Goal: Task Accomplishment & Management: Complete application form

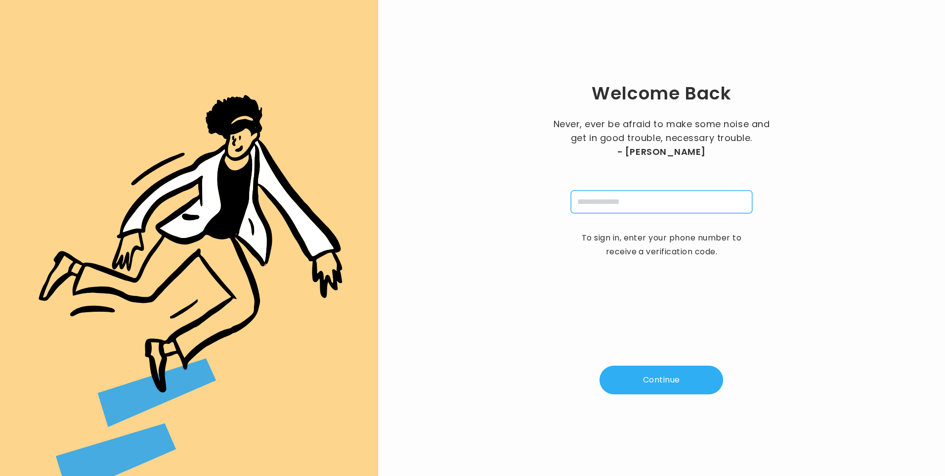
drag, startPoint x: 594, startPoint y: 205, endPoint x: 599, endPoint y: 209, distance: 6.3
click at [594, 205] on input "tel" at bounding box center [661, 201] width 181 height 23
type input "**********"
click at [667, 374] on button "Continue" at bounding box center [662, 379] width 124 height 29
type input "*"
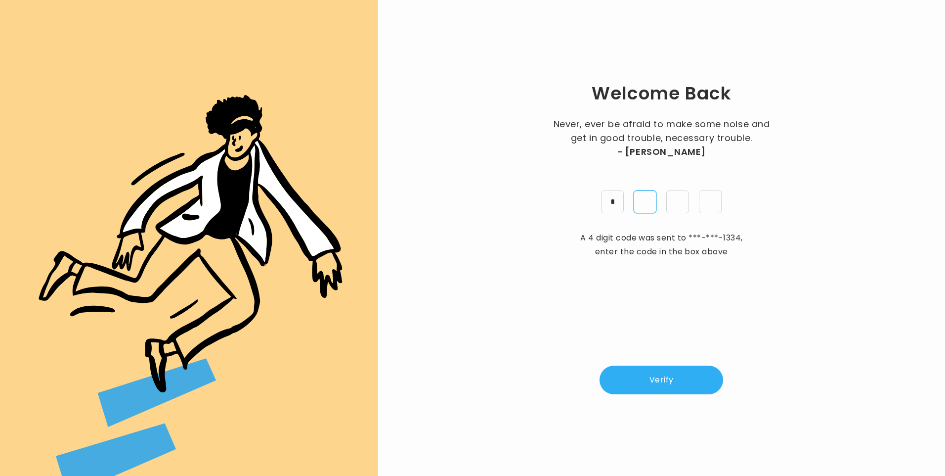
type input "*"
click at [674, 376] on button "Verify" at bounding box center [662, 379] width 124 height 29
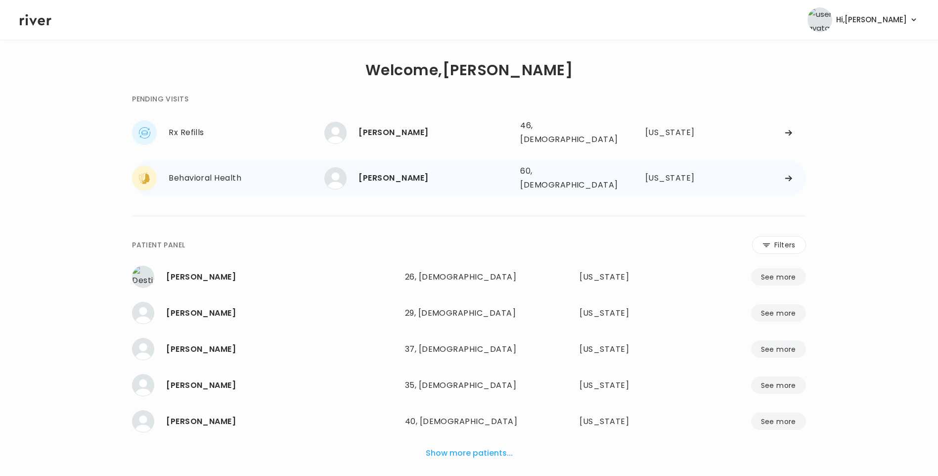
click at [384, 171] on div "Donna Michael" at bounding box center [435, 178] width 154 height 14
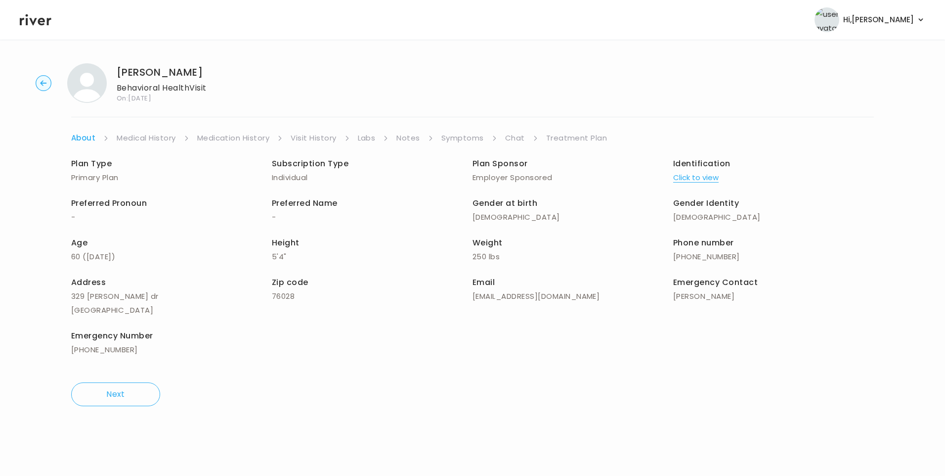
click at [328, 135] on link "Visit History" at bounding box center [313, 138] width 45 height 14
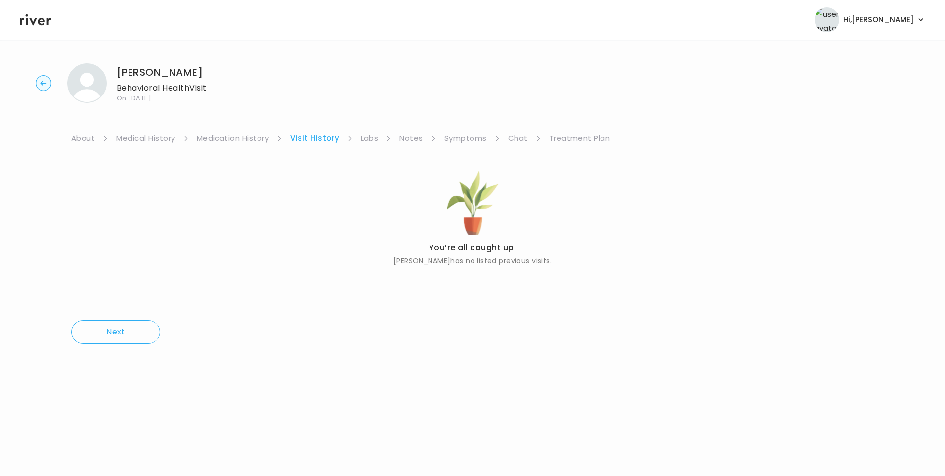
click at [88, 138] on link "About" at bounding box center [83, 138] width 24 height 14
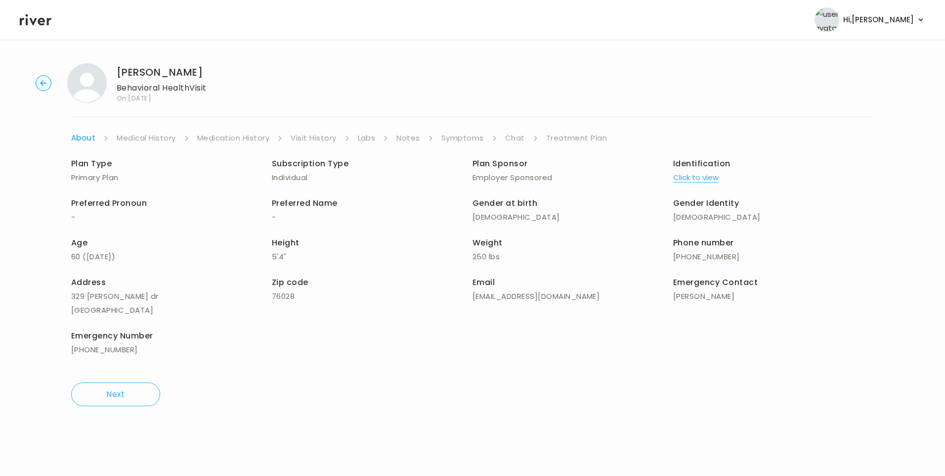
click at [705, 179] on button "Click to view" at bounding box center [695, 178] width 45 height 14
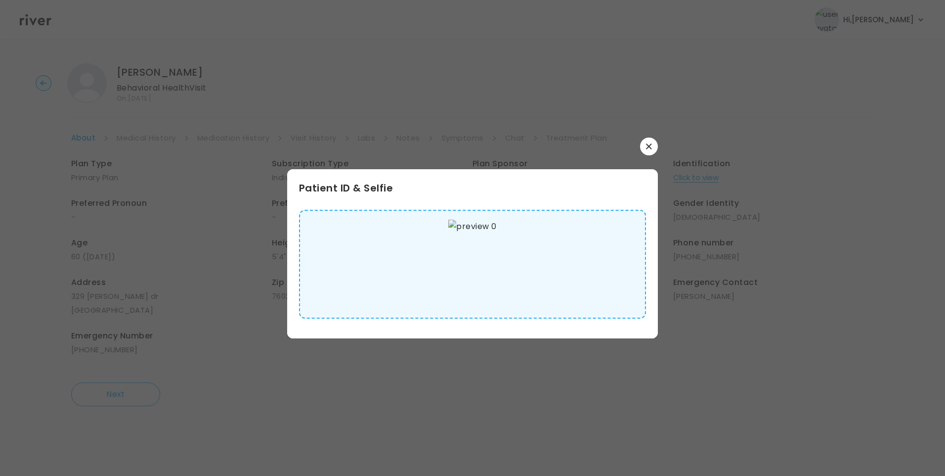
click at [476, 283] on img at bounding box center [472, 264] width 48 height 89
click at [649, 147] on icon "button" at bounding box center [648, 145] width 5 height 5
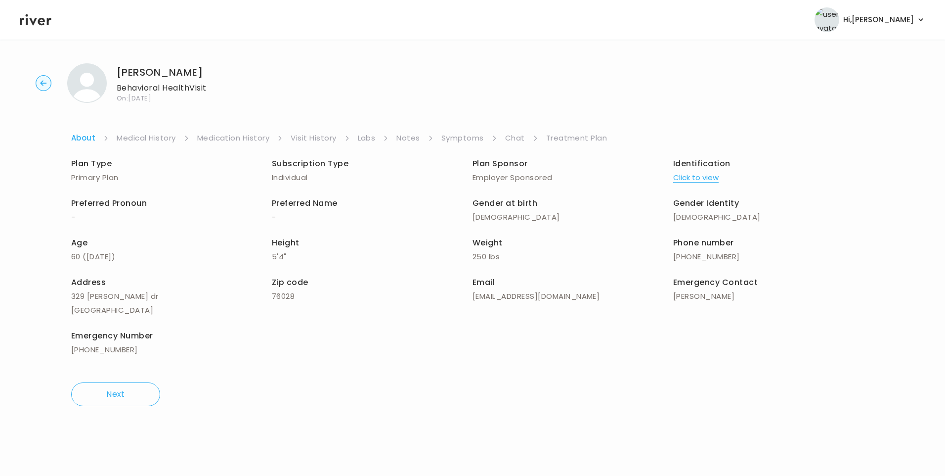
click at [147, 135] on link "Medical History" at bounding box center [146, 138] width 59 height 14
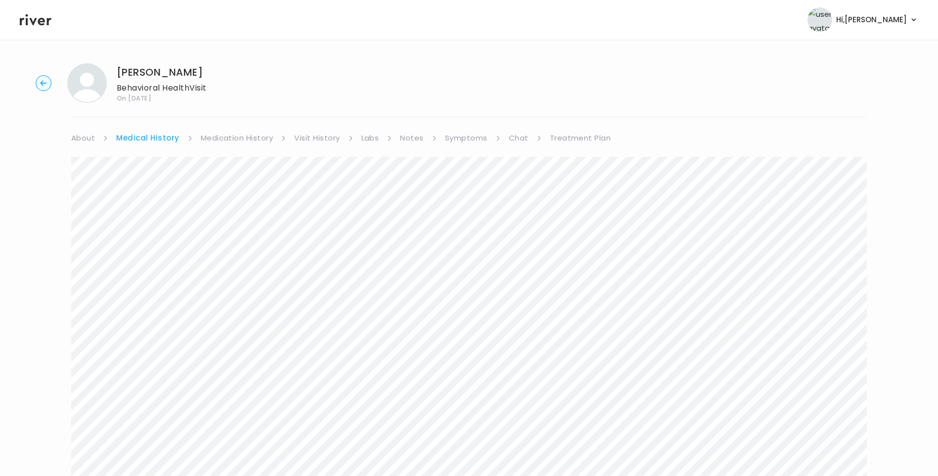
click at [452, 136] on link "Symptoms" at bounding box center [466, 138] width 43 height 14
click at [162, 136] on link "Medical History" at bounding box center [145, 138] width 59 height 14
click at [516, 137] on link "Chat" at bounding box center [519, 138] width 20 height 14
click at [576, 139] on link "Treatment Plan" at bounding box center [577, 138] width 61 height 14
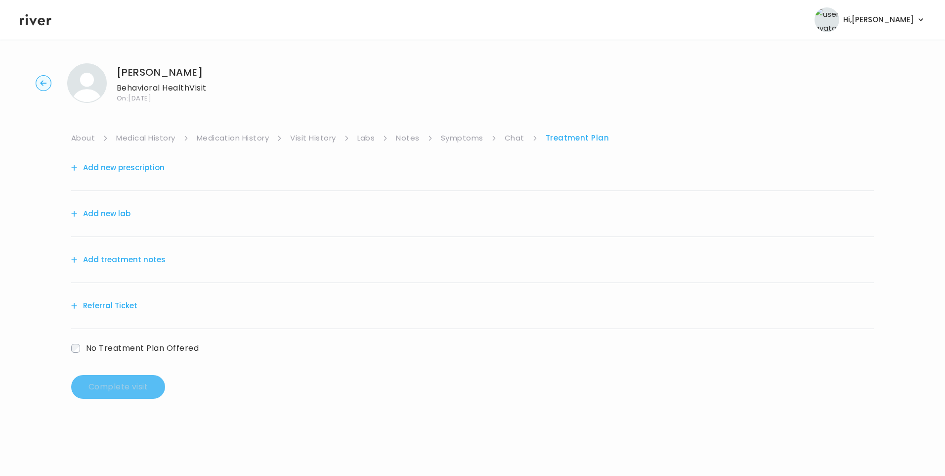
click at [108, 261] on button "Add treatment notes" at bounding box center [118, 260] width 94 height 14
click at [138, 260] on button "Add treatment notes" at bounding box center [118, 260] width 94 height 14
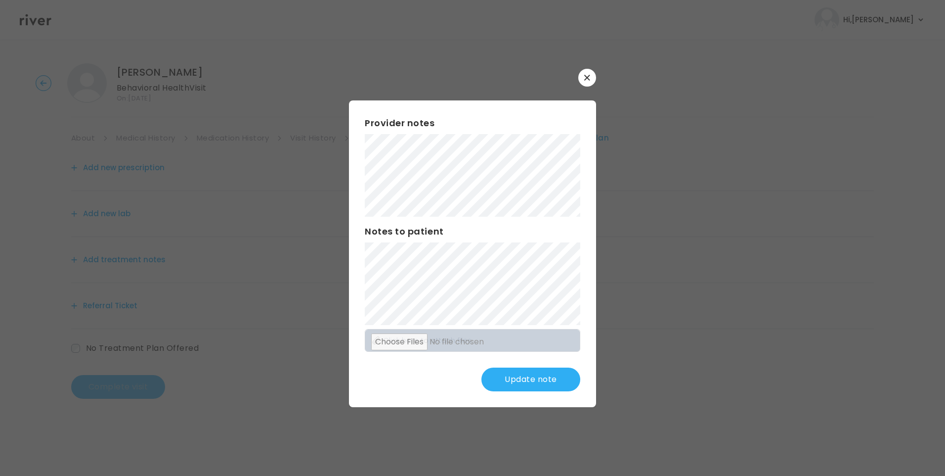
click at [522, 379] on button "Update note" at bounding box center [531, 379] width 99 height 24
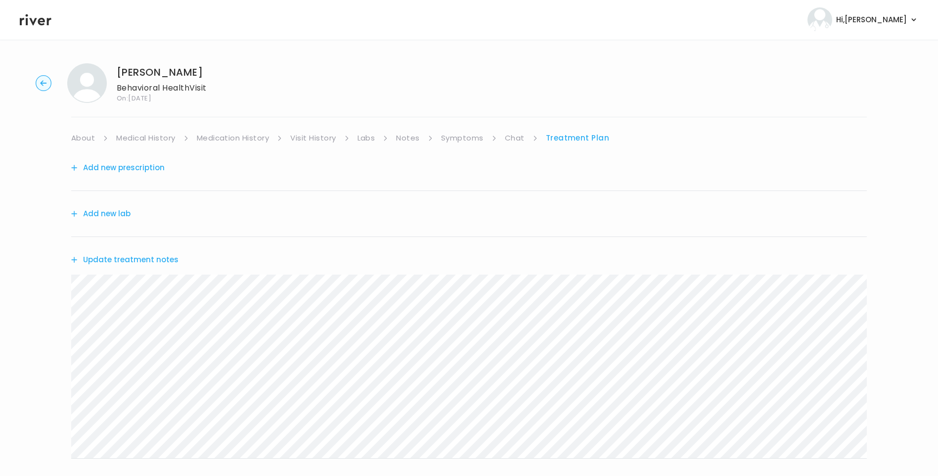
click at [154, 262] on button "Update treatment notes" at bounding box center [124, 260] width 107 height 14
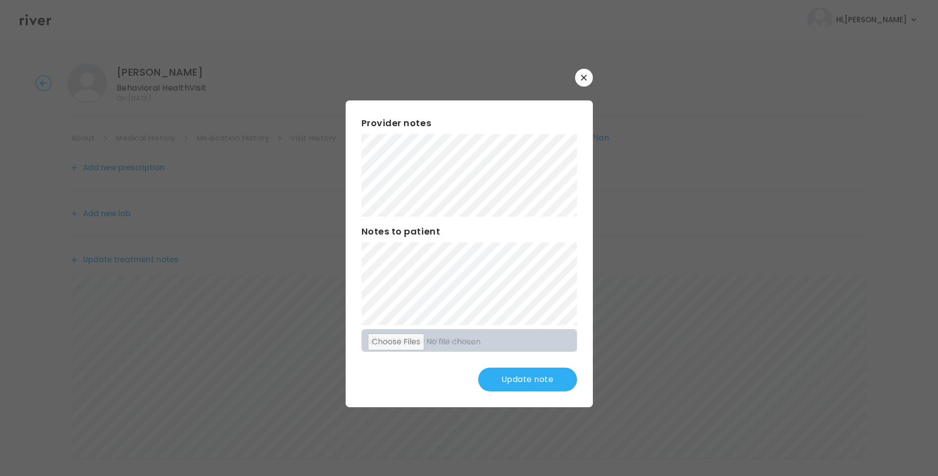
click at [510, 375] on button "Update note" at bounding box center [527, 379] width 99 height 24
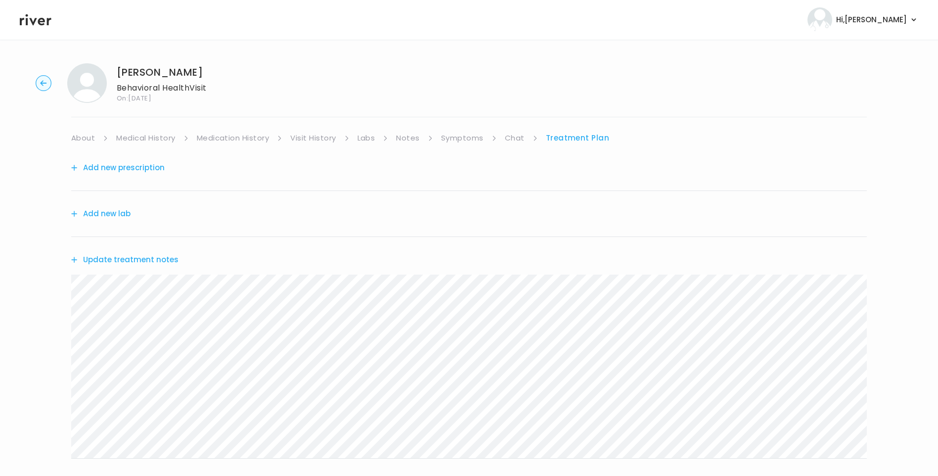
click at [513, 140] on link "Chat" at bounding box center [515, 138] width 20 height 14
click at [28, 21] on icon at bounding box center [36, 19] width 32 height 15
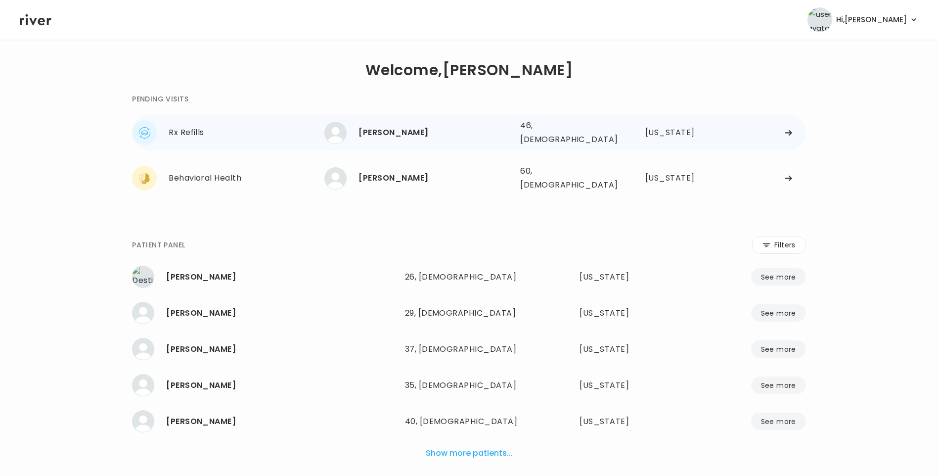
click at [393, 136] on div "[PERSON_NAME]" at bounding box center [435, 133] width 154 height 14
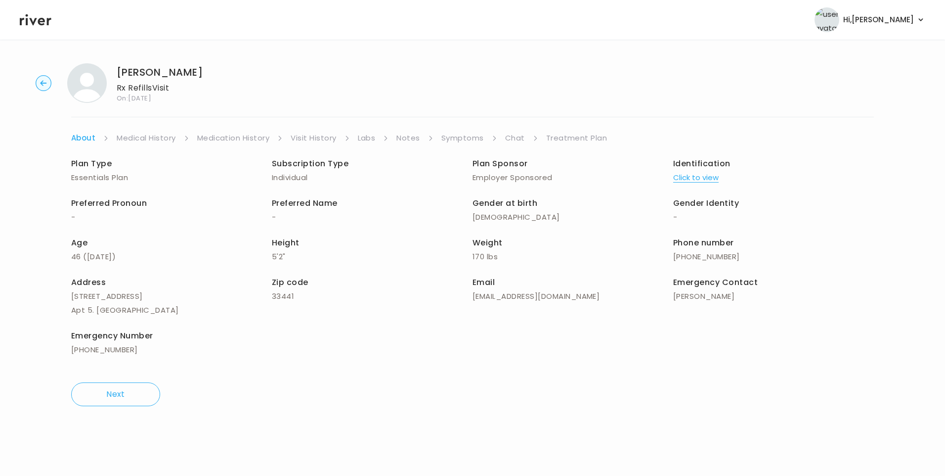
click at [238, 139] on link "Medication History" at bounding box center [233, 138] width 73 height 14
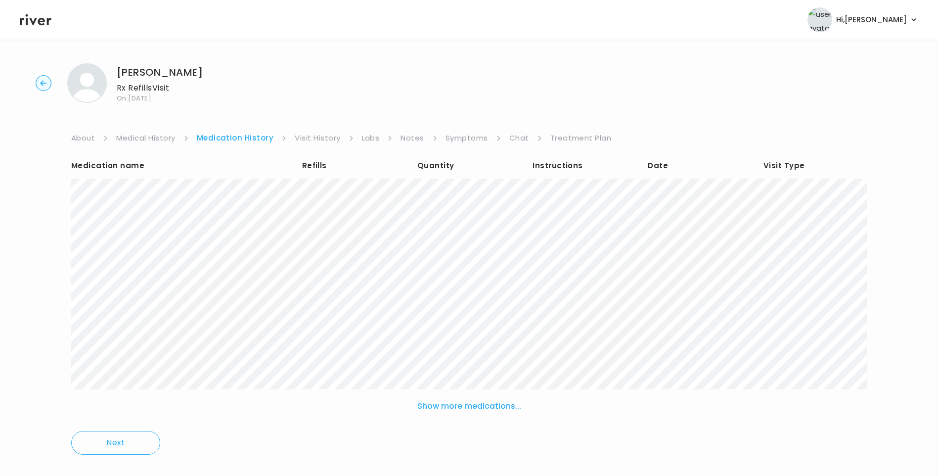
drag, startPoint x: 322, startPoint y: 135, endPoint x: 335, endPoint y: 143, distance: 15.5
click at [322, 135] on link "Visit History" at bounding box center [317, 138] width 45 height 14
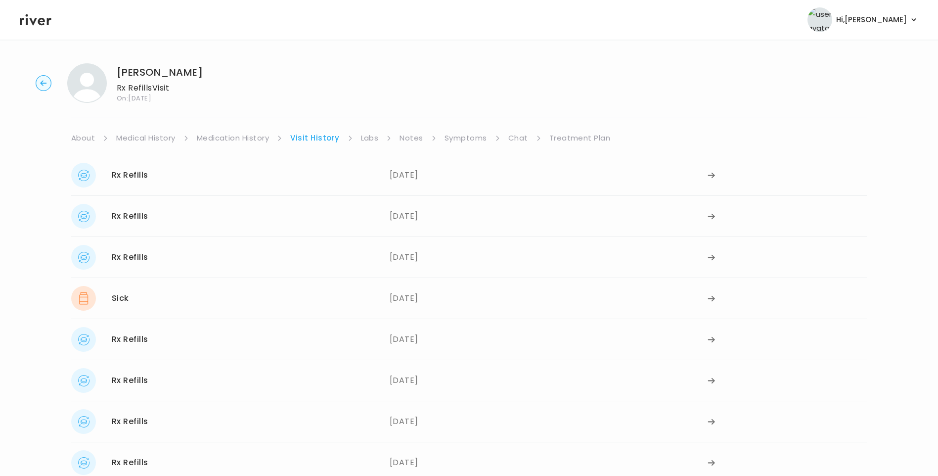
click at [466, 133] on link "Symptoms" at bounding box center [466, 138] width 43 height 14
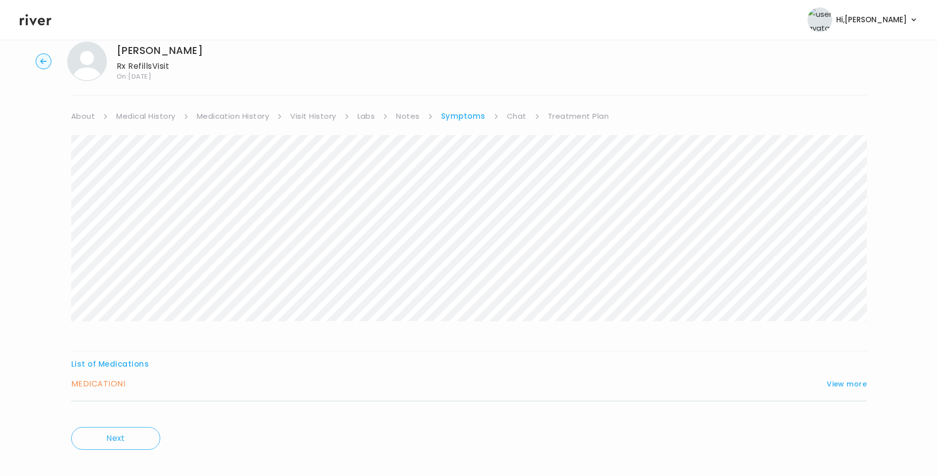
scroll to position [33, 0]
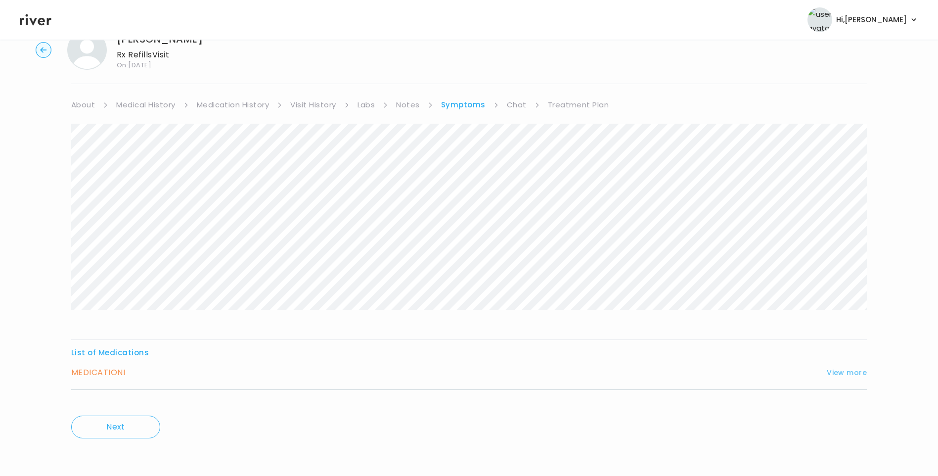
click at [837, 367] on button "View more" at bounding box center [847, 372] width 40 height 12
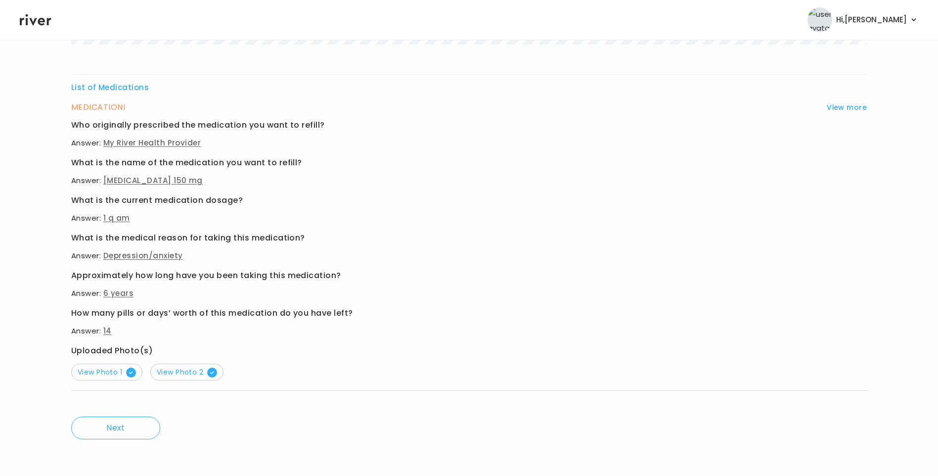
scroll to position [299, 0]
click at [109, 372] on span "View Photo 1" at bounding box center [107, 371] width 58 height 10
click at [171, 367] on span "View Photo 2" at bounding box center [187, 371] width 60 height 10
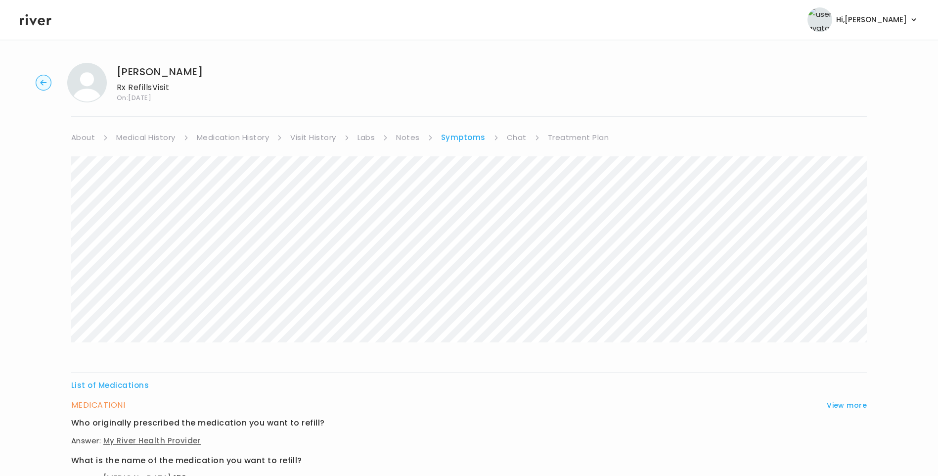
scroll to position [0, 0]
click at [212, 139] on link "Medication History" at bounding box center [233, 138] width 73 height 14
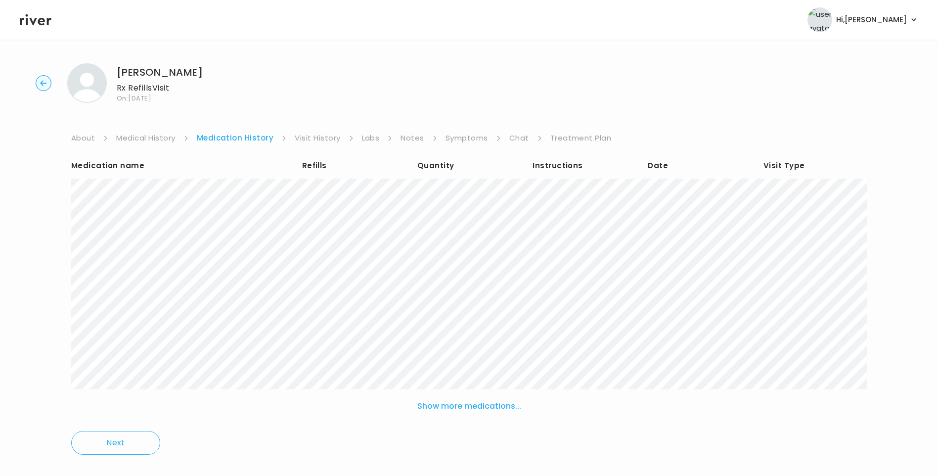
drag, startPoint x: 304, startPoint y: 134, endPoint x: 319, endPoint y: 144, distance: 18.5
click at [304, 134] on link "Visit History" at bounding box center [317, 138] width 45 height 14
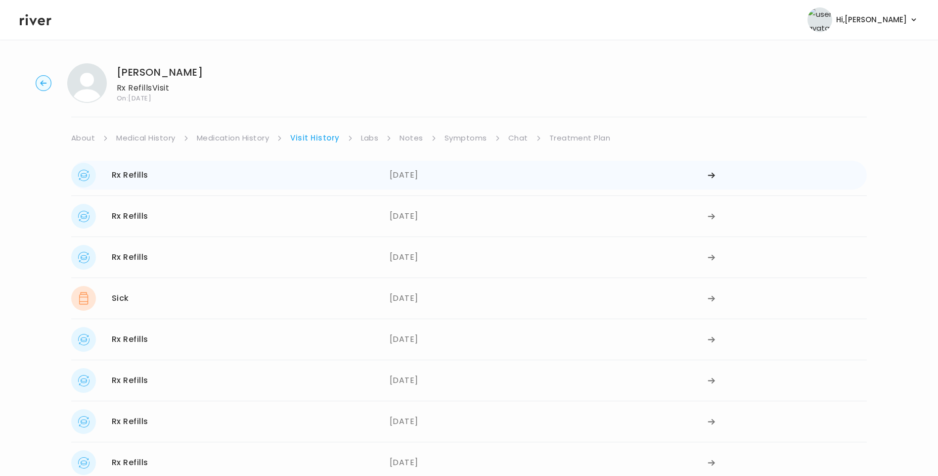
click at [196, 184] on div "Rx Refills 07/25/2025" at bounding box center [230, 175] width 318 height 25
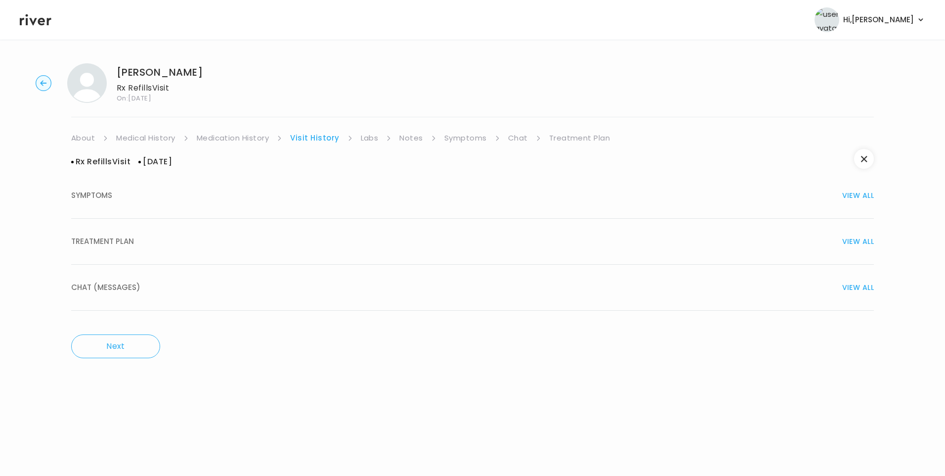
click at [135, 244] on div "TREATMENT PLAN VIEW ALL" at bounding box center [472, 241] width 803 height 14
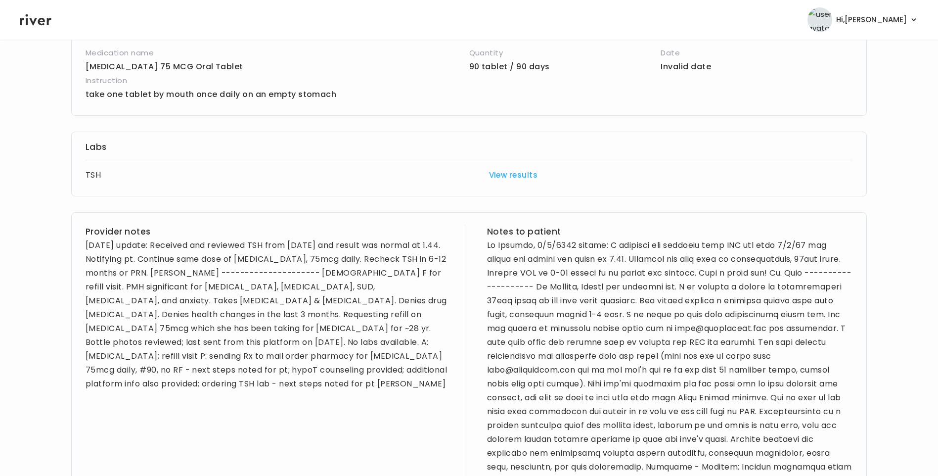
scroll to position [247, 0]
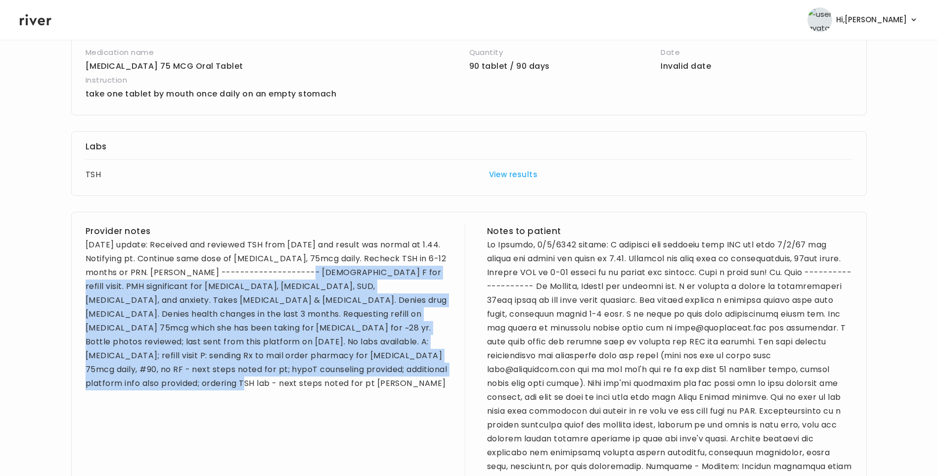
drag, startPoint x: 289, startPoint y: 271, endPoint x: 454, endPoint y: 379, distance: 197.2
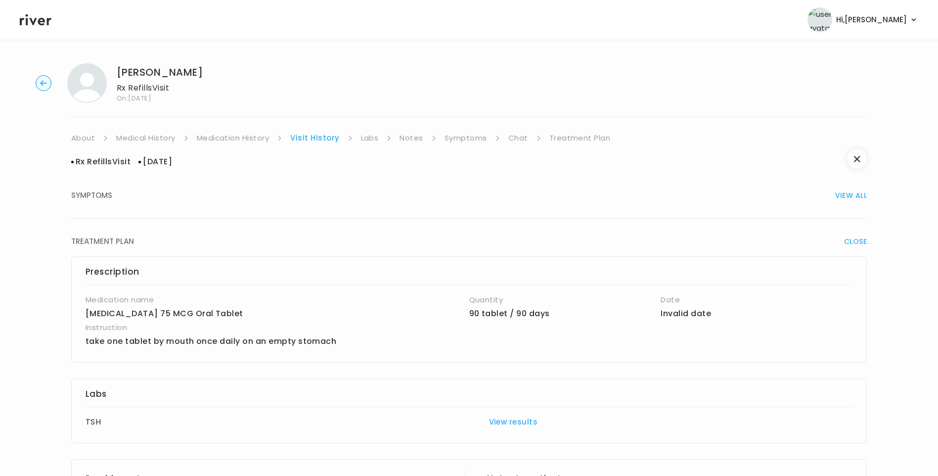
click at [260, 136] on link "Medication History" at bounding box center [233, 138] width 73 height 14
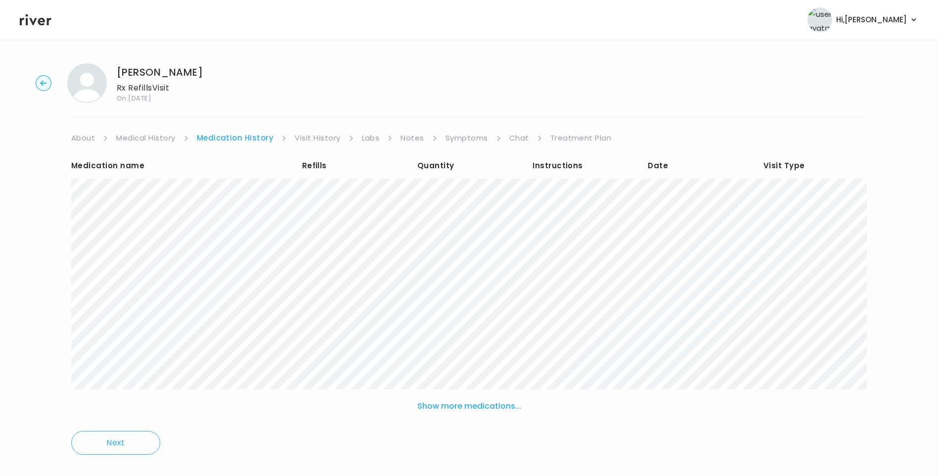
click at [312, 139] on link "Visit History" at bounding box center [317, 138] width 45 height 14
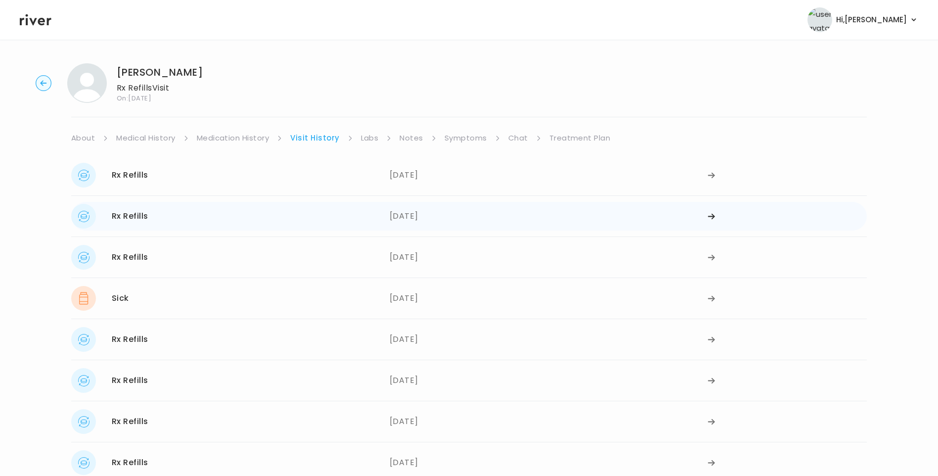
click at [313, 220] on div "Rx Refills 05/28/2025" at bounding box center [230, 216] width 318 height 25
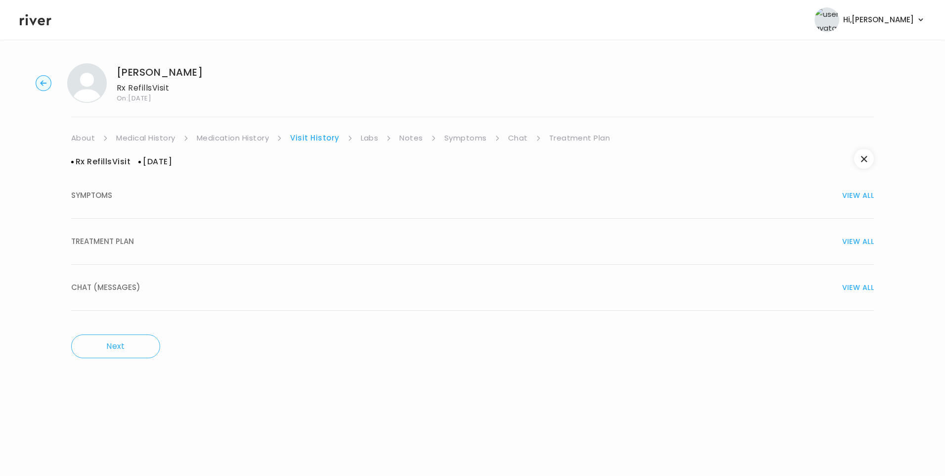
drag, startPoint x: 105, startPoint y: 240, endPoint x: 116, endPoint y: 245, distance: 12.2
click at [106, 240] on span "TREATMENT PLAN" at bounding box center [102, 241] width 63 height 14
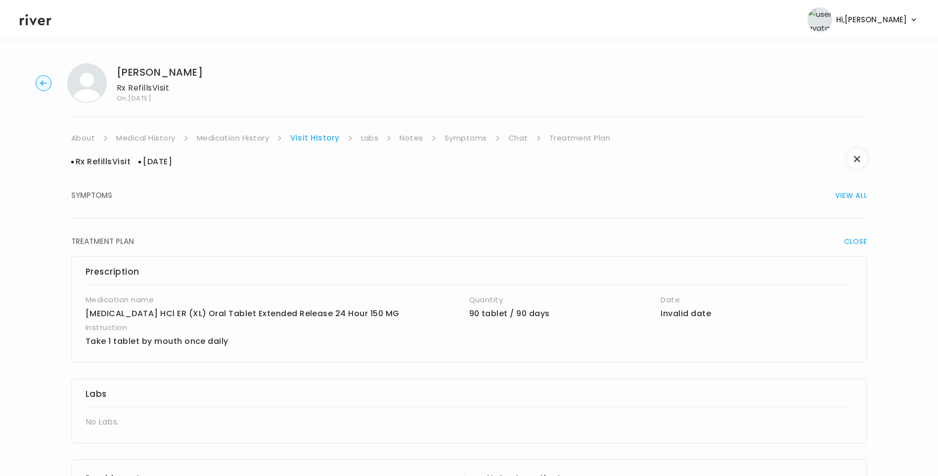
click at [246, 136] on link "Medication History" at bounding box center [233, 138] width 73 height 14
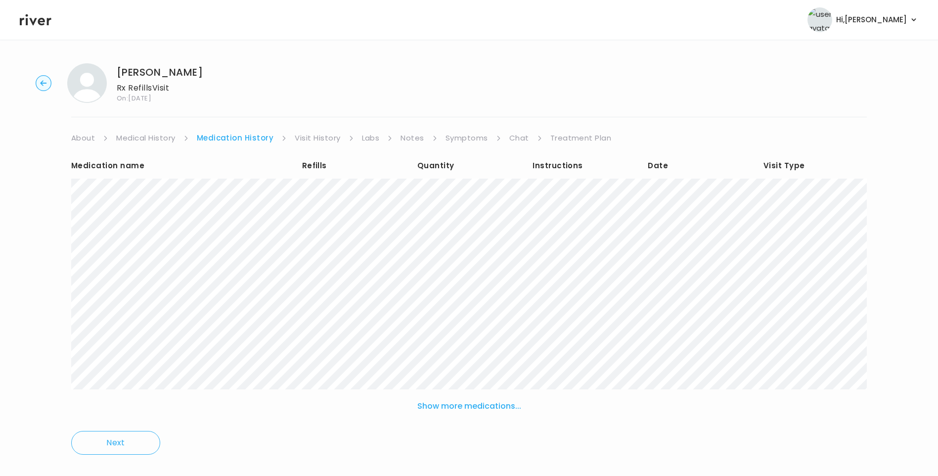
click at [325, 140] on link "Visit History" at bounding box center [317, 138] width 45 height 14
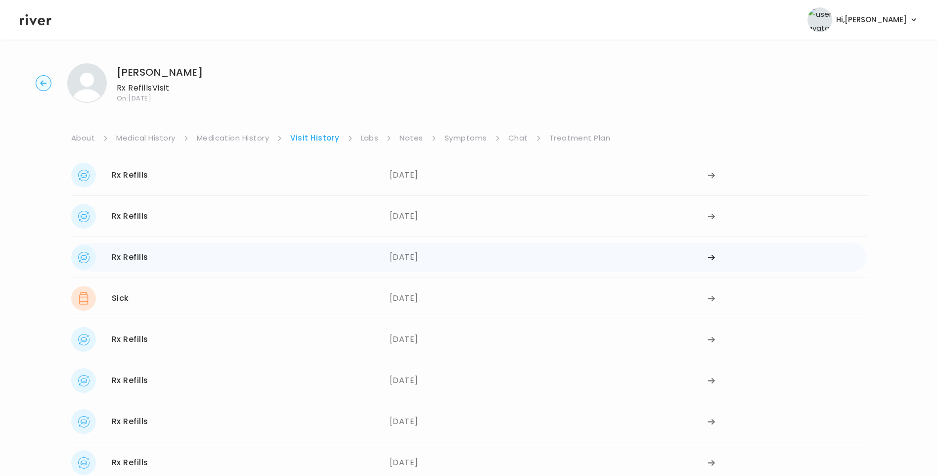
click at [186, 266] on div "Rx Refills 04/29/2025" at bounding box center [230, 257] width 318 height 25
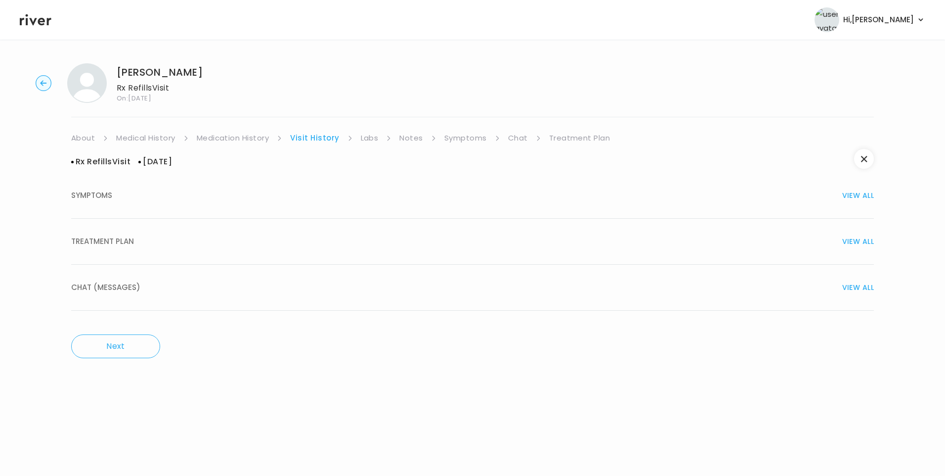
click at [92, 239] on span "TREATMENT PLAN" at bounding box center [102, 241] width 63 height 14
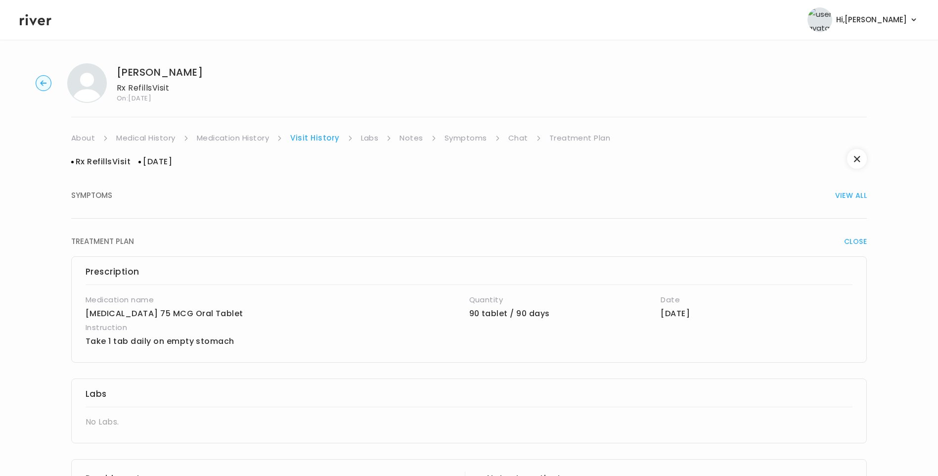
drag, startPoint x: 241, startPoint y: 139, endPoint x: 278, endPoint y: 143, distance: 37.3
click at [242, 139] on link "Medication History" at bounding box center [233, 138] width 73 height 14
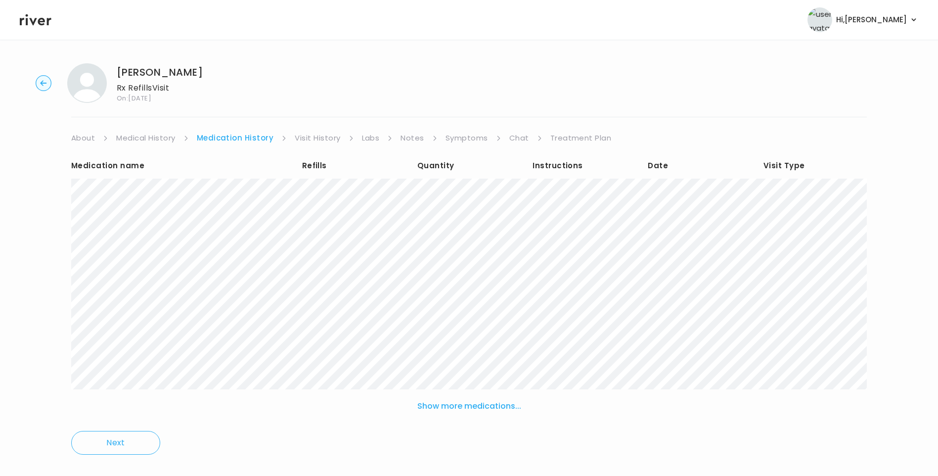
click at [330, 141] on link "Visit History" at bounding box center [317, 138] width 45 height 14
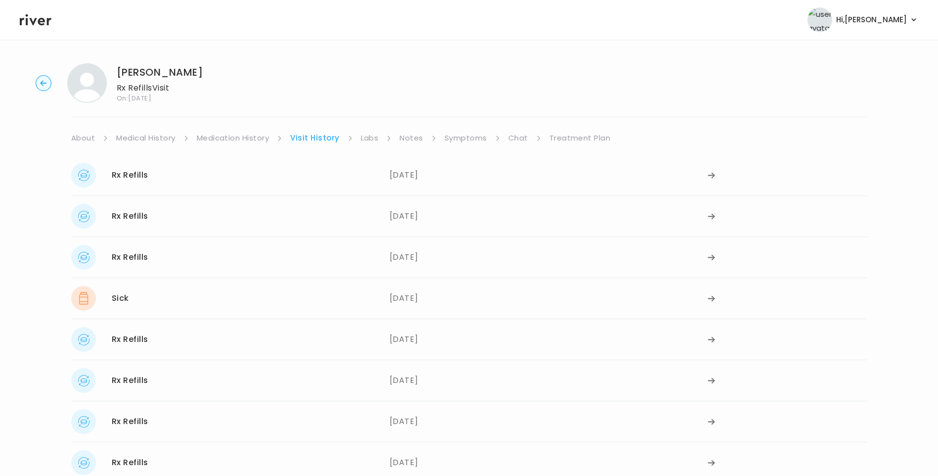
click at [229, 138] on link "Medication History" at bounding box center [233, 138] width 73 height 14
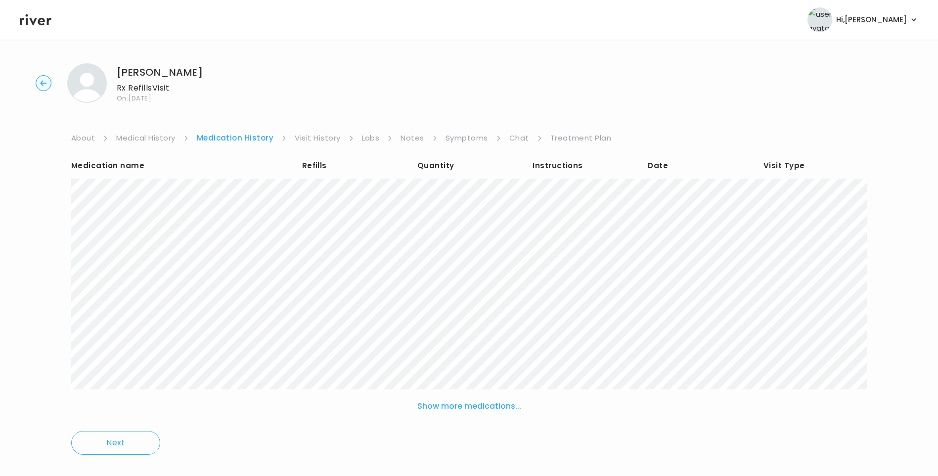
click at [308, 139] on link "Visit History" at bounding box center [317, 138] width 45 height 14
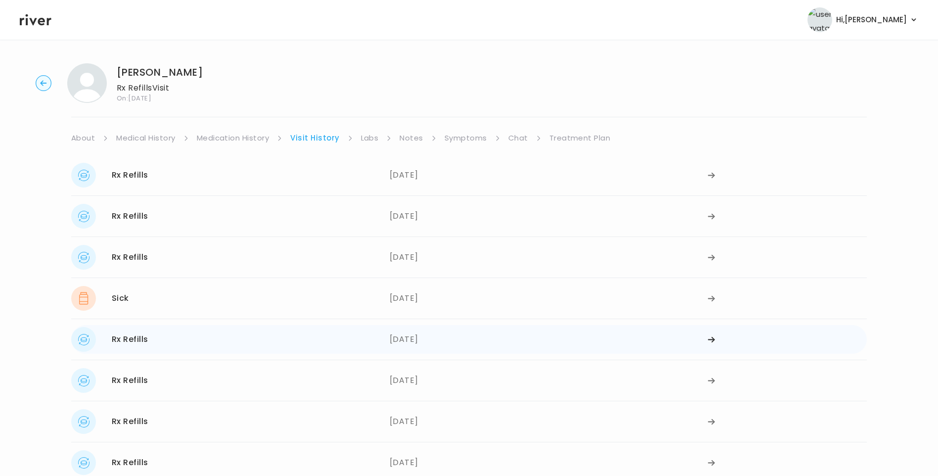
click at [417, 334] on div "02/20/2025" at bounding box center [549, 339] width 318 height 25
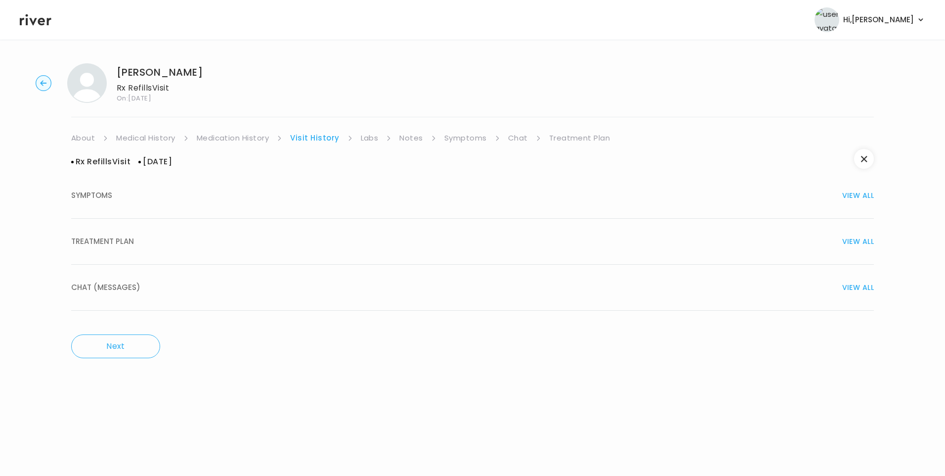
drag, startPoint x: 117, startPoint y: 241, endPoint x: 123, endPoint y: 245, distance: 7.1
click at [118, 241] on span "TREATMENT PLAN" at bounding box center [102, 241] width 63 height 14
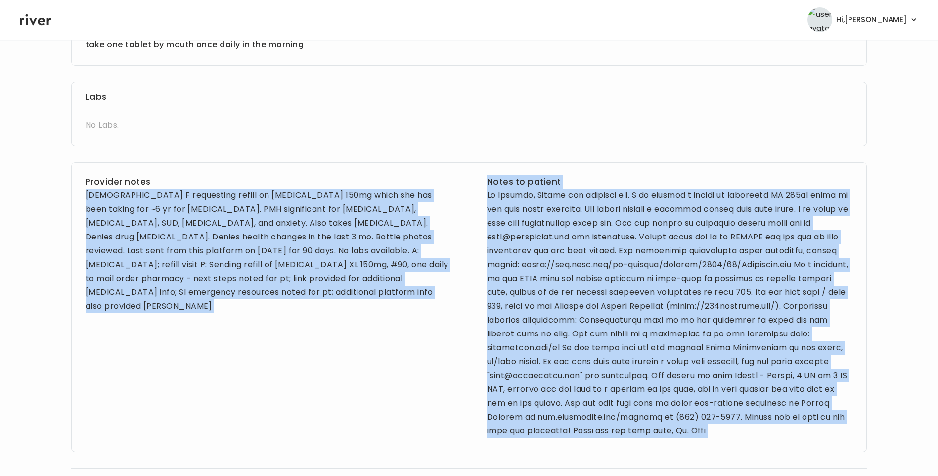
scroll to position [406, 0]
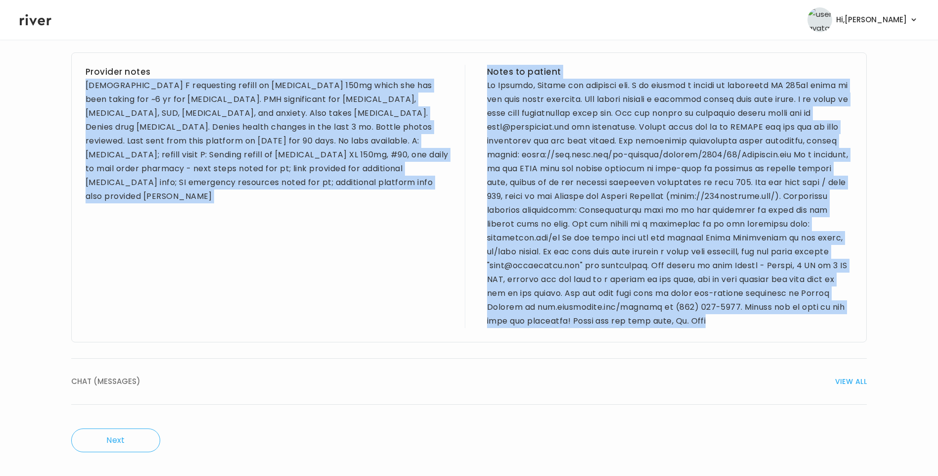
drag, startPoint x: 84, startPoint y: 194, endPoint x: 778, endPoint y: 333, distance: 708.0
click at [778, 333] on div "Provider notes 46 yo F requesting refill on Wellbutrin XL 150mg which she has b…" at bounding box center [469, 197] width 796 height 290
copy div "46 yo F requesting refill on Wellbutrin XL 150mg which she has been taking for …"
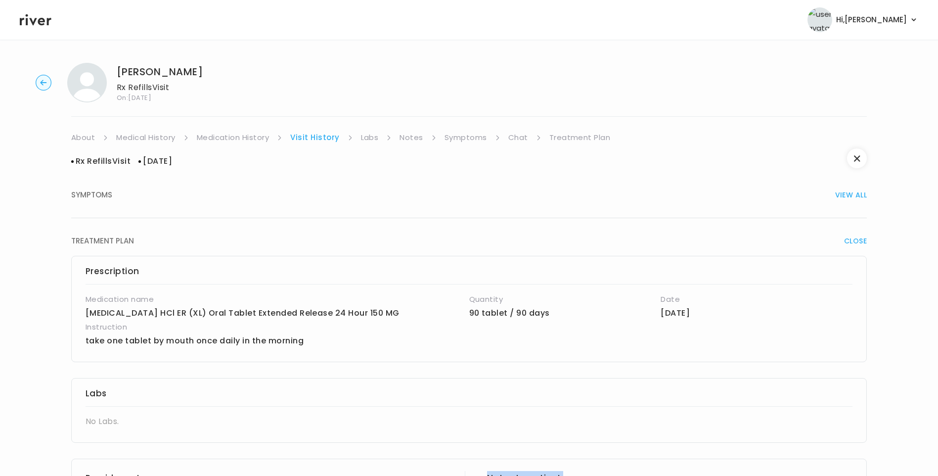
scroll to position [0, 0]
click at [571, 138] on link "Treatment Plan" at bounding box center [579, 138] width 61 height 14
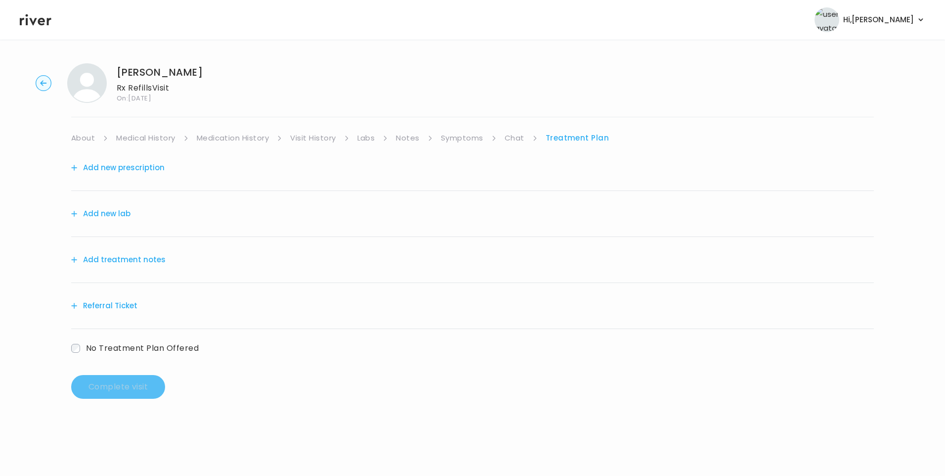
click at [132, 260] on button "Add treatment notes" at bounding box center [118, 260] width 94 height 14
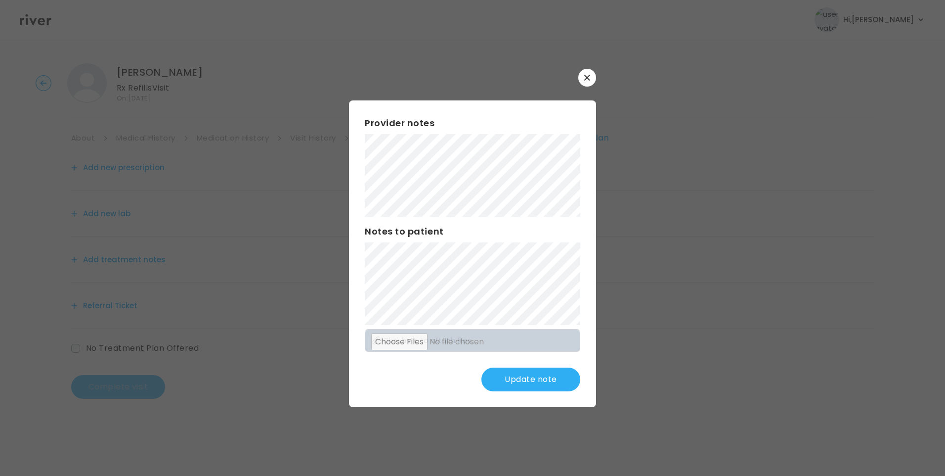
click at [284, 179] on div "​ Provider notes Notes to patient Click here to attach files Update note" at bounding box center [472, 238] width 945 height 476
click at [529, 380] on button "Update note" at bounding box center [531, 379] width 99 height 24
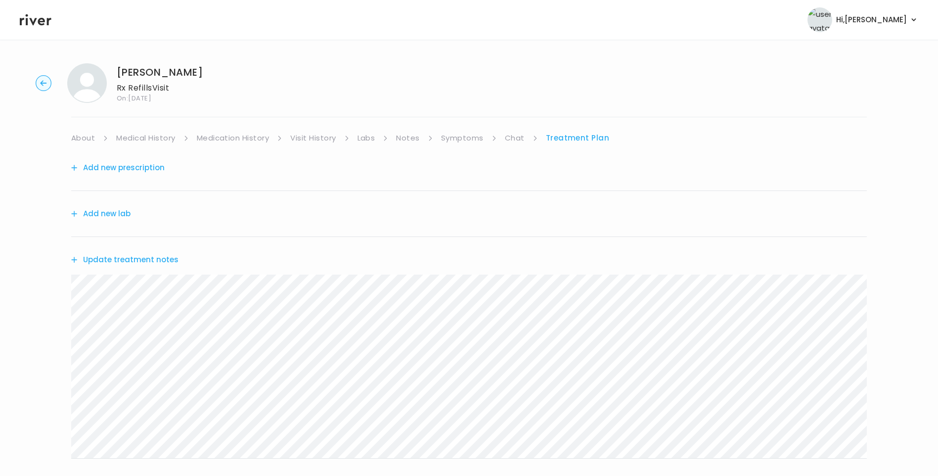
click at [105, 264] on button "Update treatment notes" at bounding box center [124, 260] width 107 height 14
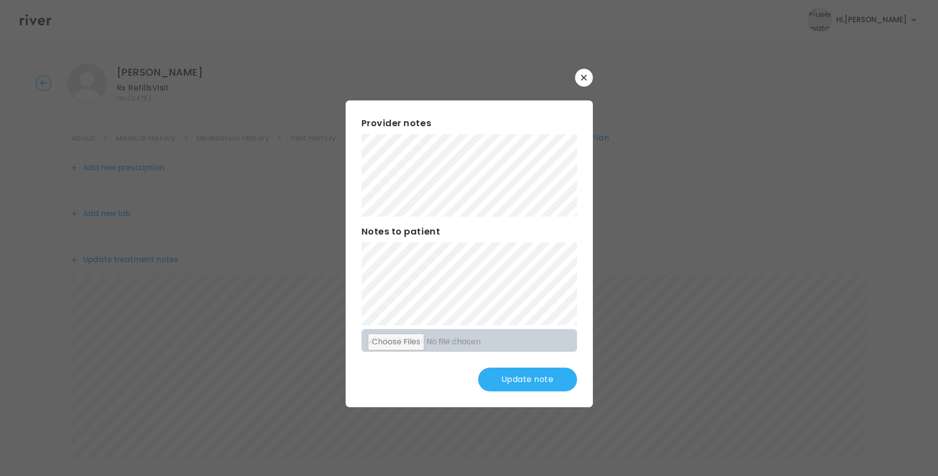
click at [534, 370] on div "Provider notes Notes to patient Click here to attach files Update note" at bounding box center [469, 253] width 247 height 307
click at [547, 379] on button "Update note" at bounding box center [527, 379] width 99 height 24
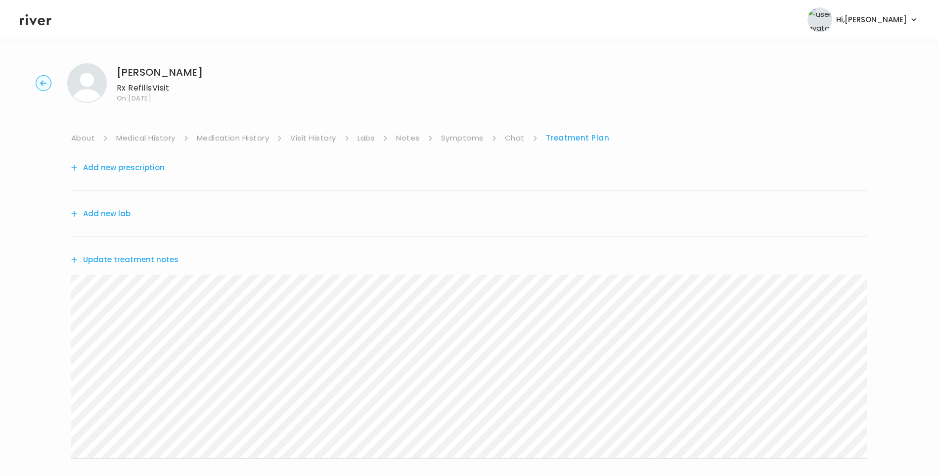
click at [155, 142] on link "Medical History" at bounding box center [145, 138] width 59 height 14
click at [558, 138] on link "Treatment Plan" at bounding box center [580, 138] width 61 height 14
click at [141, 262] on button "Update treatment notes" at bounding box center [124, 260] width 107 height 14
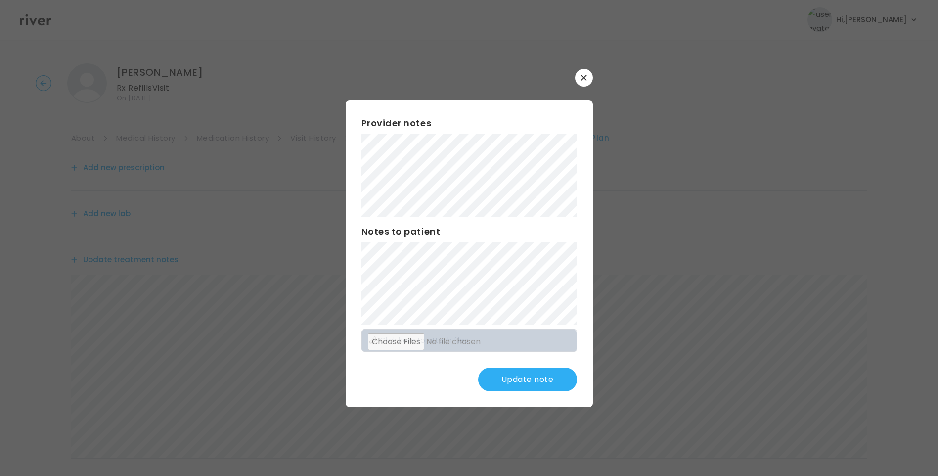
click at [511, 381] on button "Update note" at bounding box center [527, 379] width 99 height 24
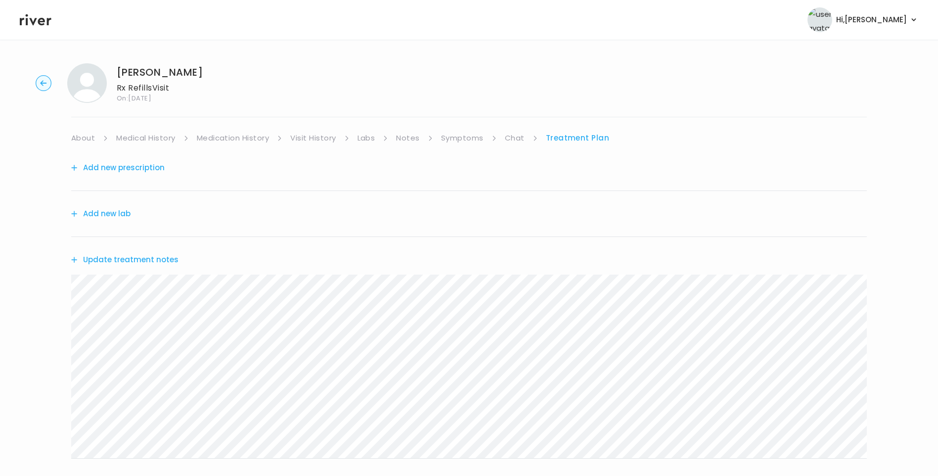
drag, startPoint x: 368, startPoint y: 140, endPoint x: 375, endPoint y: 144, distance: 8.0
click at [368, 140] on link "Labs" at bounding box center [366, 138] width 18 height 14
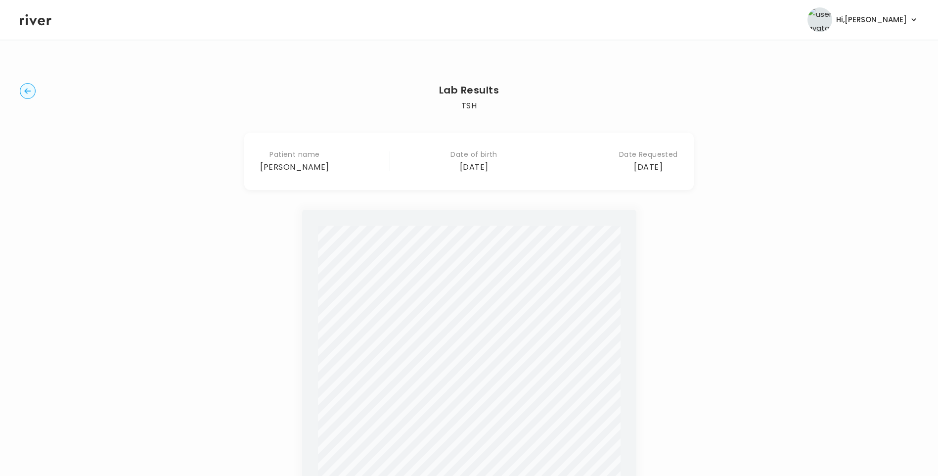
drag, startPoint x: 25, startPoint y: 89, endPoint x: 170, endPoint y: 136, distance: 152.5
click at [26, 89] on icon "button" at bounding box center [28, 91] width 16 height 16
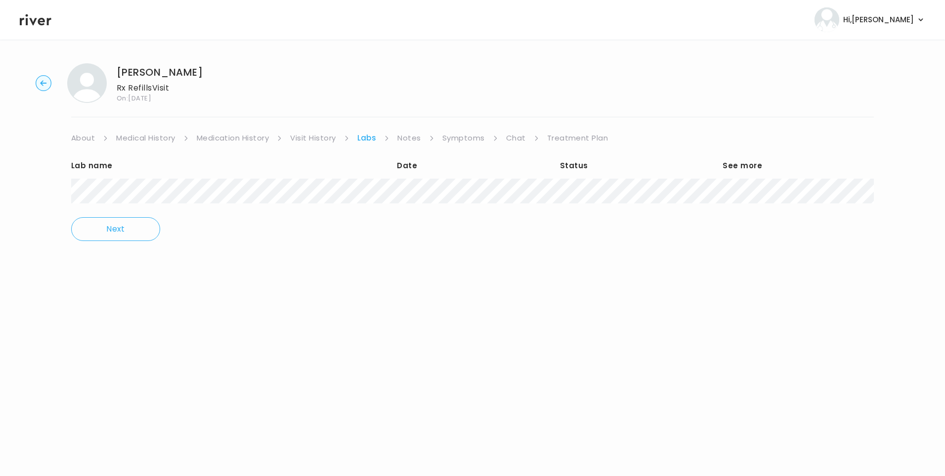
click at [579, 138] on link "Treatment Plan" at bounding box center [577, 138] width 61 height 14
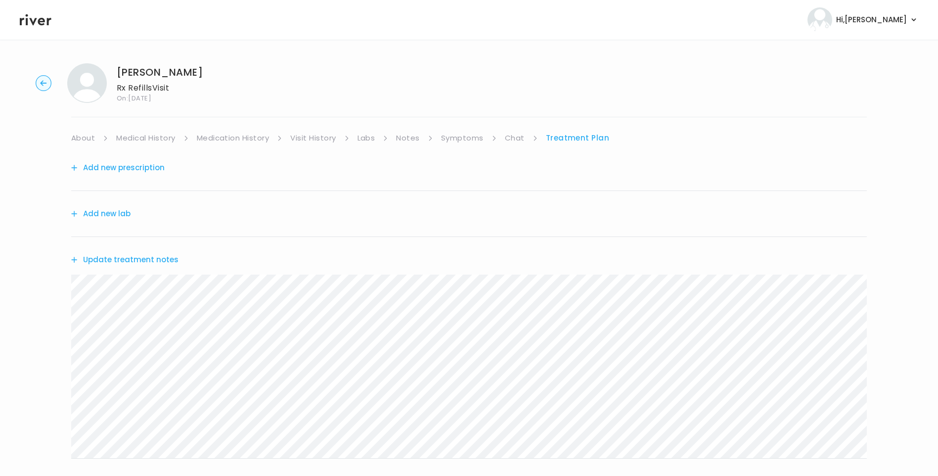
click at [104, 260] on button "Update treatment notes" at bounding box center [124, 260] width 107 height 14
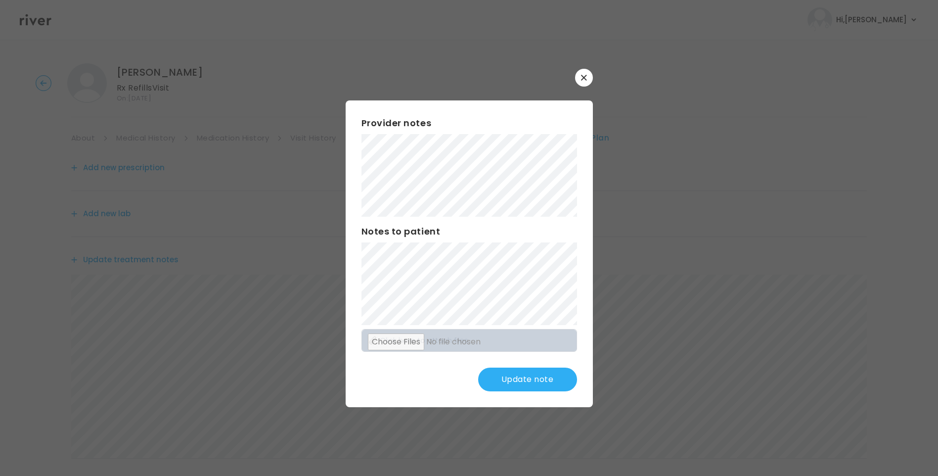
drag, startPoint x: 515, startPoint y: 375, endPoint x: 515, endPoint y: 354, distance: 21.3
click at [515, 373] on button "Update note" at bounding box center [527, 379] width 99 height 24
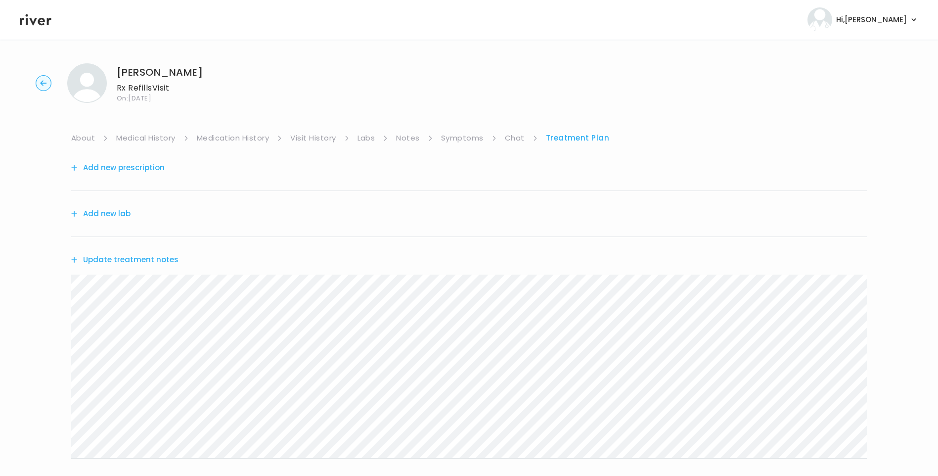
click at [85, 140] on link "About" at bounding box center [83, 138] width 24 height 14
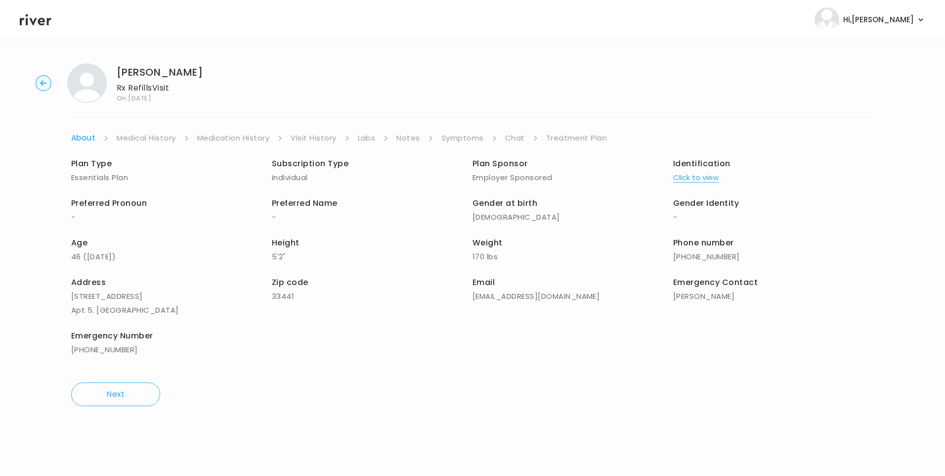
click at [578, 137] on link "Treatment Plan" at bounding box center [576, 138] width 61 height 14
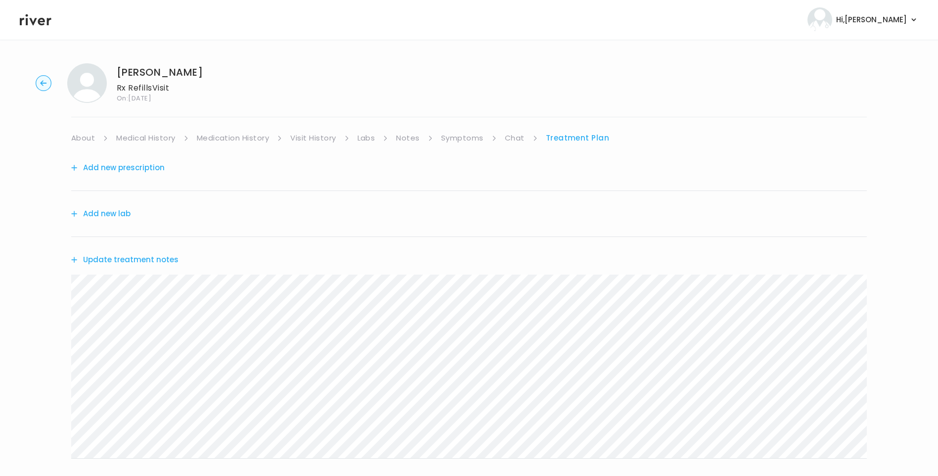
click at [226, 138] on link "Medication History" at bounding box center [233, 138] width 73 height 14
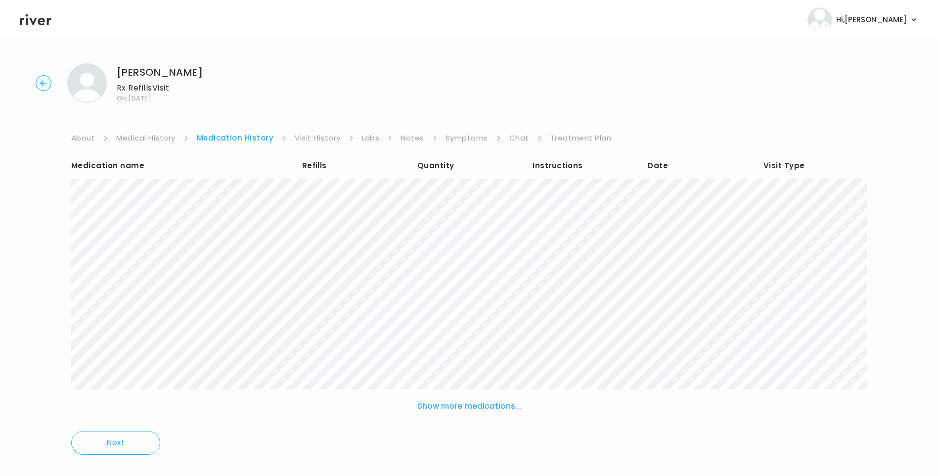
click at [570, 137] on link "Treatment Plan" at bounding box center [580, 138] width 61 height 14
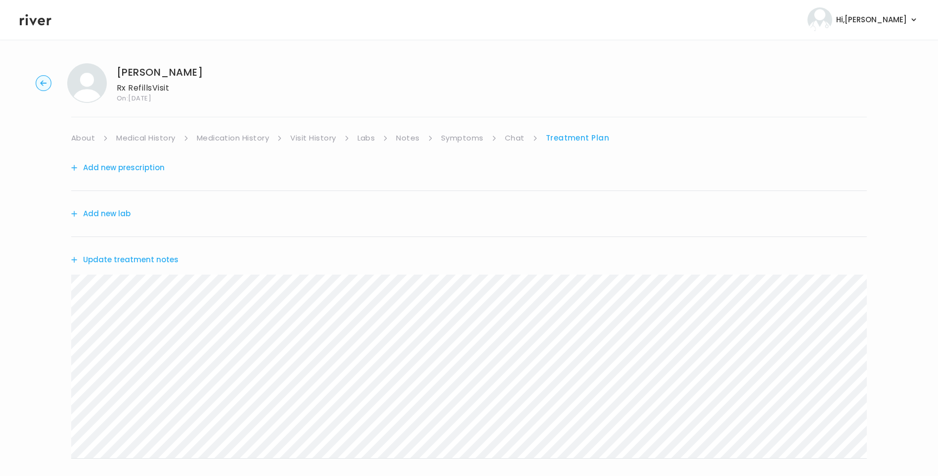
click at [78, 135] on link "About" at bounding box center [83, 138] width 24 height 14
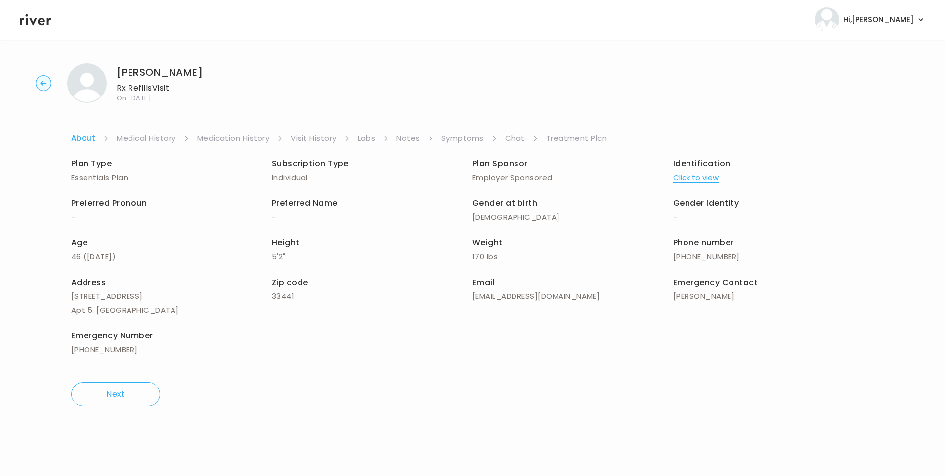
click at [569, 136] on link "Treatment Plan" at bounding box center [576, 138] width 61 height 14
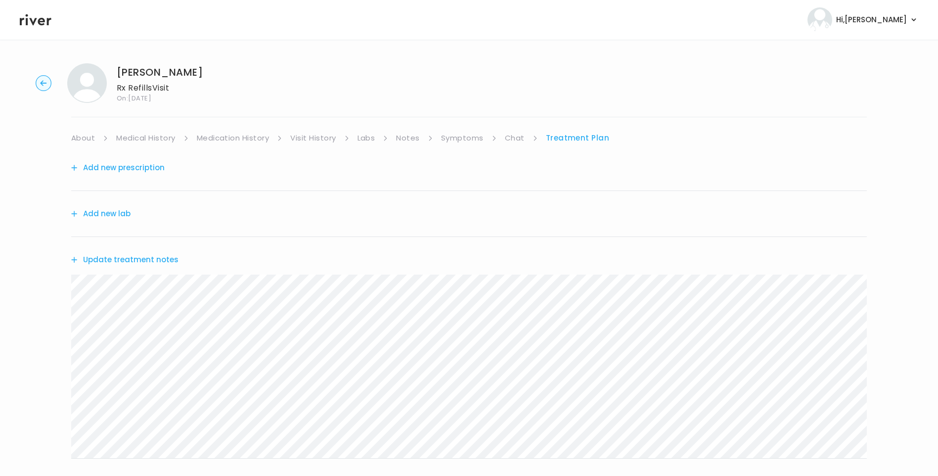
click at [154, 251] on div "Update treatment notes" at bounding box center [469, 259] width 796 height 45
click at [156, 263] on button "Update treatment notes" at bounding box center [124, 260] width 107 height 14
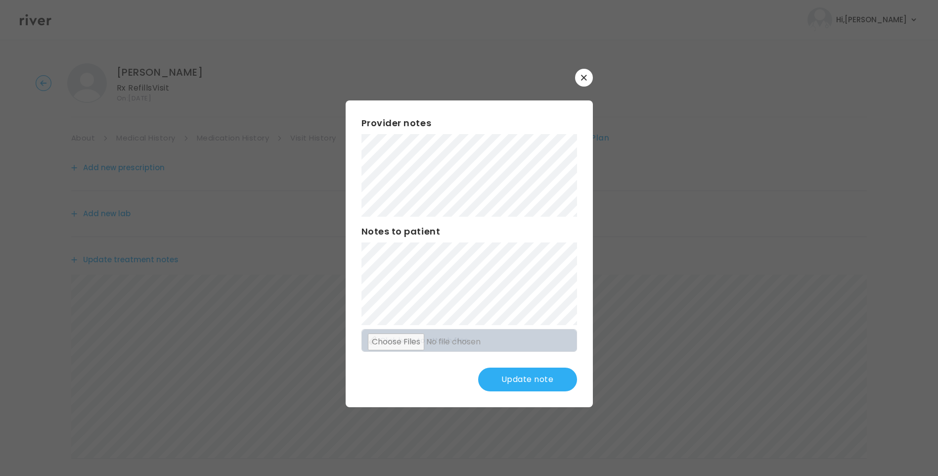
click at [539, 376] on button "Update note" at bounding box center [527, 379] width 99 height 24
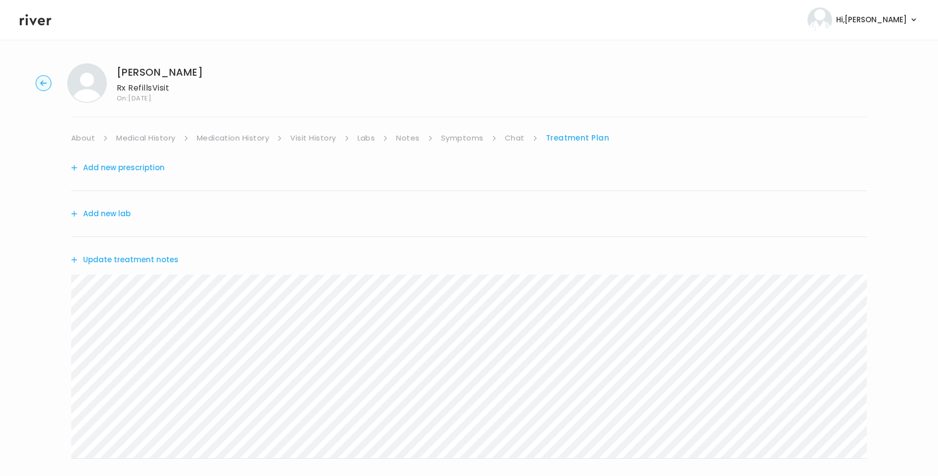
click at [155, 259] on button "Update treatment notes" at bounding box center [124, 260] width 107 height 14
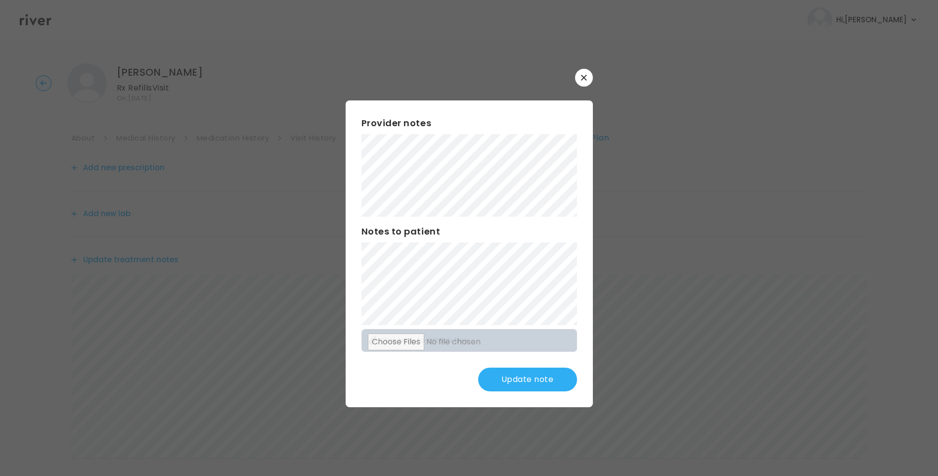
click at [533, 383] on button "Update note" at bounding box center [527, 379] width 99 height 24
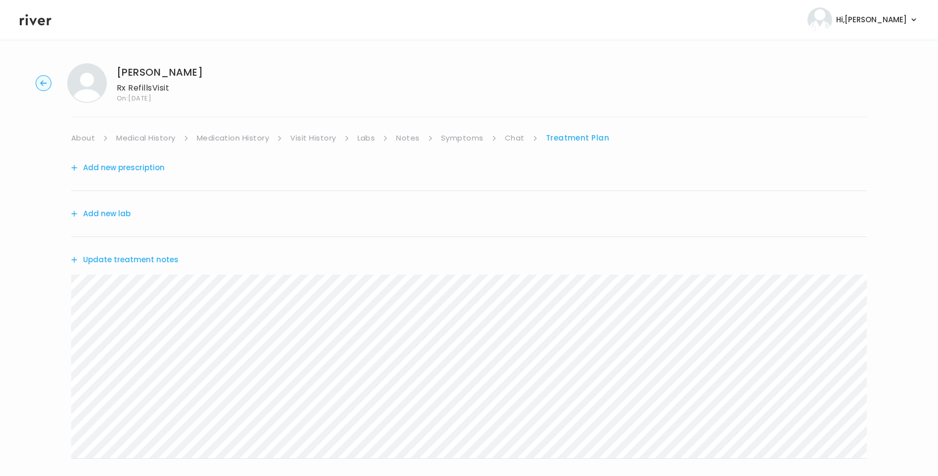
click at [153, 165] on button "Add new prescription" at bounding box center [117, 168] width 93 height 14
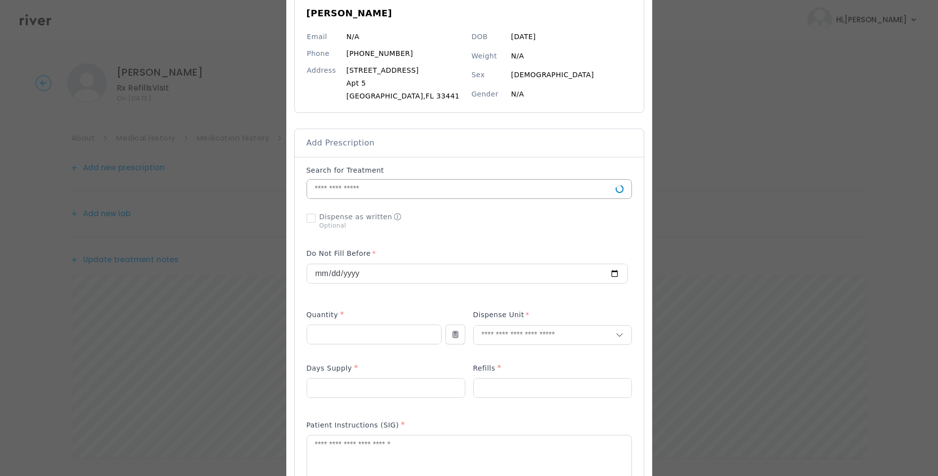
scroll to position [99, 0]
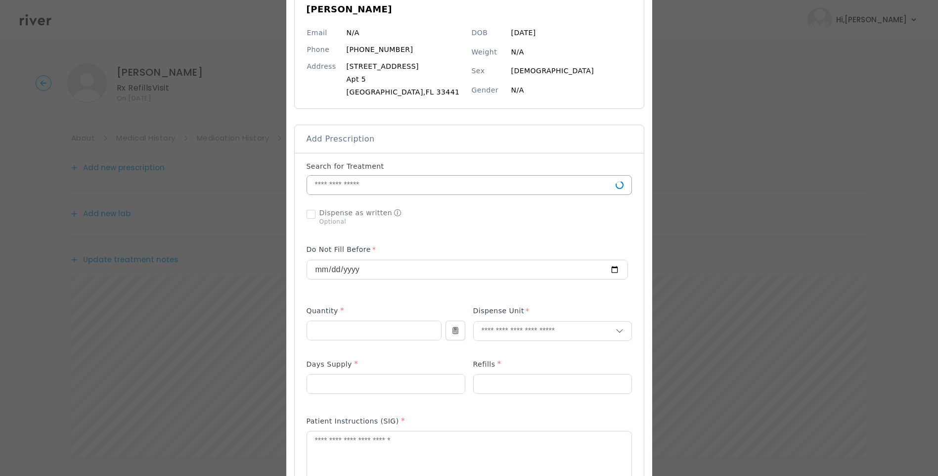
click at [354, 183] on input "text" at bounding box center [461, 185] width 309 height 19
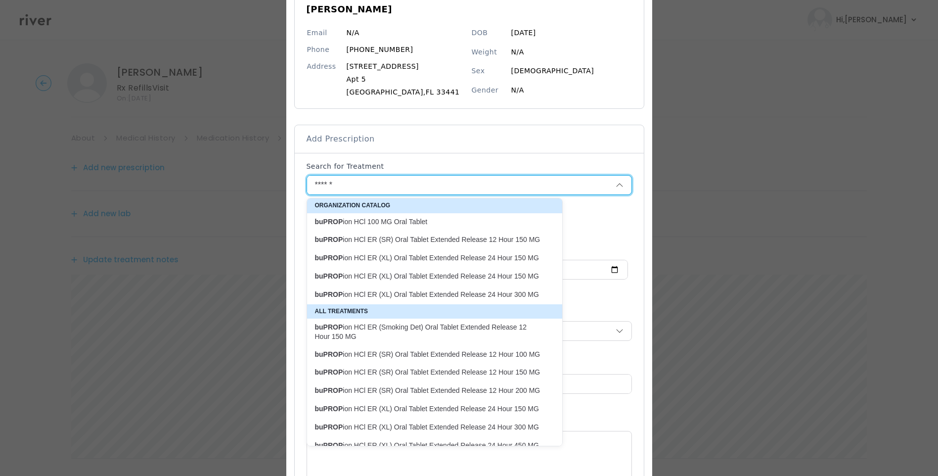
click at [464, 277] on p "buPROP ion HCl ER (XL) Oral Tablet Extended Release 24 Hour 150 MG" at bounding box center [428, 275] width 227 height 9
type input "**********"
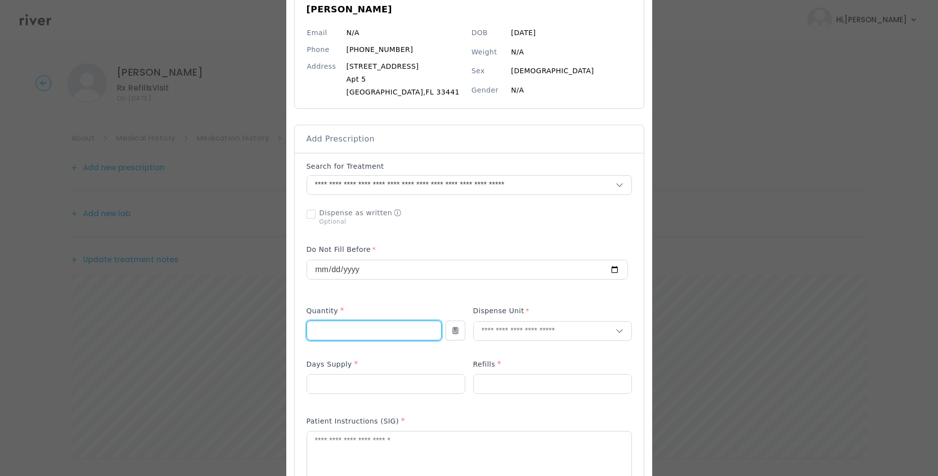
click at [347, 330] on input "number" at bounding box center [374, 330] width 134 height 19
type input "**"
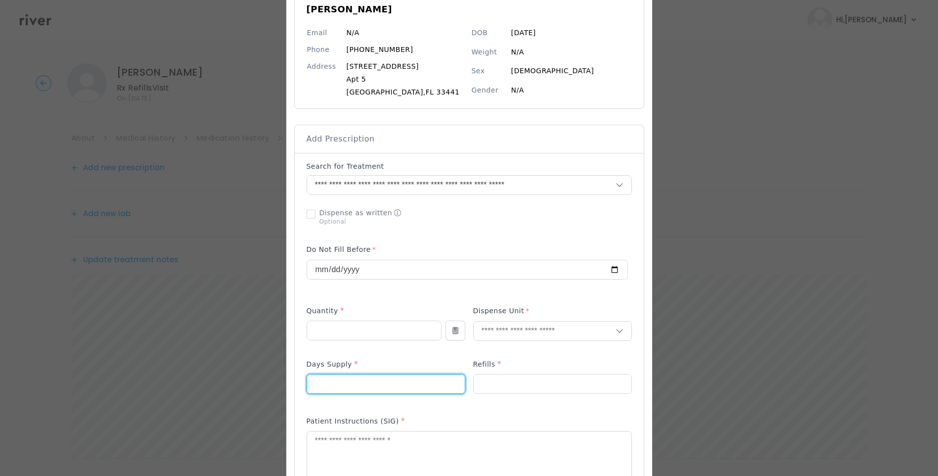
drag, startPoint x: 321, startPoint y: 379, endPoint x: 333, endPoint y: 384, distance: 12.7
click at [321, 380] on input "number" at bounding box center [386, 383] width 158 height 19
type input "**"
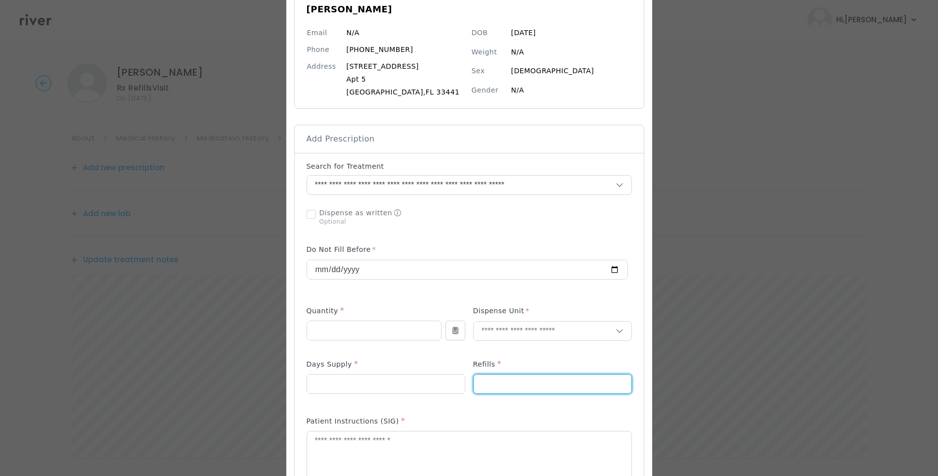
click at [493, 383] on input "number" at bounding box center [553, 383] width 158 height 19
type input "*"
click at [485, 337] on input "text" at bounding box center [545, 330] width 142 height 19
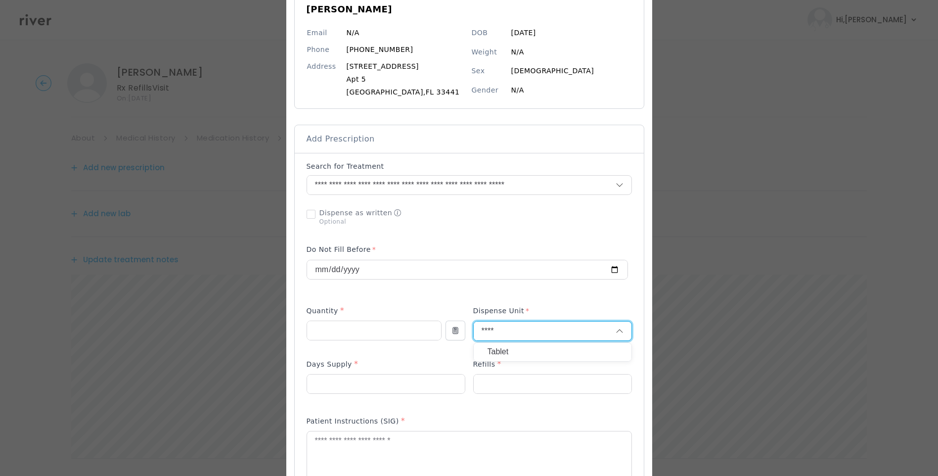
type input "****"
click at [514, 350] on p "Tablet" at bounding box center [553, 352] width 130 height 14
click at [387, 450] on textarea at bounding box center [469, 457] width 324 height 52
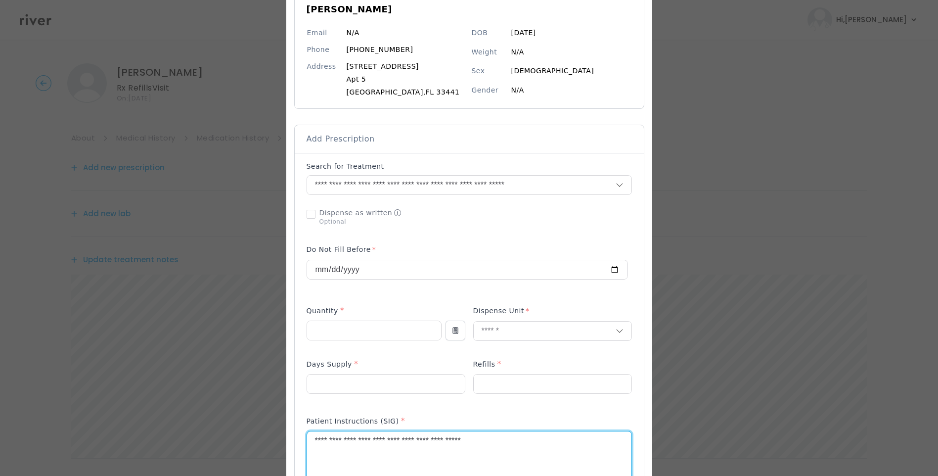
type textarea "**********"
click at [477, 408] on div "Add Prescription to Order" at bounding box center [469, 403] width 325 height 484
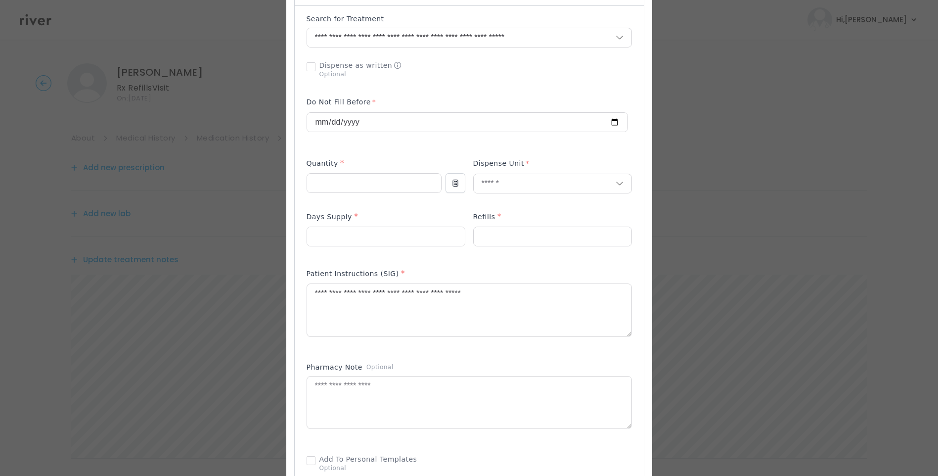
scroll to position [247, 0]
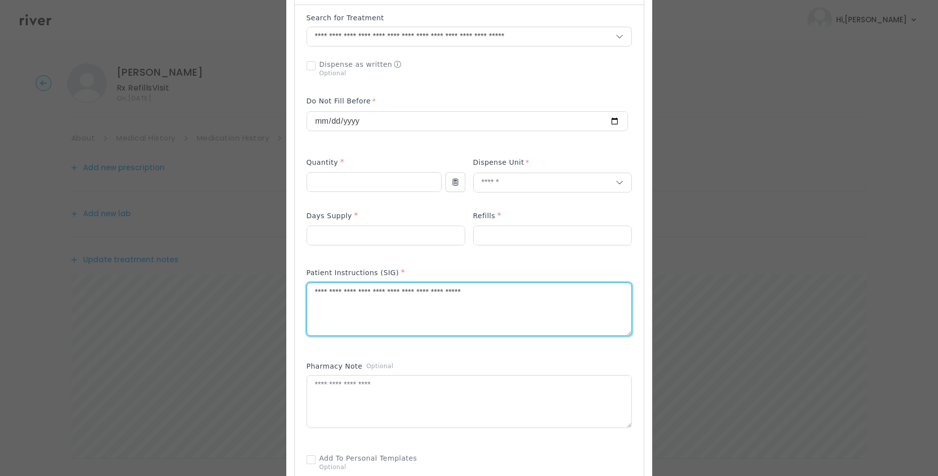
click at [520, 296] on textarea "**********" at bounding box center [469, 309] width 324 height 52
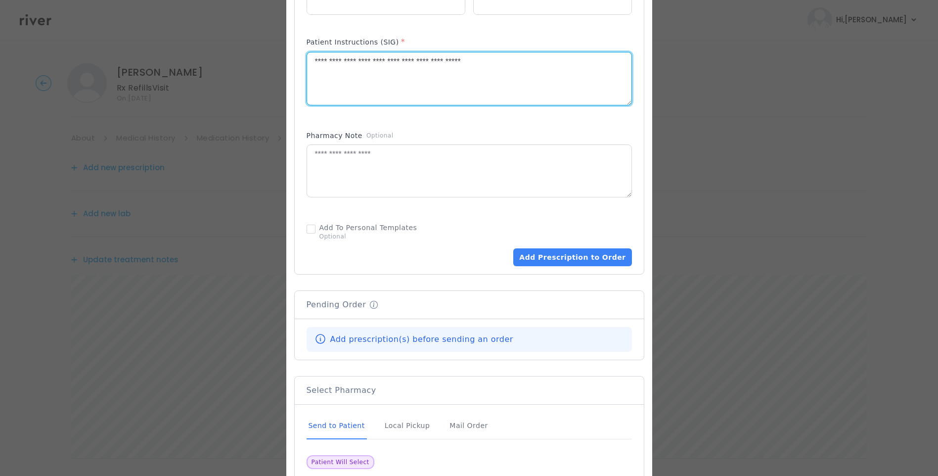
scroll to position [544, 0]
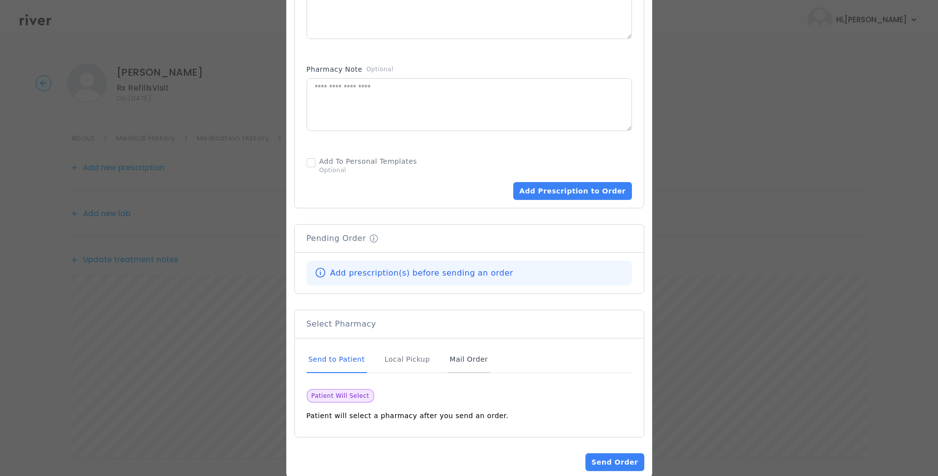
click at [447, 353] on div "Mail Order" at bounding box center [468, 359] width 42 height 27
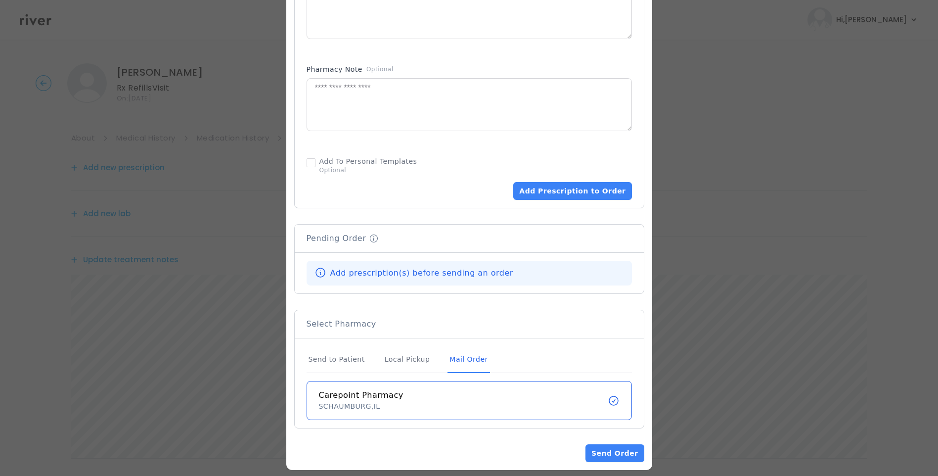
click at [458, 360] on div "Mail Order" at bounding box center [468, 359] width 42 height 27
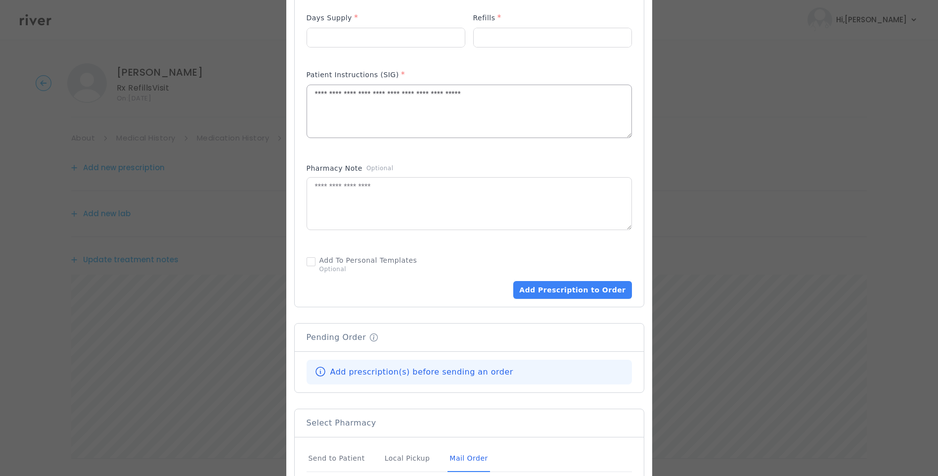
scroll to position [494, 0]
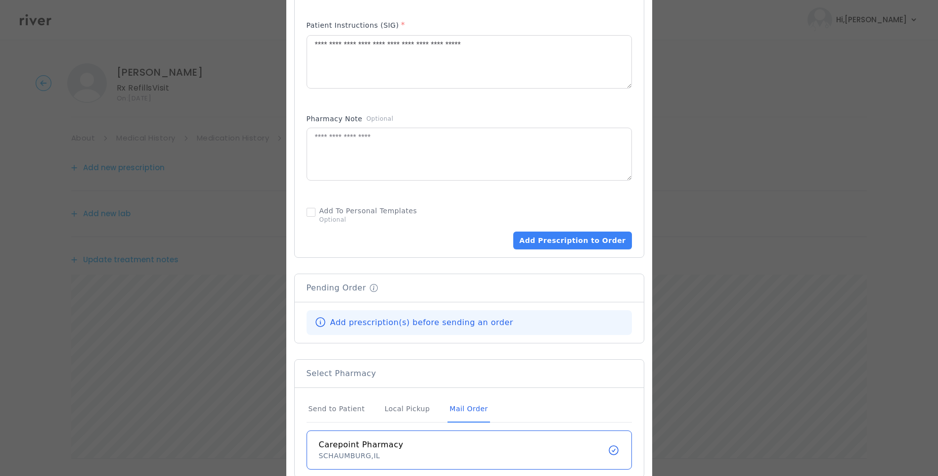
click at [447, 408] on div "Mail Order" at bounding box center [468, 409] width 42 height 27
click at [459, 405] on div "Mail Order" at bounding box center [468, 409] width 42 height 27
click at [594, 235] on button "Add Prescription to Order" at bounding box center [572, 240] width 118 height 18
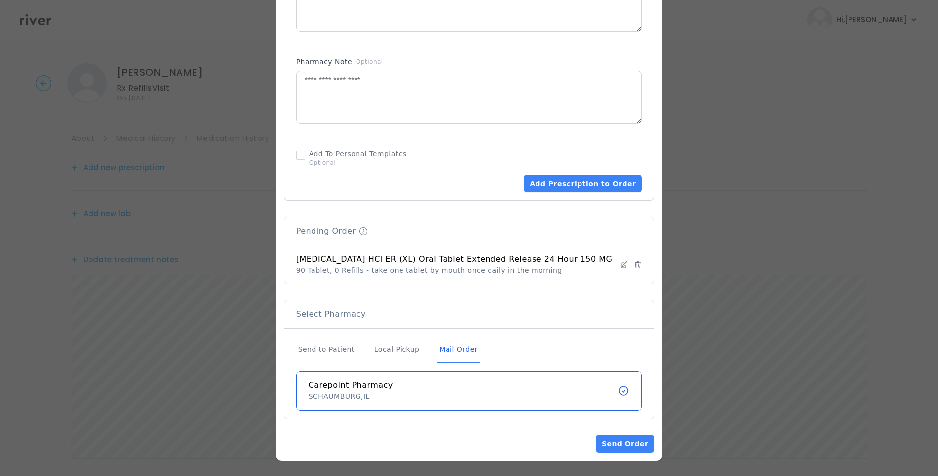
scroll to position [552, 0]
click at [626, 438] on button "Send Order" at bounding box center [625, 443] width 58 height 18
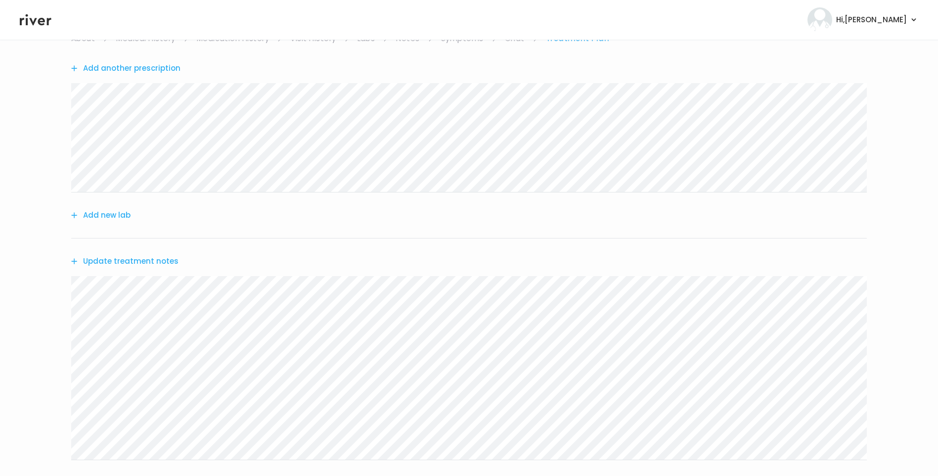
scroll to position [25, 0]
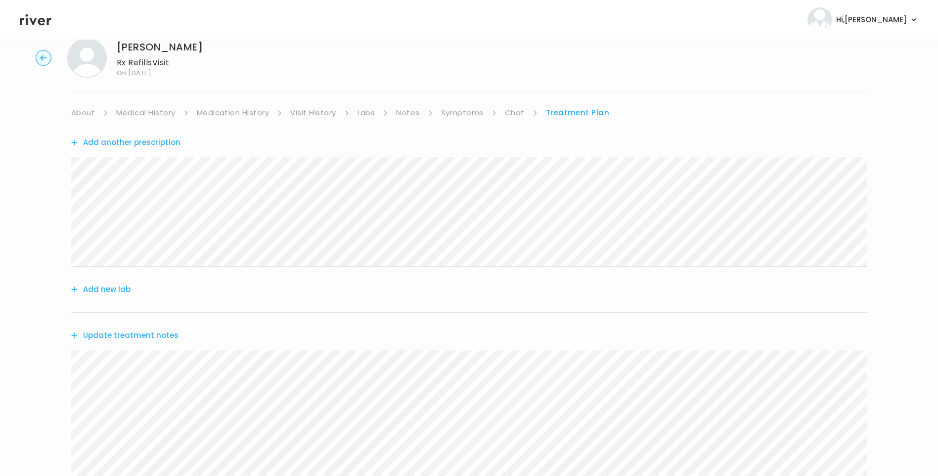
click at [88, 116] on link "About" at bounding box center [83, 113] width 24 height 14
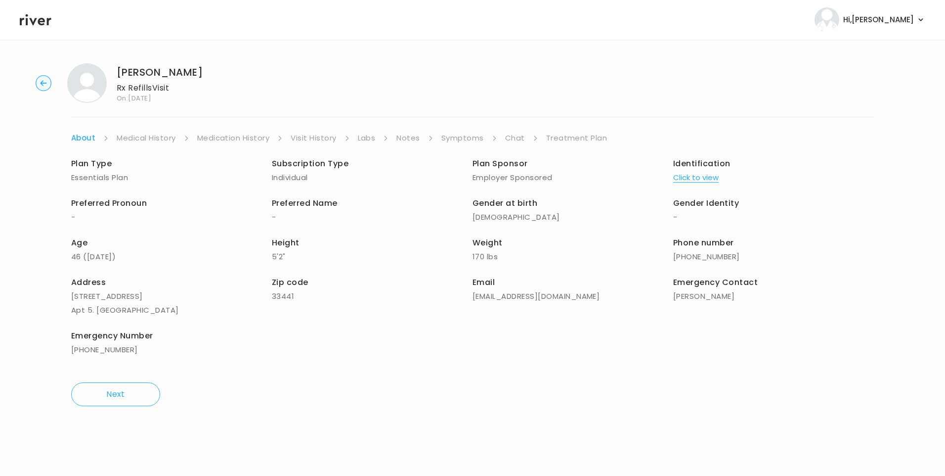
click at [587, 134] on link "Treatment Plan" at bounding box center [576, 138] width 61 height 14
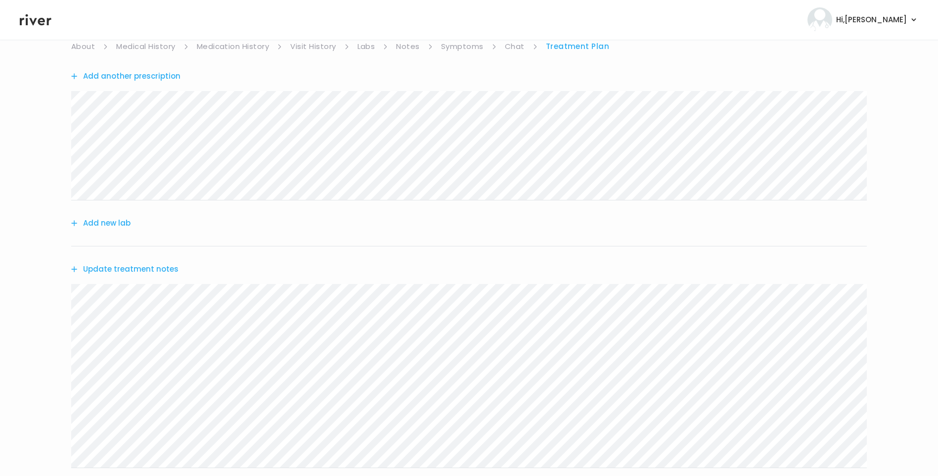
scroll to position [223, 0]
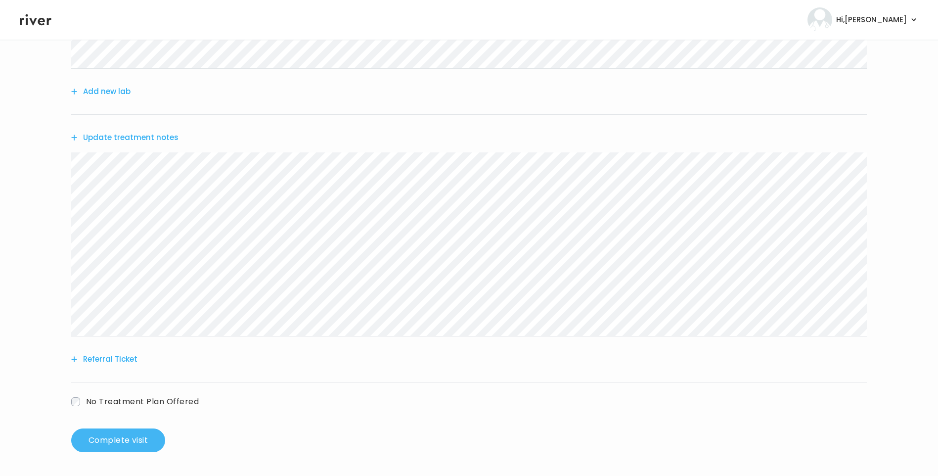
click at [129, 437] on button "Complete visit" at bounding box center [118, 440] width 94 height 24
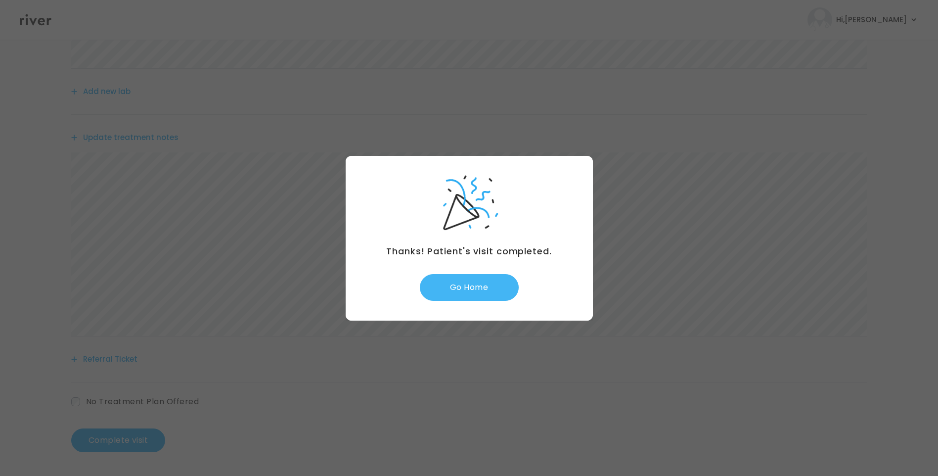
click at [468, 296] on button "Go Home" at bounding box center [469, 287] width 99 height 27
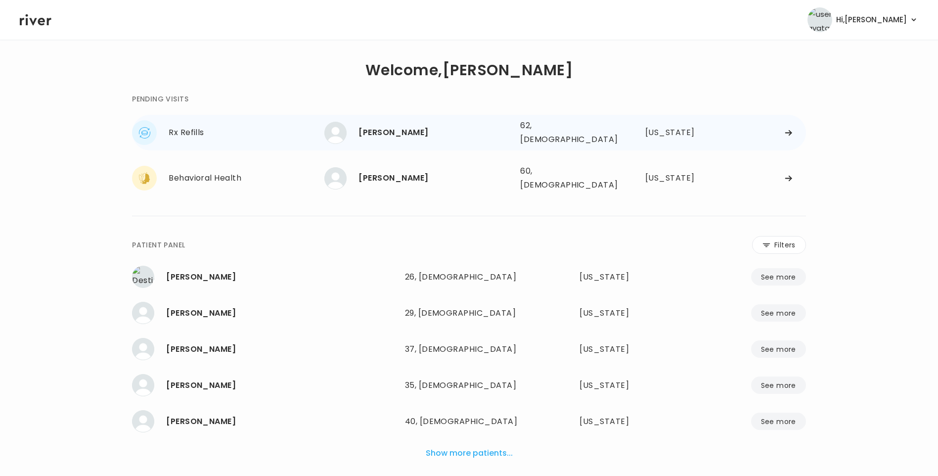
click at [375, 136] on div "Mario Silva" at bounding box center [435, 133] width 154 height 14
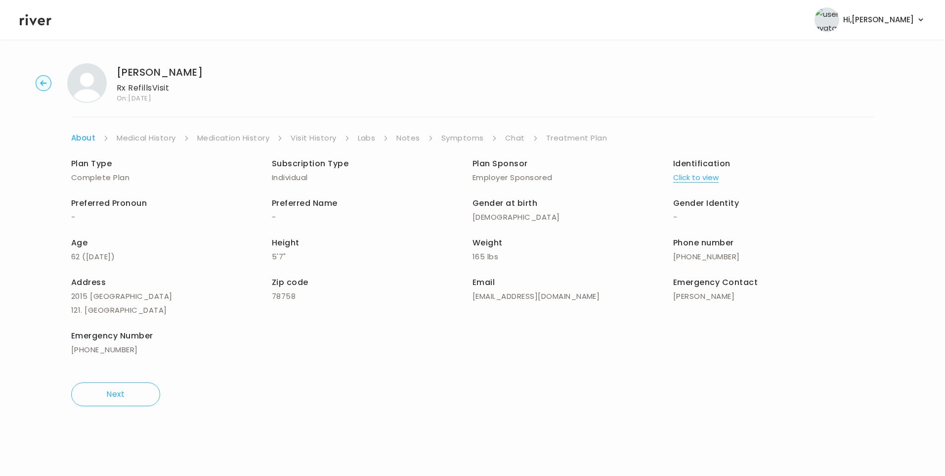
click at [313, 143] on link "Visit History" at bounding box center [313, 138] width 45 height 14
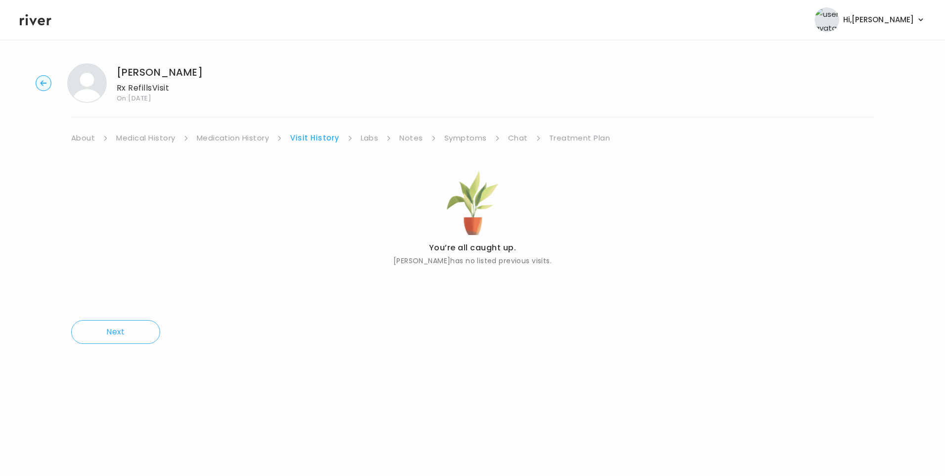
click at [78, 137] on link "About" at bounding box center [83, 138] width 24 height 14
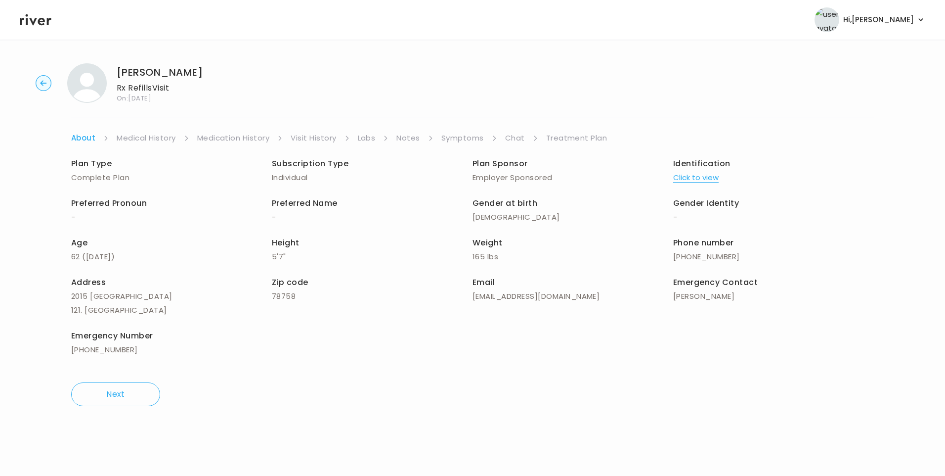
click at [702, 175] on button "Click to view" at bounding box center [695, 178] width 45 height 14
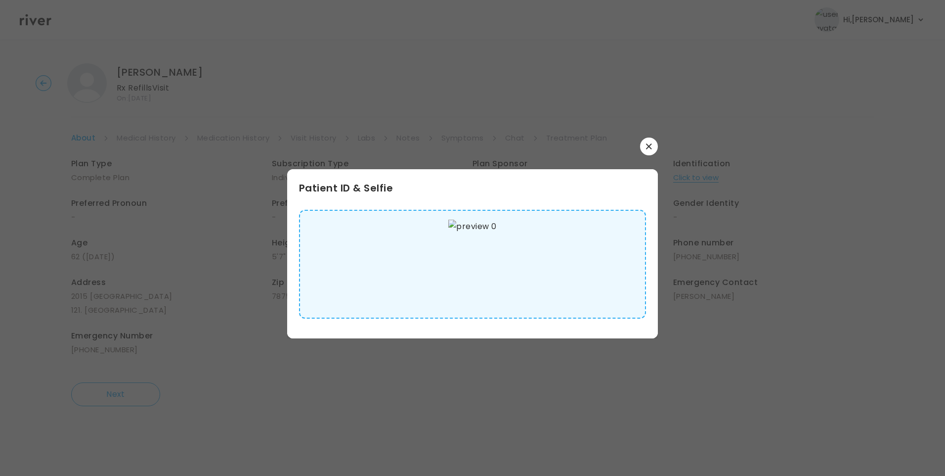
click at [467, 278] on img at bounding box center [472, 264] width 48 height 89
click at [649, 146] on icon "button" at bounding box center [648, 145] width 5 height 5
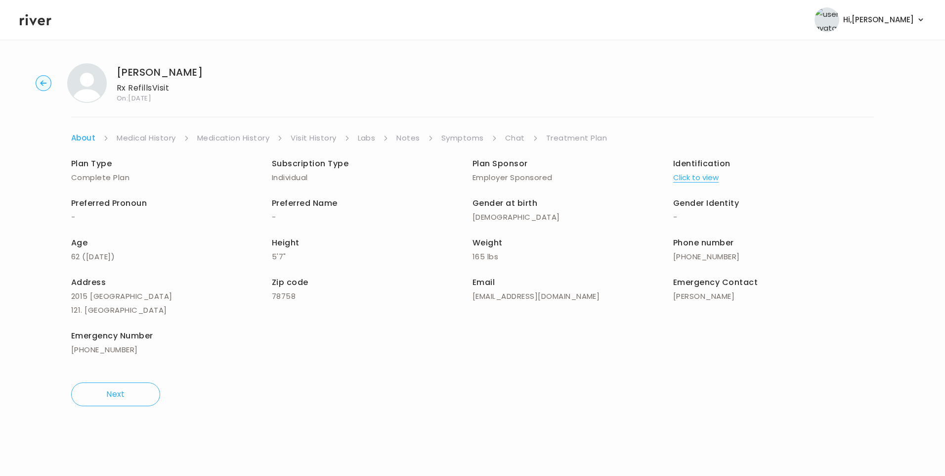
click at [140, 141] on link "Medical History" at bounding box center [146, 138] width 59 height 14
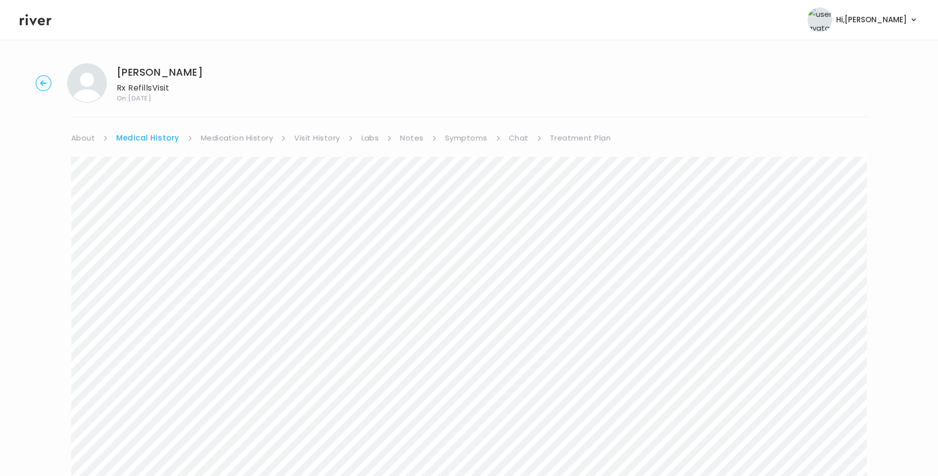
click at [470, 140] on link "Symptoms" at bounding box center [466, 138] width 43 height 14
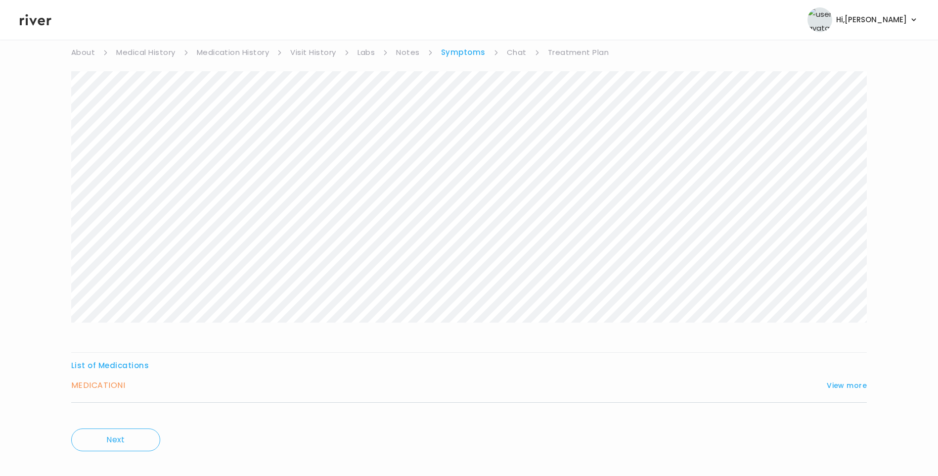
scroll to position [98, 0]
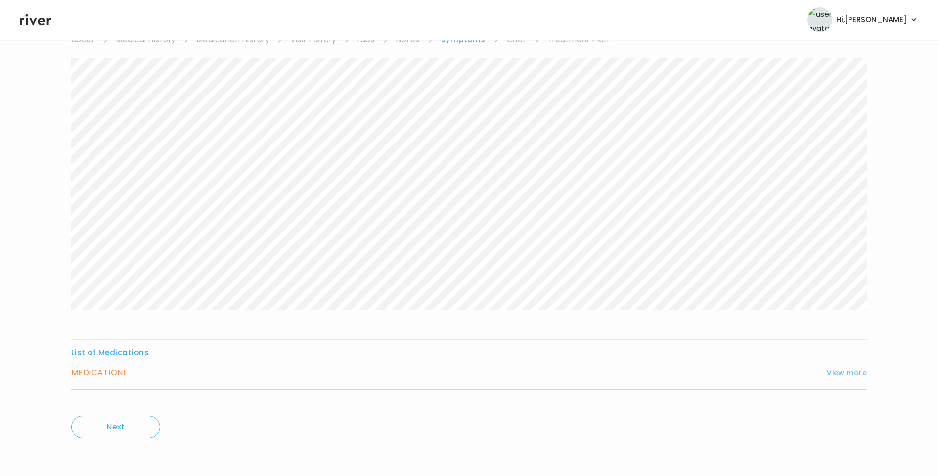
click at [841, 367] on button "View more" at bounding box center [847, 372] width 40 height 12
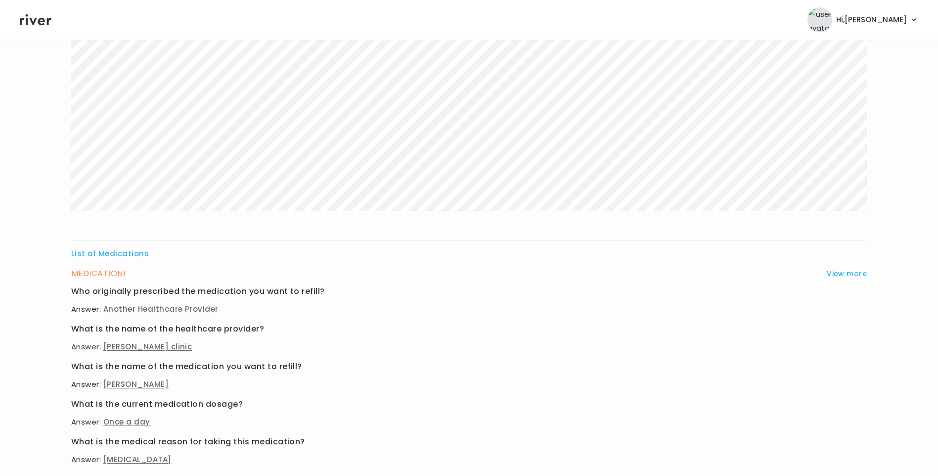
scroll to position [395, 0]
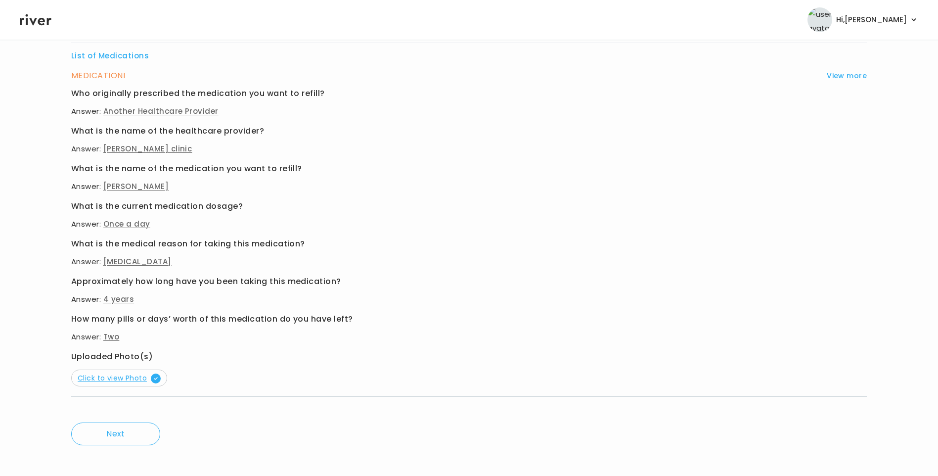
click at [137, 374] on span "Click to view Photo" at bounding box center [119, 378] width 83 height 10
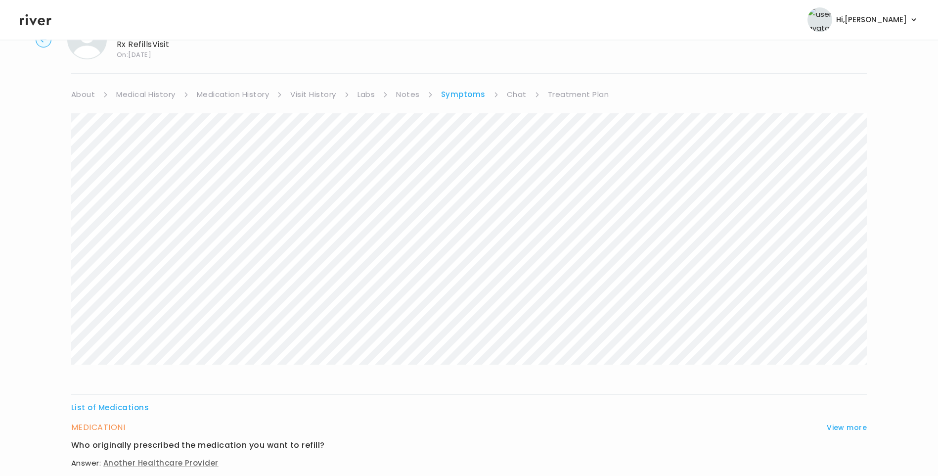
scroll to position [0, 0]
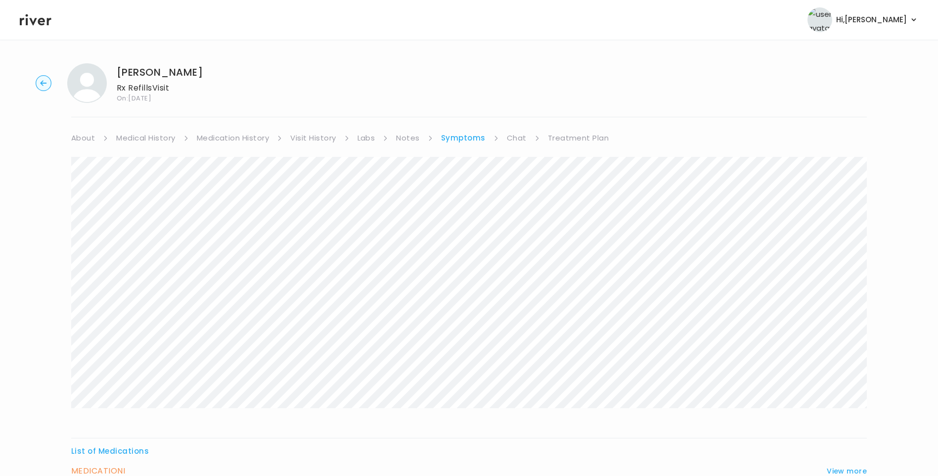
click at [516, 138] on link "Chat" at bounding box center [517, 138] width 20 height 14
click at [451, 137] on link "Symptoms" at bounding box center [462, 138] width 43 height 14
click at [220, 134] on link "Medication History" at bounding box center [233, 138] width 73 height 14
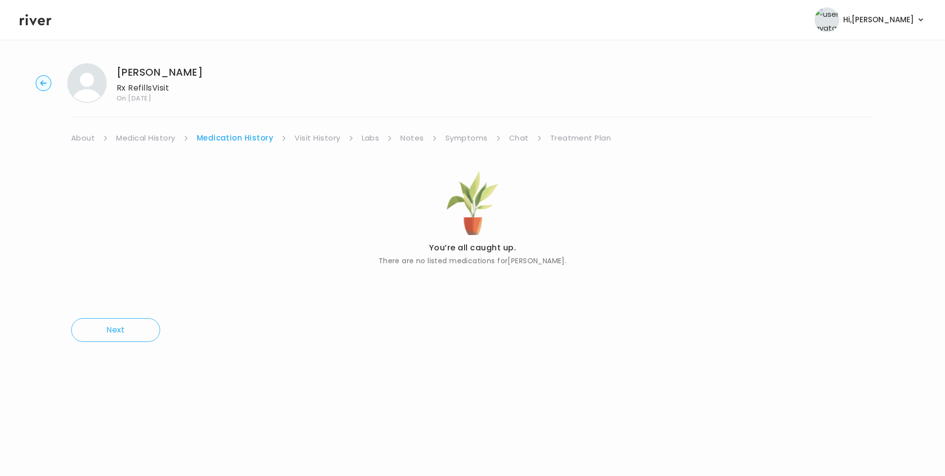
click at [157, 137] on link "Medical History" at bounding box center [145, 138] width 59 height 14
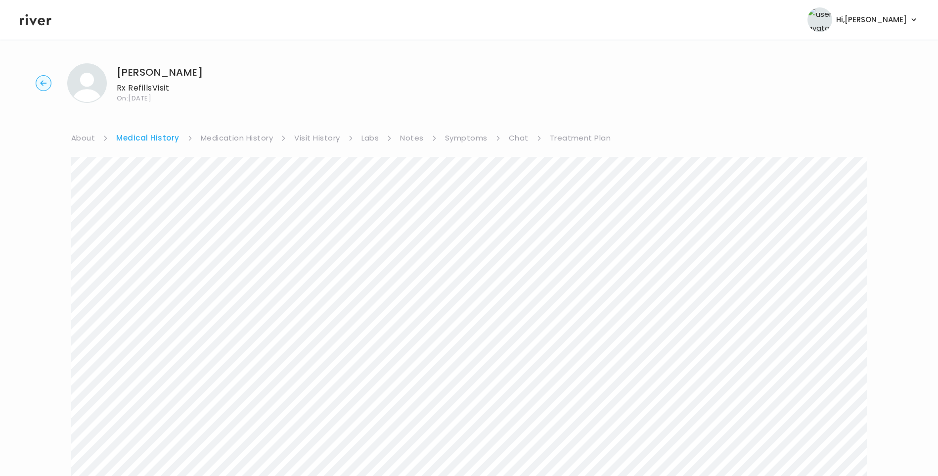
click at [475, 137] on link "Symptoms" at bounding box center [466, 138] width 43 height 14
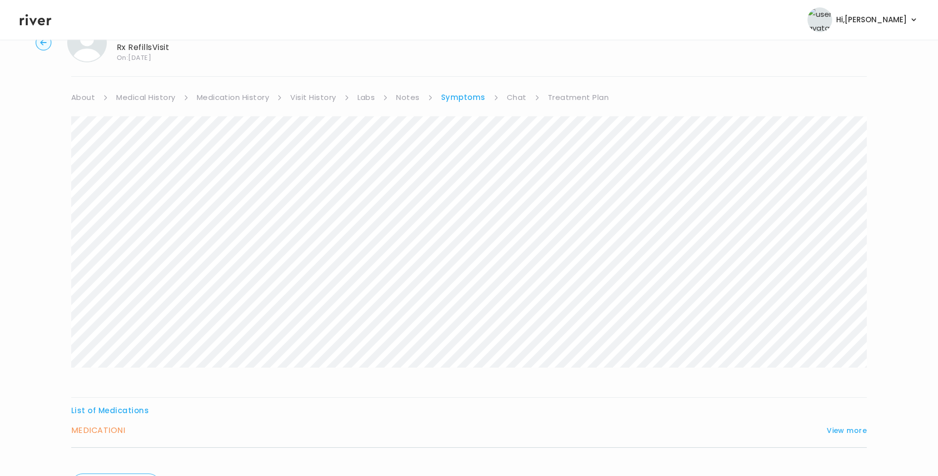
scroll to position [98, 0]
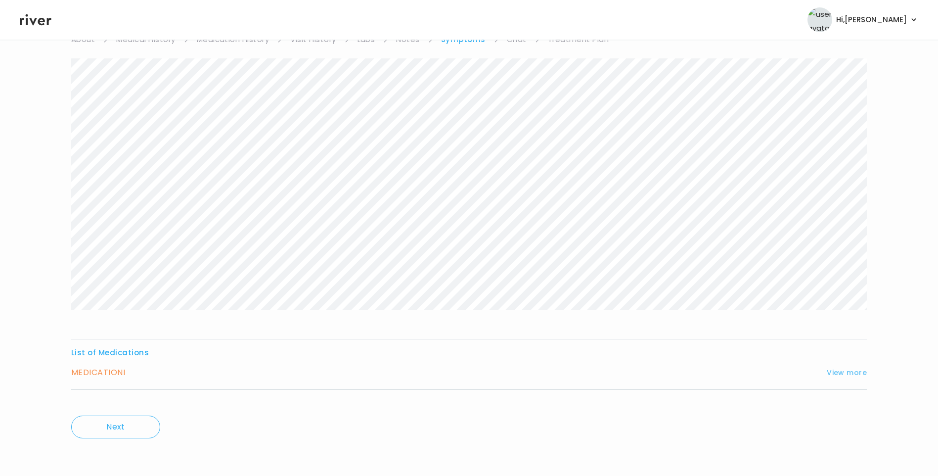
click at [844, 371] on button "View more" at bounding box center [847, 372] width 40 height 12
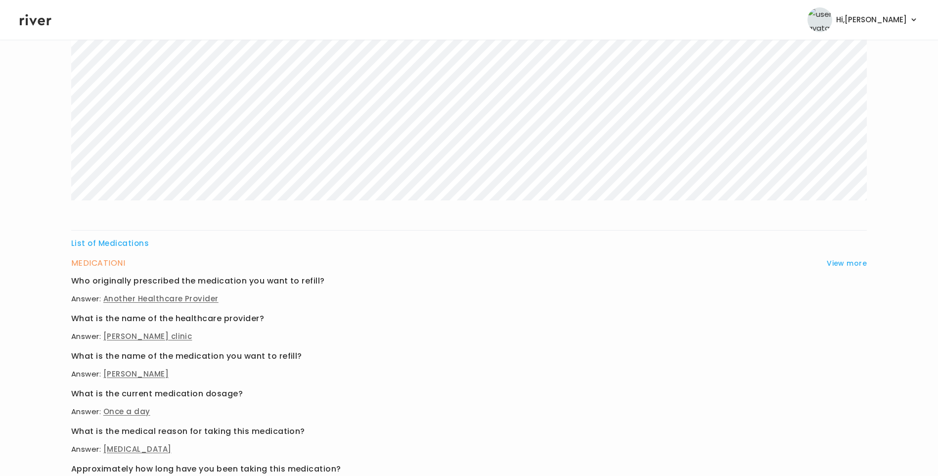
scroll to position [346, 0]
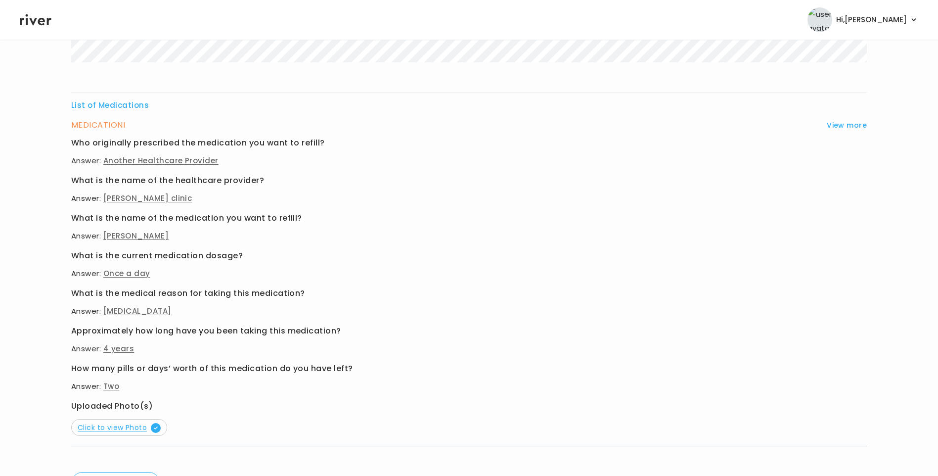
click at [126, 423] on span "Click to view Photo" at bounding box center [119, 427] width 83 height 10
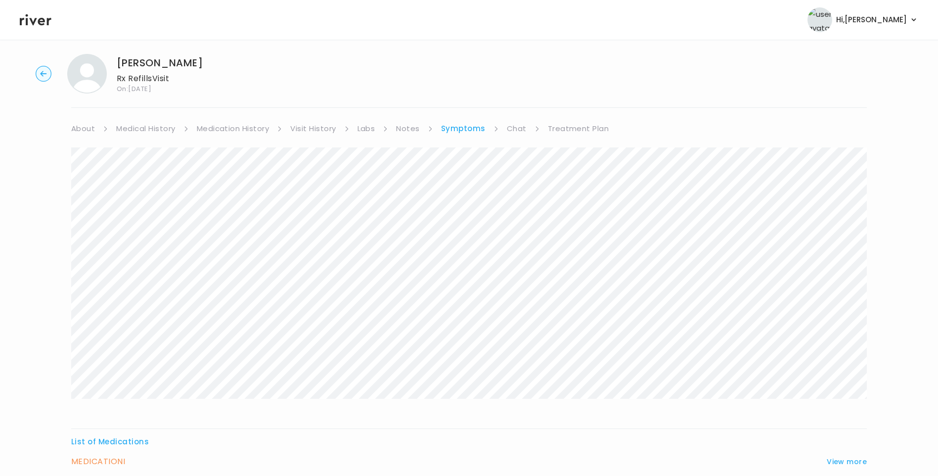
scroll to position [0, 0]
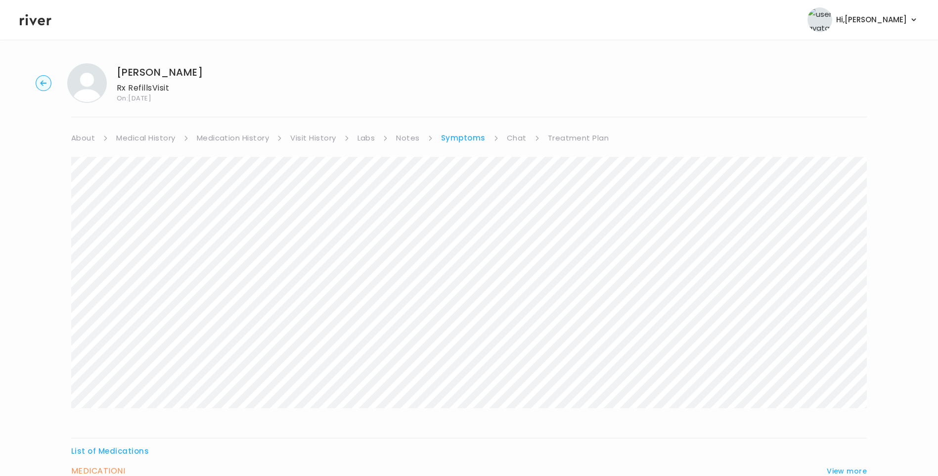
click at [519, 135] on link "Chat" at bounding box center [517, 138] width 20 height 14
click at [594, 134] on link "Treatment Plan" at bounding box center [577, 138] width 61 height 14
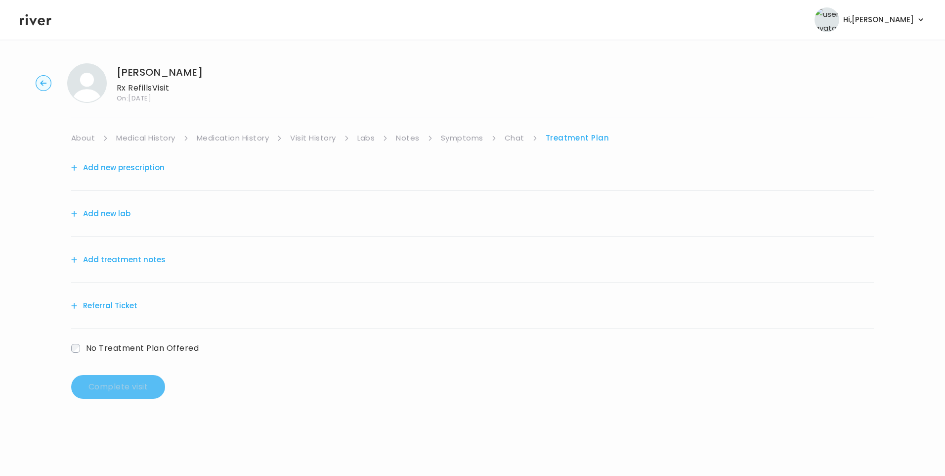
click at [142, 260] on button "Add treatment notes" at bounding box center [118, 260] width 94 height 14
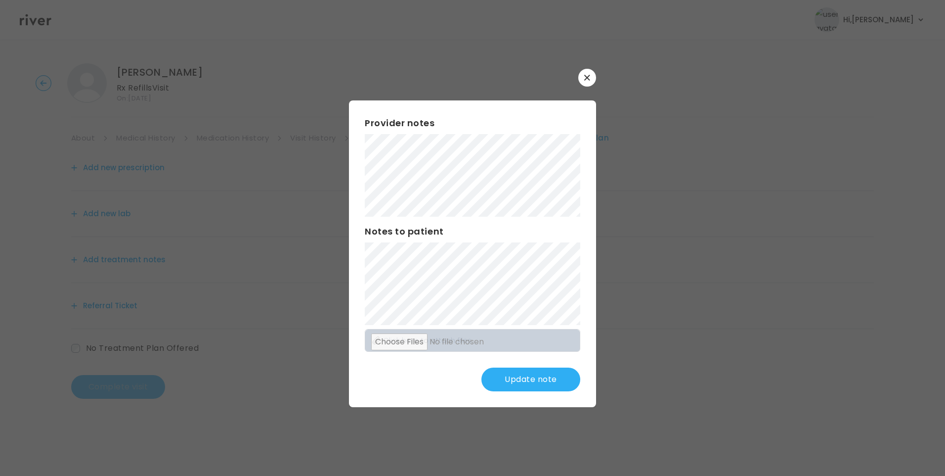
click at [523, 380] on button "Update note" at bounding box center [531, 379] width 99 height 24
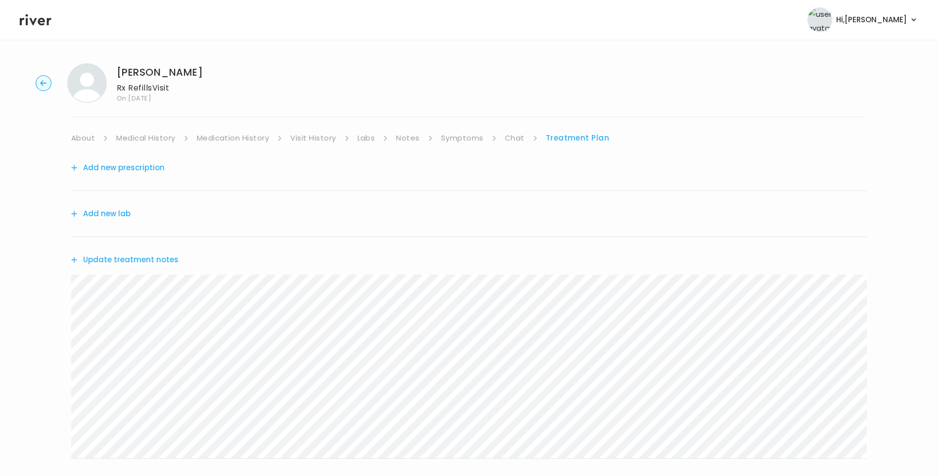
click at [517, 137] on link "Chat" at bounding box center [515, 138] width 20 height 14
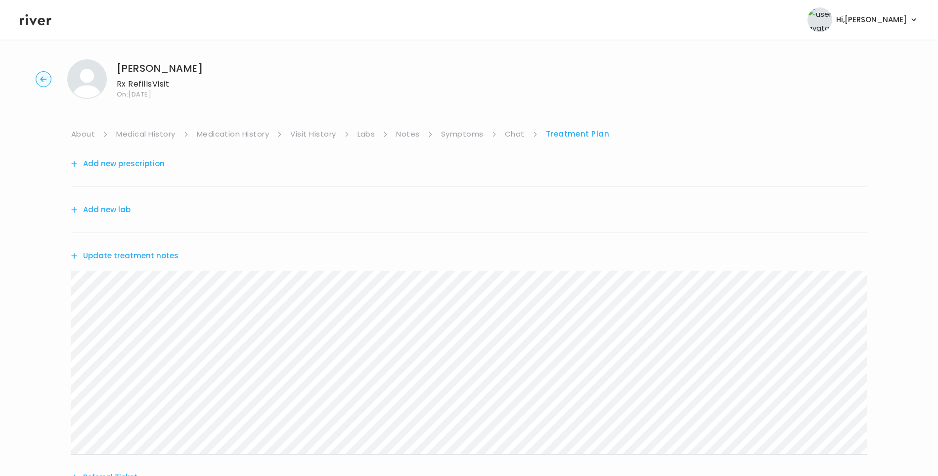
scroll to position [74, 0]
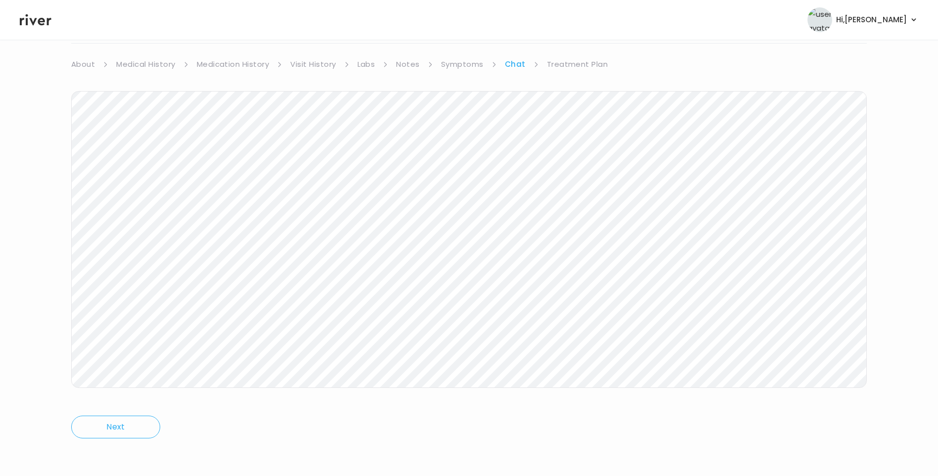
click at [568, 63] on link "Treatment Plan" at bounding box center [577, 64] width 61 height 14
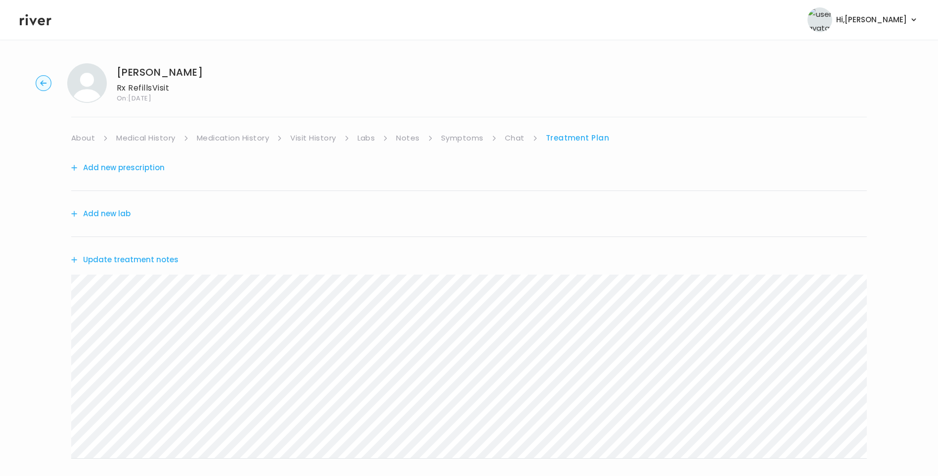
click at [32, 21] on icon at bounding box center [36, 19] width 32 height 11
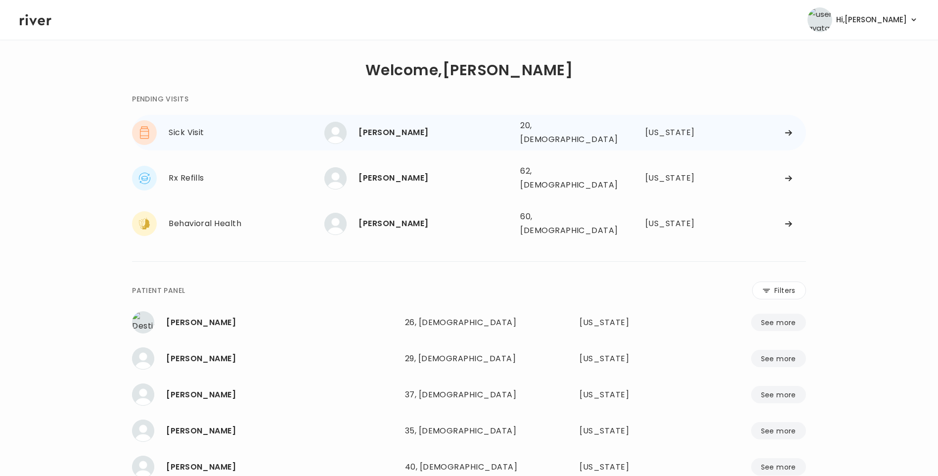
click at [417, 130] on div "[PERSON_NAME]" at bounding box center [435, 133] width 154 height 14
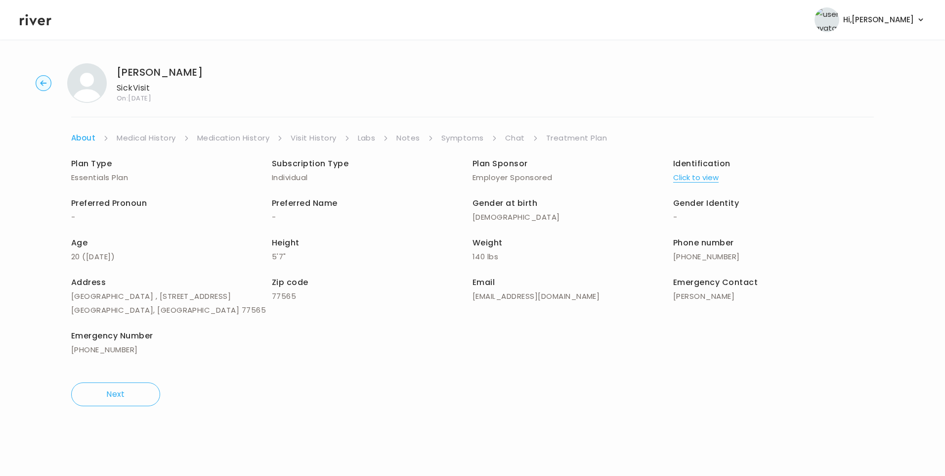
drag, startPoint x: 310, startPoint y: 129, endPoint x: 310, endPoint y: 136, distance: 7.4
click at [310, 132] on div "BRIDGET GORDON Sick Visit On: 09 Sep 2025 About Medical History Medication Hist…" at bounding box center [472, 234] width 945 height 358
click at [310, 136] on link "Visit History" at bounding box center [313, 138] width 45 height 14
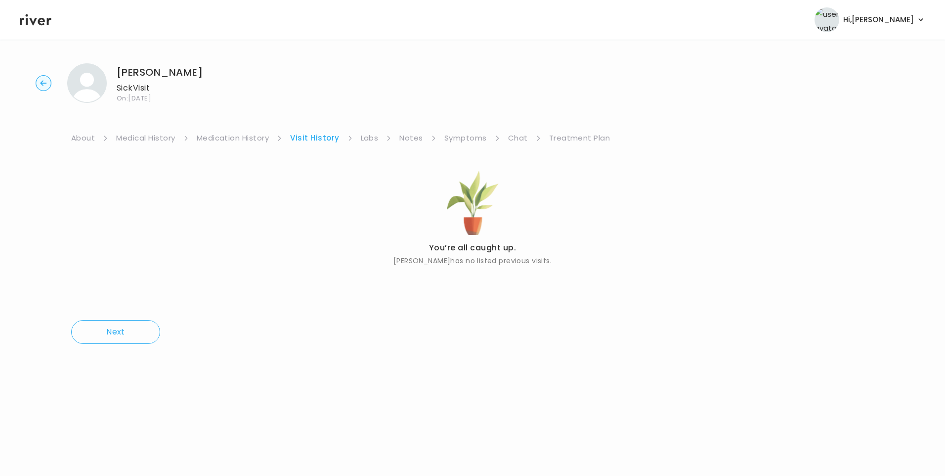
click at [85, 138] on link "About" at bounding box center [83, 138] width 24 height 14
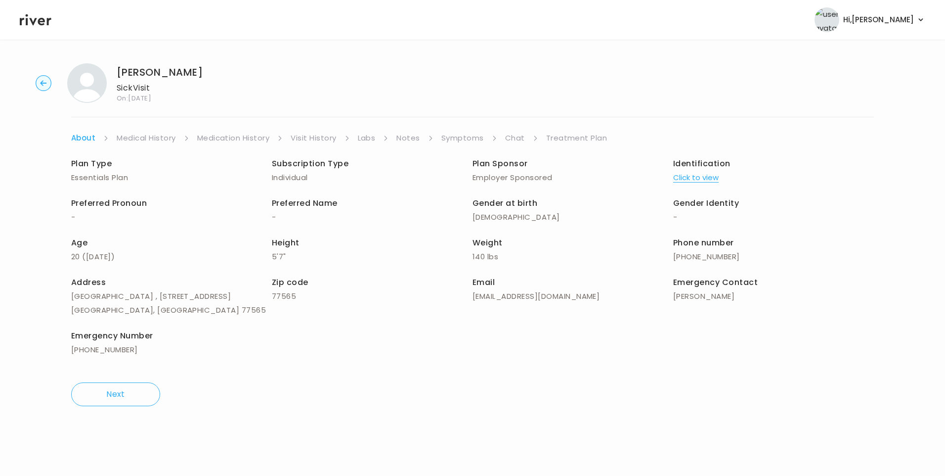
click at [699, 177] on button "Click to view" at bounding box center [695, 178] width 45 height 14
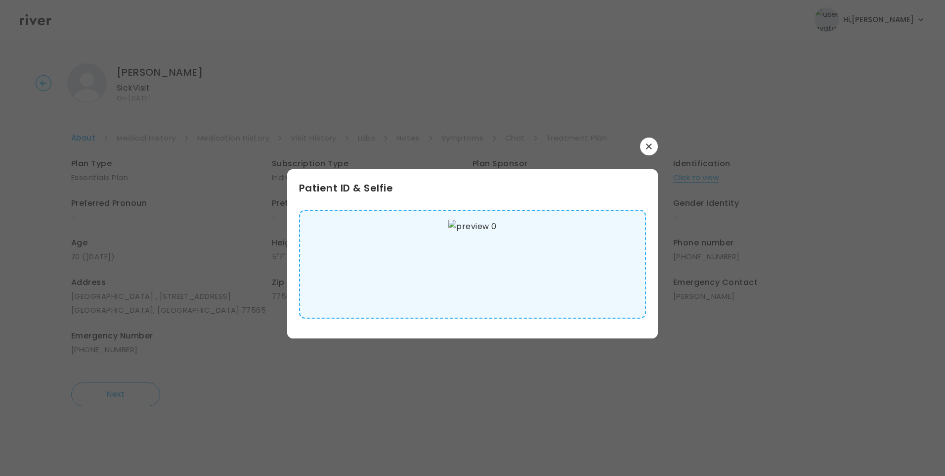
click at [463, 277] on img at bounding box center [472, 264] width 48 height 89
click at [654, 145] on button "button" at bounding box center [649, 146] width 18 height 18
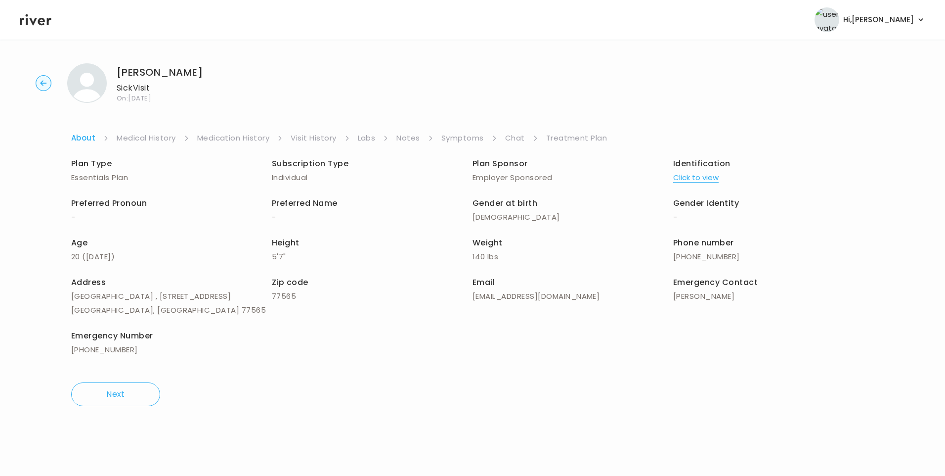
click at [143, 141] on link "Medical History" at bounding box center [146, 138] width 59 height 14
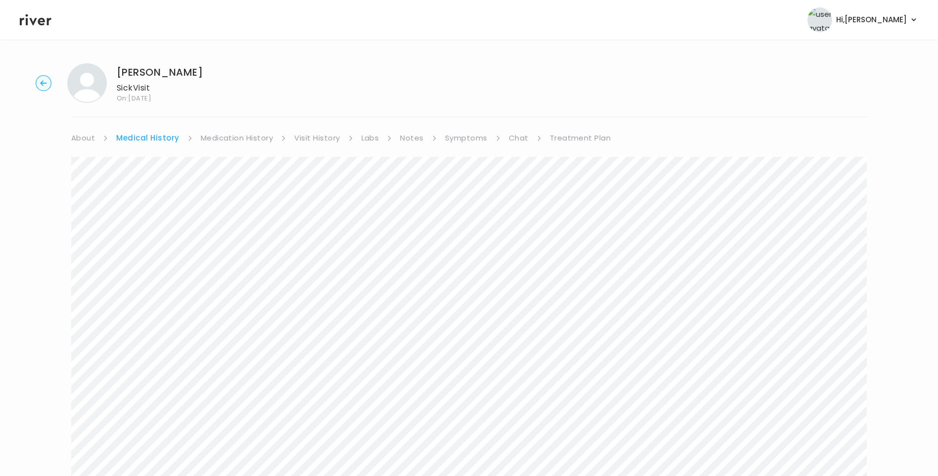
click at [472, 134] on link "Symptoms" at bounding box center [466, 138] width 43 height 14
click at [517, 138] on link "Chat" at bounding box center [517, 138] width 20 height 14
click at [468, 137] on link "Symptoms" at bounding box center [462, 138] width 43 height 14
click at [581, 137] on link "Treatment Plan" at bounding box center [578, 138] width 61 height 14
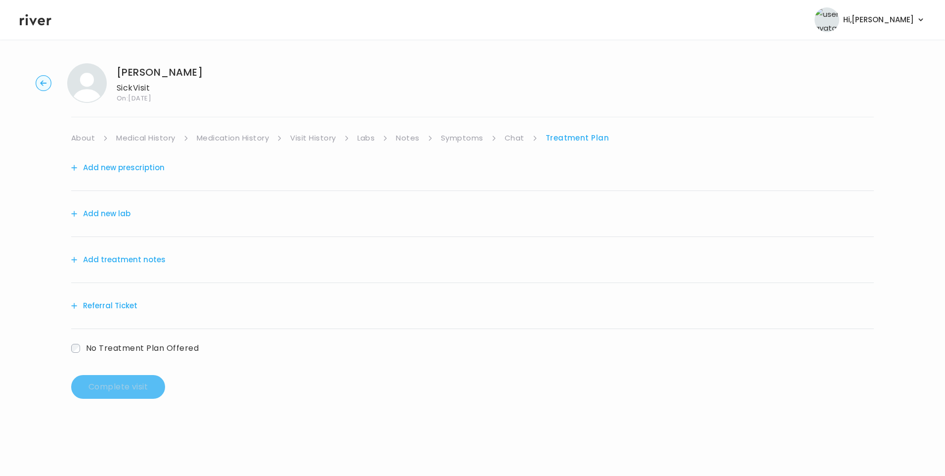
click at [520, 136] on link "Chat" at bounding box center [515, 138] width 20 height 14
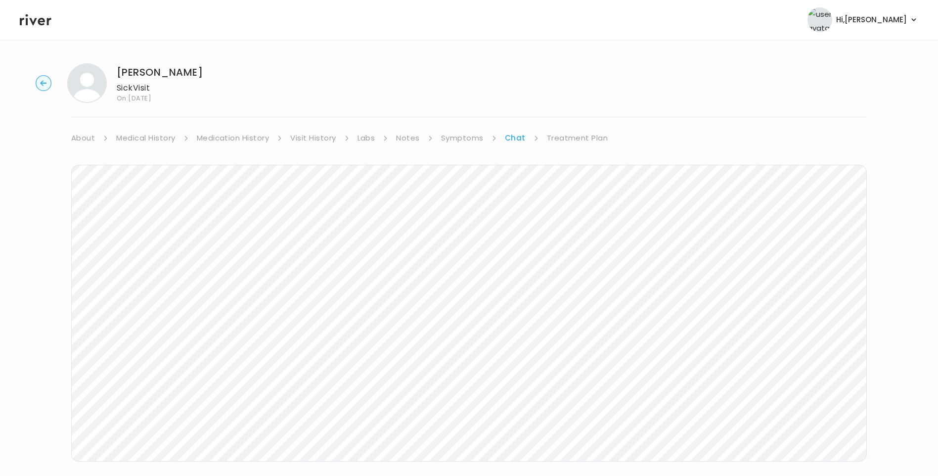
scroll to position [74, 0]
click at [65, 268] on div "BRIDGET GORDON Sick Visit On: 09 Sep 2025 About Medical History Medication Hist…" at bounding box center [469, 221] width 938 height 478
click at [457, 63] on link "Symptoms" at bounding box center [462, 64] width 43 height 14
click at [521, 63] on link "Chat" at bounding box center [517, 64] width 20 height 14
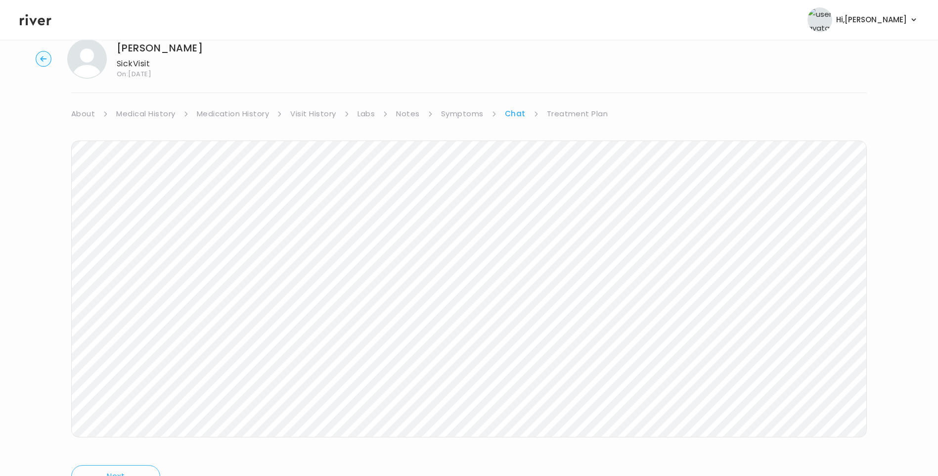
click at [582, 117] on link "Treatment Plan" at bounding box center [577, 114] width 61 height 14
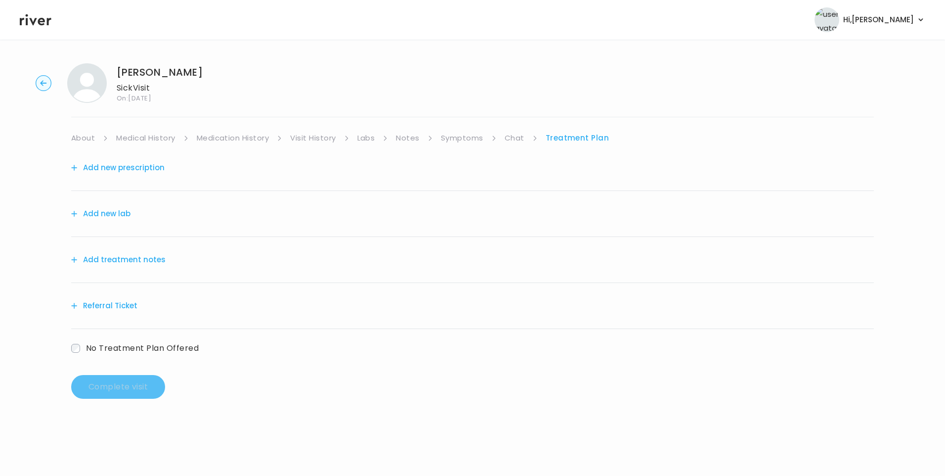
click at [132, 260] on button "Add treatment notes" at bounding box center [118, 260] width 94 height 14
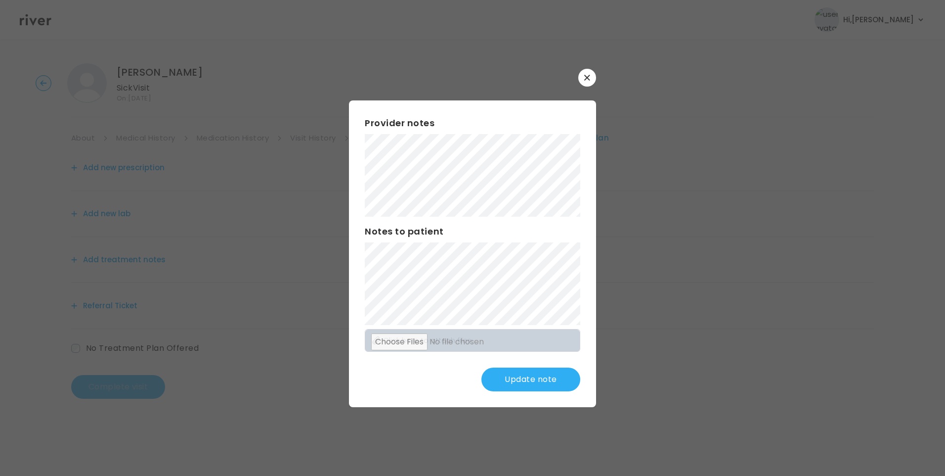
click at [512, 379] on button "Update note" at bounding box center [531, 379] width 99 height 24
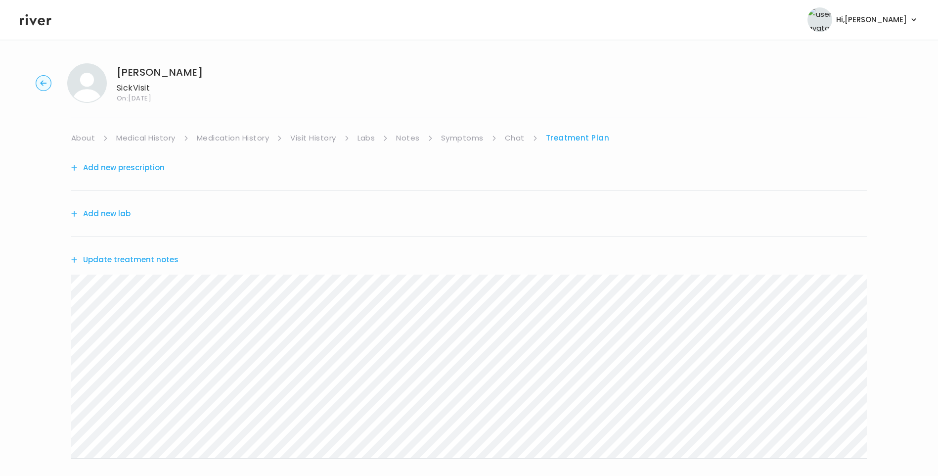
click at [133, 259] on button "Update treatment notes" at bounding box center [124, 260] width 107 height 14
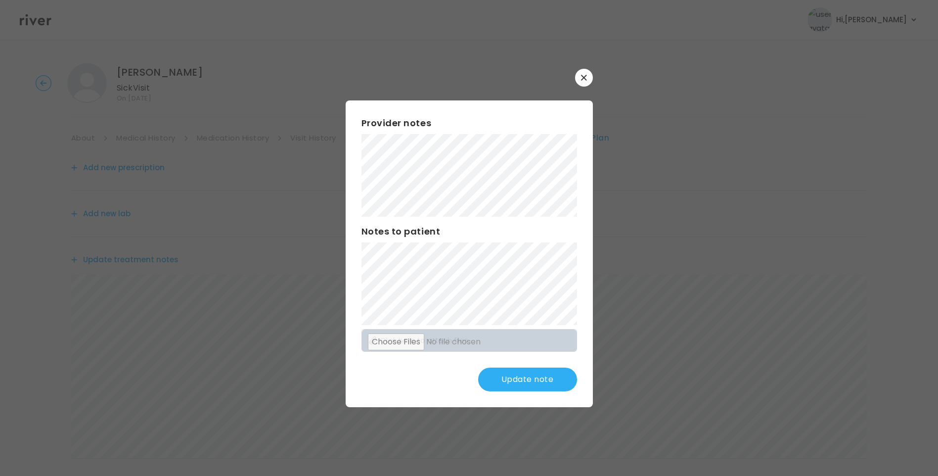
click at [526, 380] on button "Update note" at bounding box center [527, 379] width 99 height 24
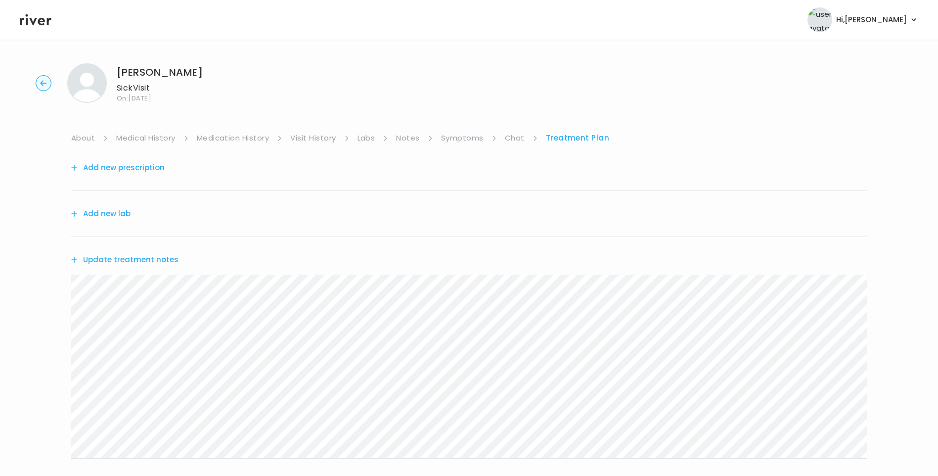
click at [518, 136] on link "Chat" at bounding box center [515, 138] width 20 height 14
click at [146, 135] on link "Medical History" at bounding box center [145, 138] width 59 height 14
click at [562, 143] on link "Treatment Plan" at bounding box center [580, 138] width 61 height 14
click at [46, 20] on icon at bounding box center [36, 19] width 32 height 15
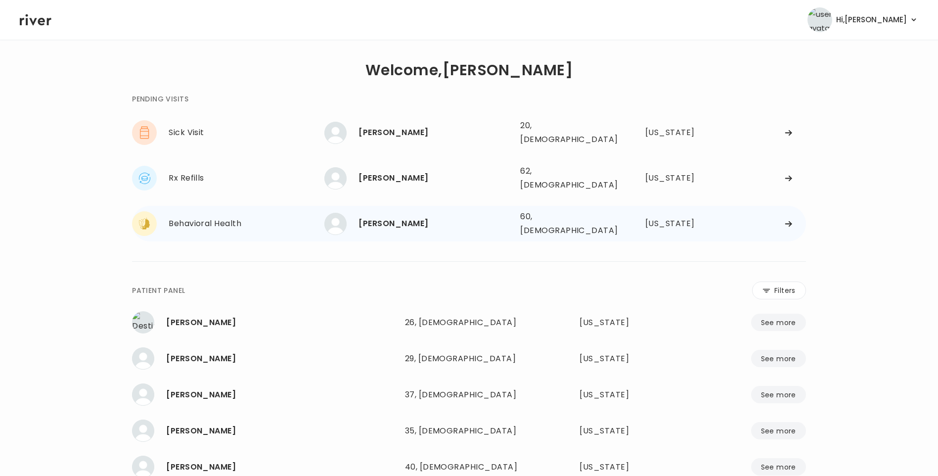
click at [408, 217] on div "[PERSON_NAME]" at bounding box center [435, 224] width 154 height 14
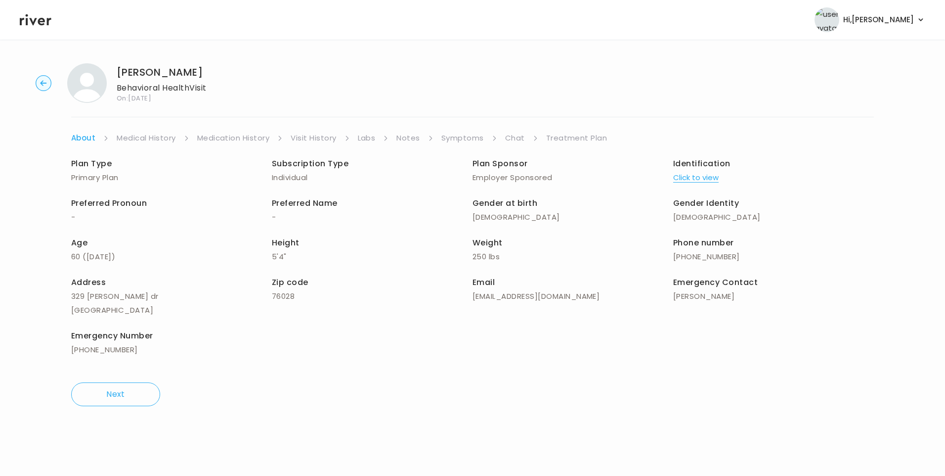
drag, startPoint x: 513, startPoint y: 137, endPoint x: 520, endPoint y: 144, distance: 9.4
click at [514, 138] on link "Chat" at bounding box center [515, 138] width 20 height 14
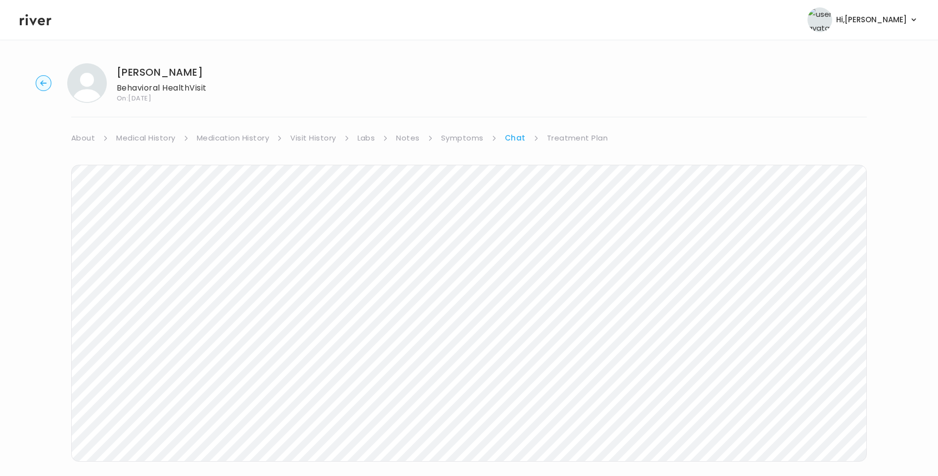
click at [46, 23] on icon at bounding box center [36, 19] width 32 height 15
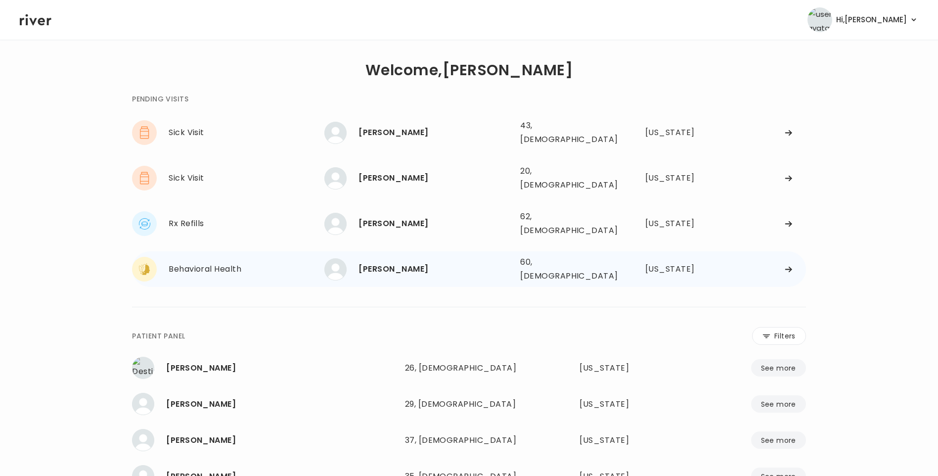
click at [396, 262] on div "[PERSON_NAME]" at bounding box center [435, 269] width 154 height 14
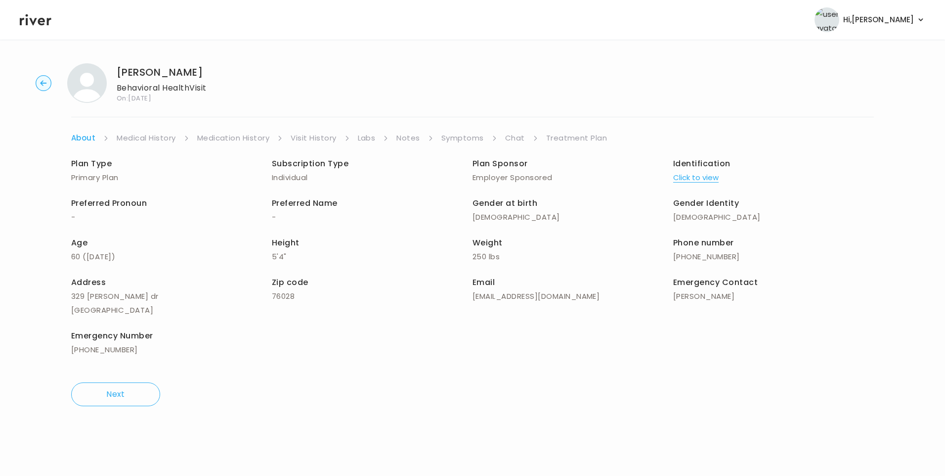
click at [506, 134] on link "Chat" at bounding box center [515, 138] width 20 height 14
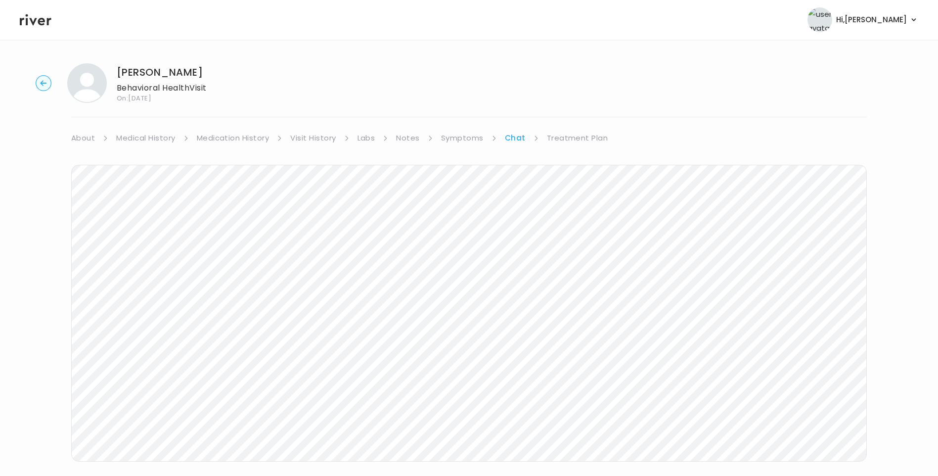
scroll to position [36, 0]
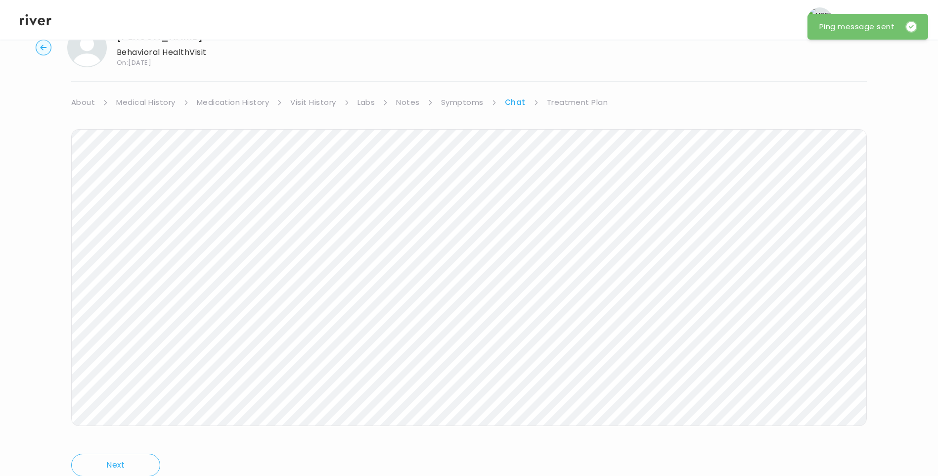
click at [33, 17] on icon at bounding box center [36, 19] width 32 height 15
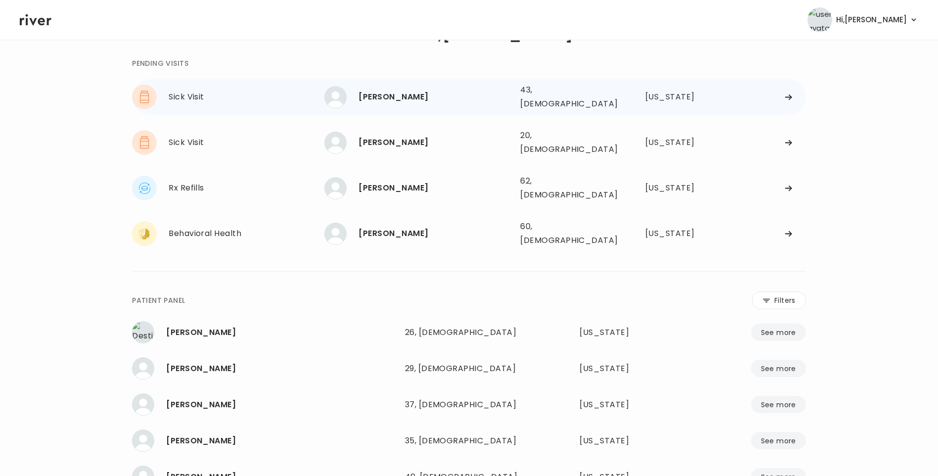
click at [402, 96] on div "[PERSON_NAME]" at bounding box center [435, 97] width 154 height 14
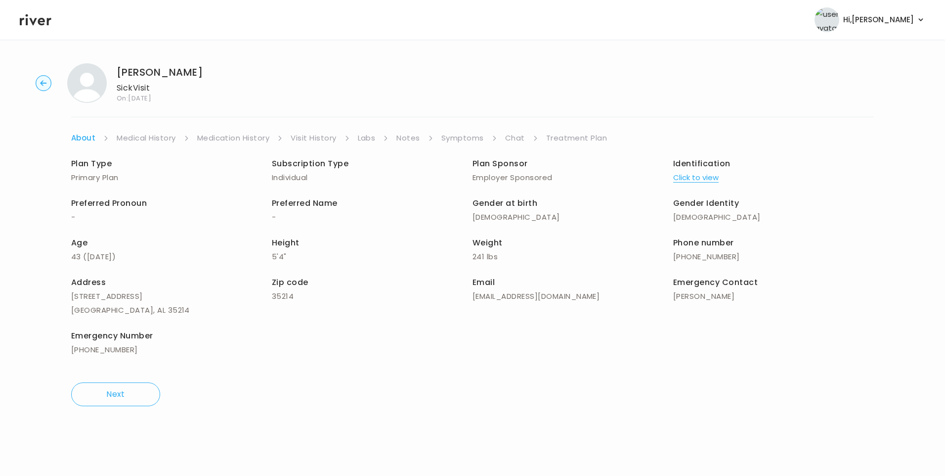
click at [462, 137] on link "Symptoms" at bounding box center [463, 138] width 43 height 14
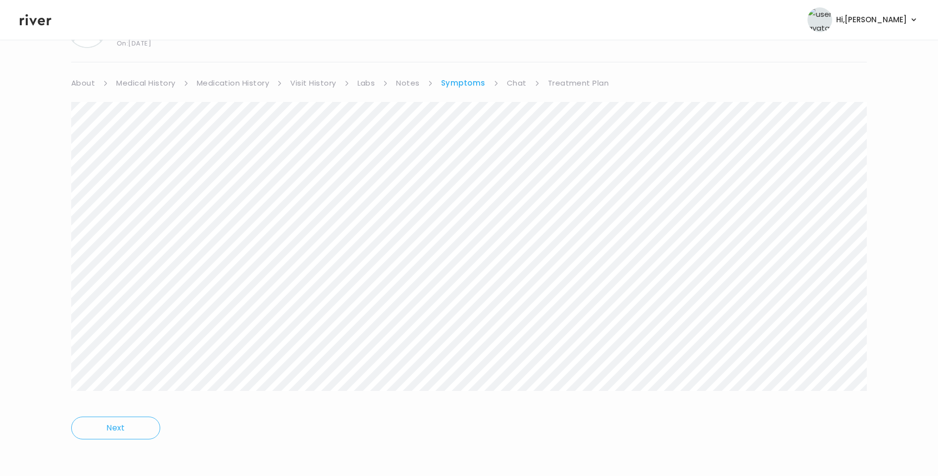
scroll to position [56, 0]
click at [251, 82] on link "Medication History" at bounding box center [233, 82] width 73 height 14
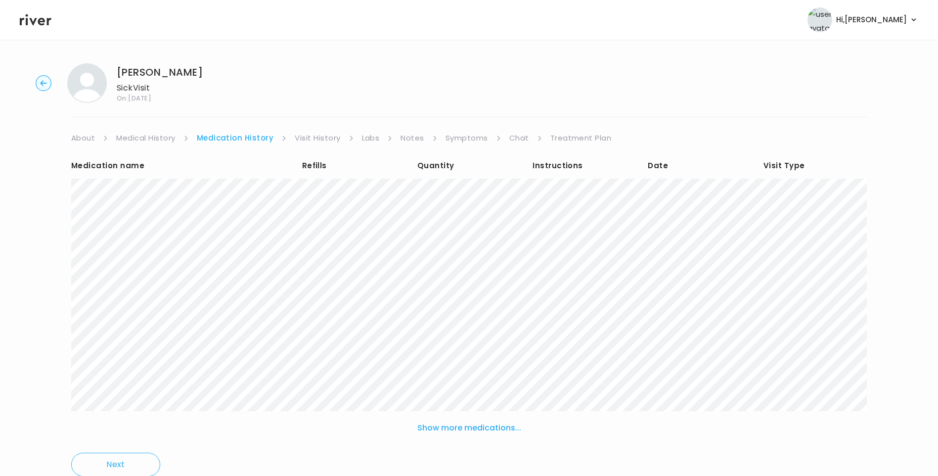
click at [512, 139] on link "Chat" at bounding box center [519, 138] width 20 height 14
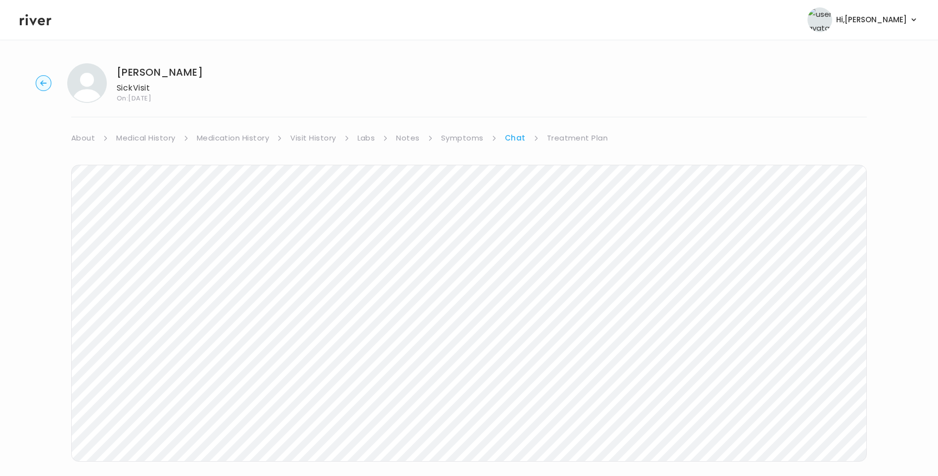
drag, startPoint x: 46, startPoint y: 123, endPoint x: 58, endPoint y: 134, distance: 16.5
click at [58, 134] on div "[PERSON_NAME] Sick Visit On: [DATE] About Medical History Medication History Vi…" at bounding box center [469, 294] width 938 height 478
drag, startPoint x: 58, startPoint y: 134, endPoint x: 87, endPoint y: 141, distance: 29.3
click at [83, 140] on link "About" at bounding box center [83, 138] width 24 height 14
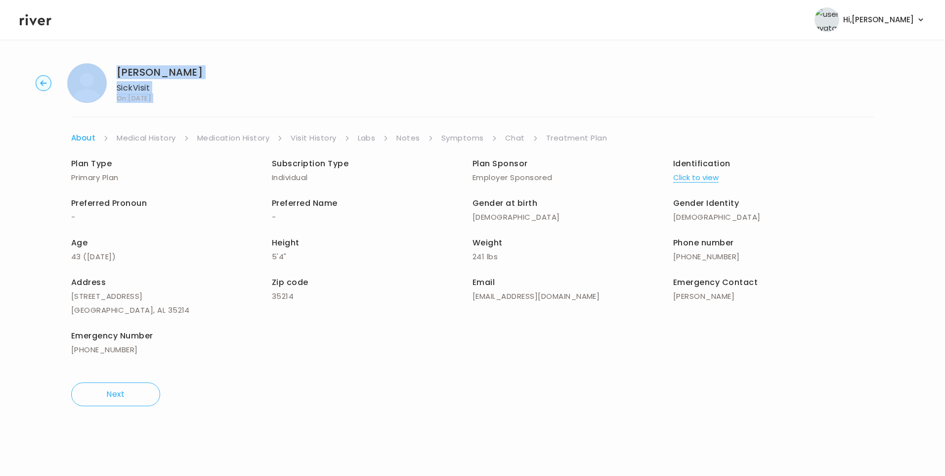
click at [513, 133] on link "Chat" at bounding box center [515, 138] width 20 height 14
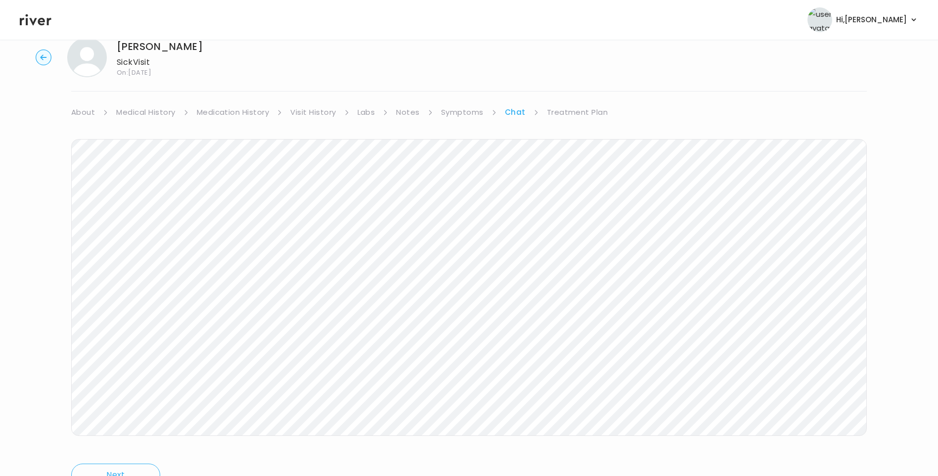
scroll to position [50, 0]
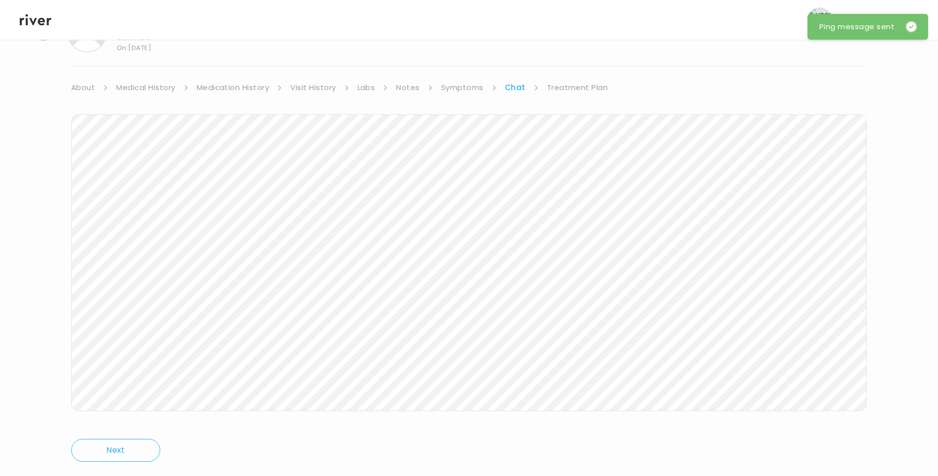
click at [312, 75] on div "EUGENIA DAVIS Sick Visit On: 09 Sep 2025 About Medical History Medication Histo…" at bounding box center [469, 244] width 938 height 478
click at [319, 89] on link "Visit History" at bounding box center [312, 88] width 45 height 14
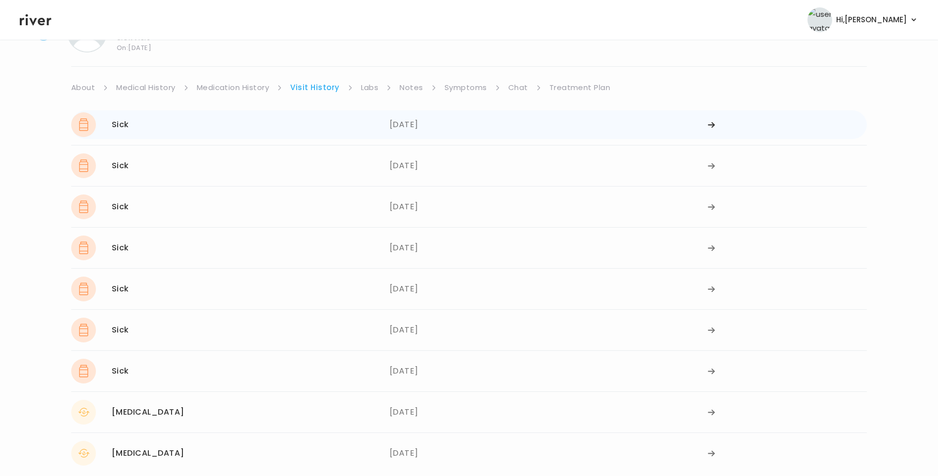
click at [409, 123] on div "09/04/2025" at bounding box center [549, 124] width 318 height 25
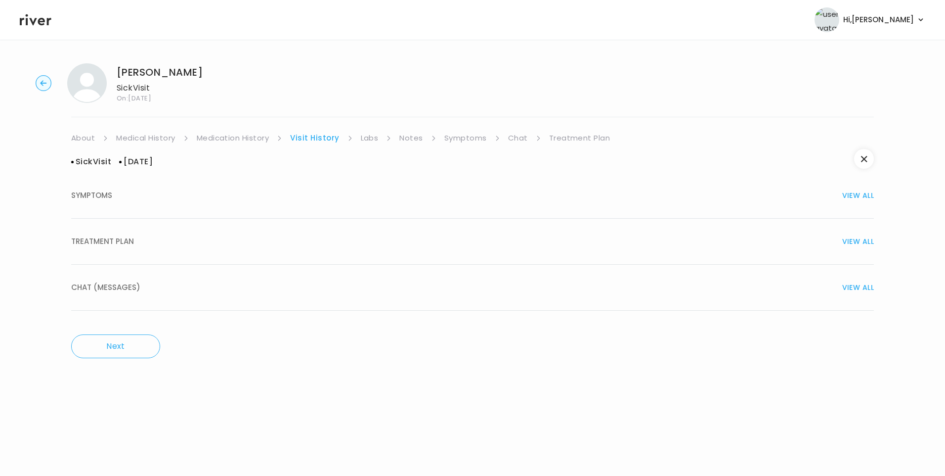
click at [146, 245] on div "TREATMENT PLAN VIEW ALL" at bounding box center [472, 241] width 803 height 14
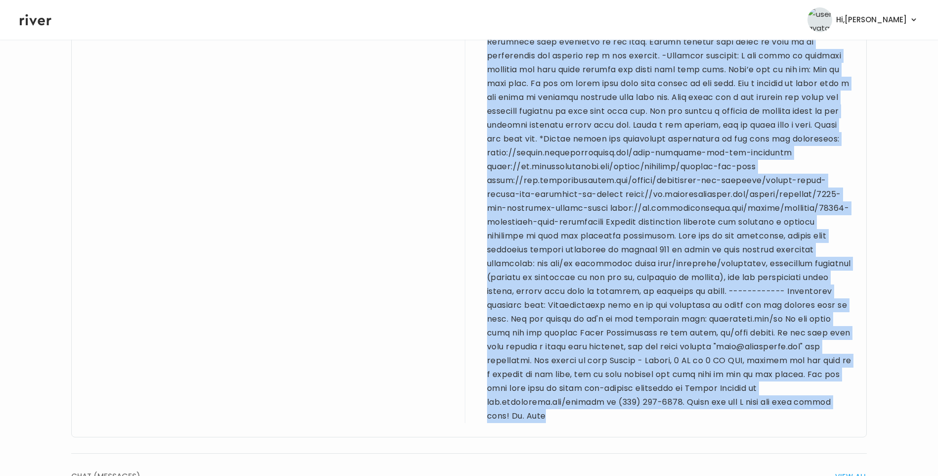
scroll to position [1362, 0]
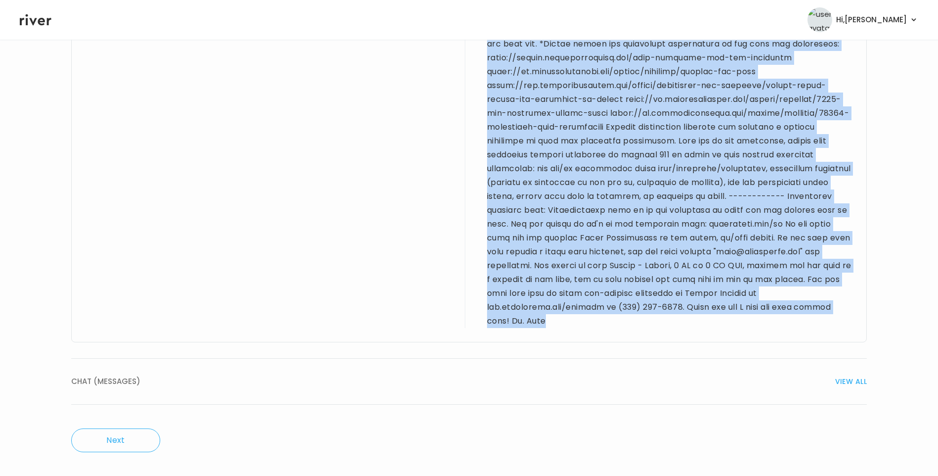
drag, startPoint x: 87, startPoint y: 245, endPoint x: 564, endPoint y: 336, distance: 486.2
drag, startPoint x: 564, startPoint y: 336, endPoint x: 551, endPoint y: 125, distance: 211.1
copy div "43 yo F for sick visit. PMH sig for heavy menses and low iron (takes iron). Den…"
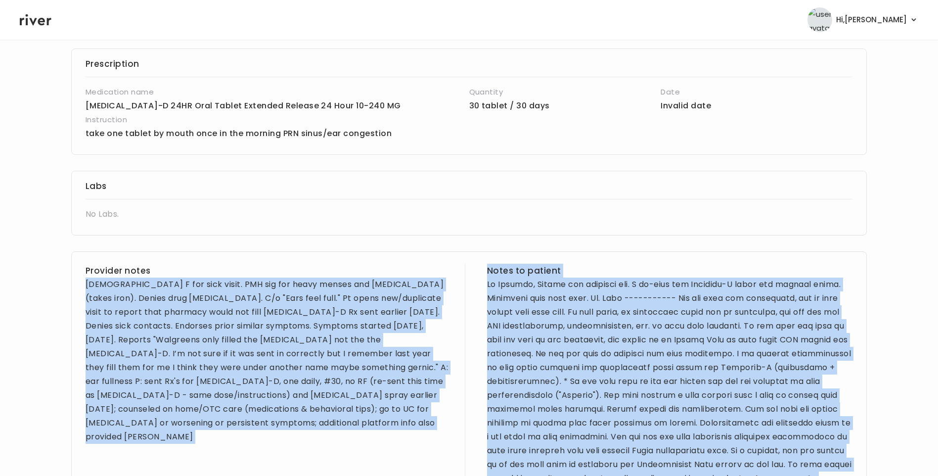
scroll to position [76, 0]
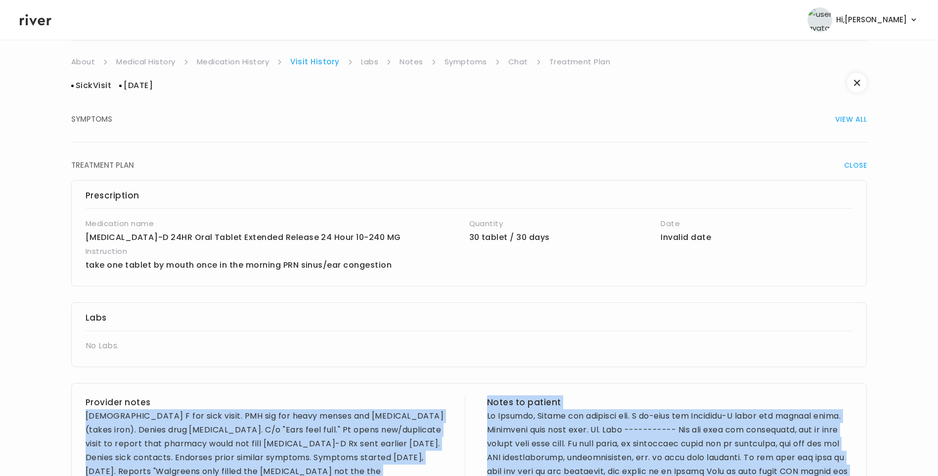
click at [581, 64] on link "Treatment Plan" at bounding box center [579, 62] width 61 height 14
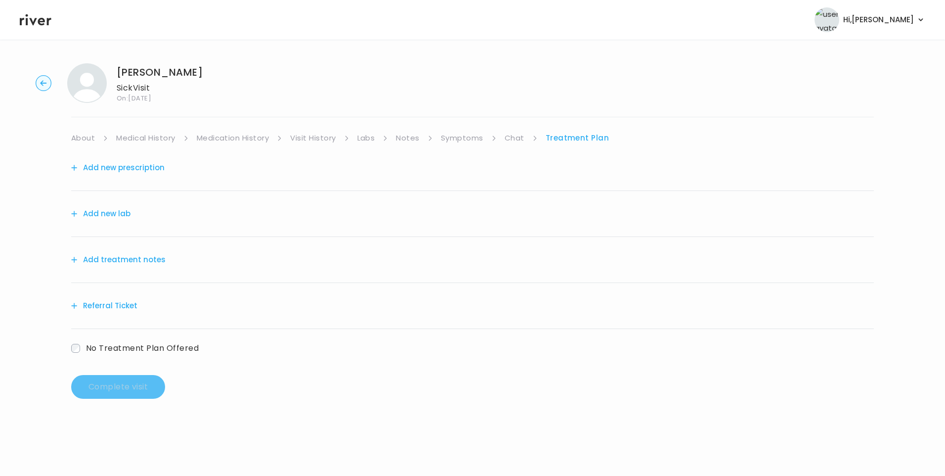
click at [130, 261] on button "Add treatment notes" at bounding box center [118, 260] width 94 height 14
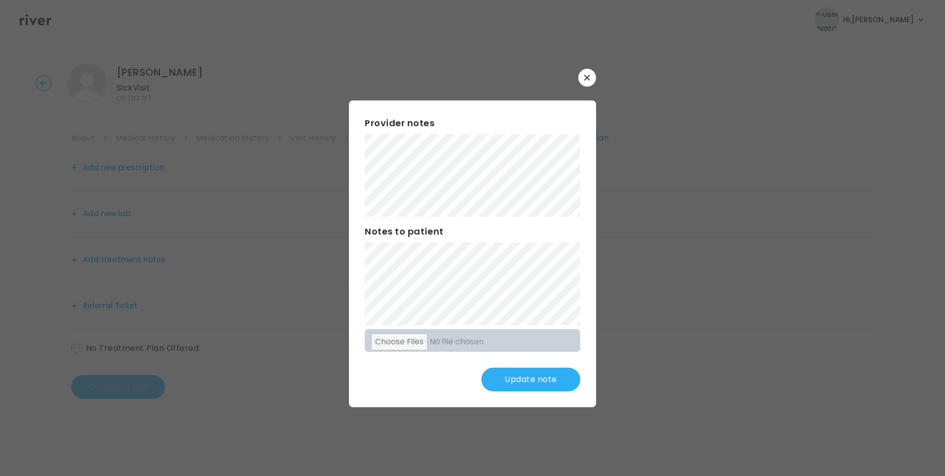
click at [238, 100] on div "​ Provider notes Notes to patient Click here to attach files Update note" at bounding box center [472, 238] width 945 height 476
click at [564, 345] on div "Provider notes Notes to patient Click here to attach files Update note" at bounding box center [472, 253] width 247 height 307
click at [553, 378] on button "Update note" at bounding box center [531, 379] width 99 height 24
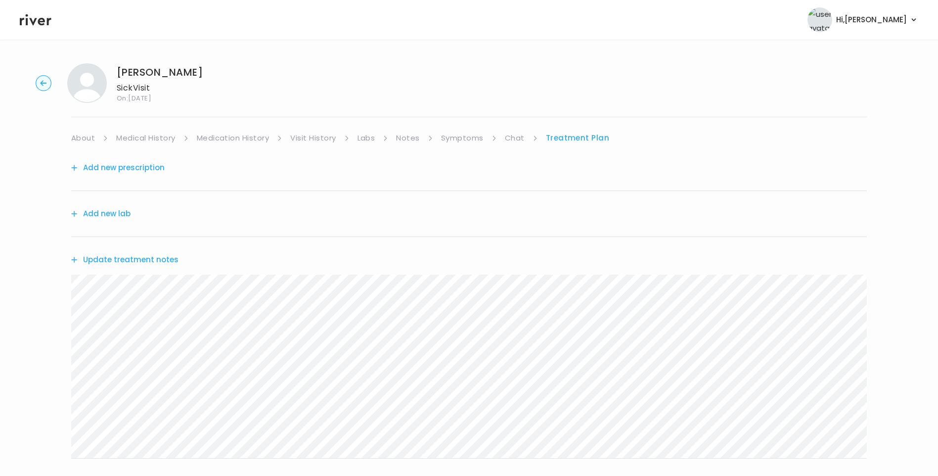
click at [452, 130] on div "EUGENIA DAVIS Sick Visit On: 09 Sep 2025 About Medical History Medication Histo…" at bounding box center [469, 318] width 938 height 527
click at [459, 139] on link "Symptoms" at bounding box center [462, 138] width 43 height 14
click at [510, 141] on link "Chat" at bounding box center [517, 138] width 20 height 14
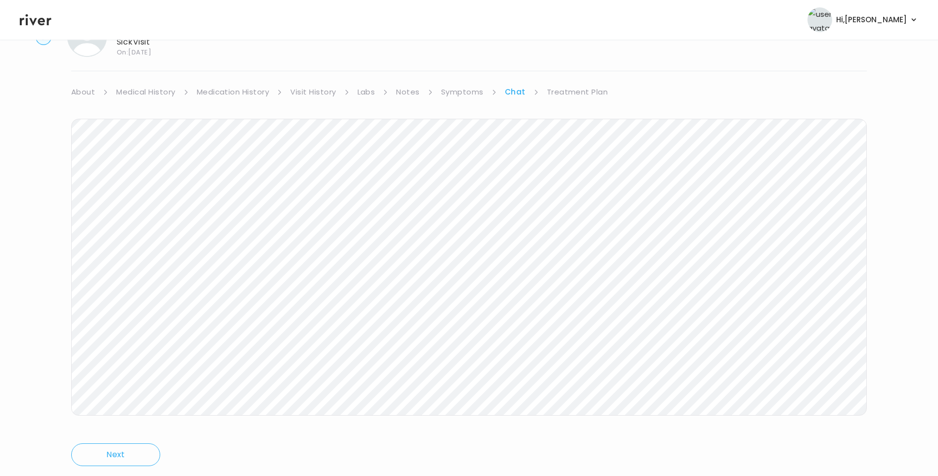
scroll to position [74, 0]
click at [564, 65] on link "Treatment Plan" at bounding box center [577, 64] width 61 height 14
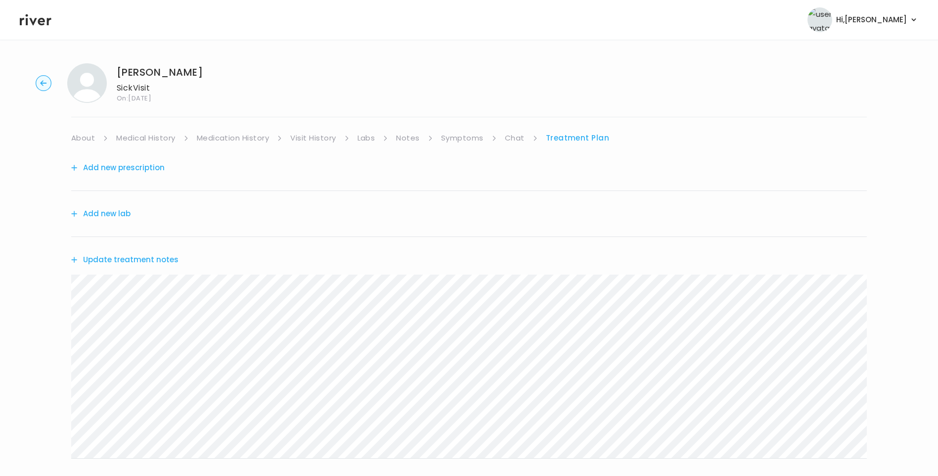
click at [161, 254] on button "Update treatment notes" at bounding box center [124, 260] width 107 height 14
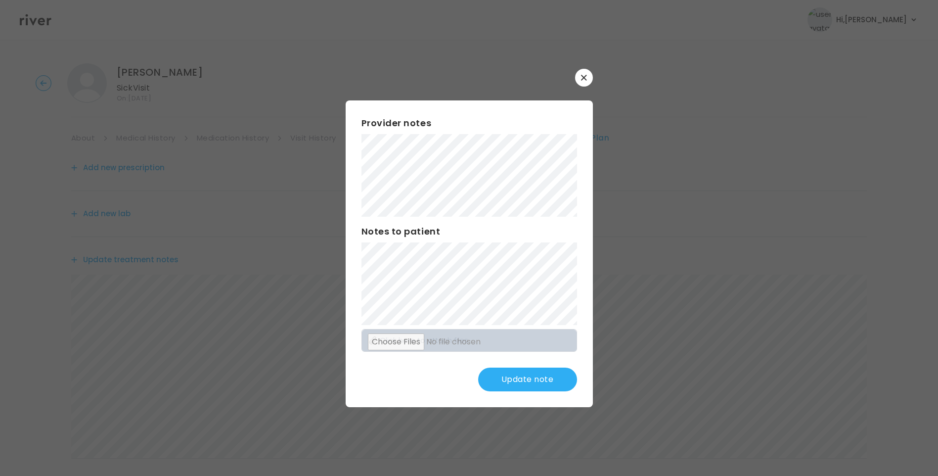
click at [534, 385] on button "Update note" at bounding box center [527, 379] width 99 height 24
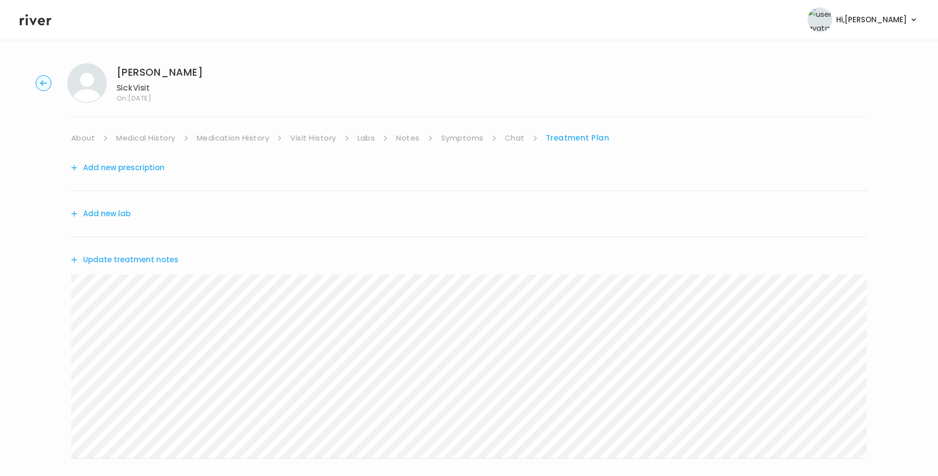
click at [412, 137] on link "Notes" at bounding box center [407, 138] width 23 height 14
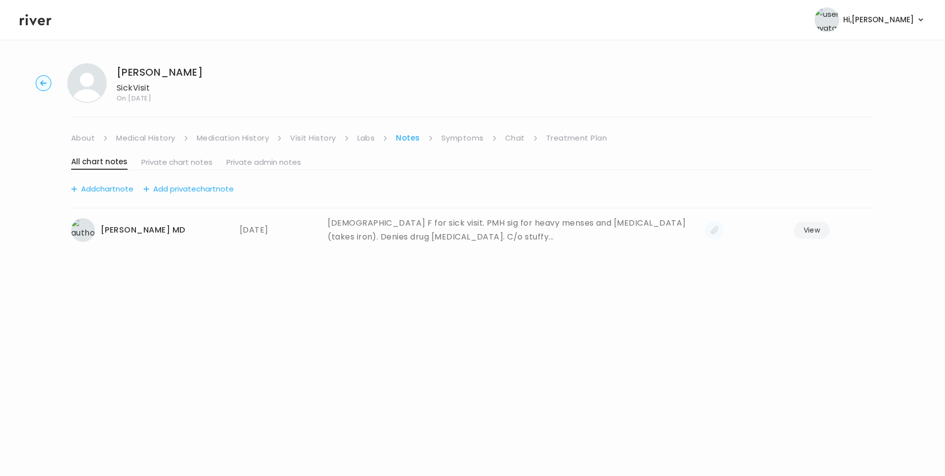
click at [525, 135] on li "Chat" at bounding box center [521, 138] width 33 height 14
click at [519, 136] on link "Chat" at bounding box center [515, 138] width 20 height 14
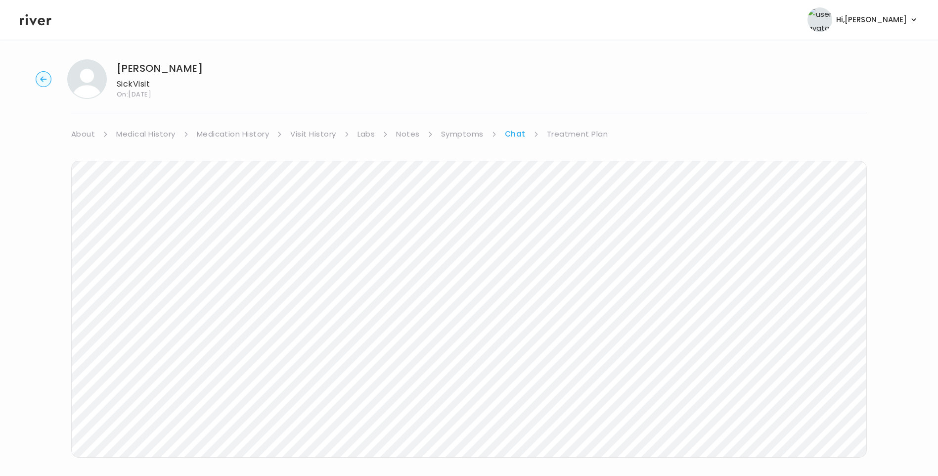
scroll to position [74, 0]
click at [464, 64] on link "Symptoms" at bounding box center [462, 64] width 43 height 14
click at [571, 138] on link "Treatment Plan" at bounding box center [578, 138] width 61 height 14
click at [158, 259] on button "Update treatment notes" at bounding box center [124, 260] width 107 height 14
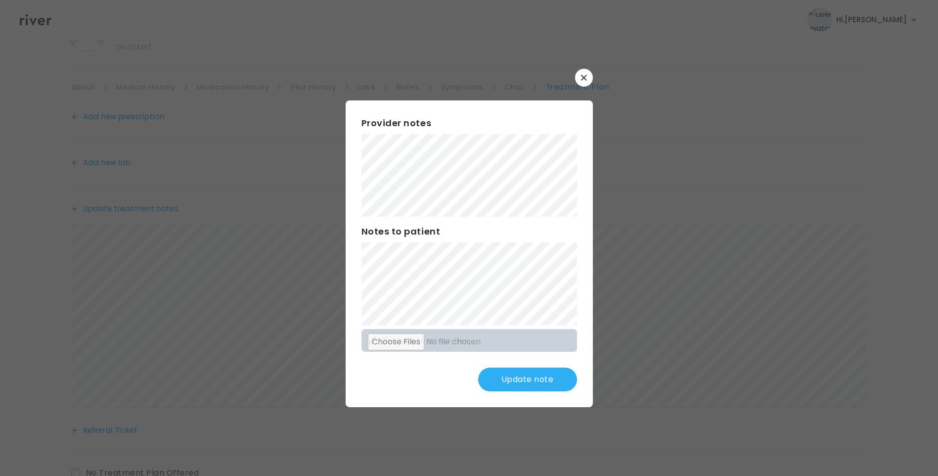
scroll to position [99, 0]
click at [524, 385] on button "Update note" at bounding box center [527, 379] width 99 height 24
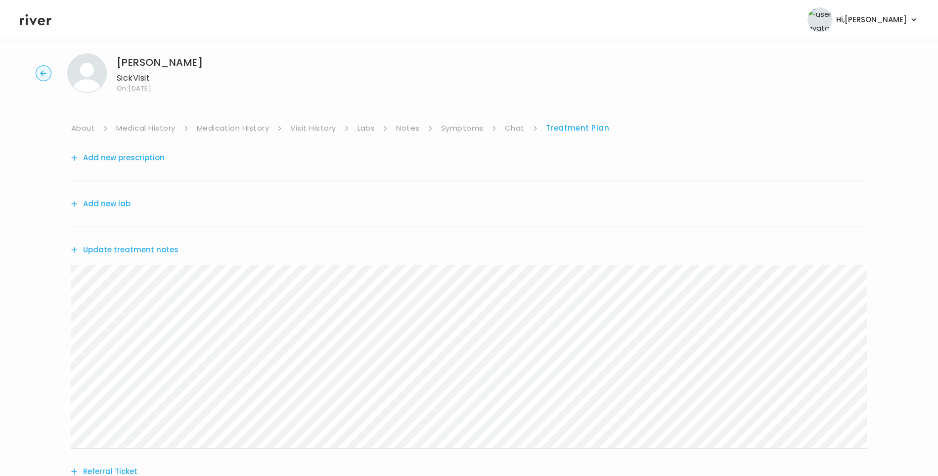
scroll to position [0, 0]
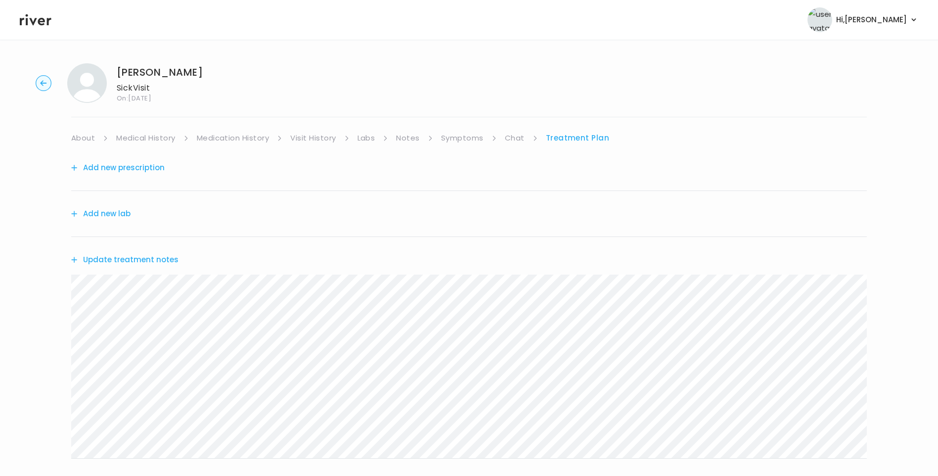
click at [519, 143] on link "Chat" at bounding box center [515, 138] width 20 height 14
click at [28, 18] on icon at bounding box center [36, 19] width 32 height 15
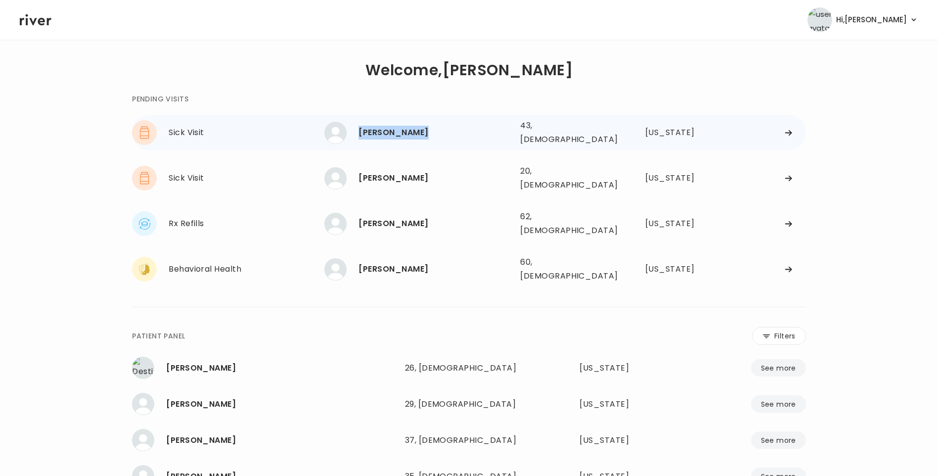
drag, startPoint x: 359, startPoint y: 129, endPoint x: 426, endPoint y: 130, distance: 66.8
click at [426, 130] on div "[PERSON_NAME]" at bounding box center [435, 133] width 154 height 14
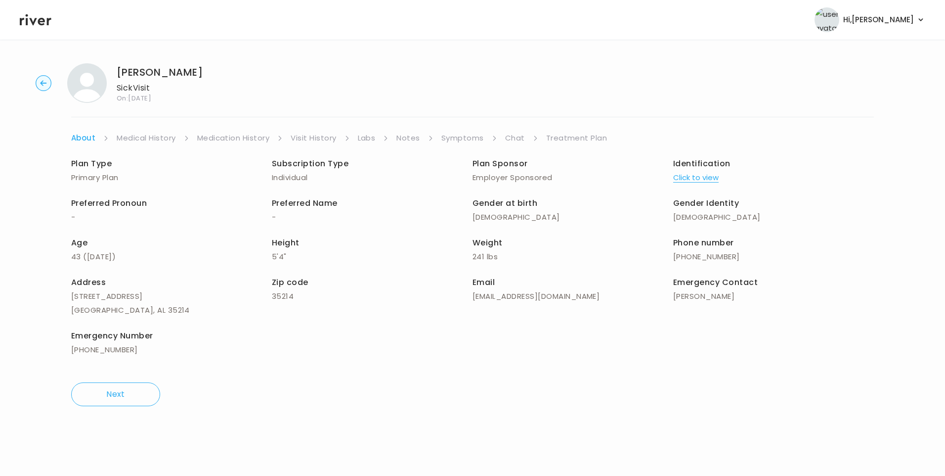
click at [518, 135] on link "Chat" at bounding box center [515, 138] width 20 height 14
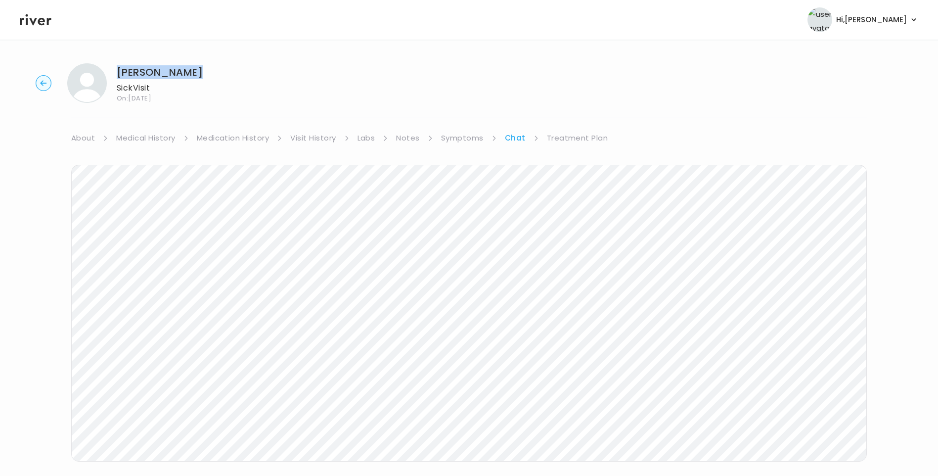
drag, startPoint x: 117, startPoint y: 73, endPoint x: 201, endPoint y: 74, distance: 84.1
click at [201, 74] on div "EUGENIA DAVIS Sick Visit On: 09 Sep 2025" at bounding box center [469, 83] width 906 height 40
copy h1 "[PERSON_NAME]"
drag, startPoint x: 311, startPoint y: 134, endPoint x: 317, endPoint y: 135, distance: 6.5
click at [311, 134] on link "Visit History" at bounding box center [312, 138] width 45 height 14
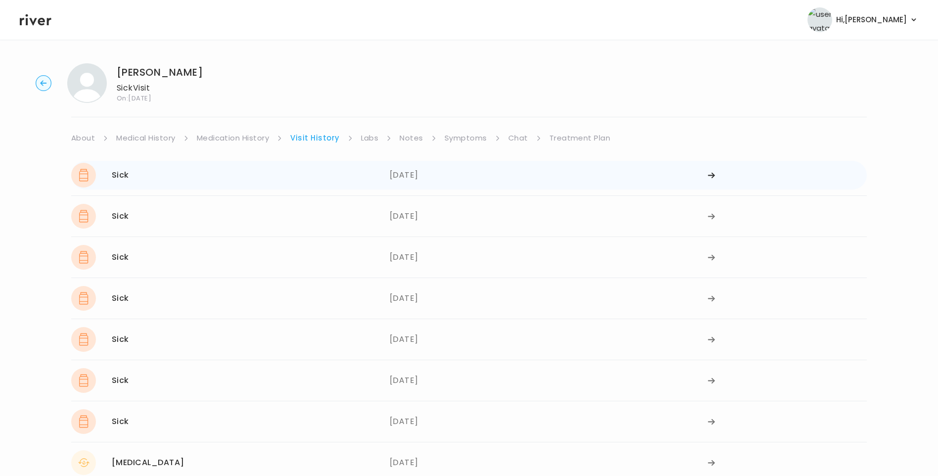
click at [413, 178] on div "09/04/2025" at bounding box center [549, 175] width 318 height 25
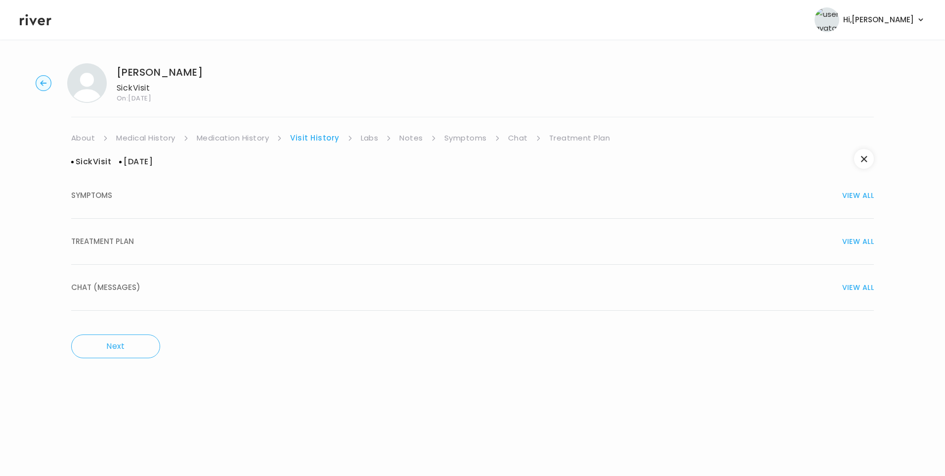
drag, startPoint x: 189, startPoint y: 244, endPoint x: 237, endPoint y: 244, distance: 47.5
click at [192, 244] on div "TREATMENT PLAN VIEW ALL" at bounding box center [472, 241] width 803 height 14
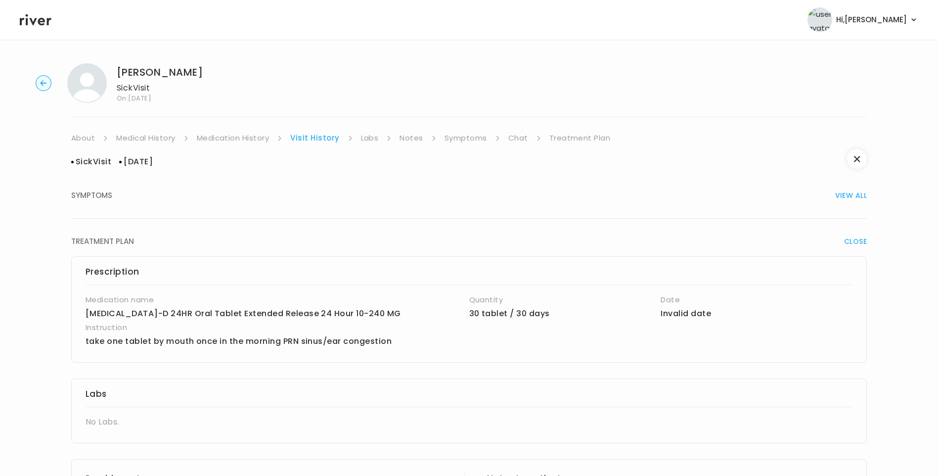
drag, startPoint x: 246, startPoint y: 136, endPoint x: 294, endPoint y: 144, distance: 48.6
click at [247, 136] on link "Medication History" at bounding box center [233, 138] width 73 height 14
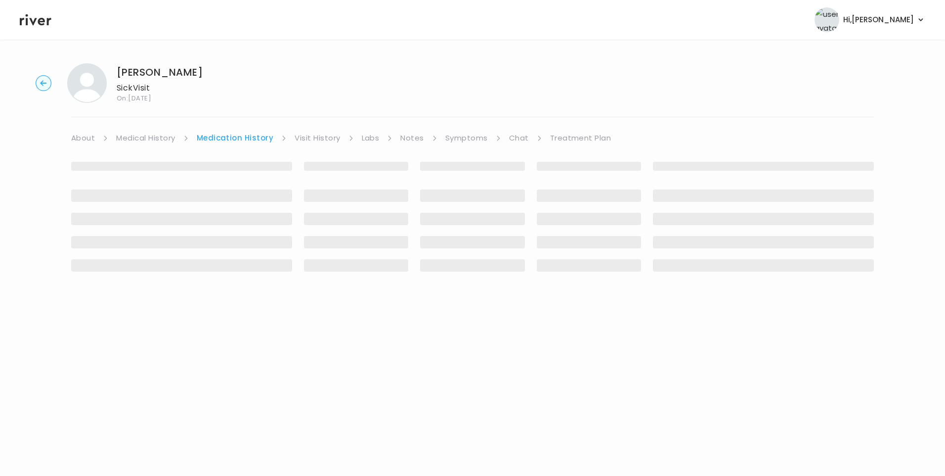
click at [323, 137] on link "Visit History" at bounding box center [317, 138] width 45 height 14
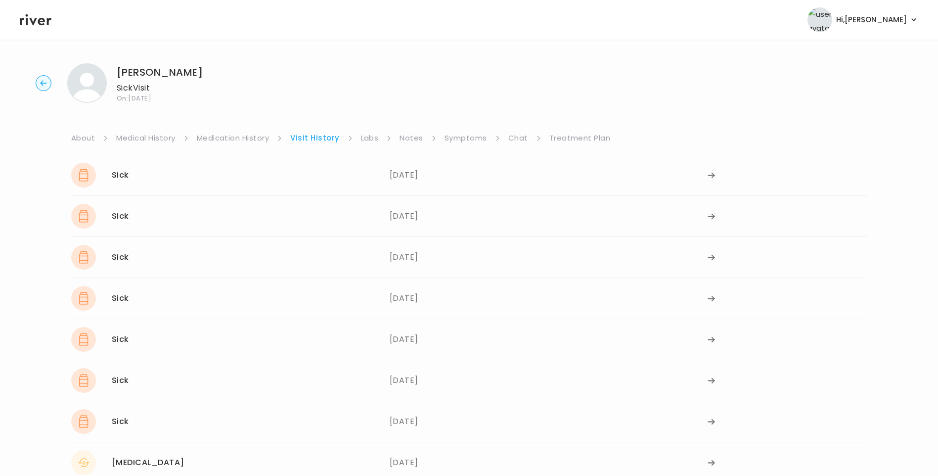
click at [567, 136] on link "Treatment Plan" at bounding box center [579, 138] width 61 height 14
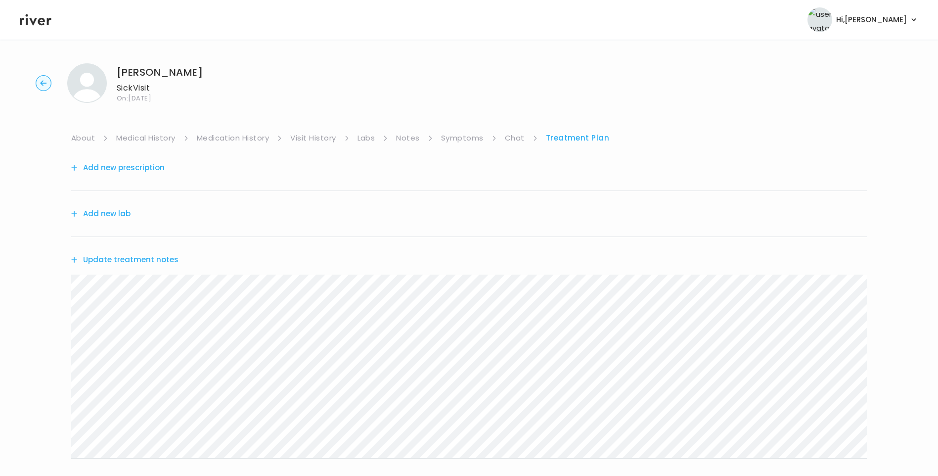
drag, startPoint x: 508, startPoint y: 135, endPoint x: 514, endPoint y: 137, distance: 6.3
click at [509, 135] on link "Chat" at bounding box center [515, 138] width 20 height 14
drag, startPoint x: 39, startPoint y: 18, endPoint x: 44, endPoint y: 22, distance: 6.3
click at [40, 18] on icon at bounding box center [36, 19] width 32 height 15
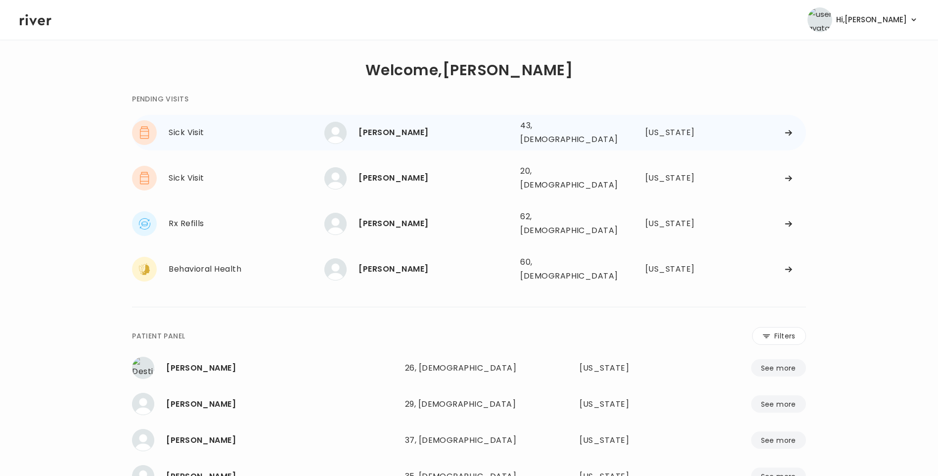
click at [401, 129] on div "EUGENIA DAVIS" at bounding box center [435, 133] width 154 height 14
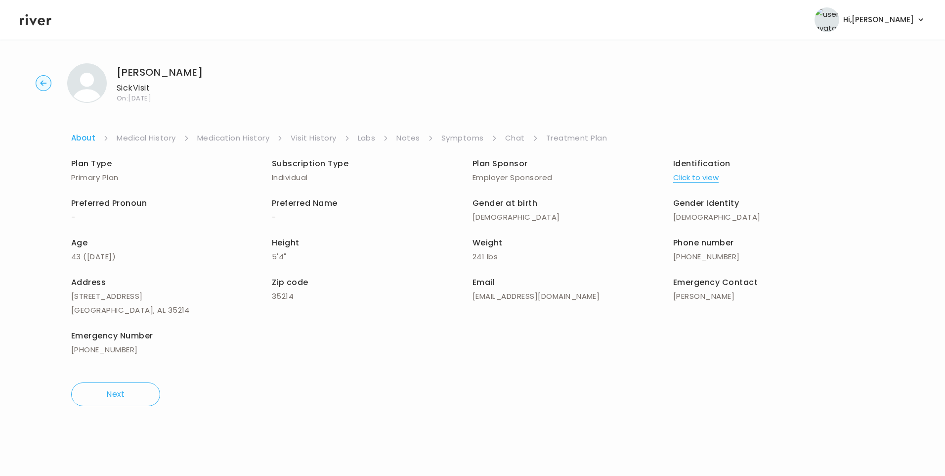
click at [39, 23] on icon at bounding box center [36, 19] width 32 height 11
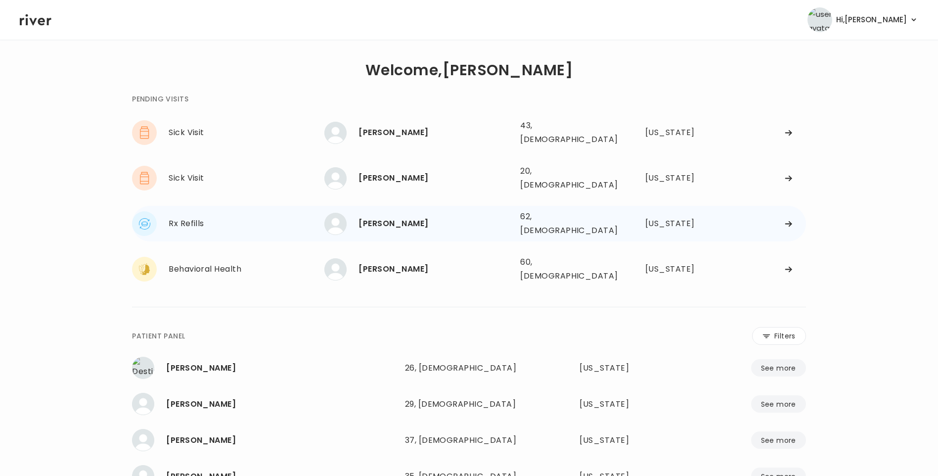
click at [406, 217] on div "[PERSON_NAME]" at bounding box center [435, 224] width 154 height 14
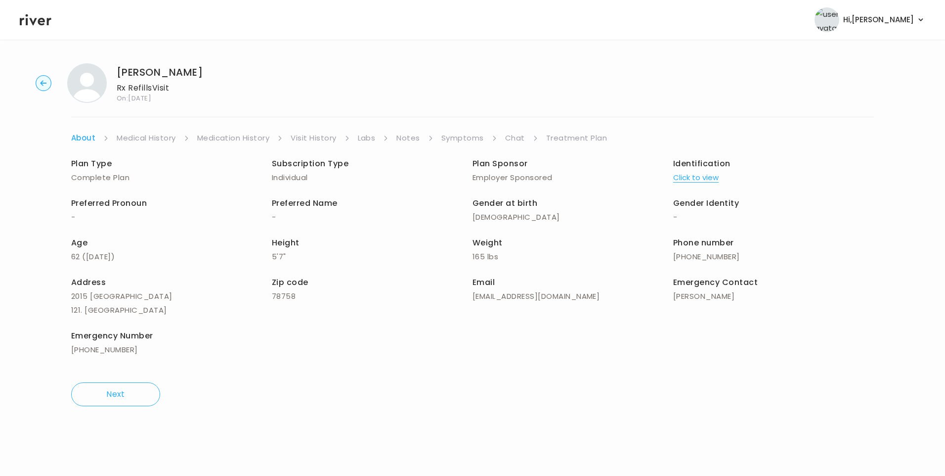
drag, startPoint x: 510, startPoint y: 140, endPoint x: 515, endPoint y: 141, distance: 5.0
click at [511, 139] on link "Chat" at bounding box center [515, 138] width 20 height 14
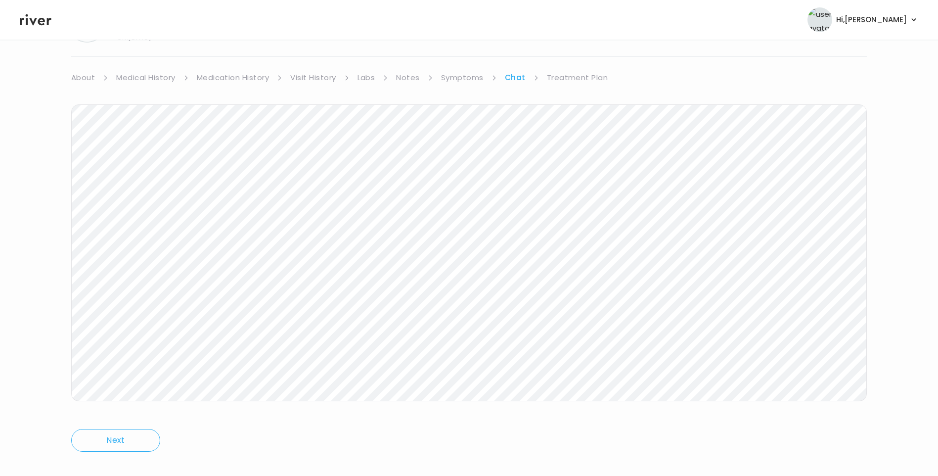
scroll to position [74, 0]
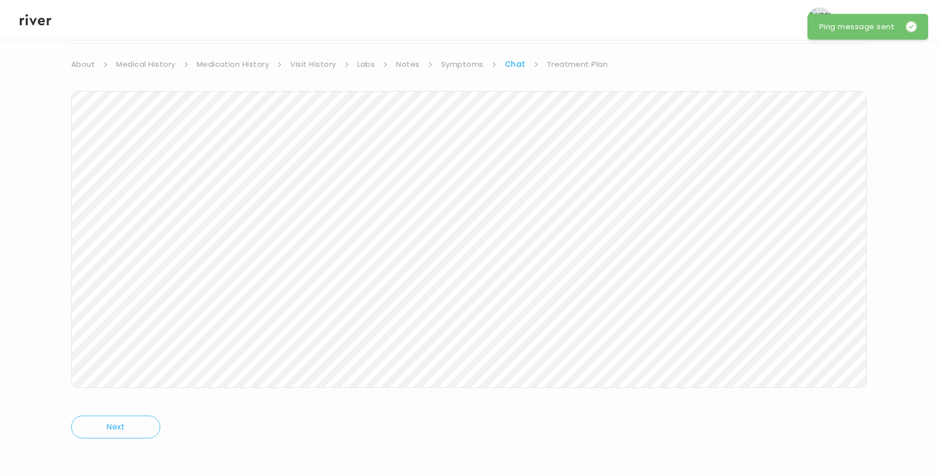
click at [37, 17] on icon at bounding box center [36, 19] width 32 height 15
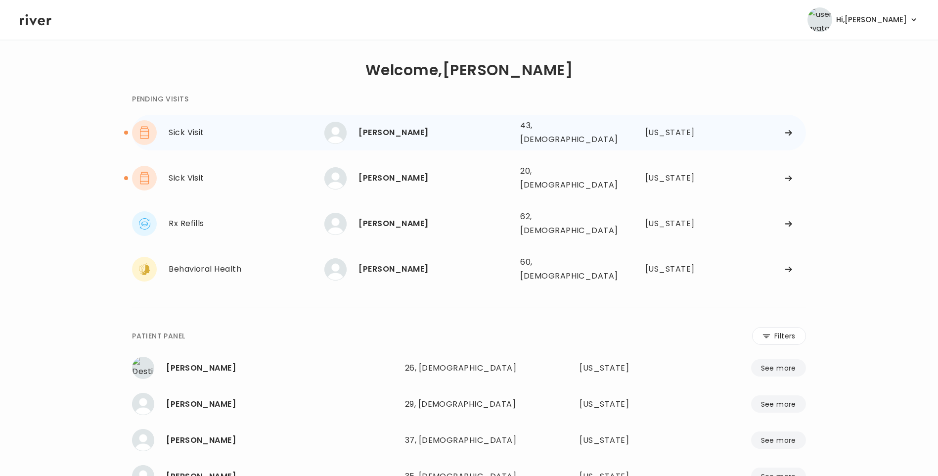
click at [411, 143] on div "Sick Visit EUGENIA DAVIS EUGENIA DAVIS 43, Female See more 43, Female Alabama" at bounding box center [469, 133] width 674 height 36
click at [395, 129] on div "EUGENIA DAVIS" at bounding box center [435, 133] width 154 height 14
click at [393, 131] on div "EUGENIA DAVIS" at bounding box center [435, 133] width 154 height 14
click at [397, 128] on div "EUGENIA DAVIS" at bounding box center [435, 133] width 154 height 14
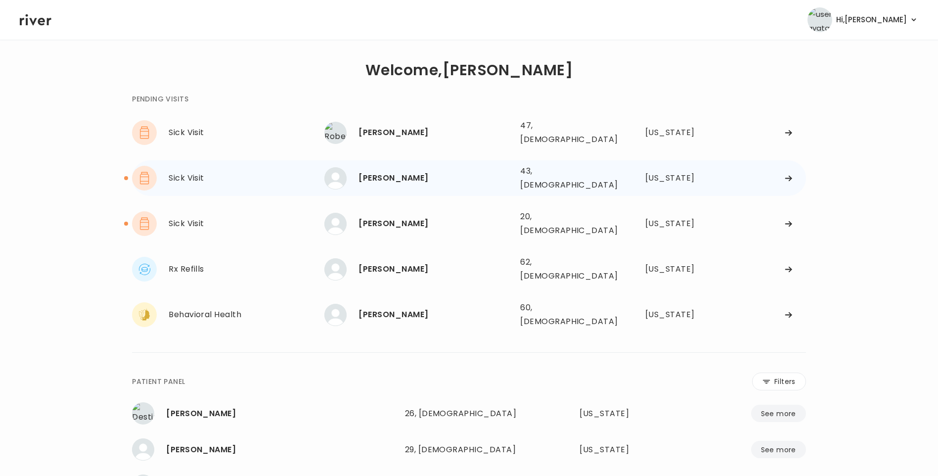
click at [393, 171] on div "[PERSON_NAME]" at bounding box center [435, 178] width 154 height 14
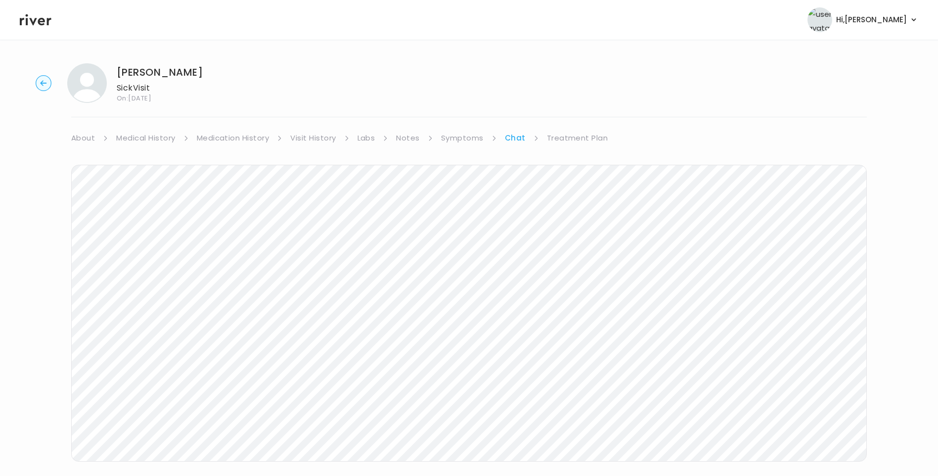
click at [238, 138] on link "Medication History" at bounding box center [233, 138] width 73 height 14
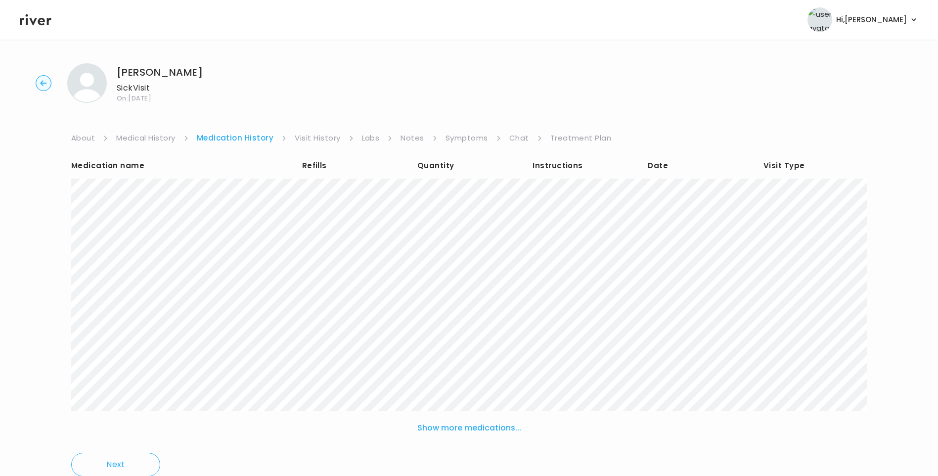
scroll to position [38, 0]
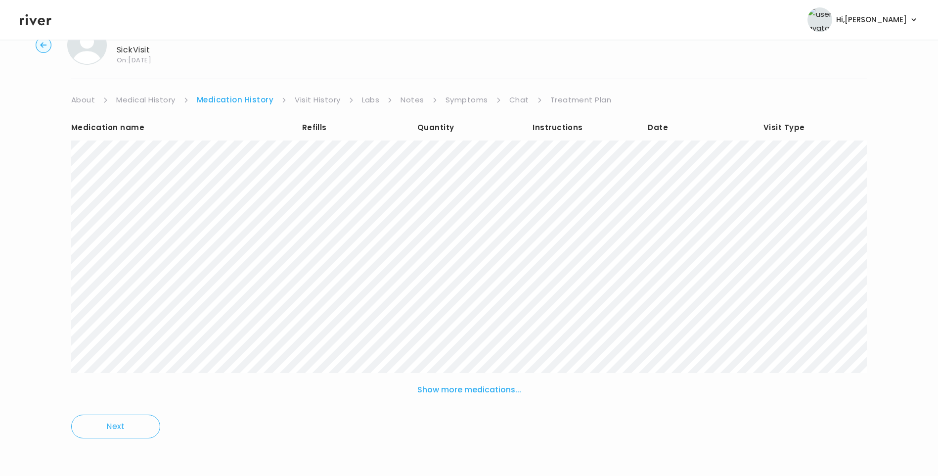
click at [455, 386] on button "Show more medications..." at bounding box center [469, 390] width 112 height 22
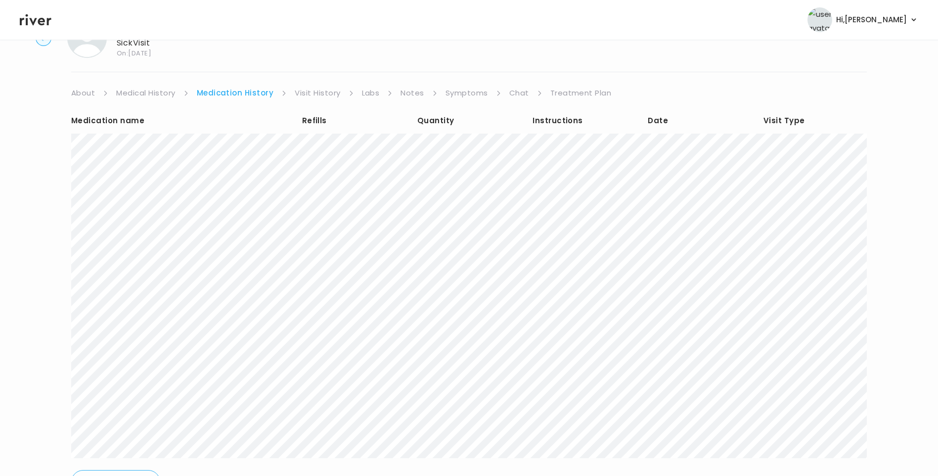
scroll to position [0, 0]
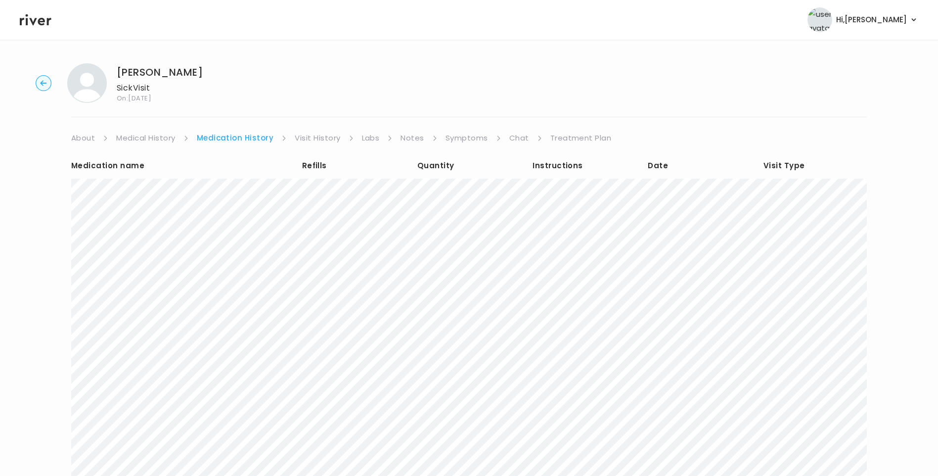
click at [509, 134] on link "Chat" at bounding box center [519, 138] width 20 height 14
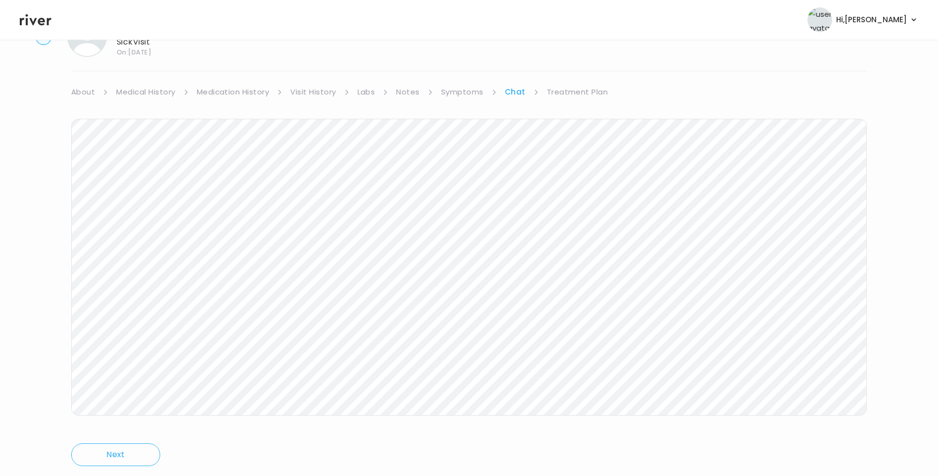
scroll to position [74, 0]
drag, startPoint x: 34, startPoint y: 15, endPoint x: 45, endPoint y: 24, distance: 13.4
click at [33, 15] on icon at bounding box center [36, 19] width 32 height 15
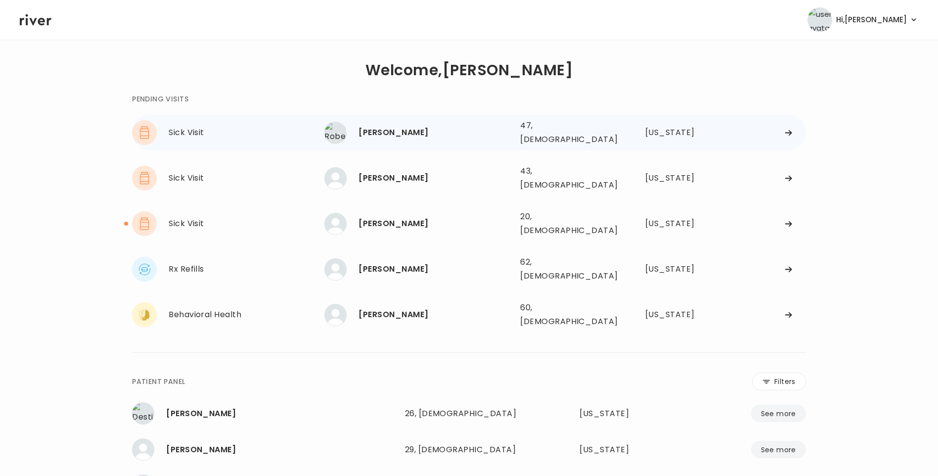
click at [371, 140] on div "Robert King 47, Male See more" at bounding box center [418, 133] width 188 height 22
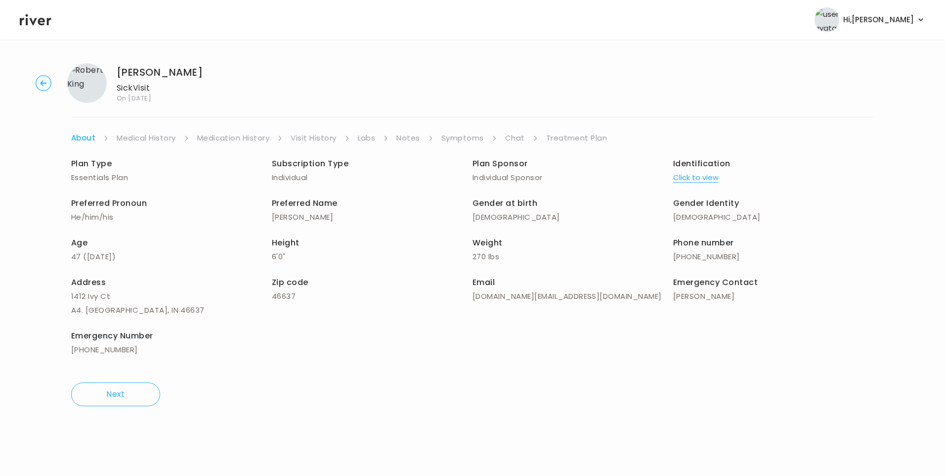
click at [330, 135] on link "Visit History" at bounding box center [313, 138] width 45 height 14
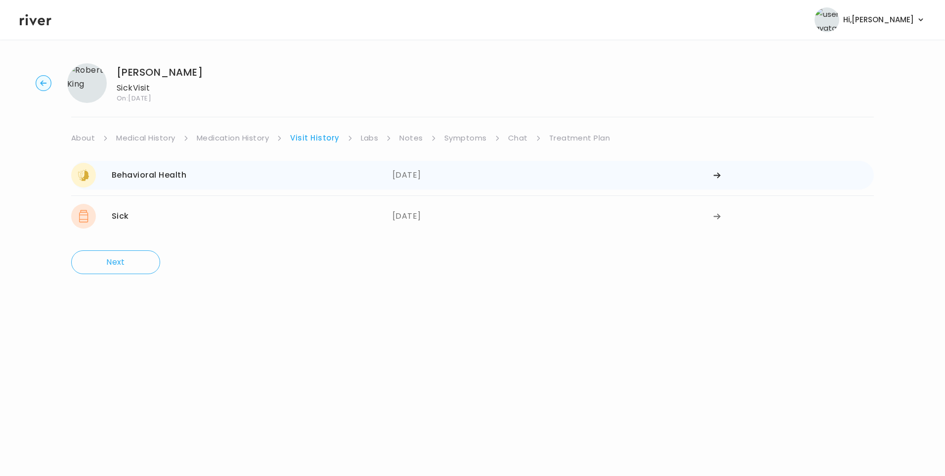
click at [325, 185] on div "Behavioral Health 02/05/2025" at bounding box center [231, 175] width 321 height 25
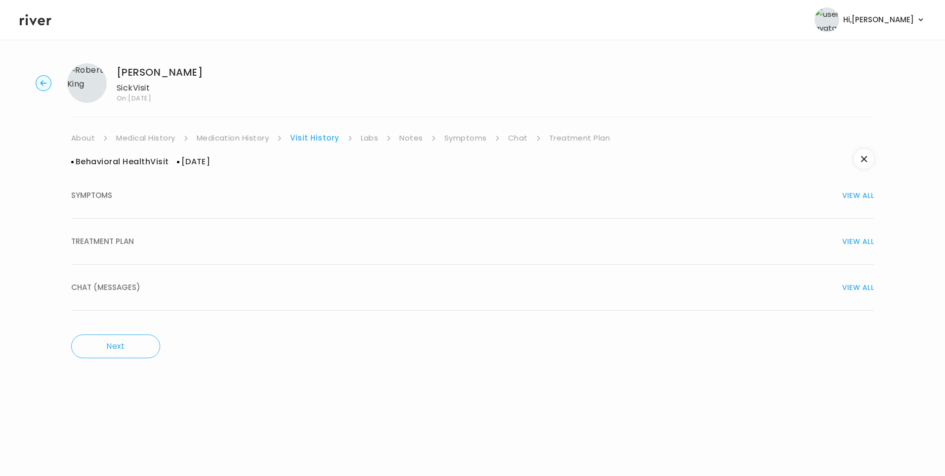
drag, startPoint x: 158, startPoint y: 242, endPoint x: 178, endPoint y: 249, distance: 21.4
click at [160, 243] on div "TREATMENT PLAN VIEW ALL" at bounding box center [472, 241] width 803 height 14
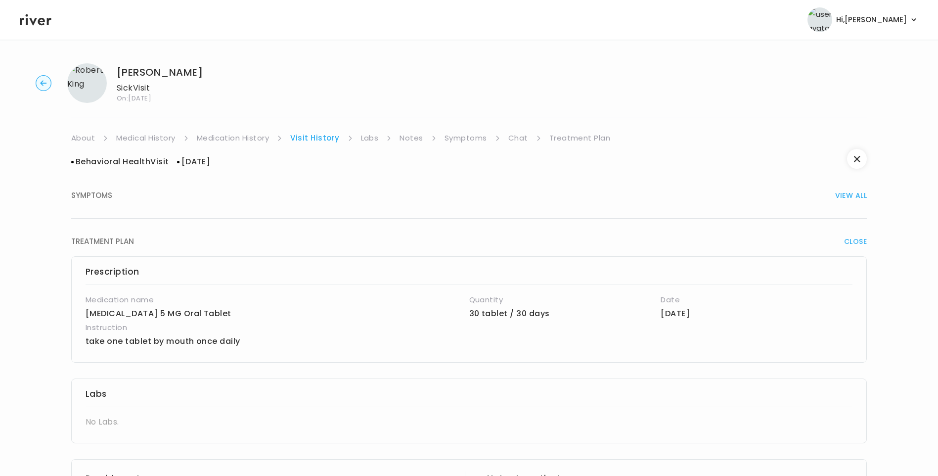
click at [145, 138] on link "Medical History" at bounding box center [145, 138] width 59 height 14
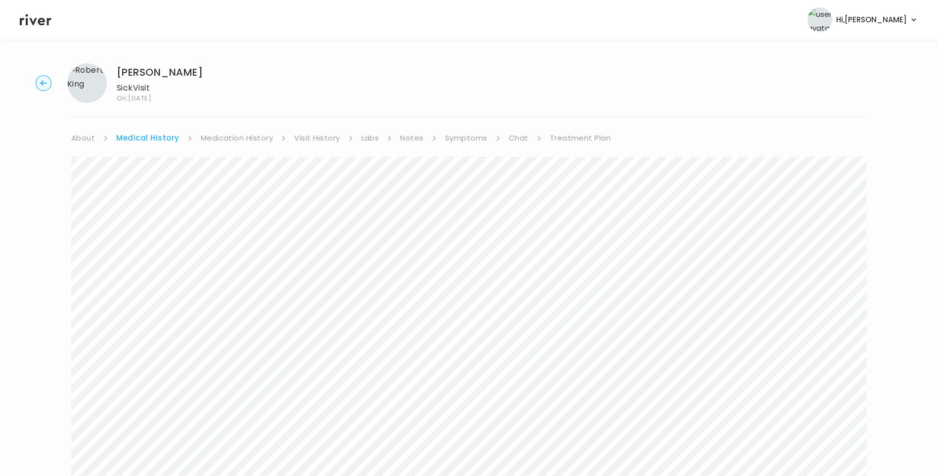
click at [467, 138] on link "Symptoms" at bounding box center [466, 138] width 43 height 14
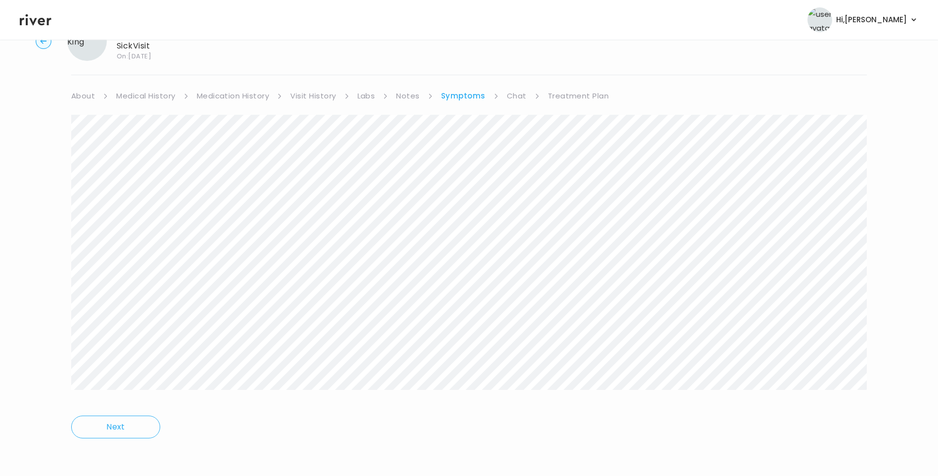
drag, startPoint x: 590, startPoint y: 94, endPoint x: 586, endPoint y: 104, distance: 11.3
click at [590, 93] on link "Treatment Plan" at bounding box center [578, 96] width 61 height 14
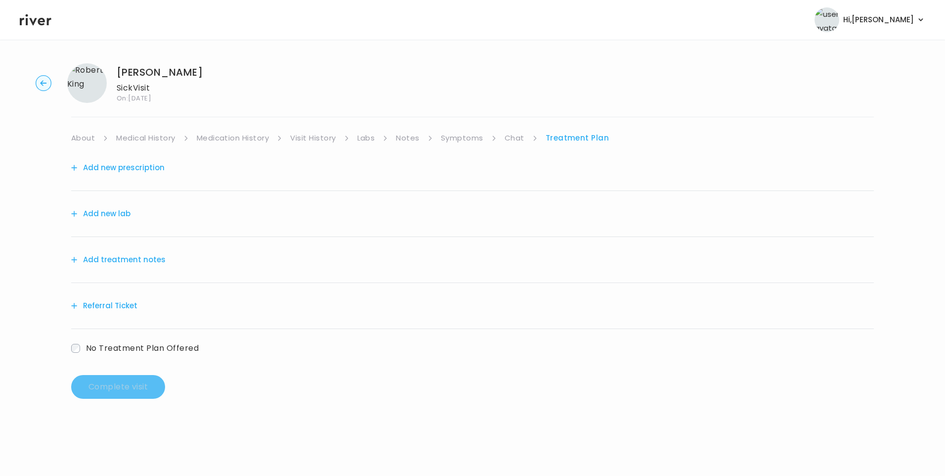
click at [122, 260] on button "Add treatment notes" at bounding box center [118, 260] width 94 height 14
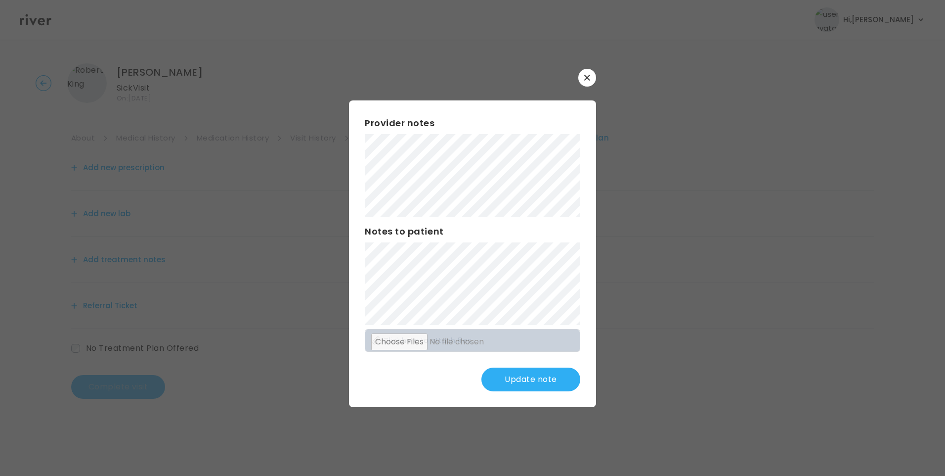
click at [532, 380] on button "Update note" at bounding box center [531, 379] width 99 height 24
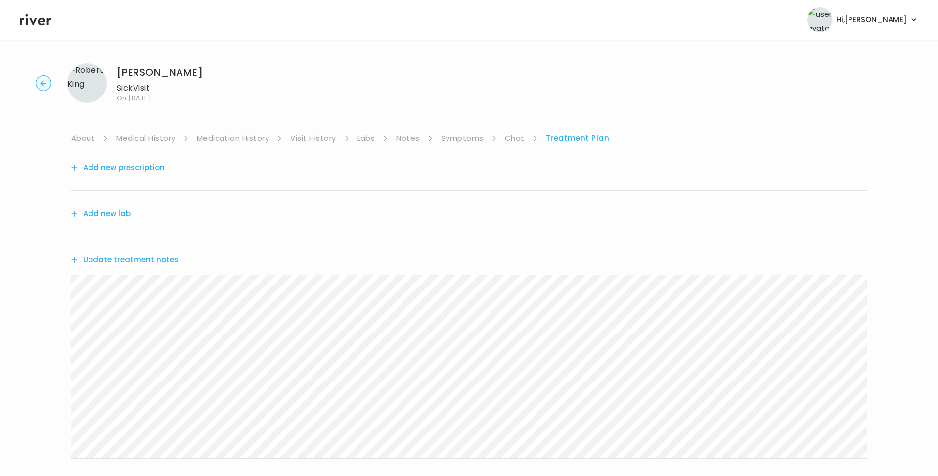
click at [308, 140] on link "Visit History" at bounding box center [312, 138] width 45 height 14
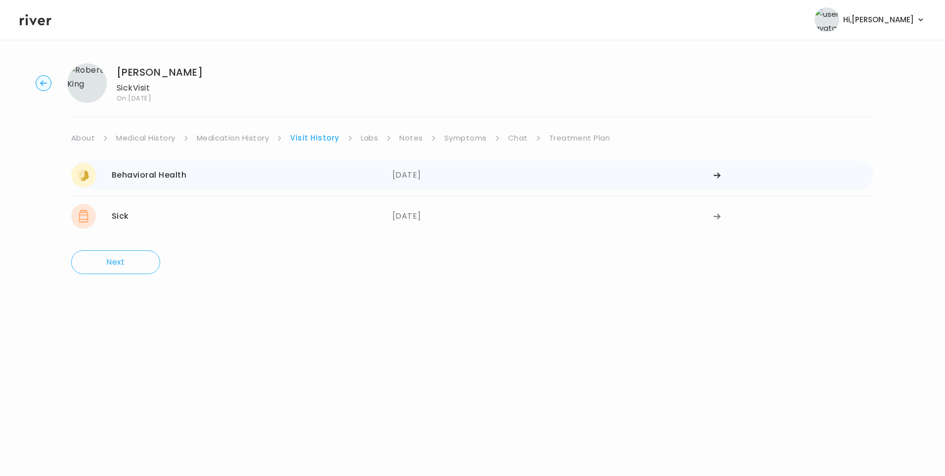
click at [204, 180] on div "Behavioral Health 02/05/2025" at bounding box center [231, 175] width 321 height 25
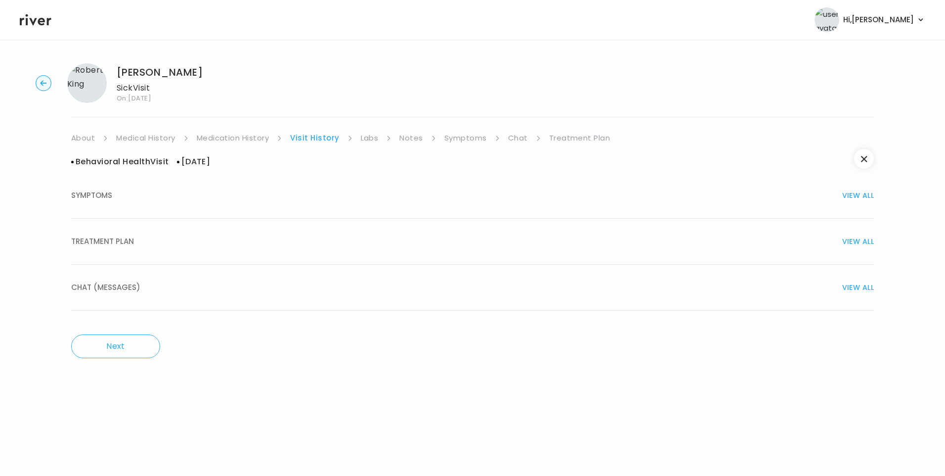
click at [254, 138] on link "Medication History" at bounding box center [233, 138] width 73 height 14
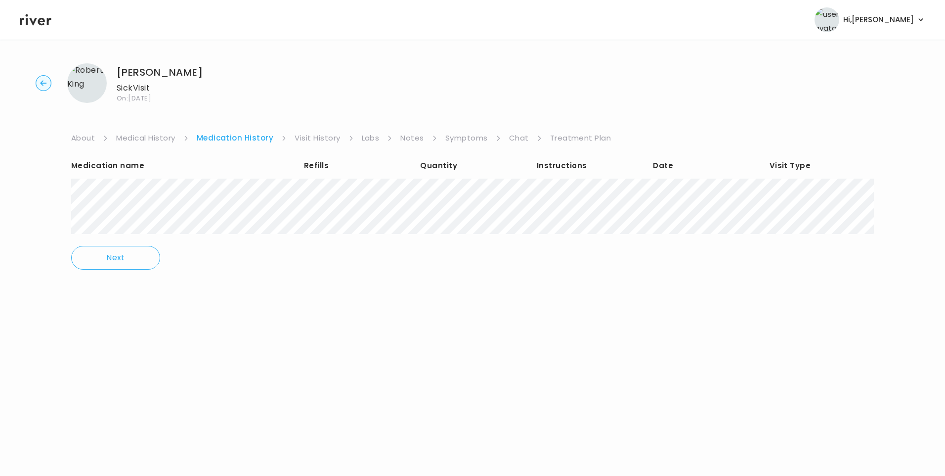
click at [326, 138] on link "Visit History" at bounding box center [317, 138] width 45 height 14
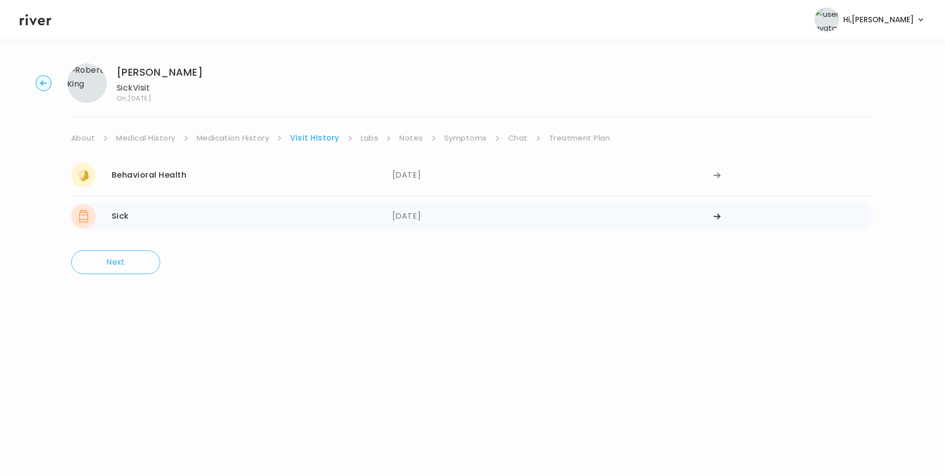
click at [312, 219] on div "Sick 01/27/2025" at bounding box center [231, 216] width 321 height 25
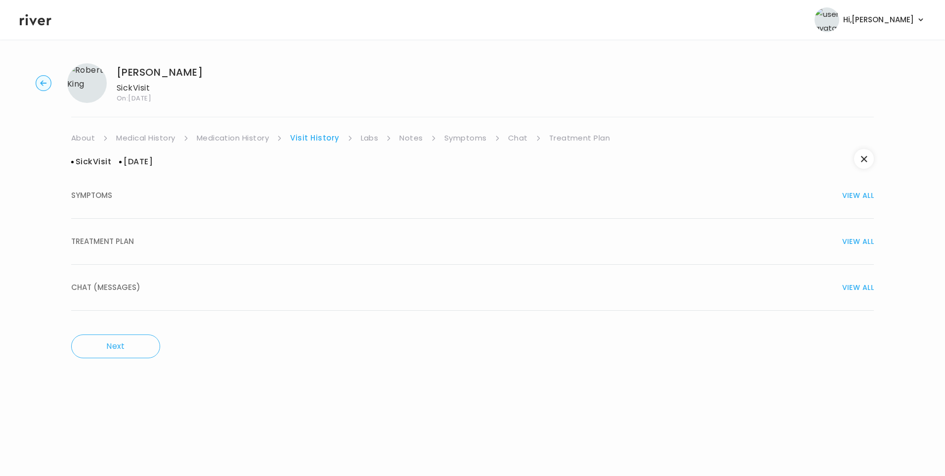
click at [150, 251] on button "TREATMENT PLAN VIEW ALL" at bounding box center [472, 242] width 803 height 46
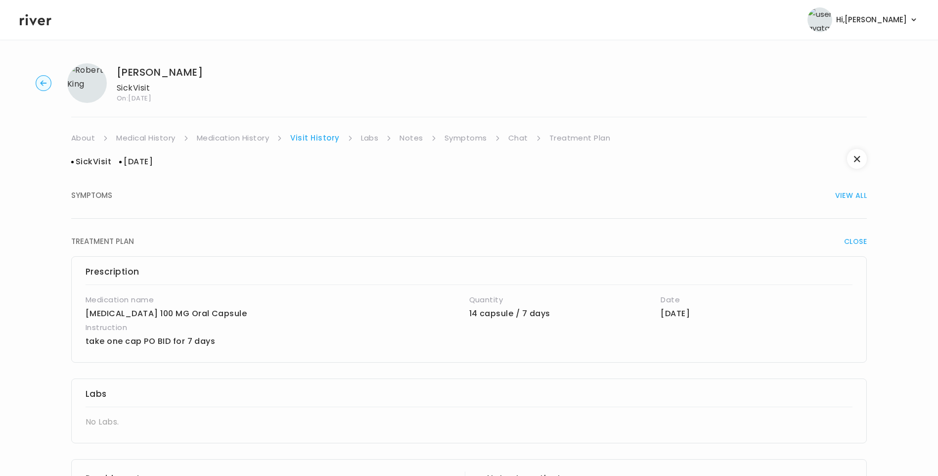
click at [236, 133] on link "Medication History" at bounding box center [233, 138] width 73 height 14
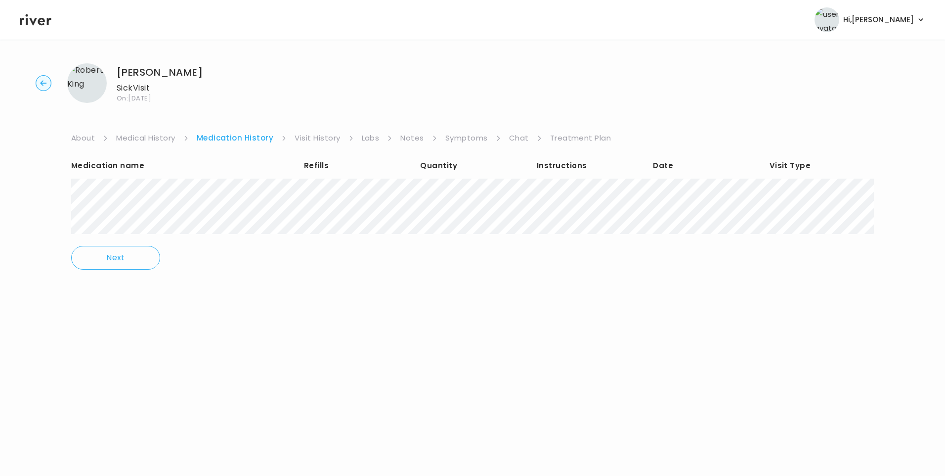
click at [321, 141] on link "Visit History" at bounding box center [317, 138] width 45 height 14
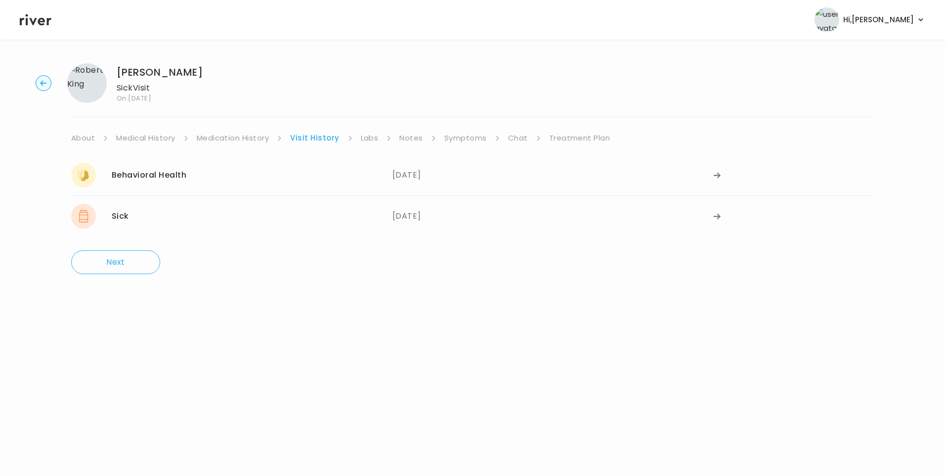
click at [589, 139] on link "Treatment Plan" at bounding box center [579, 138] width 61 height 14
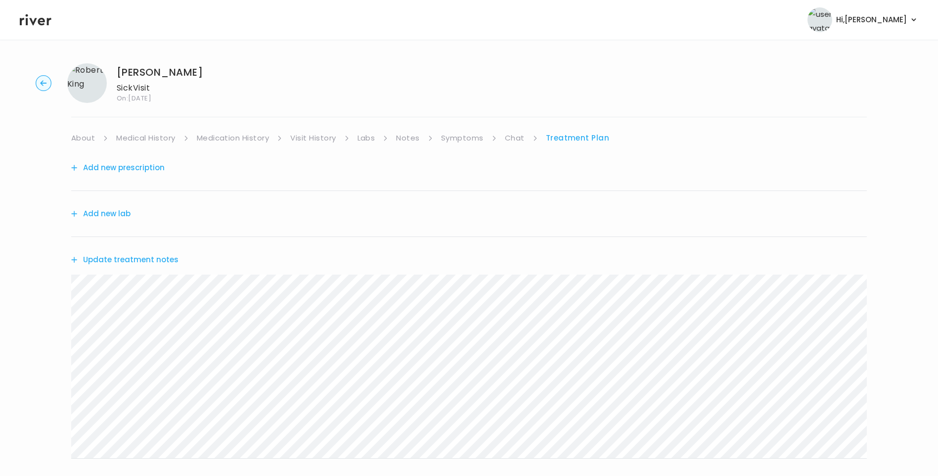
click at [310, 141] on link "Visit History" at bounding box center [312, 138] width 45 height 14
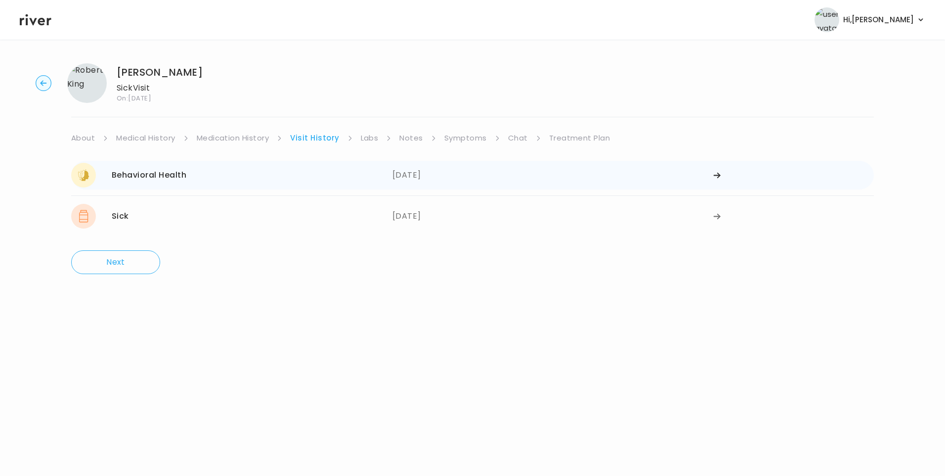
click at [185, 175] on div "Behavioral Health" at bounding box center [149, 175] width 75 height 14
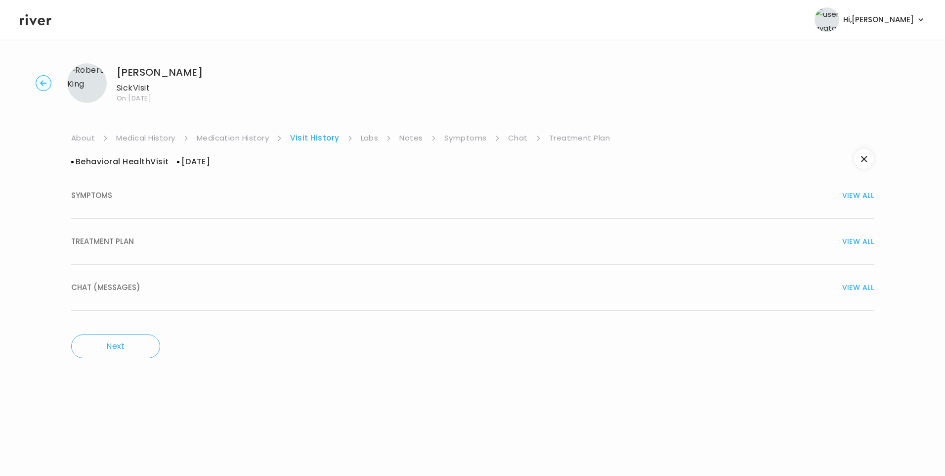
drag, startPoint x: 94, startPoint y: 246, endPoint x: 200, endPoint y: 267, distance: 107.3
click at [102, 247] on span "TREATMENT PLAN" at bounding box center [102, 241] width 63 height 14
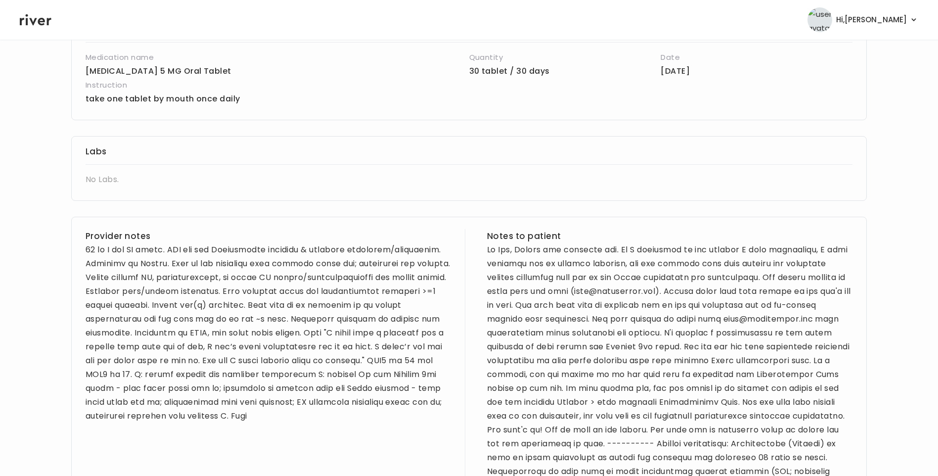
scroll to position [247, 0]
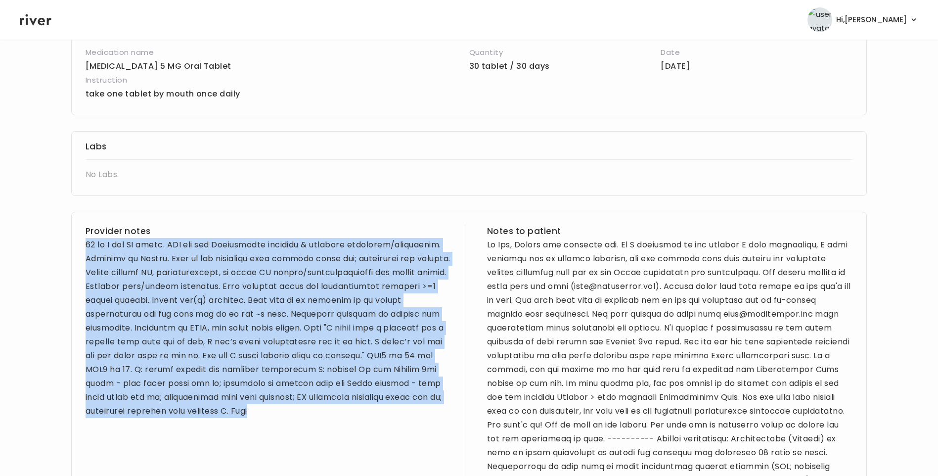
drag, startPoint x: 87, startPoint y: 243, endPoint x: 254, endPoint y: 422, distance: 245.6
copy div "46 yo M for BH visit. PMH sig for Klinefelter syndrome & multiple surgeries/pro…"
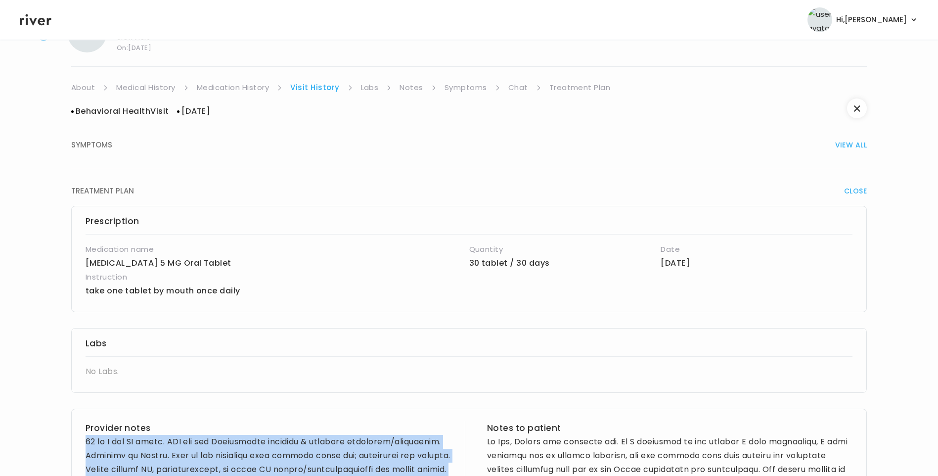
scroll to position [0, 0]
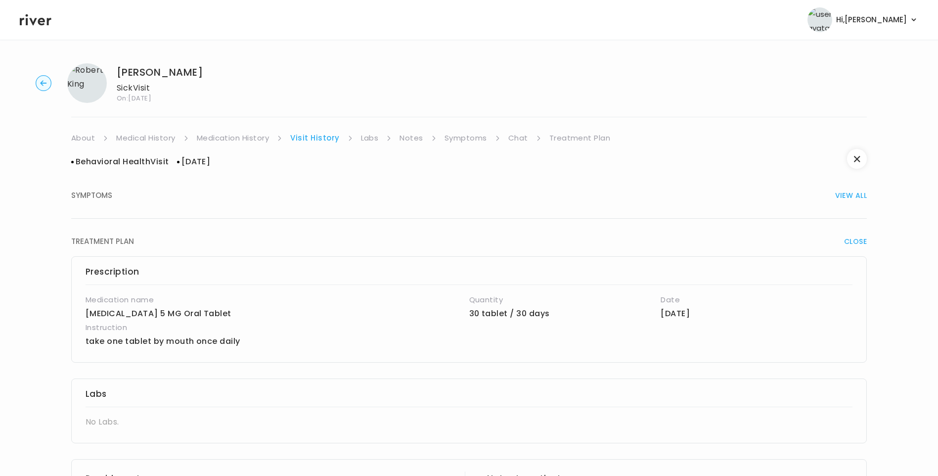
click at [573, 137] on link "Treatment Plan" at bounding box center [579, 138] width 61 height 14
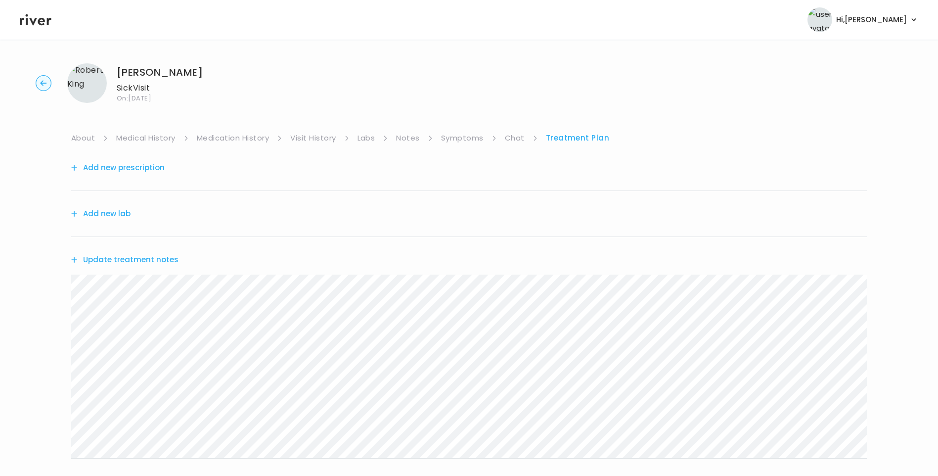
click at [159, 259] on button "Update treatment notes" at bounding box center [124, 260] width 107 height 14
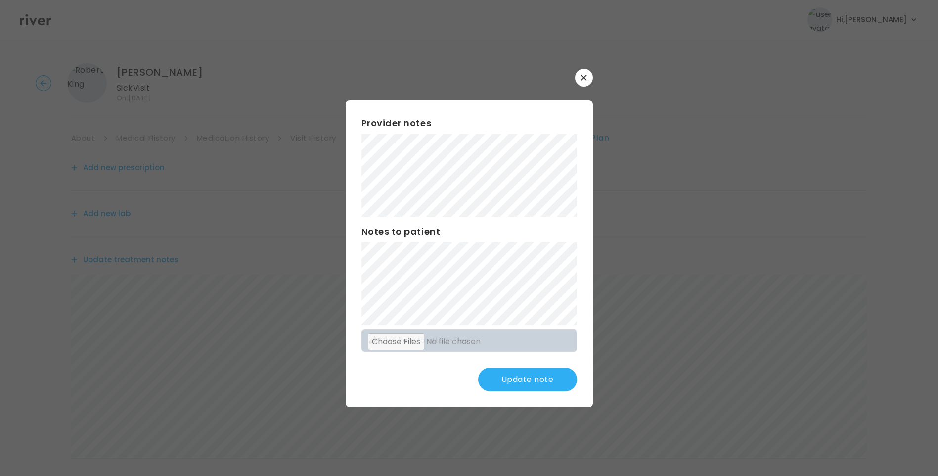
click at [551, 387] on button "Update note" at bounding box center [527, 379] width 99 height 24
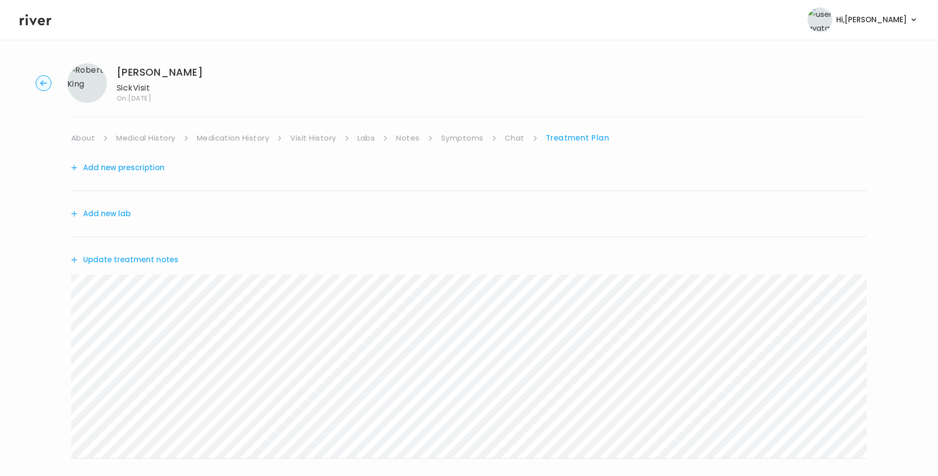
click at [154, 260] on button "Update treatment notes" at bounding box center [124, 260] width 107 height 14
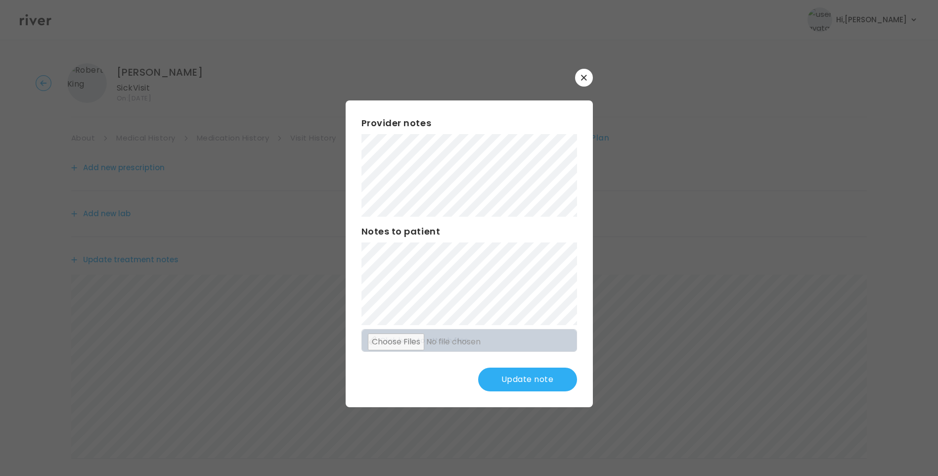
click at [540, 378] on button "Update note" at bounding box center [527, 379] width 99 height 24
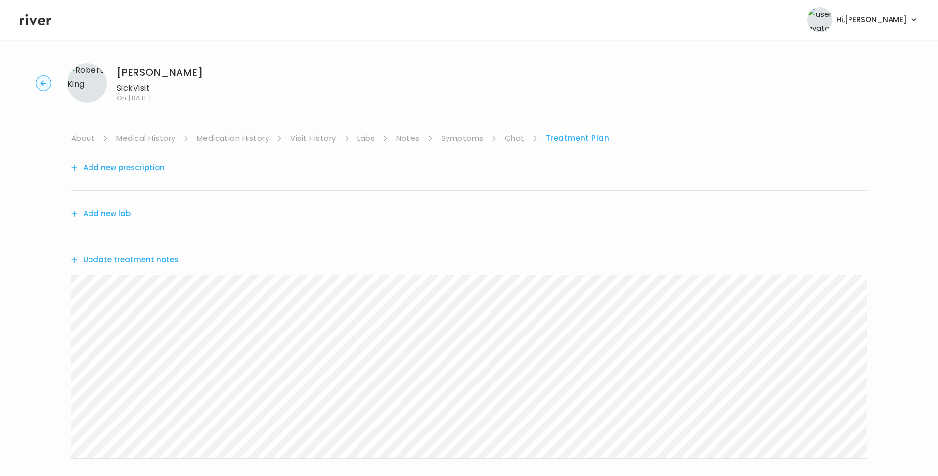
click at [513, 143] on link "Chat" at bounding box center [515, 138] width 20 height 14
click at [472, 137] on link "Symptoms" at bounding box center [462, 138] width 43 height 14
click at [571, 136] on link "Treatment Plan" at bounding box center [578, 138] width 61 height 14
click at [139, 258] on button "Update treatment notes" at bounding box center [124, 260] width 107 height 14
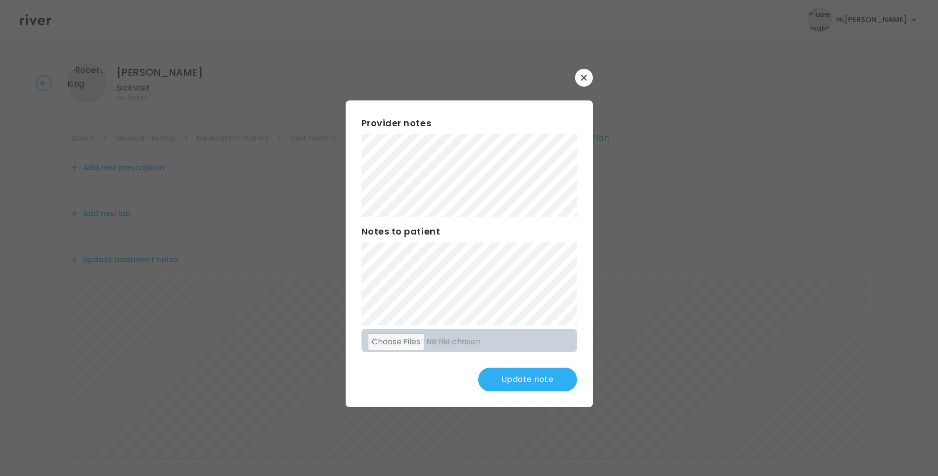
click at [530, 377] on button "Update note" at bounding box center [527, 379] width 99 height 24
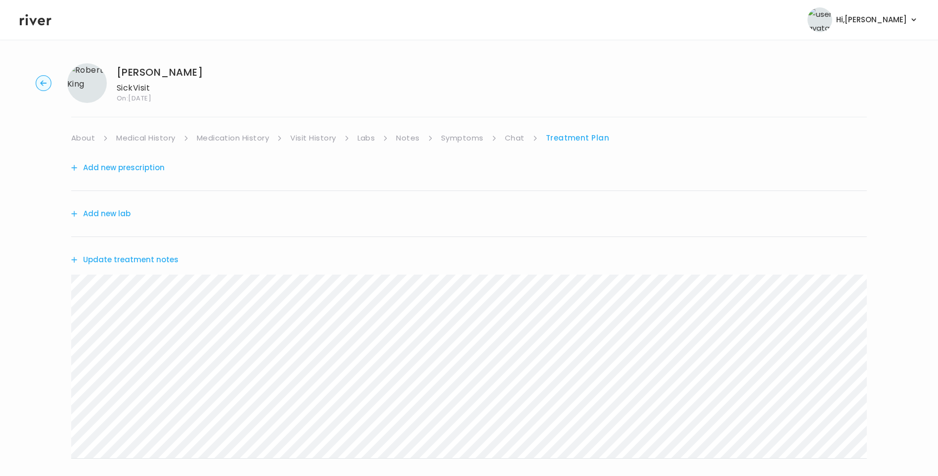
click at [478, 139] on link "Symptoms" at bounding box center [462, 138] width 43 height 14
click at [577, 138] on link "Treatment Plan" at bounding box center [578, 138] width 61 height 14
click at [160, 261] on button "Update treatment notes" at bounding box center [124, 260] width 107 height 14
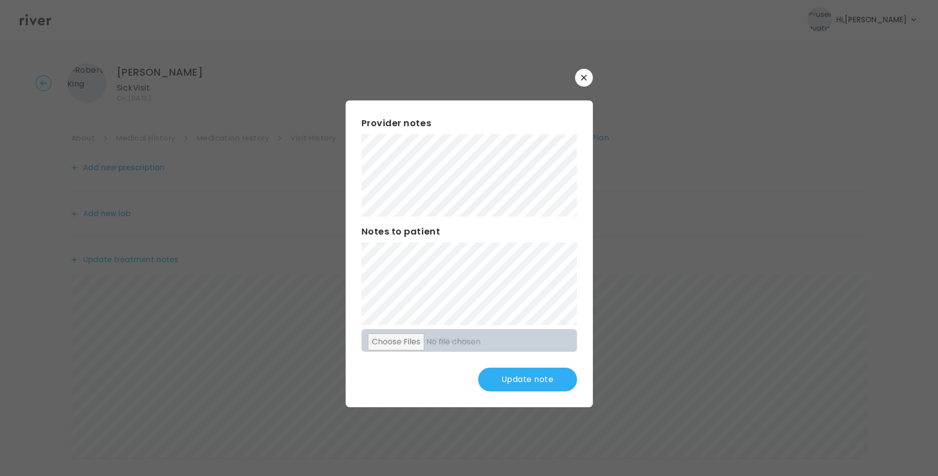
click at [536, 383] on button "Update note" at bounding box center [527, 379] width 99 height 24
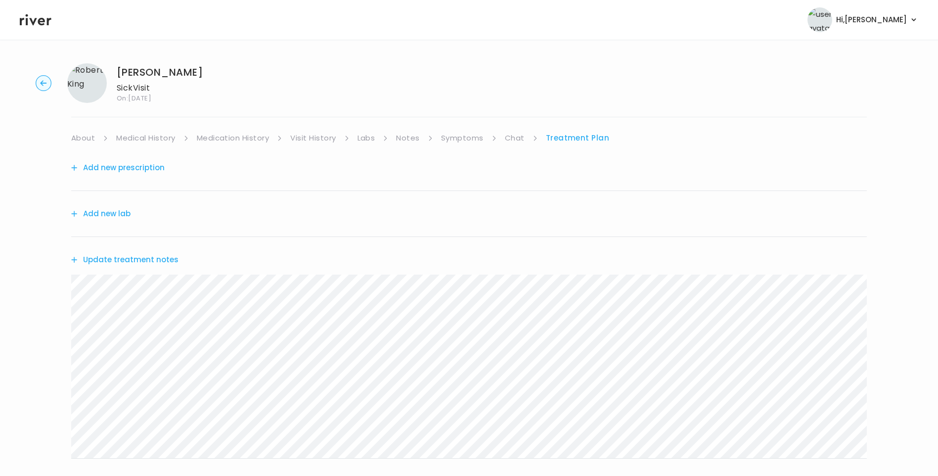
click at [466, 142] on link "Symptoms" at bounding box center [462, 138] width 43 height 14
drag, startPoint x: 576, startPoint y: 139, endPoint x: 579, endPoint y: 144, distance: 5.8
click at [576, 140] on link "Treatment Plan" at bounding box center [578, 138] width 61 height 14
click at [136, 167] on button "Add new prescription" at bounding box center [117, 168] width 93 height 14
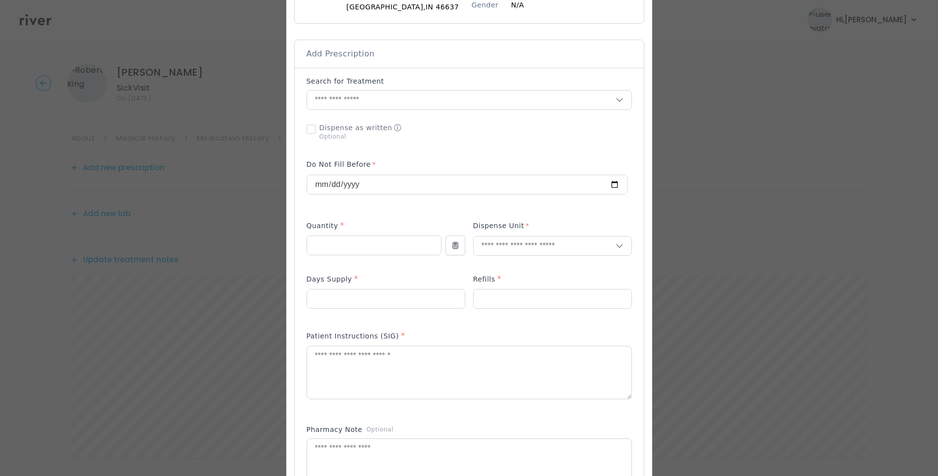
scroll to position [198, 0]
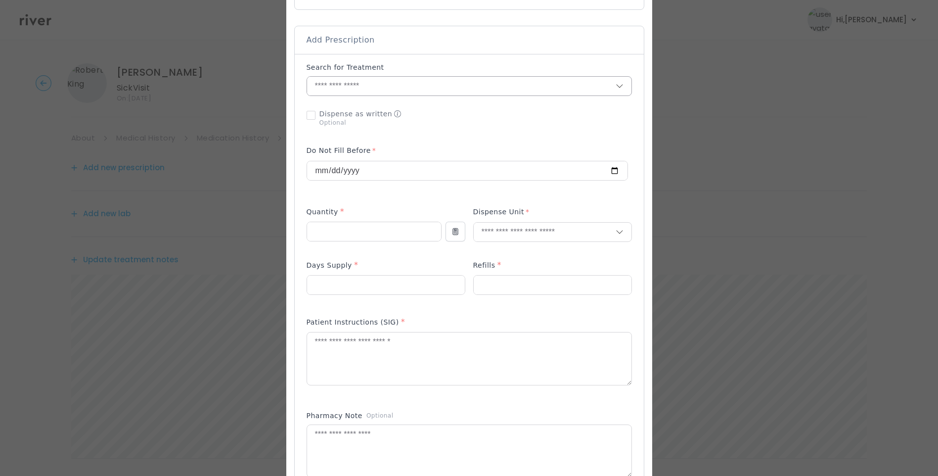
click at [335, 88] on input "text" at bounding box center [461, 86] width 309 height 19
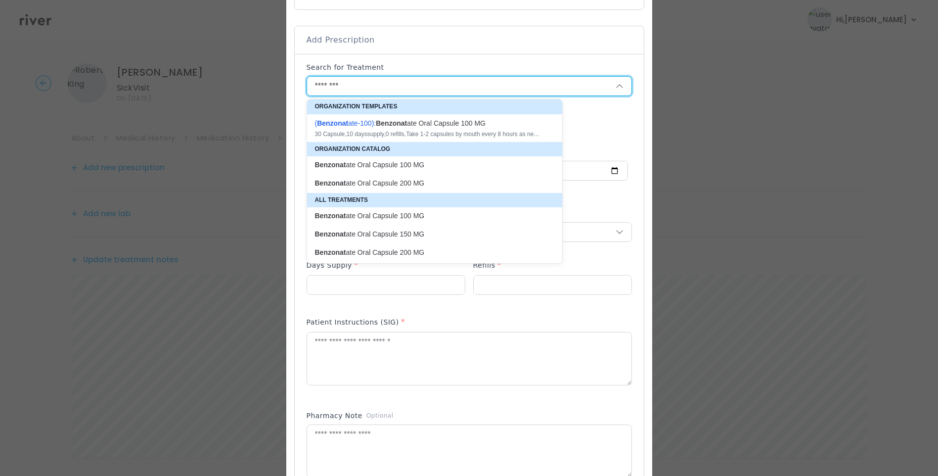
click at [472, 119] on div "( Benzonat ate-100 ): Benzonat ate Oral Capsule 100 MG" at bounding box center [428, 123] width 227 height 10
type input "**********"
type input "**"
type input "*"
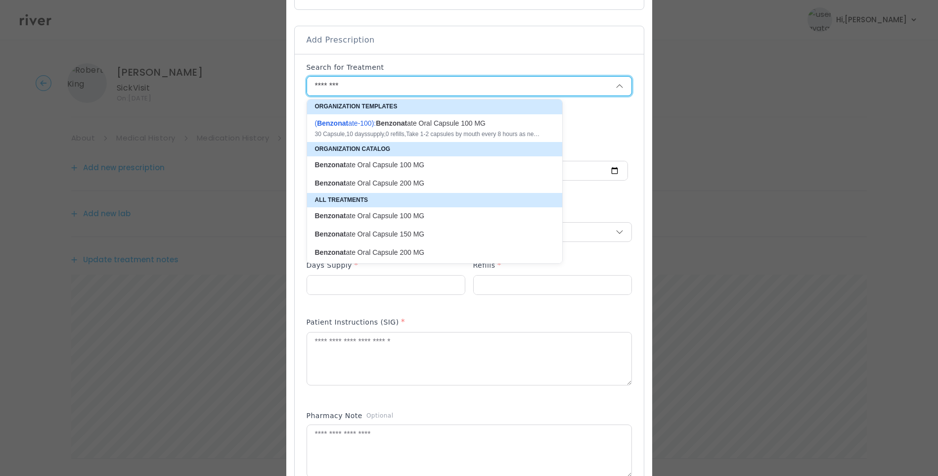
type textarea "**********"
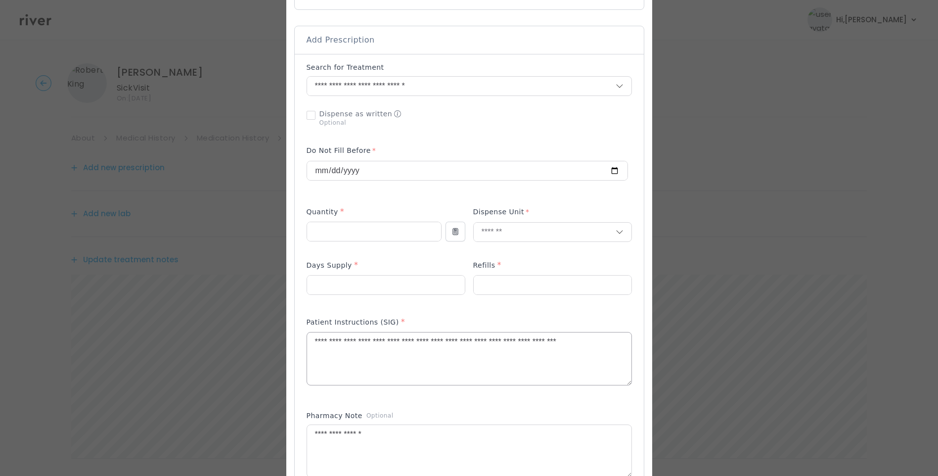
click at [333, 340] on textarea "**********" at bounding box center [469, 358] width 324 height 52
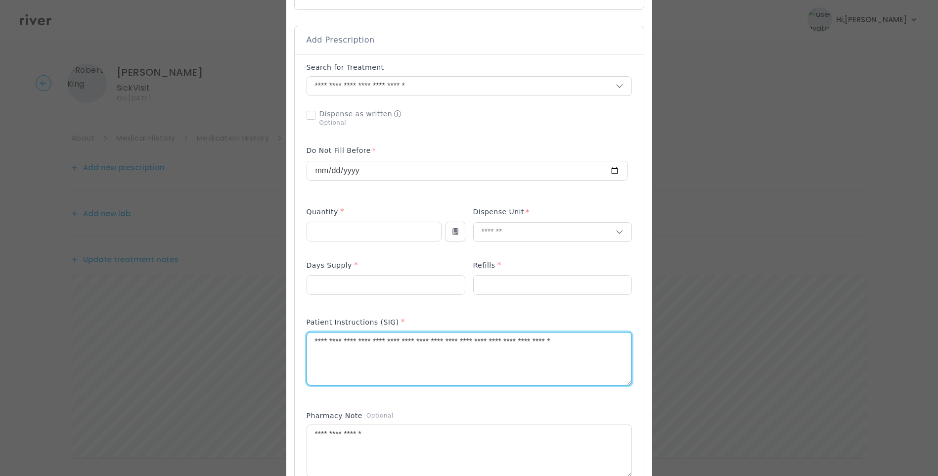
click at [362, 342] on textarea "**********" at bounding box center [469, 358] width 324 height 52
drag, startPoint x: 518, startPoint y: 341, endPoint x: 671, endPoint y: 339, distance: 152.8
click at [671, 339] on div "​" at bounding box center [469, 342] width 938 height 1081
type textarea "**********"
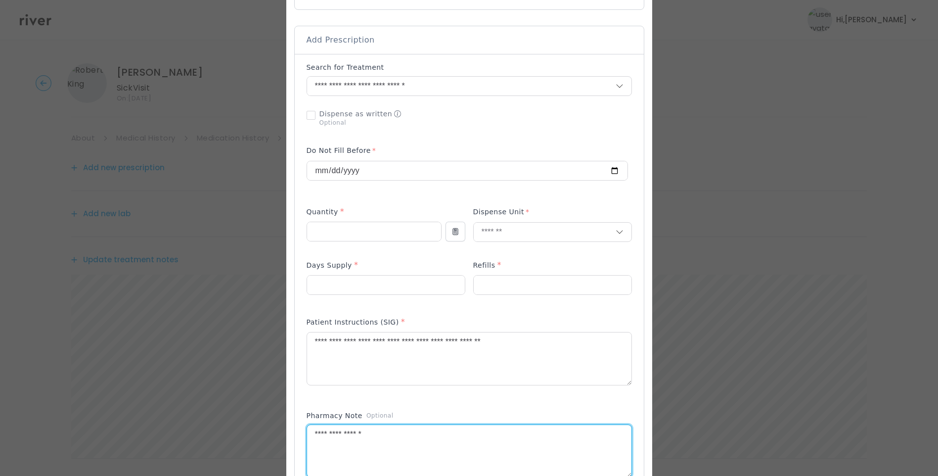
drag, startPoint x: 403, startPoint y: 428, endPoint x: 242, endPoint y: 449, distance: 162.0
click at [242, 449] on div "​" at bounding box center [469, 342] width 938 height 1081
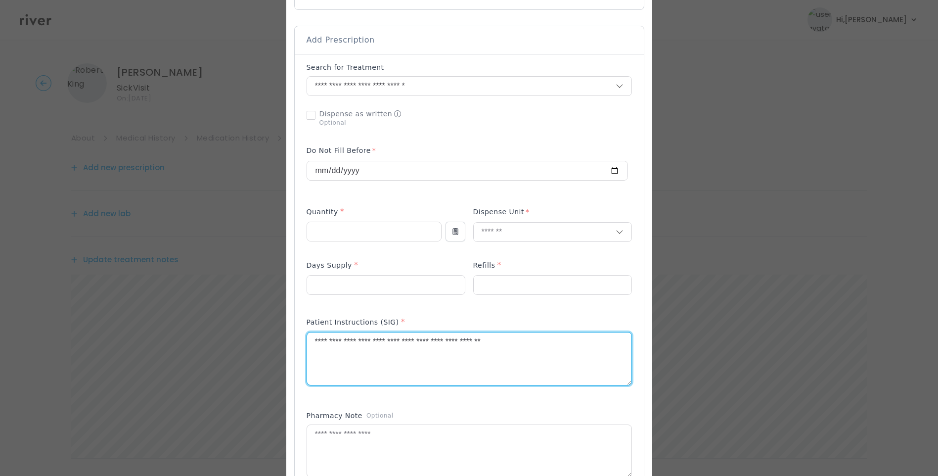
click at [583, 352] on textarea "**********" at bounding box center [469, 358] width 324 height 52
click at [554, 345] on textarea "**********" at bounding box center [469, 358] width 324 height 52
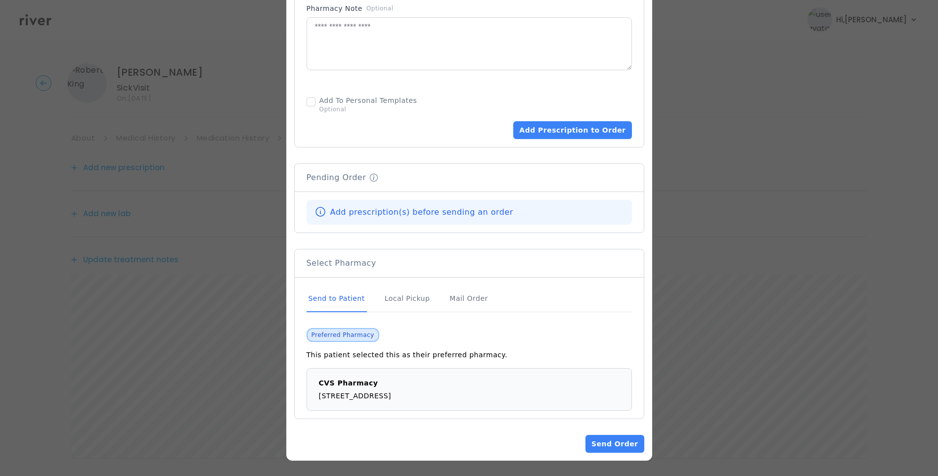
scroll to position [605, 0]
type textarea "**********"
click at [344, 301] on div "Send to Patient" at bounding box center [337, 298] width 60 height 27
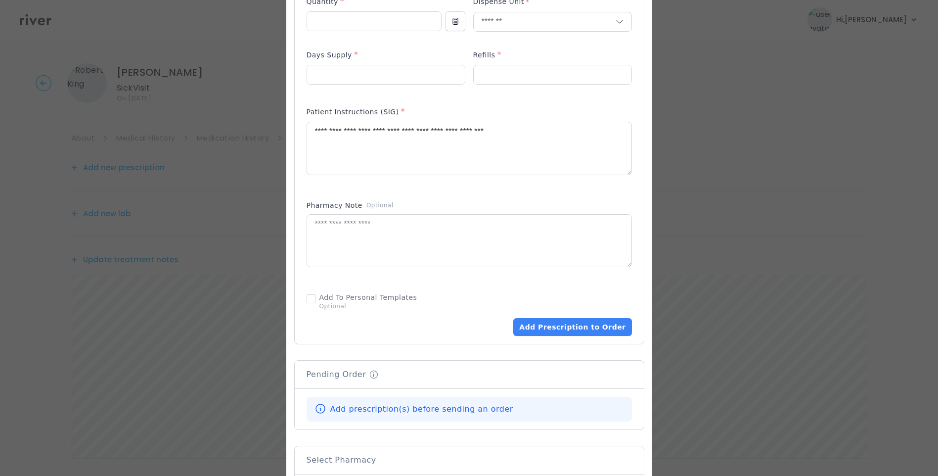
scroll to position [407, 0]
click at [574, 324] on button "Add Prescription to Order" at bounding box center [572, 327] width 118 height 18
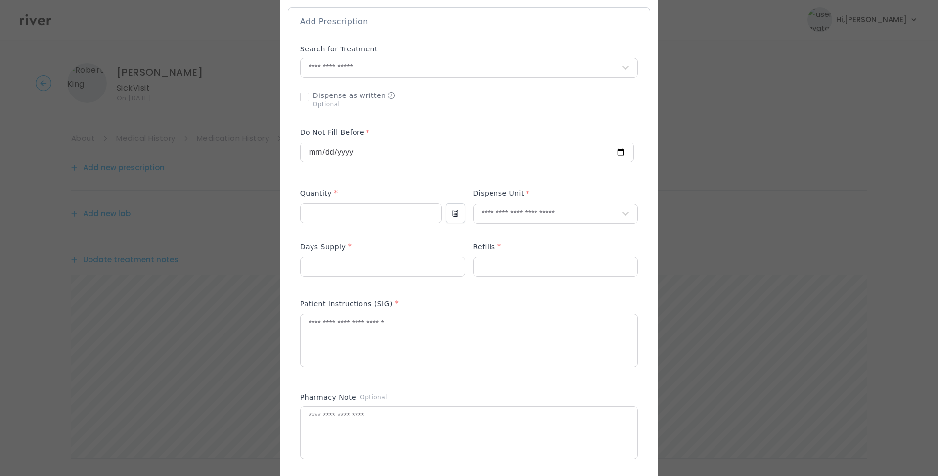
scroll to position [210, 0]
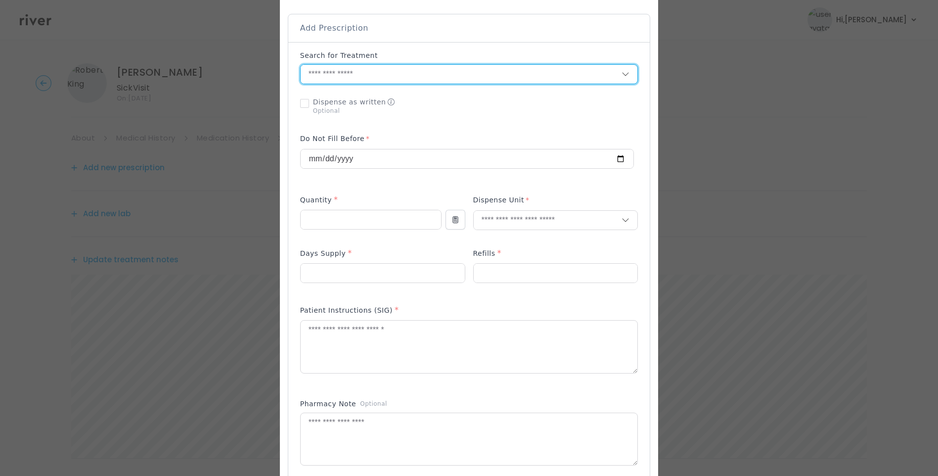
click at [352, 75] on input "text" at bounding box center [461, 74] width 321 height 19
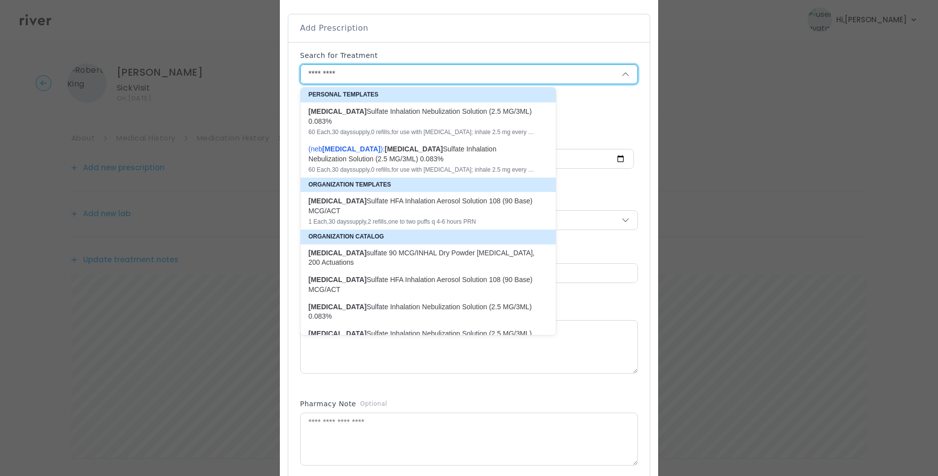
click at [413, 209] on div "Albuterol Sulfate HFA Inhalation Aerosol Solution 108 (90 Base) MCG/ACT" at bounding box center [422, 206] width 227 height 20
type input "**********"
type input "*"
type input "**"
type input "*"
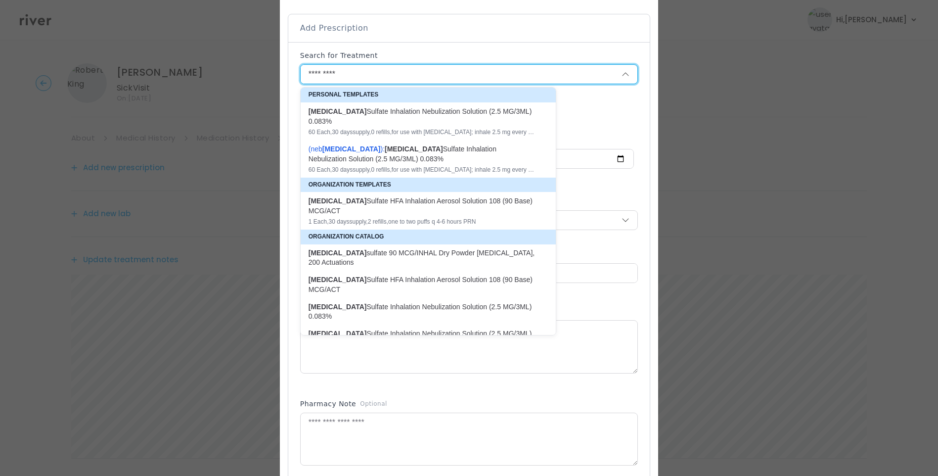
type textarea "**********"
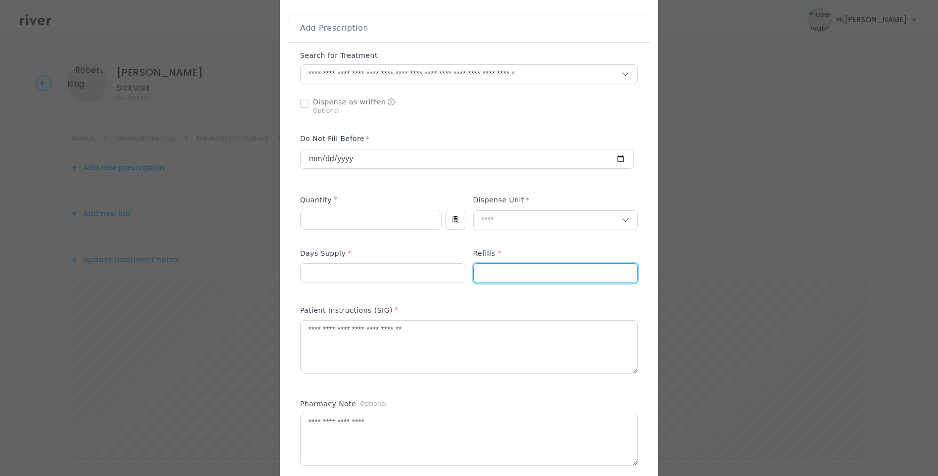
drag, startPoint x: 479, startPoint y: 271, endPoint x: 470, endPoint y: 271, distance: 9.4
click at [474, 271] on input "*" at bounding box center [556, 273] width 164 height 19
type input "*"
click at [466, 323] on textarea "**********" at bounding box center [469, 346] width 337 height 52
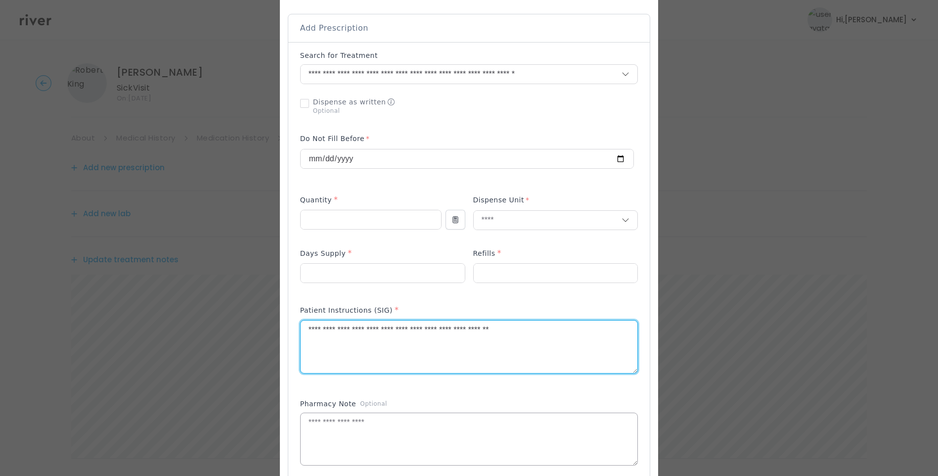
click at [375, 418] on textarea at bounding box center [469, 439] width 337 height 52
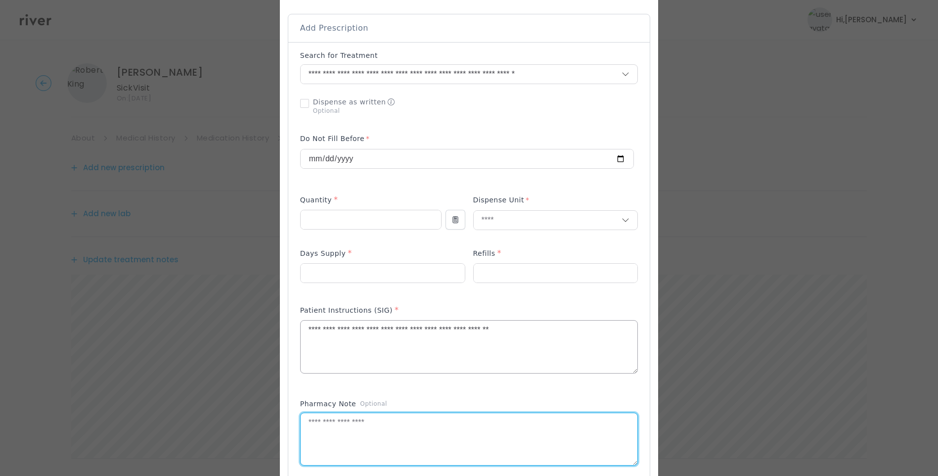
click at [305, 332] on textarea "**********" at bounding box center [469, 346] width 337 height 52
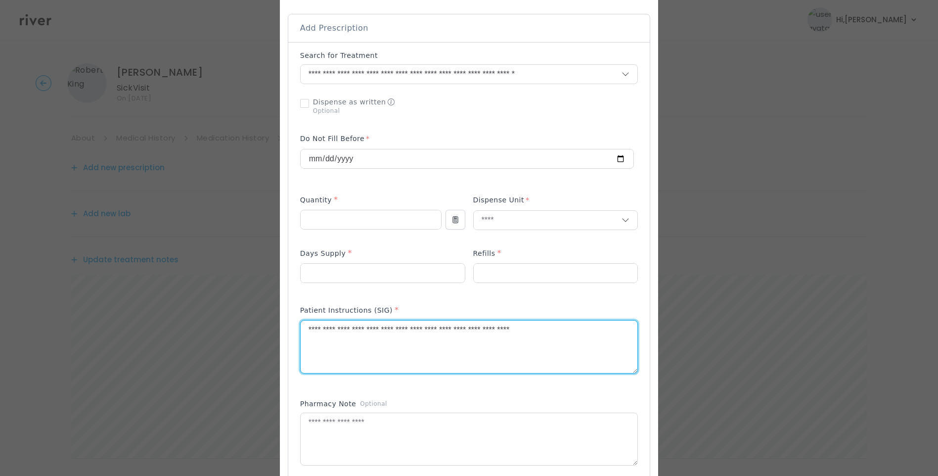
click at [590, 330] on textarea "**********" at bounding box center [469, 346] width 337 height 52
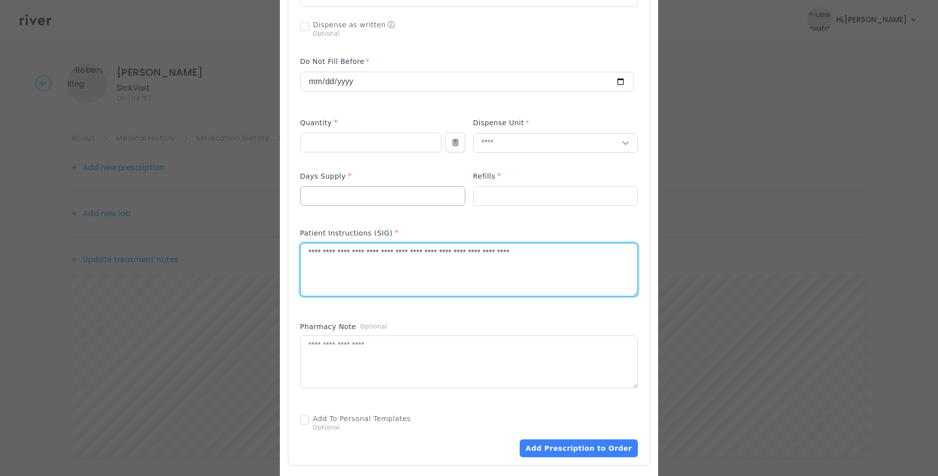
scroll to position [407, 0]
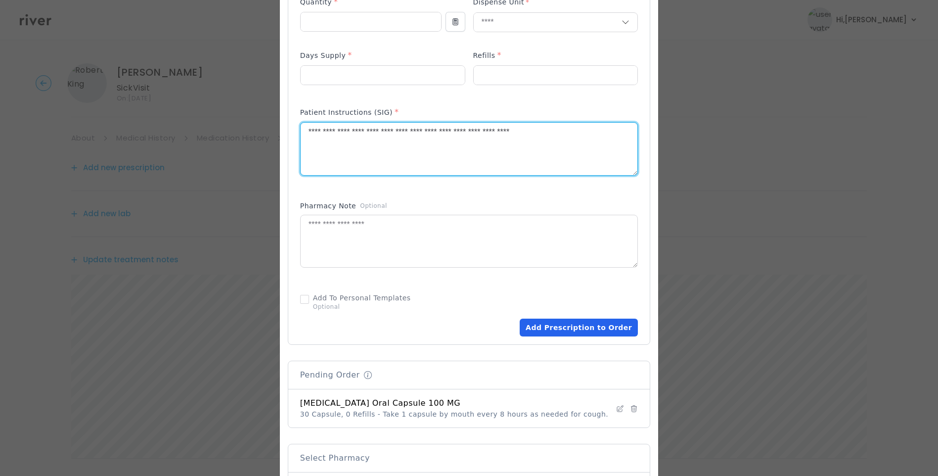
type textarea "**********"
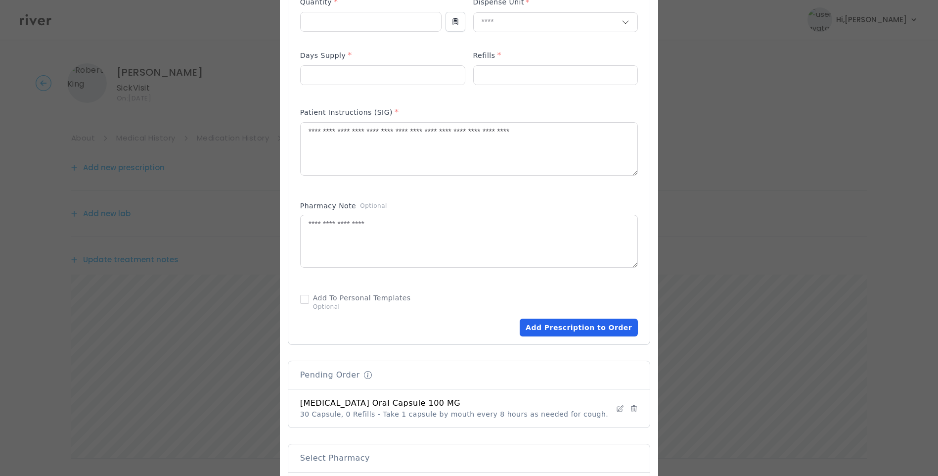
click at [597, 327] on button "Add Prescription to Order" at bounding box center [579, 327] width 118 height 18
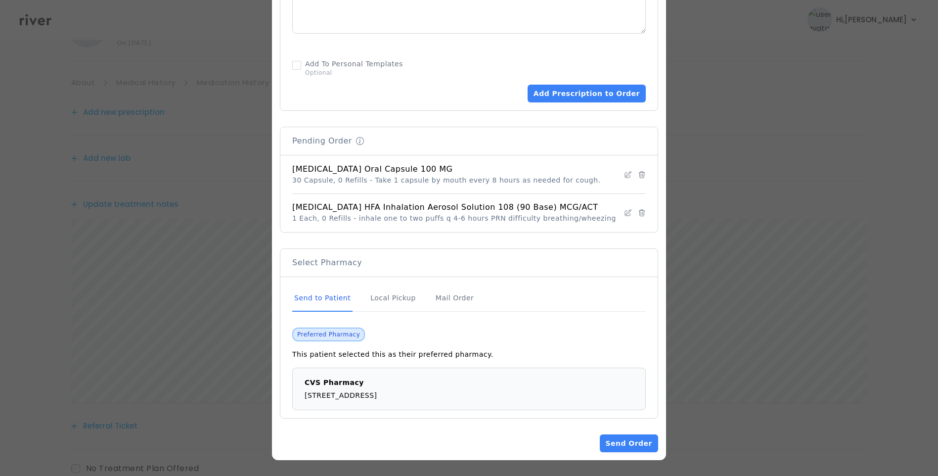
scroll to position [122, 0]
click at [323, 295] on div "Send to Patient" at bounding box center [322, 298] width 60 height 27
click at [613, 444] on button "Send Order" at bounding box center [629, 443] width 58 height 18
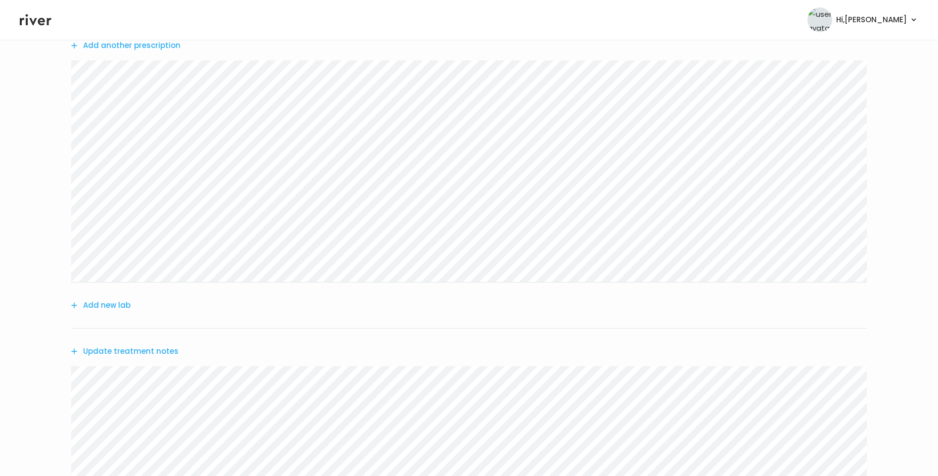
click at [150, 349] on button "Update treatment notes" at bounding box center [124, 351] width 107 height 14
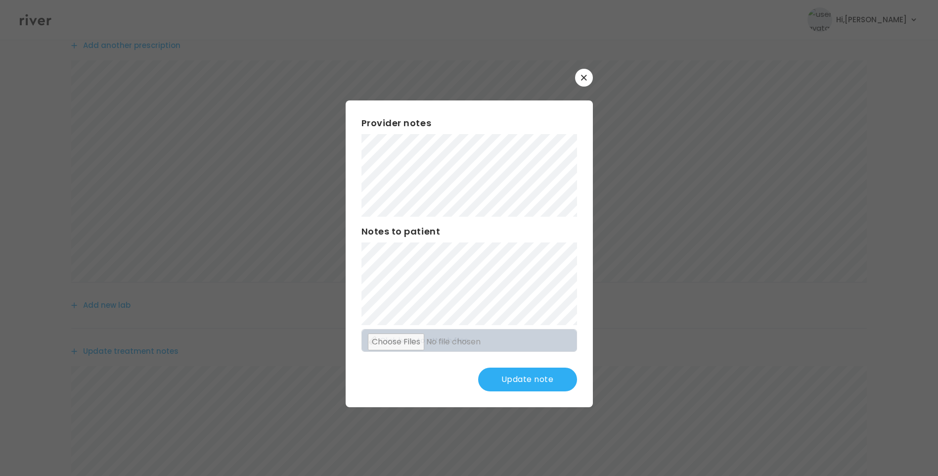
click at [545, 378] on button "Update note" at bounding box center [527, 379] width 99 height 24
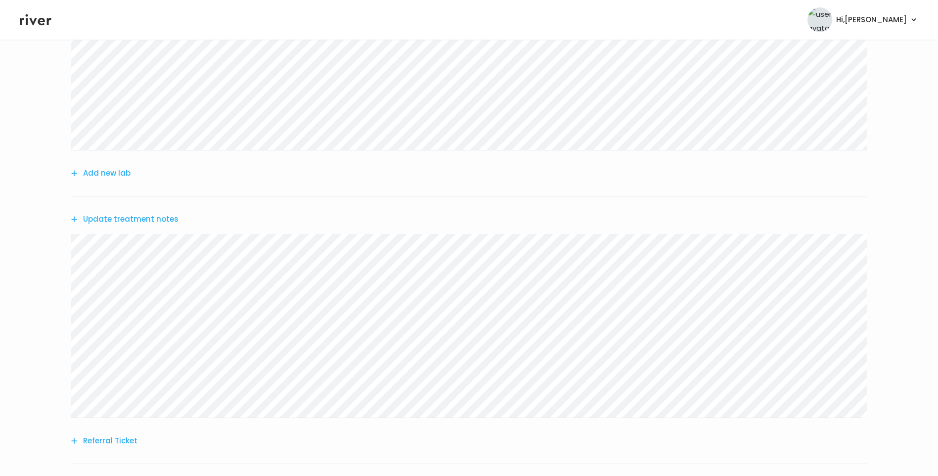
scroll to position [270, 0]
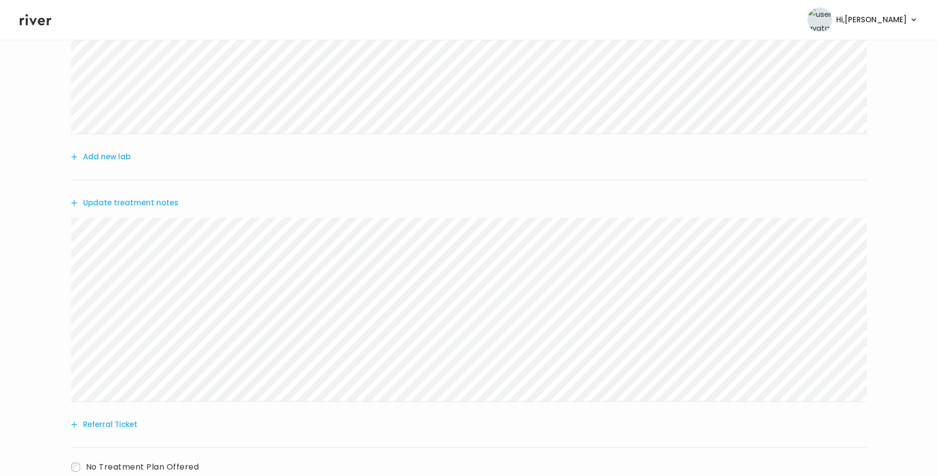
click at [163, 200] on button "Update treatment notes" at bounding box center [124, 203] width 107 height 14
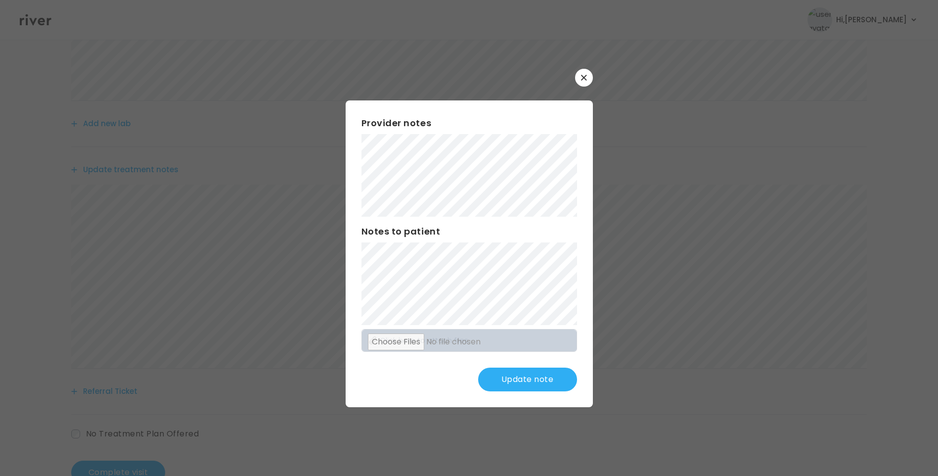
scroll to position [320, 0]
click at [551, 383] on button "Update note" at bounding box center [527, 379] width 99 height 24
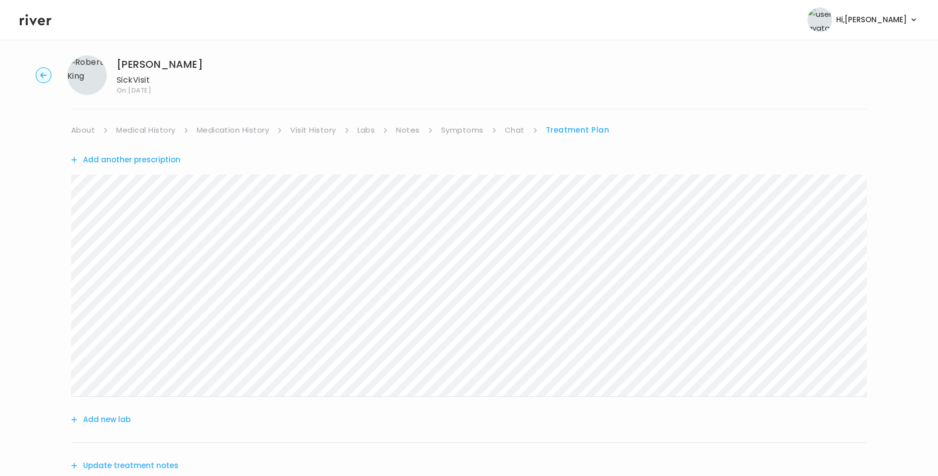
scroll to position [0, 0]
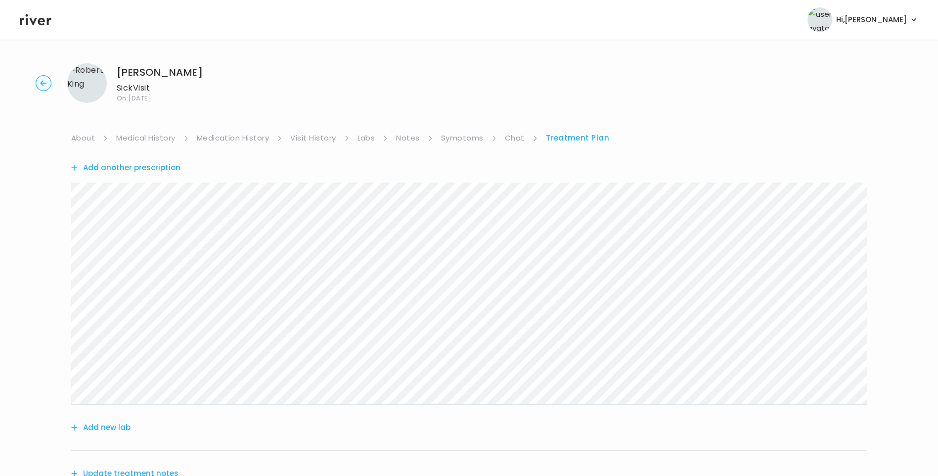
click at [461, 141] on link "Symptoms" at bounding box center [462, 138] width 43 height 14
click at [557, 136] on link "Treatment Plan" at bounding box center [578, 138] width 61 height 14
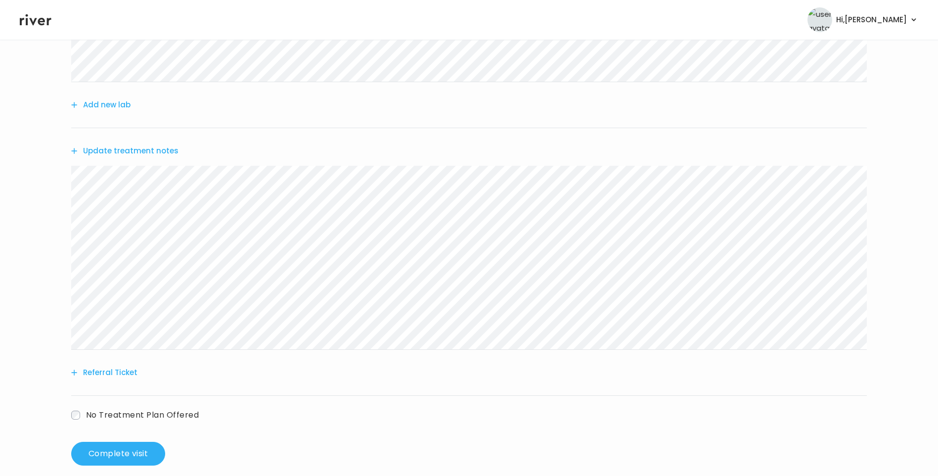
scroll to position [336, 0]
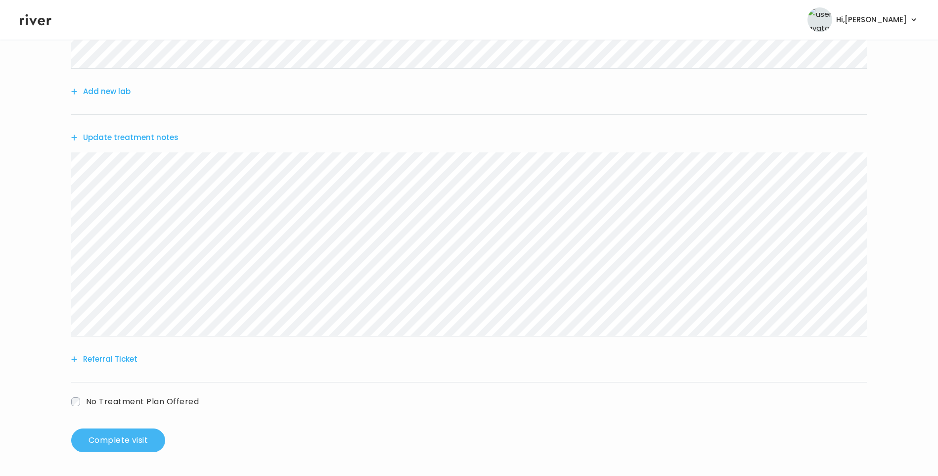
click at [143, 445] on button "Complete visit" at bounding box center [118, 440] width 94 height 24
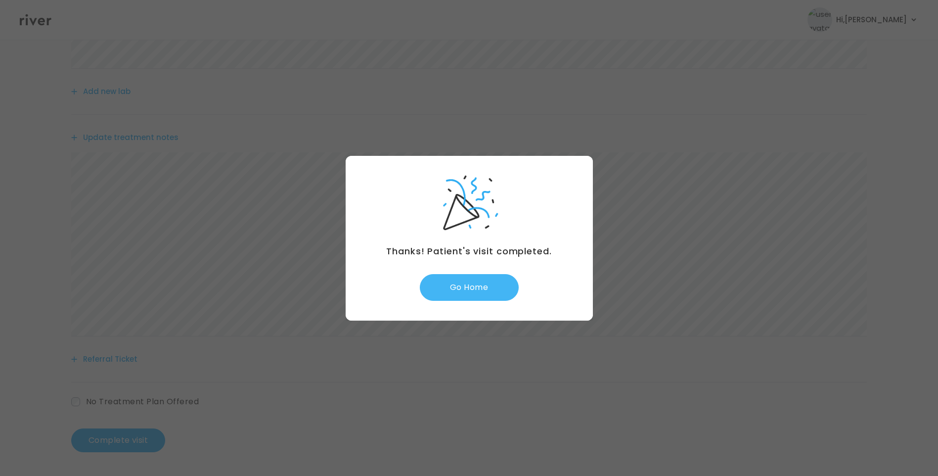
click at [477, 288] on button "Go Home" at bounding box center [469, 287] width 99 height 27
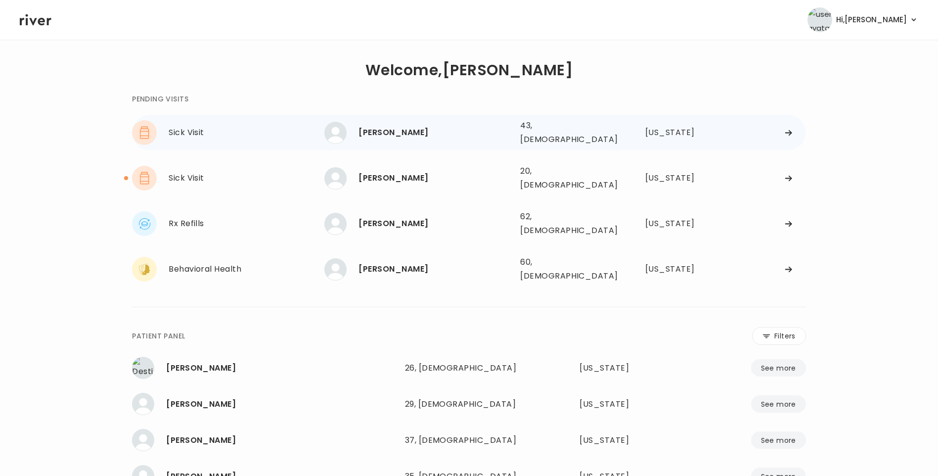
click at [430, 132] on div "[PERSON_NAME]" at bounding box center [435, 133] width 154 height 14
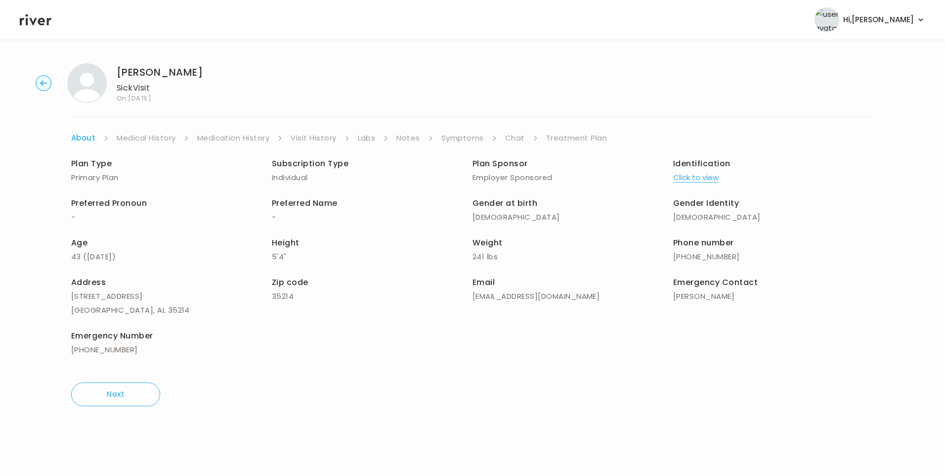
click at [521, 134] on link "Chat" at bounding box center [515, 138] width 20 height 14
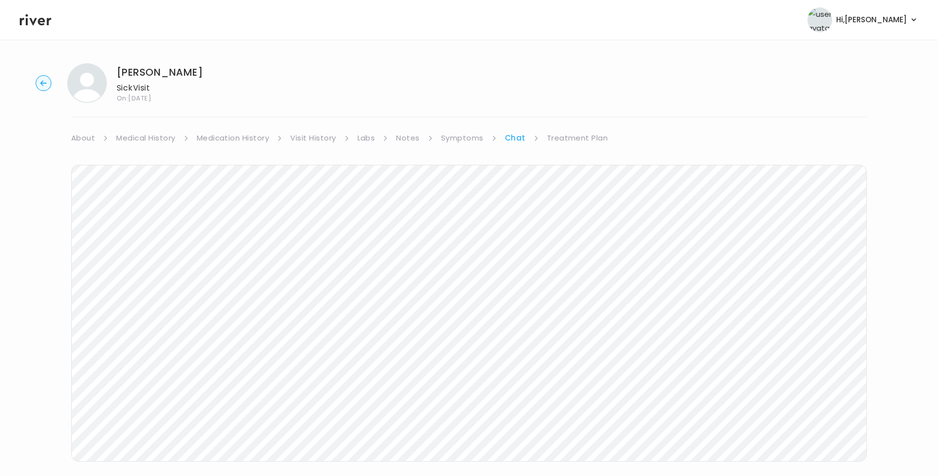
scroll to position [74, 0]
drag, startPoint x: 570, startPoint y: 62, endPoint x: 579, endPoint y: 69, distance: 10.6
click at [570, 62] on link "Treatment Plan" at bounding box center [577, 64] width 61 height 14
click at [138, 260] on button "Update treatment notes" at bounding box center [124, 260] width 107 height 14
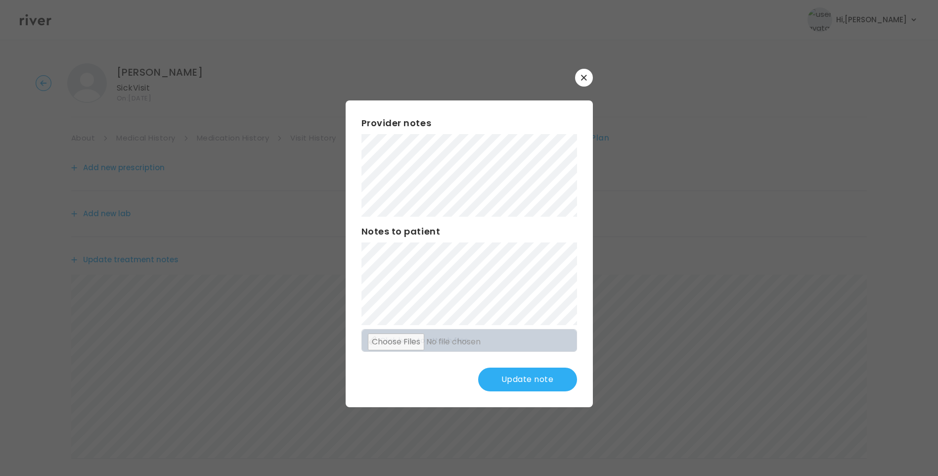
click at [543, 372] on button "Update note" at bounding box center [527, 379] width 99 height 24
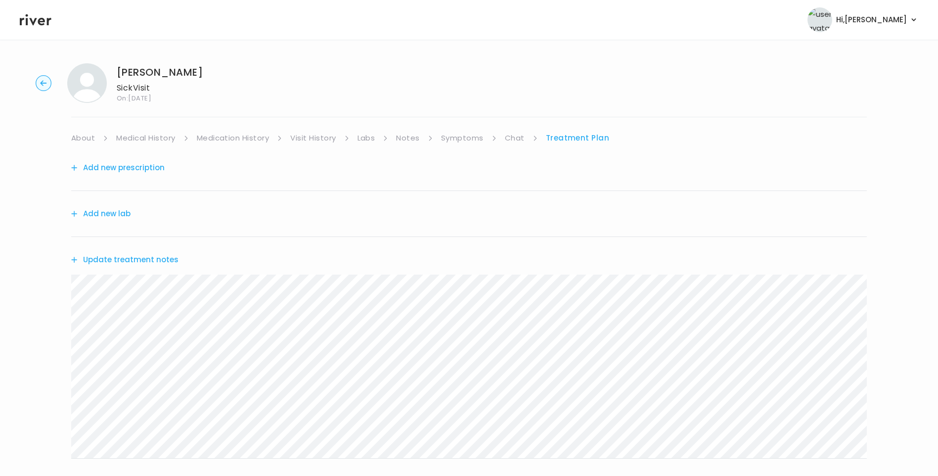
click at [37, 23] on icon at bounding box center [36, 19] width 32 height 15
click at [40, 23] on icon at bounding box center [36, 19] width 32 height 11
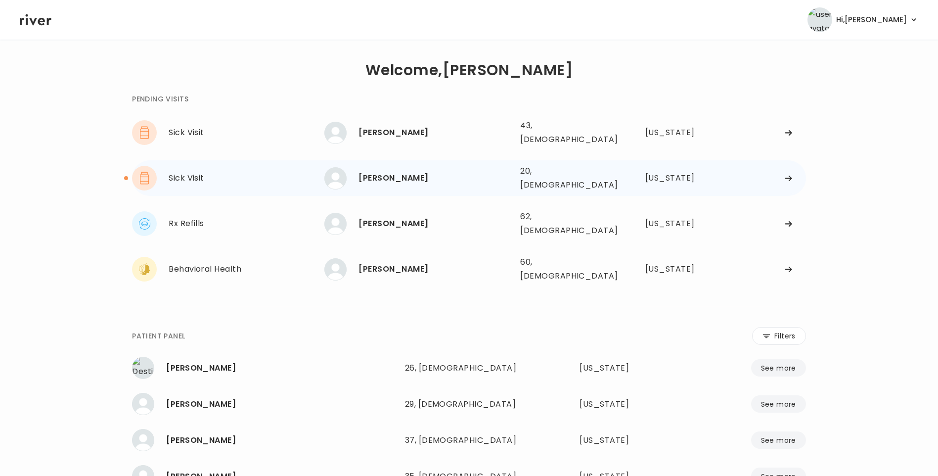
click at [418, 171] on div "[PERSON_NAME]" at bounding box center [435, 178] width 154 height 14
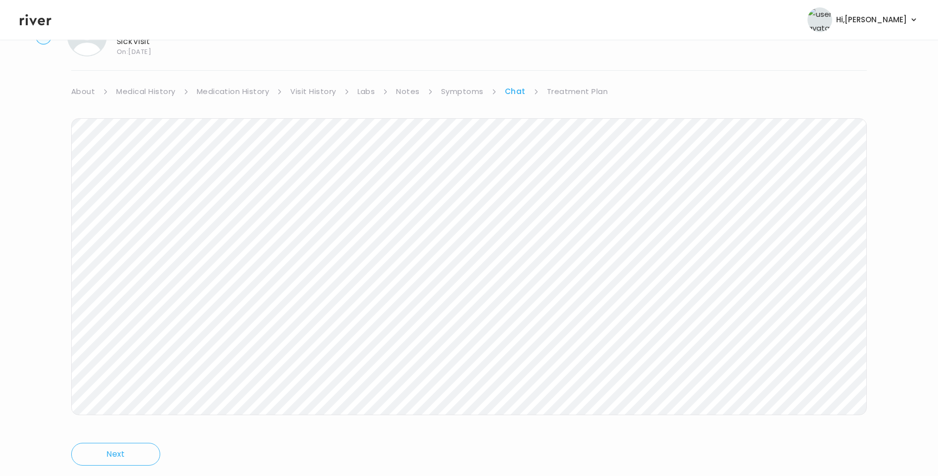
scroll to position [74, 0]
drag, startPoint x: 572, startPoint y: 66, endPoint x: 568, endPoint y: 78, distance: 11.9
click at [571, 66] on link "Treatment Plan" at bounding box center [577, 64] width 61 height 14
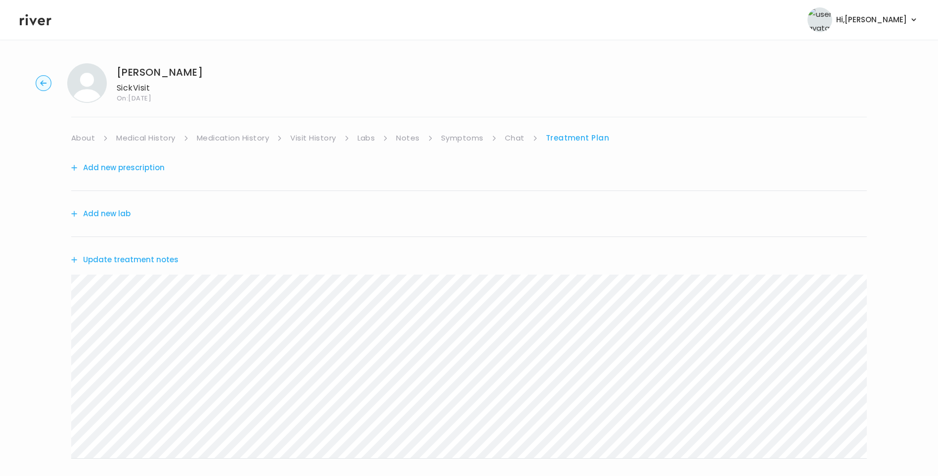
click at [155, 260] on button "Update treatment notes" at bounding box center [124, 260] width 107 height 14
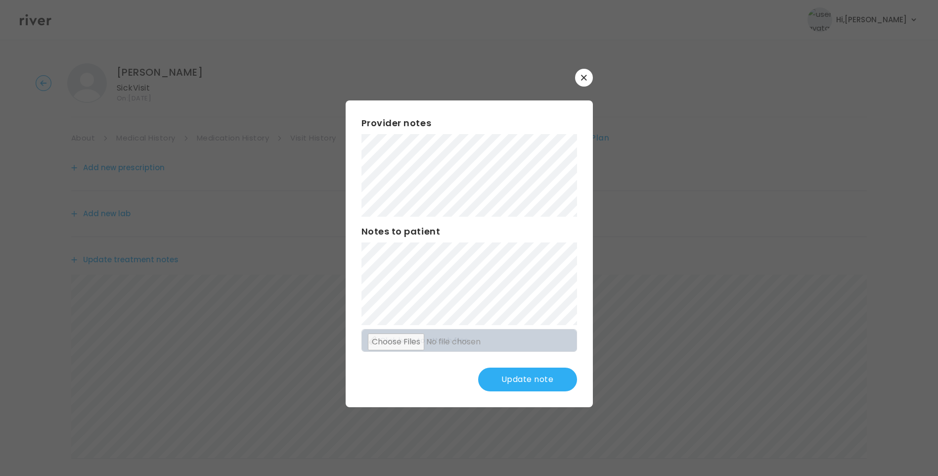
click at [553, 377] on button "Update note" at bounding box center [527, 379] width 99 height 24
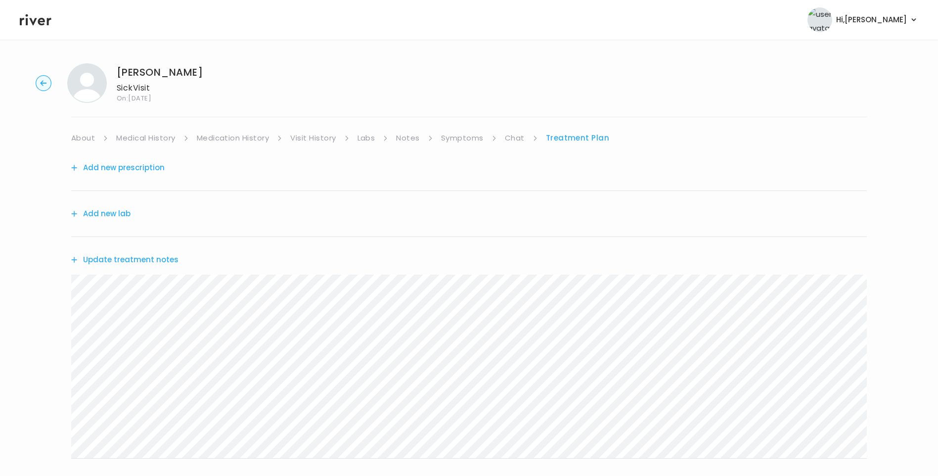
click at [507, 136] on link "Chat" at bounding box center [515, 138] width 20 height 14
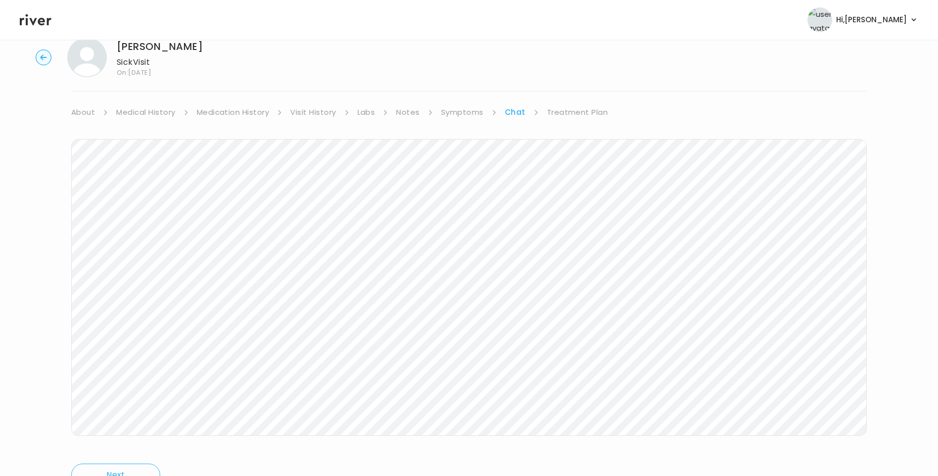
scroll to position [74, 0]
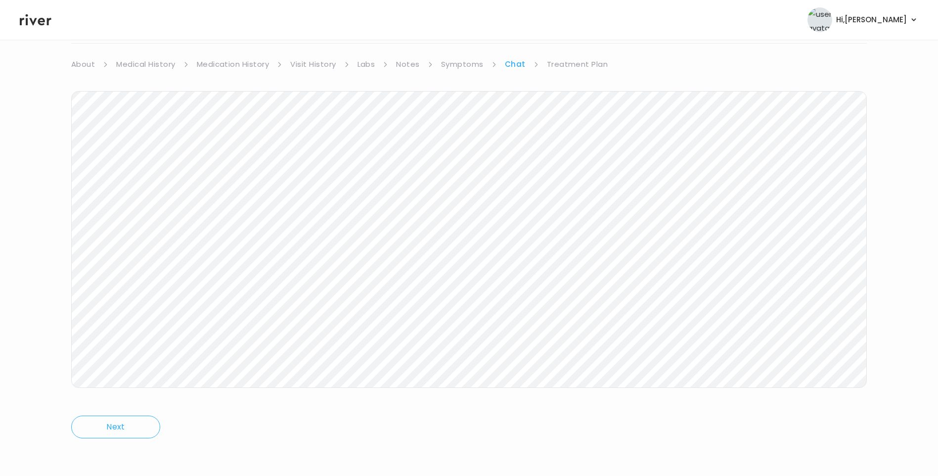
click at [40, 23] on icon at bounding box center [36, 19] width 32 height 11
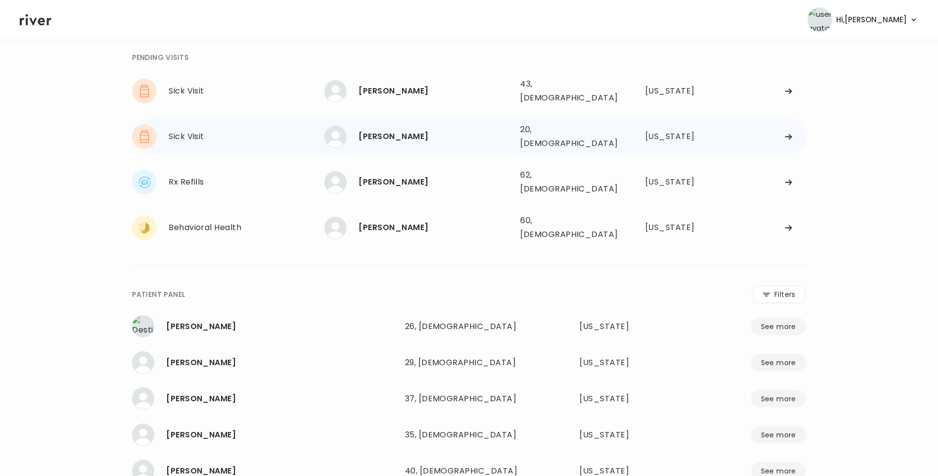
scroll to position [24, 0]
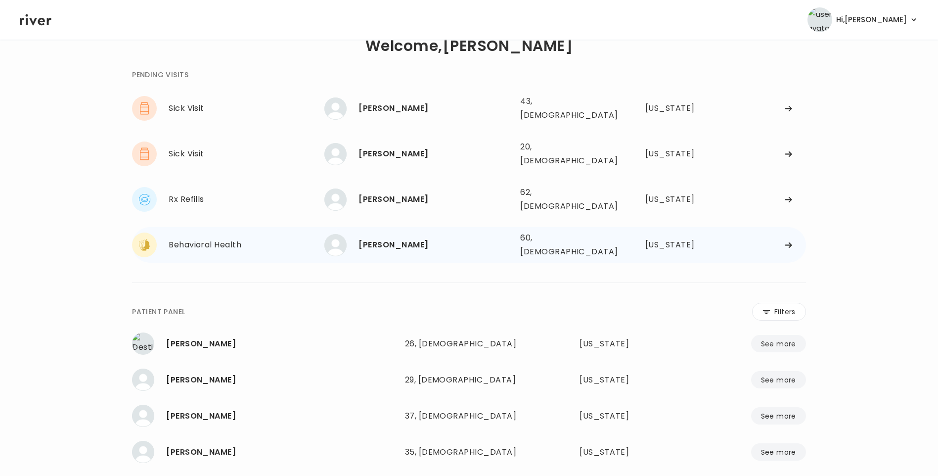
click at [396, 238] on div "[PERSON_NAME]" at bounding box center [435, 245] width 154 height 14
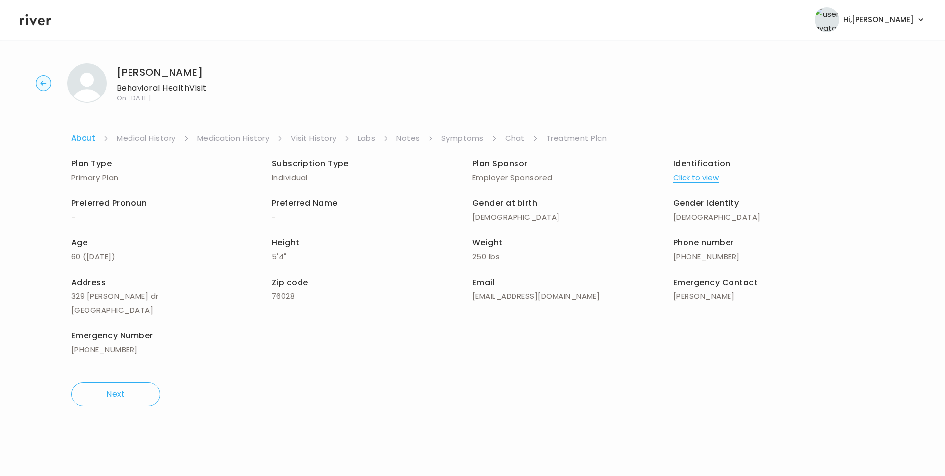
click at [517, 137] on link "Chat" at bounding box center [515, 138] width 20 height 14
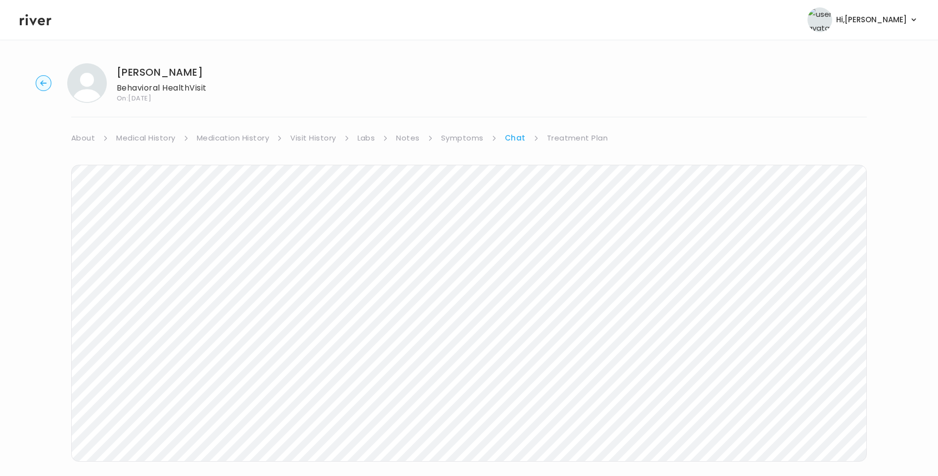
click at [38, 20] on icon at bounding box center [36, 19] width 32 height 11
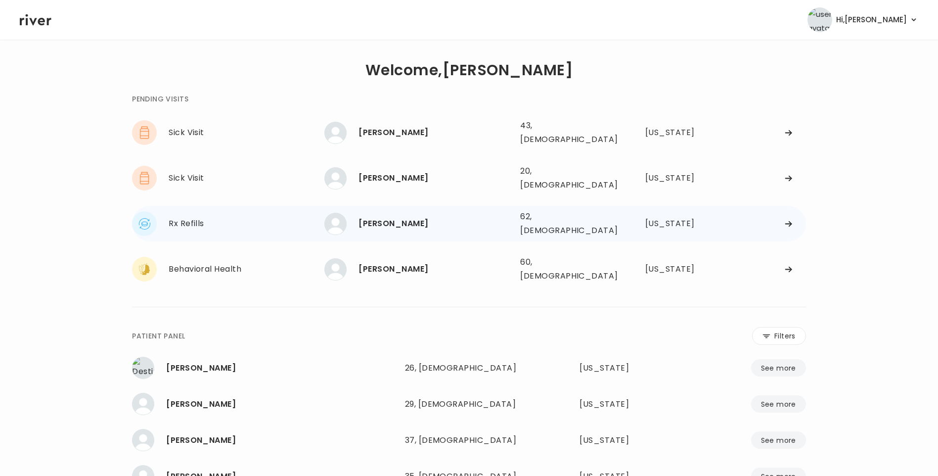
click at [399, 217] on div "[PERSON_NAME]" at bounding box center [435, 224] width 154 height 14
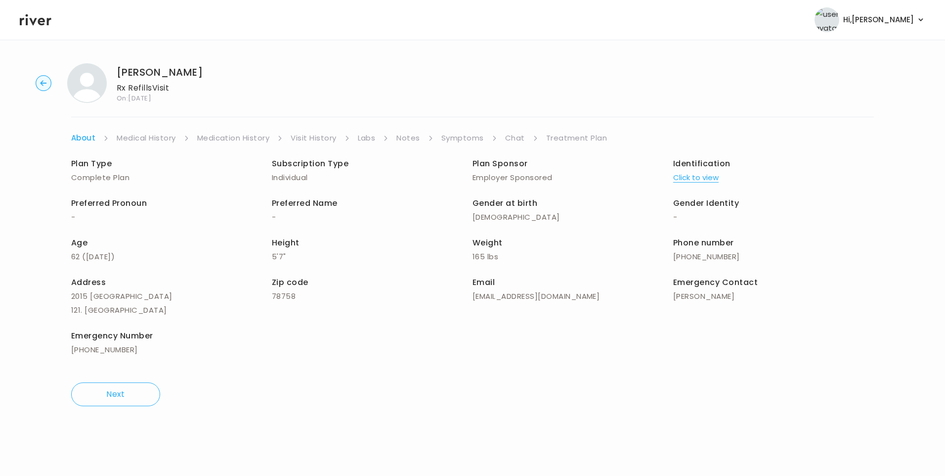
click at [513, 138] on link "Chat" at bounding box center [515, 138] width 20 height 14
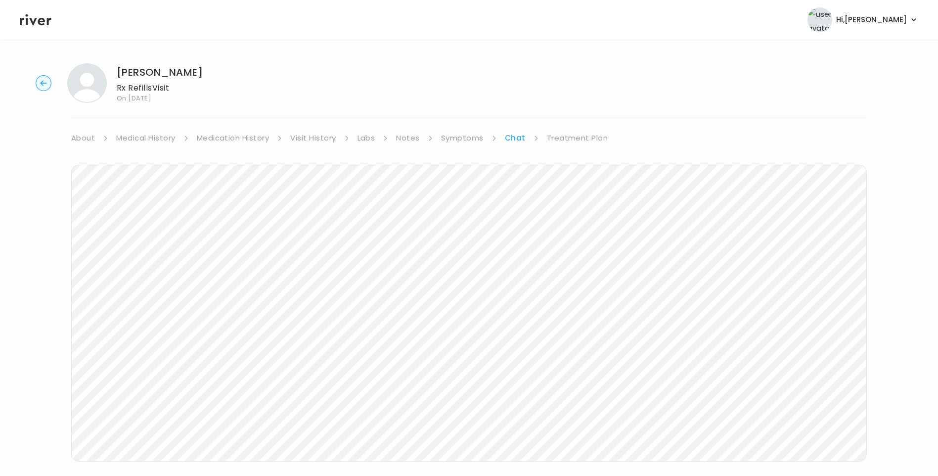
click at [34, 28] on header "Hi, Lisa Profile Logout" at bounding box center [469, 20] width 938 height 40
click at [32, 24] on icon at bounding box center [36, 19] width 32 height 15
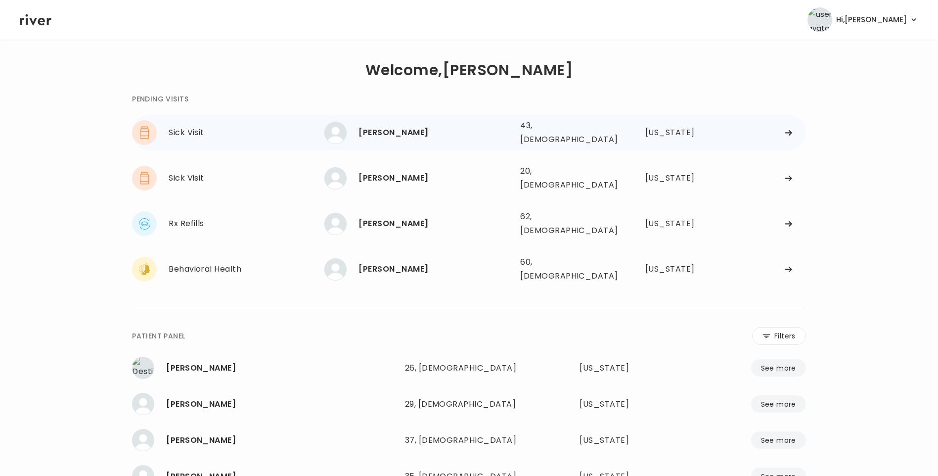
click at [394, 130] on div "[PERSON_NAME]" at bounding box center [435, 133] width 154 height 14
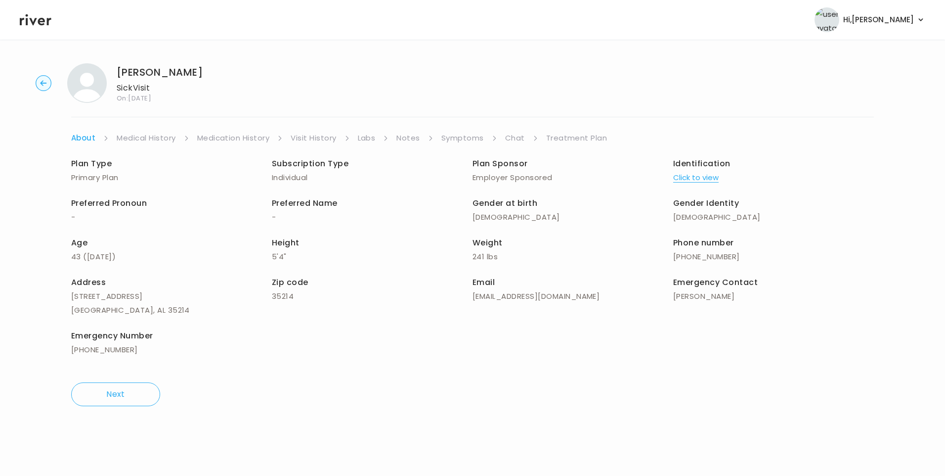
click at [515, 135] on link "Chat" at bounding box center [515, 138] width 20 height 14
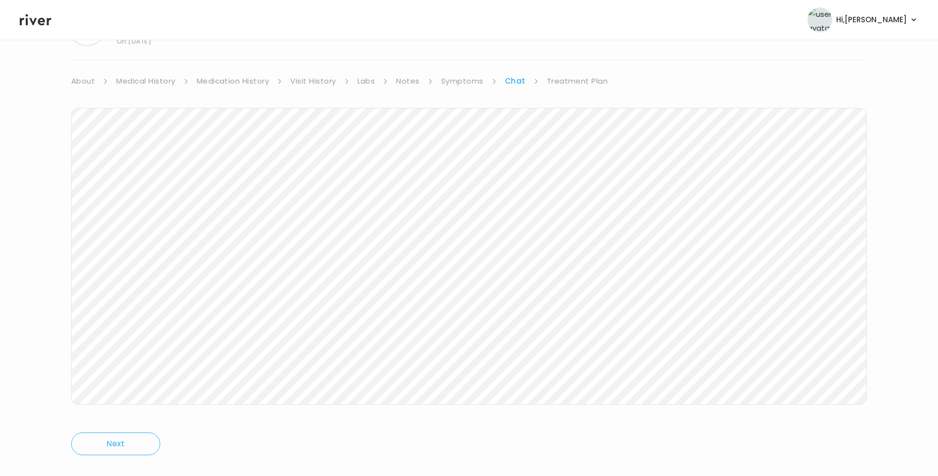
scroll to position [74, 0]
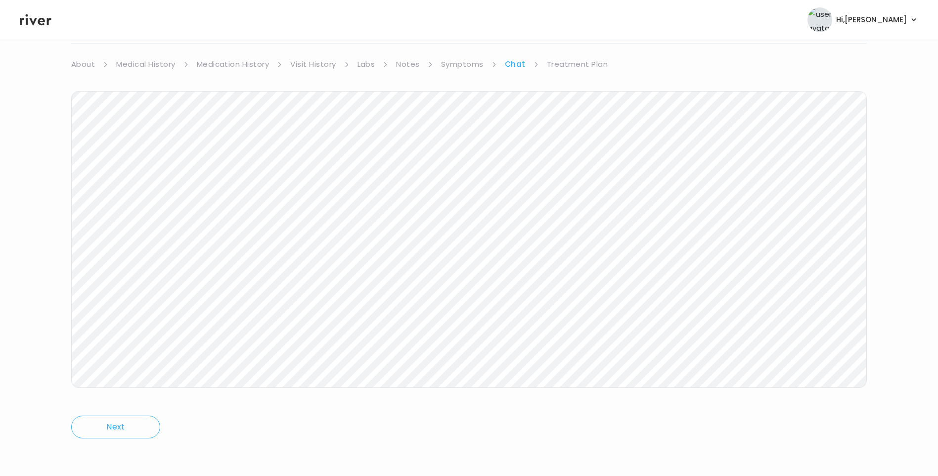
drag, startPoint x: 48, startPoint y: 22, endPoint x: 52, endPoint y: 33, distance: 11.1
click at [48, 22] on icon at bounding box center [36, 19] width 32 height 11
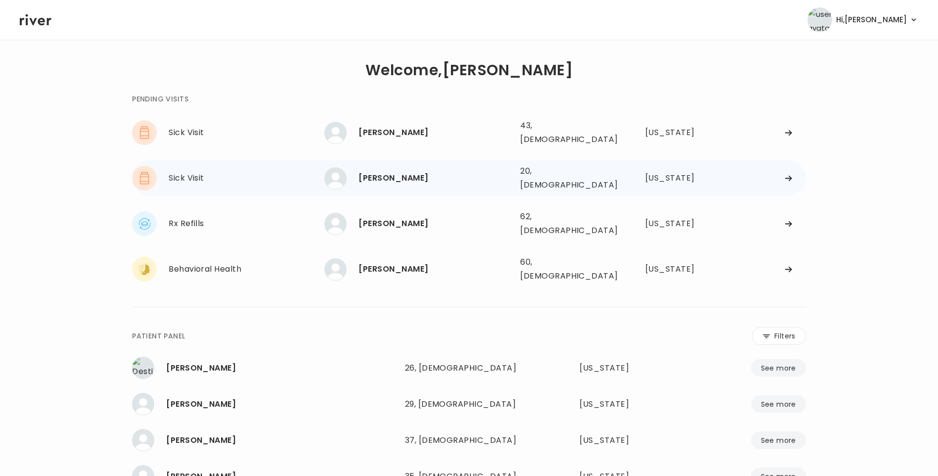
click at [410, 173] on div "[PERSON_NAME]" at bounding box center [435, 178] width 154 height 14
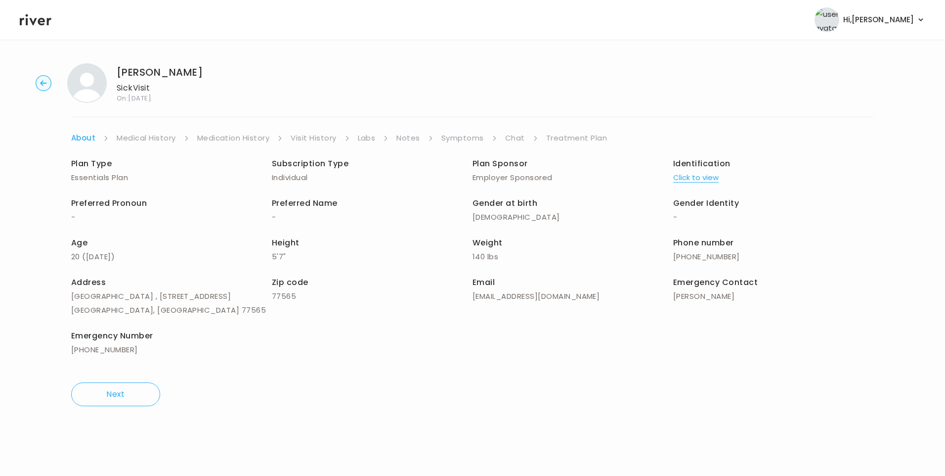
click at [516, 142] on link "Chat" at bounding box center [515, 138] width 20 height 14
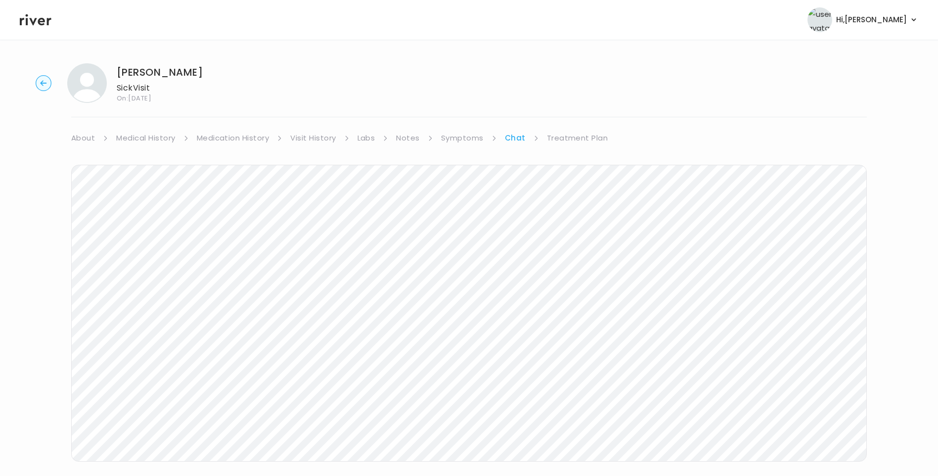
click at [33, 17] on icon at bounding box center [36, 19] width 32 height 15
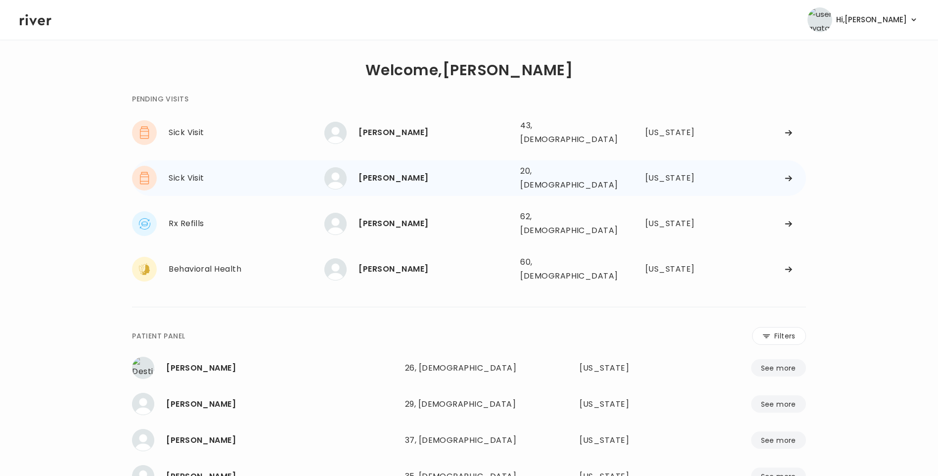
click at [423, 171] on div "[PERSON_NAME]" at bounding box center [435, 178] width 154 height 14
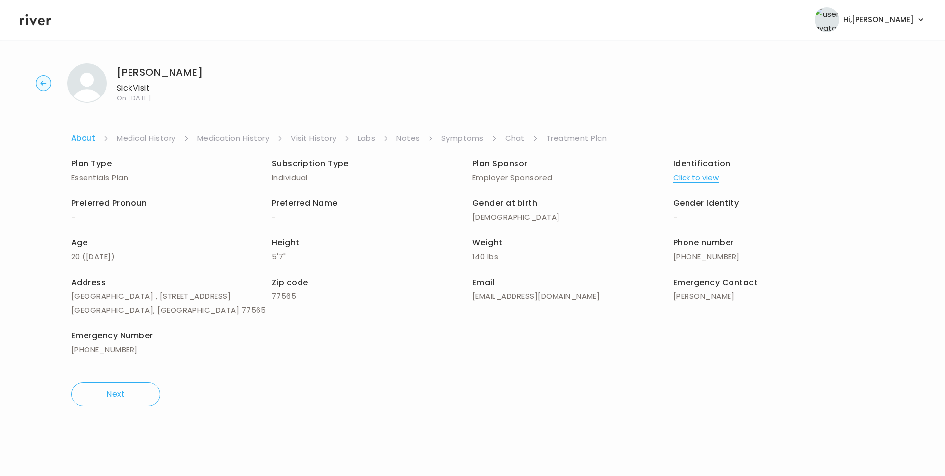
click at [518, 139] on link "Chat" at bounding box center [515, 138] width 20 height 14
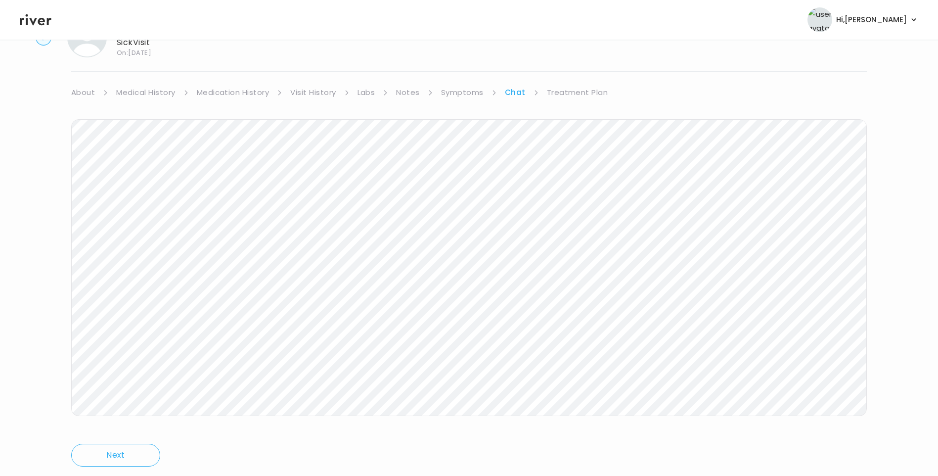
scroll to position [74, 0]
click at [36, 25] on icon at bounding box center [36, 19] width 32 height 15
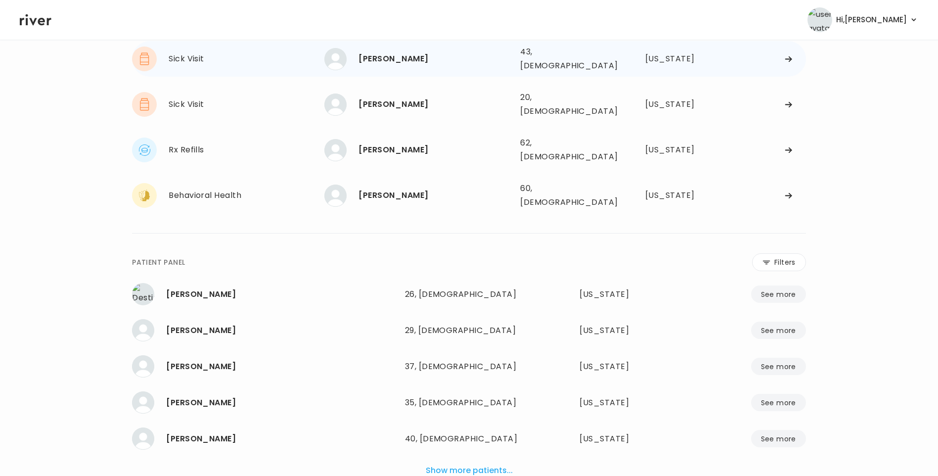
click at [395, 57] on div "[PERSON_NAME]" at bounding box center [435, 59] width 154 height 14
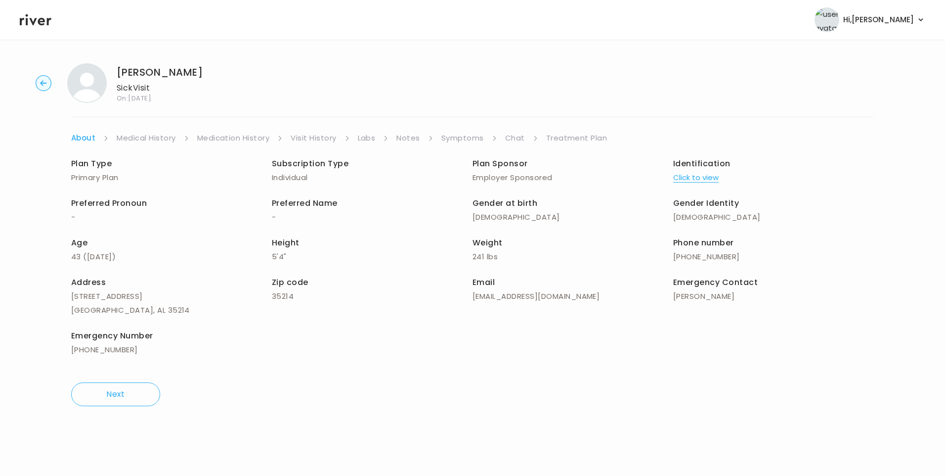
click at [509, 136] on link "Chat" at bounding box center [515, 138] width 20 height 14
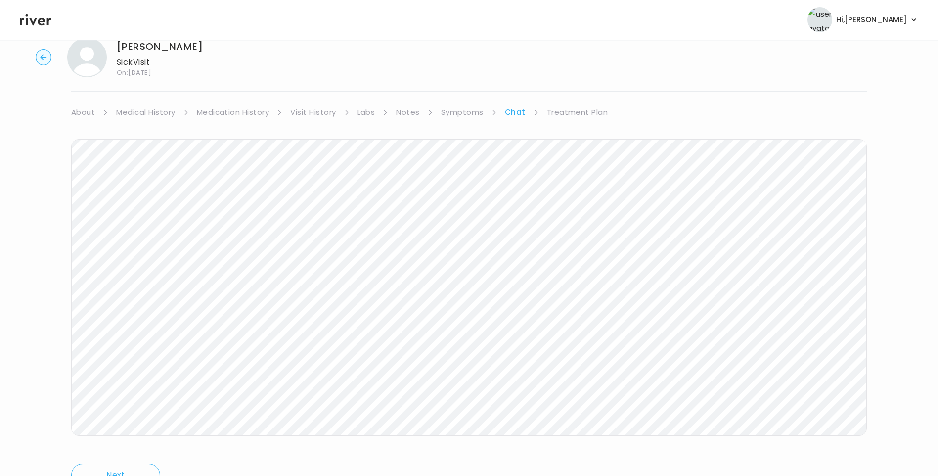
scroll to position [74, 0]
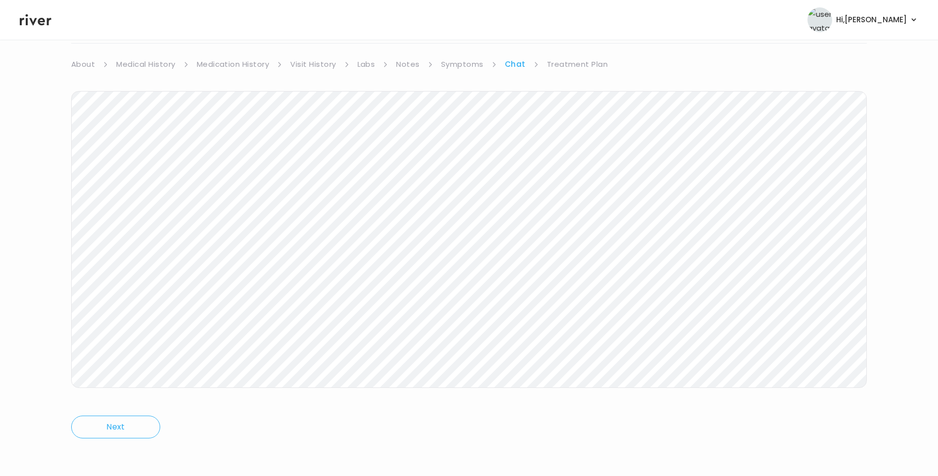
click at [35, 32] on header "Hi, [PERSON_NAME] Profile Logout" at bounding box center [469, 20] width 938 height 40
click at [33, 22] on icon at bounding box center [36, 19] width 32 height 15
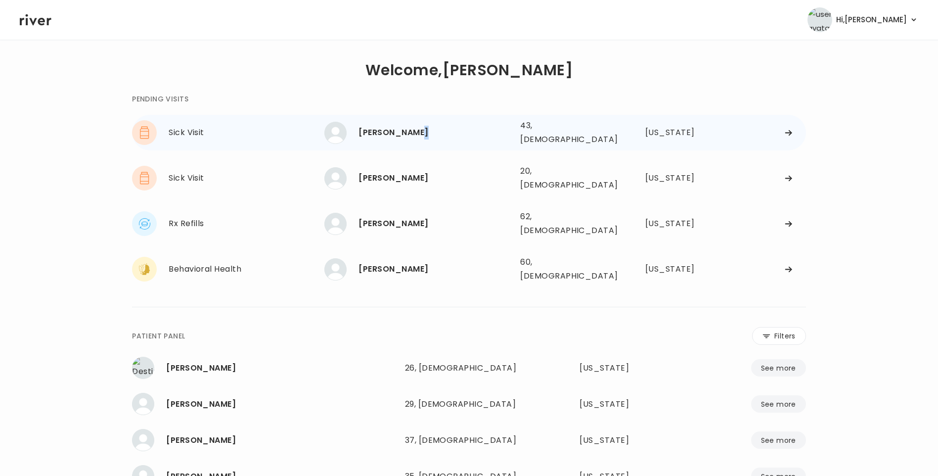
click at [419, 129] on div "[PERSON_NAME]" at bounding box center [435, 133] width 154 height 14
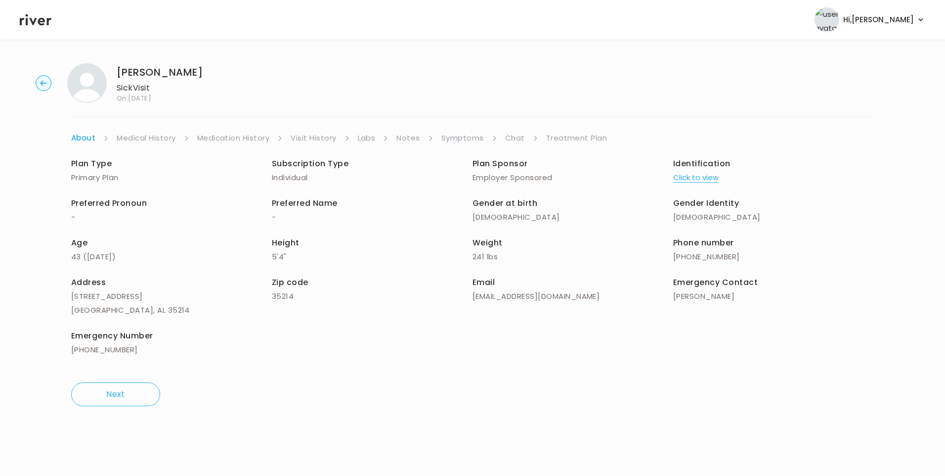
click at [576, 137] on link "Treatment Plan" at bounding box center [576, 138] width 61 height 14
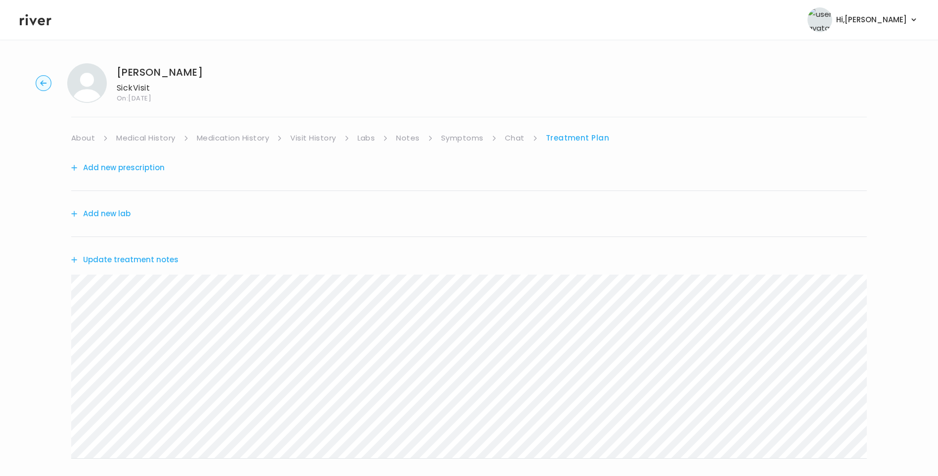
click at [513, 139] on link "Chat" at bounding box center [515, 138] width 20 height 14
click at [563, 138] on link "Treatment Plan" at bounding box center [577, 138] width 61 height 14
click at [156, 261] on button "Update treatment notes" at bounding box center [124, 260] width 107 height 14
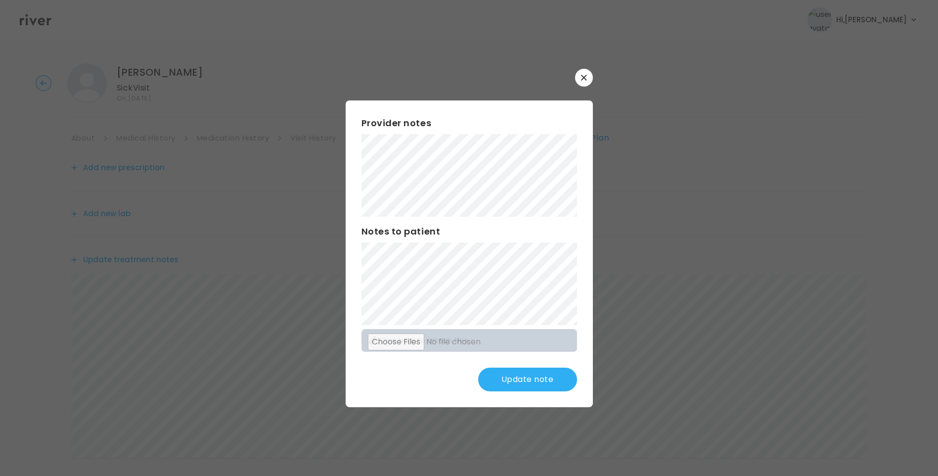
click at [531, 377] on button "Update note" at bounding box center [527, 379] width 99 height 24
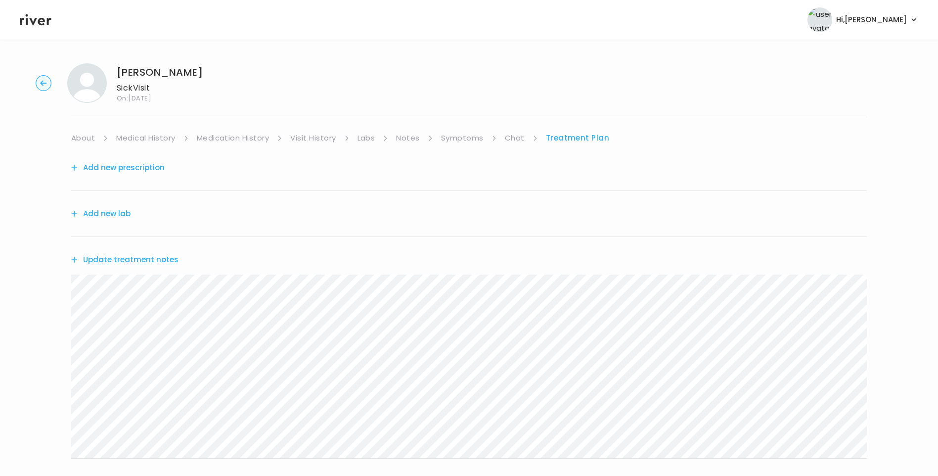
click at [519, 130] on div "EUGENIA DAVIS Sick Visit On: 09 Sep 2025 About Medical History Medication Histo…" at bounding box center [469, 318] width 938 height 527
click at [518, 135] on link "Chat" at bounding box center [515, 138] width 20 height 14
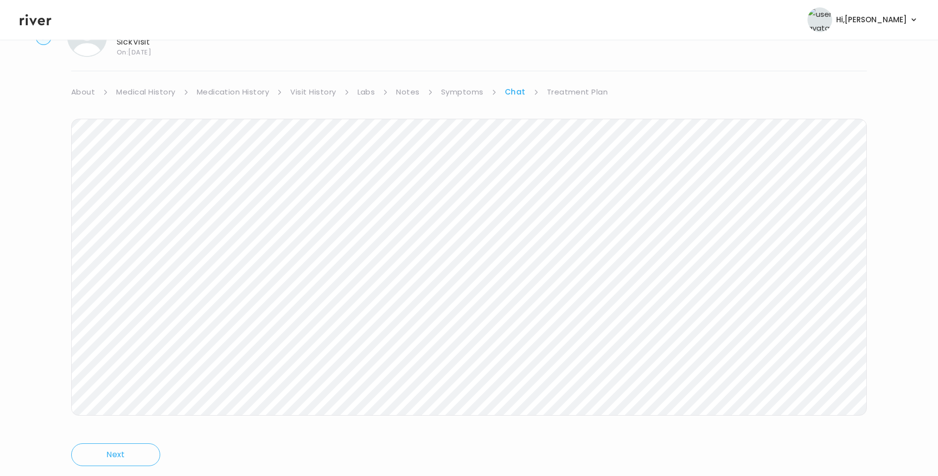
scroll to position [74, 0]
click at [590, 65] on link "Treatment Plan" at bounding box center [577, 64] width 61 height 14
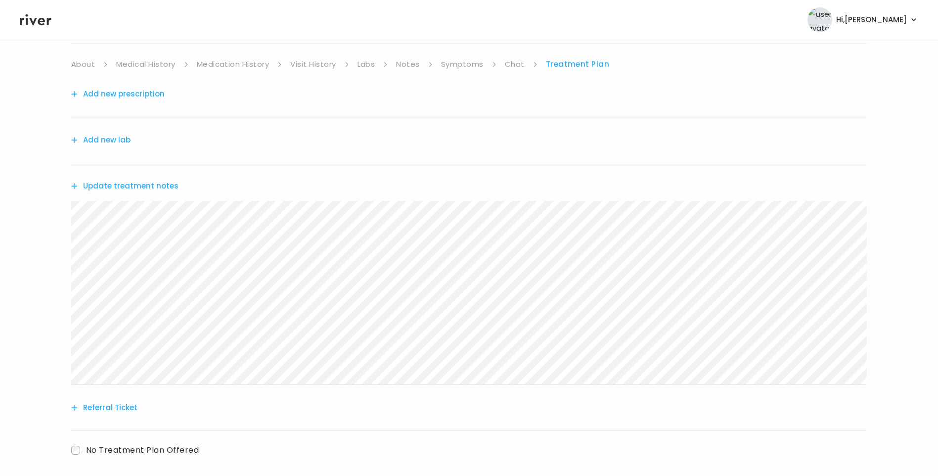
click at [139, 183] on button "Update treatment notes" at bounding box center [124, 186] width 107 height 14
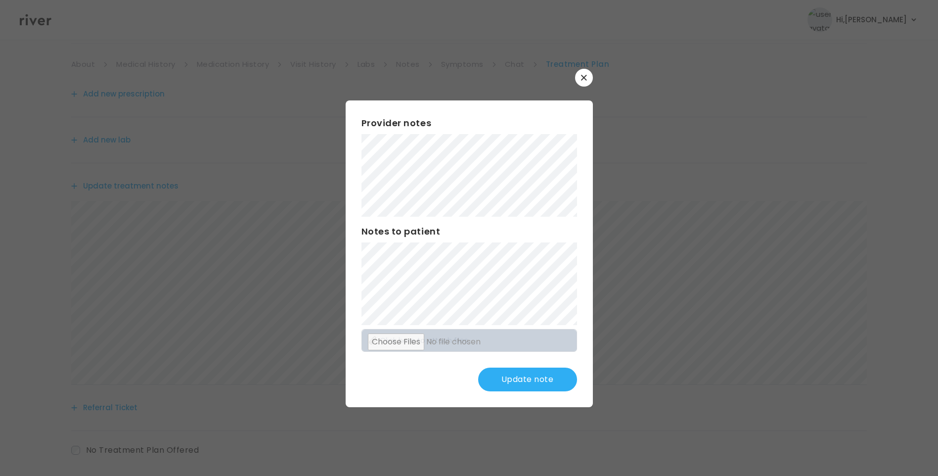
drag, startPoint x: 527, startPoint y: 377, endPoint x: 548, endPoint y: 380, distance: 21.4
click at [528, 377] on button "Update note" at bounding box center [527, 379] width 99 height 24
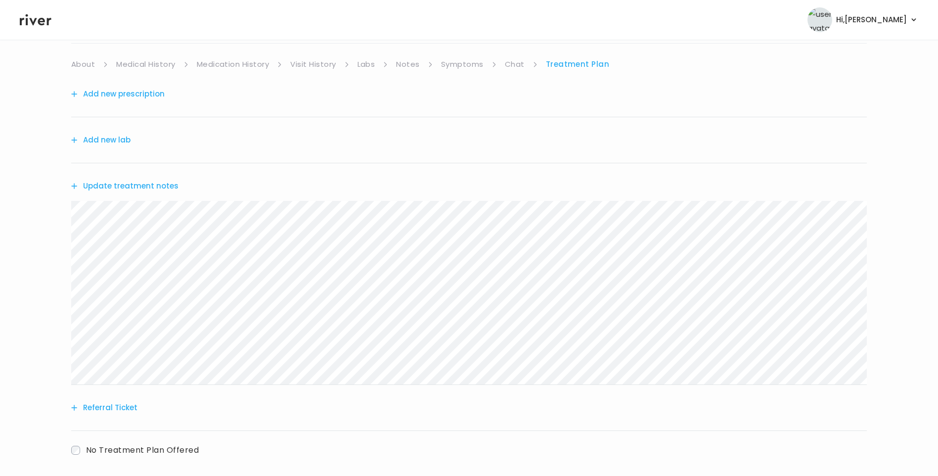
click at [31, 17] on icon at bounding box center [36, 19] width 32 height 15
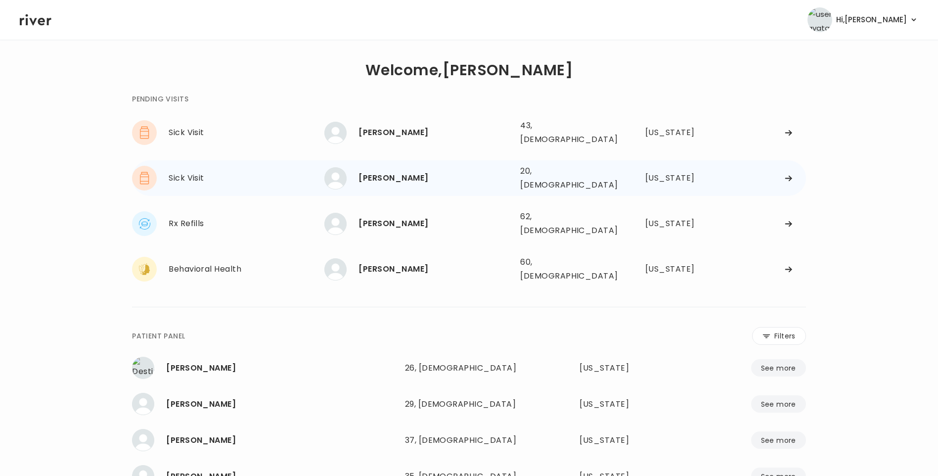
click at [442, 174] on div "[PERSON_NAME]" at bounding box center [435, 178] width 154 height 14
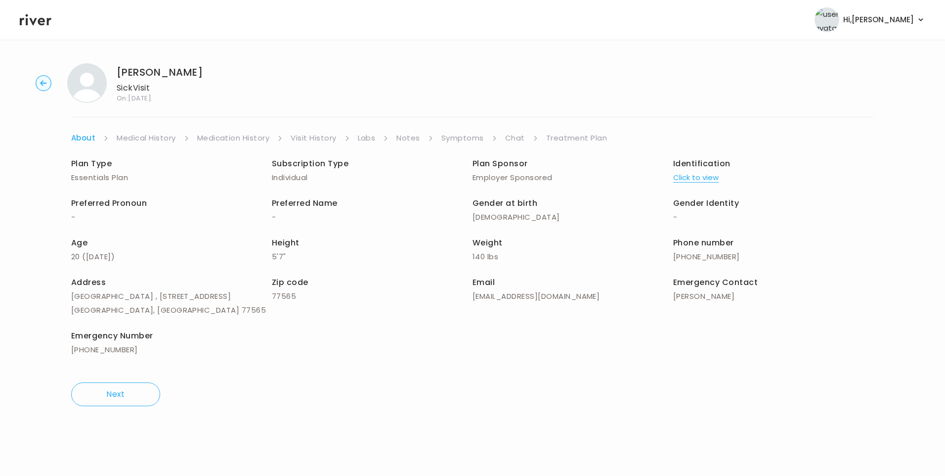
click at [509, 137] on link "Chat" at bounding box center [515, 138] width 20 height 14
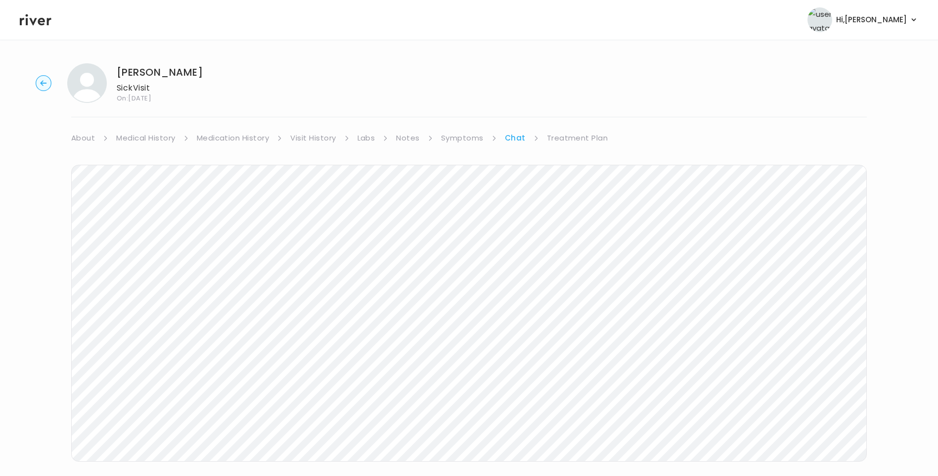
scroll to position [36, 0]
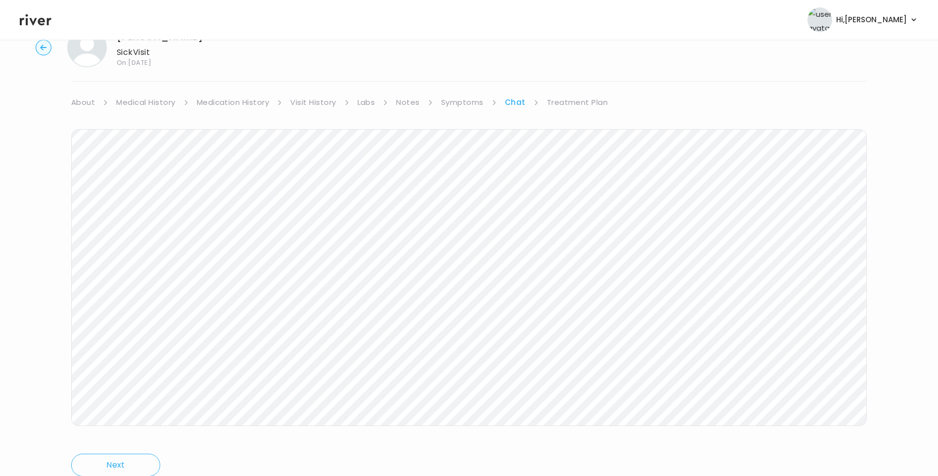
click at [23, 21] on icon at bounding box center [36, 19] width 32 height 15
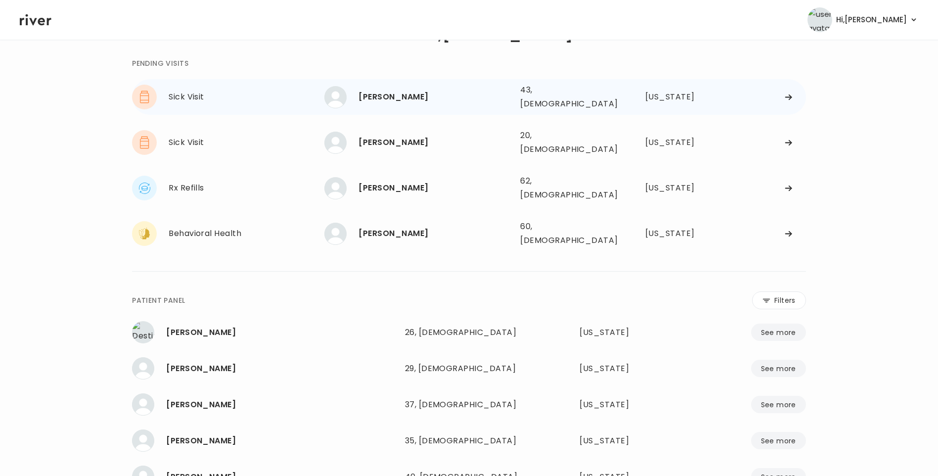
click at [413, 94] on div "[PERSON_NAME]" at bounding box center [435, 97] width 154 height 14
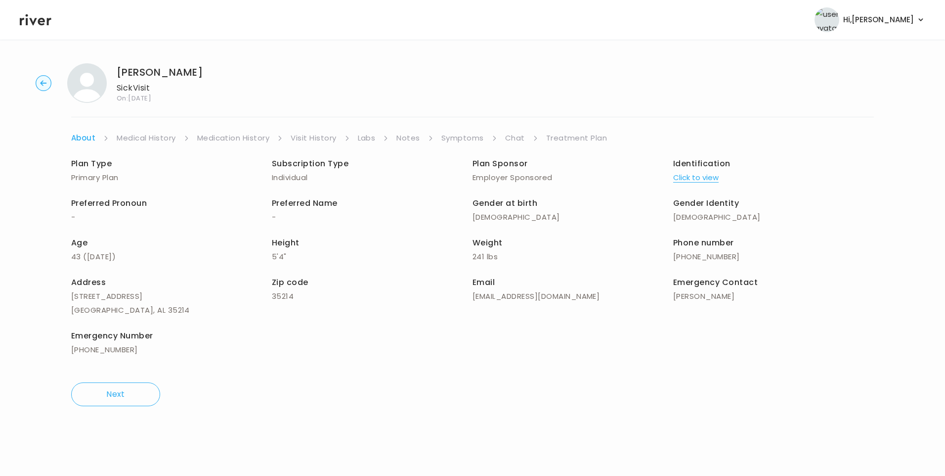
click at [525, 136] on li "Chat" at bounding box center [521, 138] width 33 height 14
click at [511, 135] on link "Chat" at bounding box center [515, 138] width 20 height 14
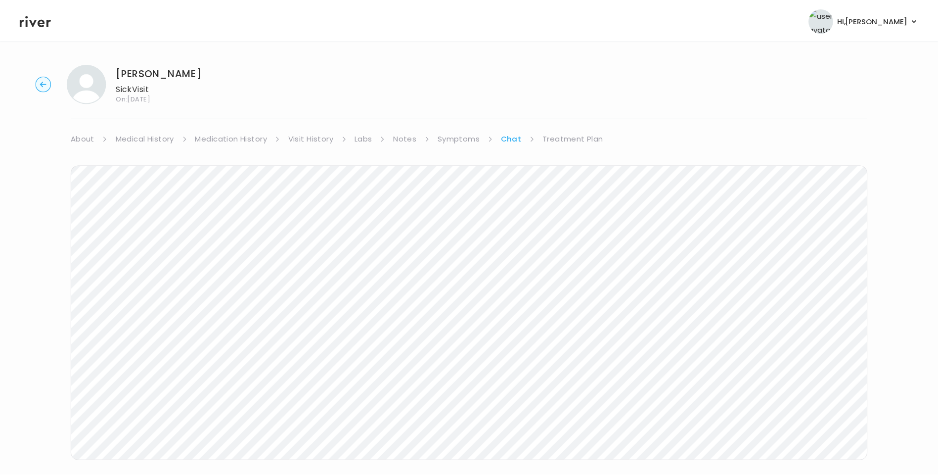
scroll to position [16, 0]
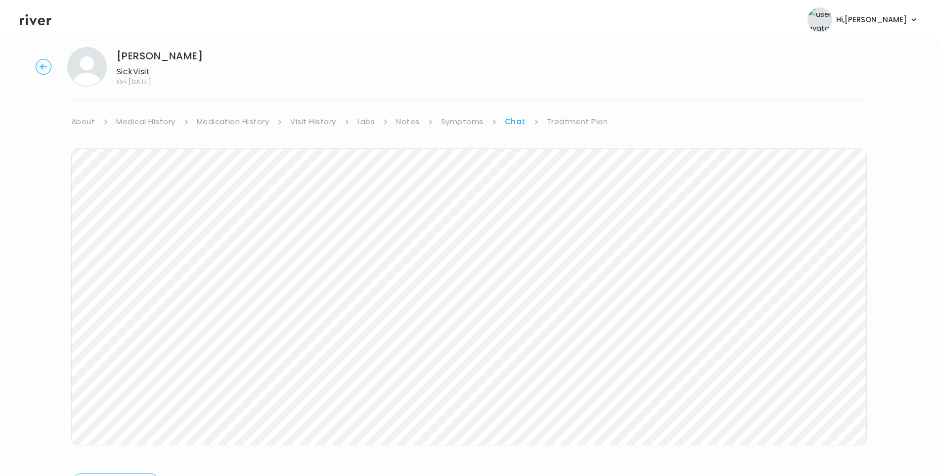
click at [29, 21] on icon at bounding box center [36, 19] width 32 height 15
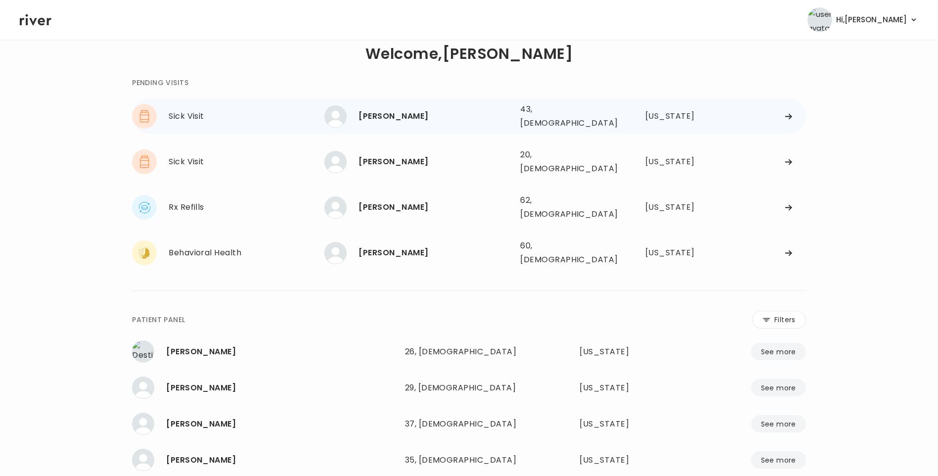
click at [407, 119] on div "[PERSON_NAME]" at bounding box center [435, 116] width 154 height 14
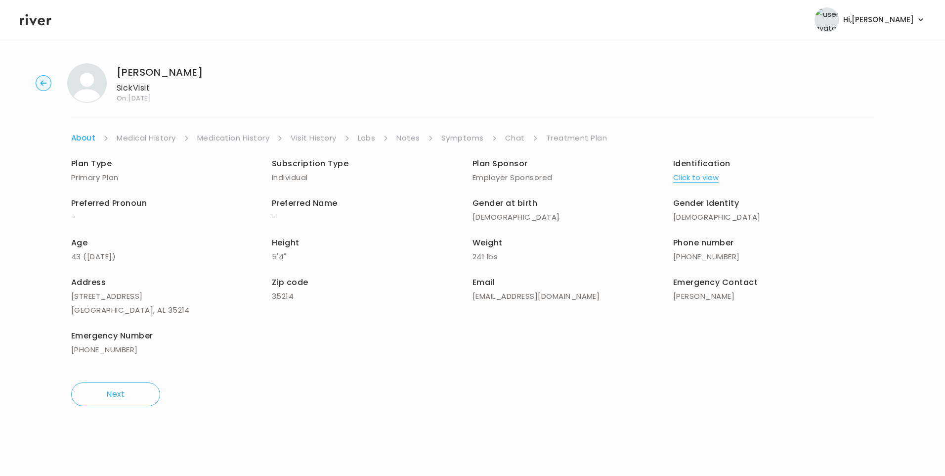
click at [31, 24] on icon at bounding box center [36, 19] width 32 height 15
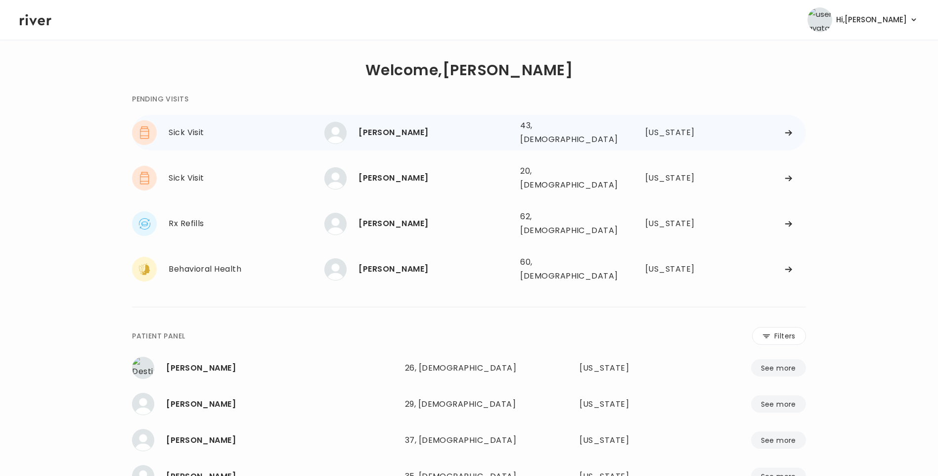
click at [418, 130] on div "[PERSON_NAME]" at bounding box center [435, 133] width 154 height 14
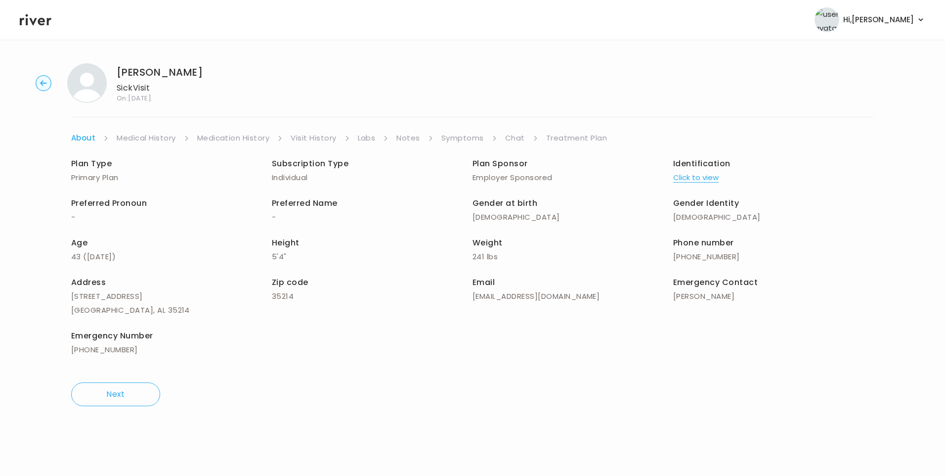
click at [512, 143] on link "Chat" at bounding box center [515, 138] width 20 height 14
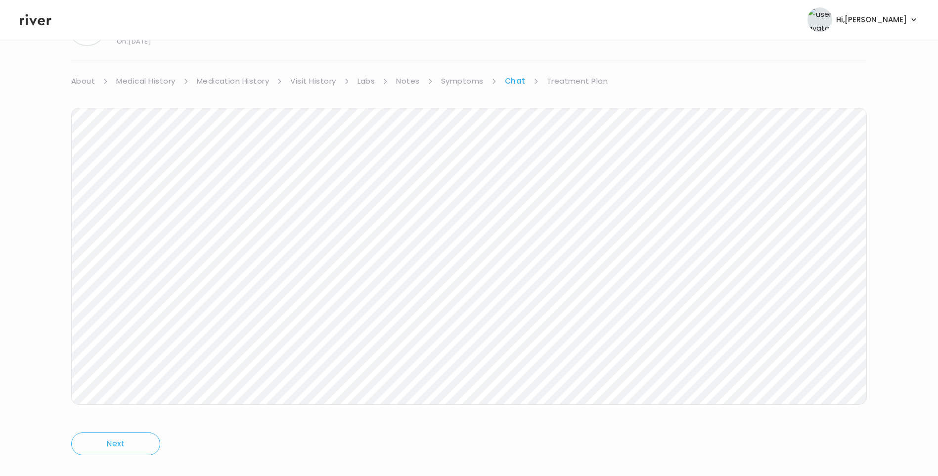
scroll to position [74, 0]
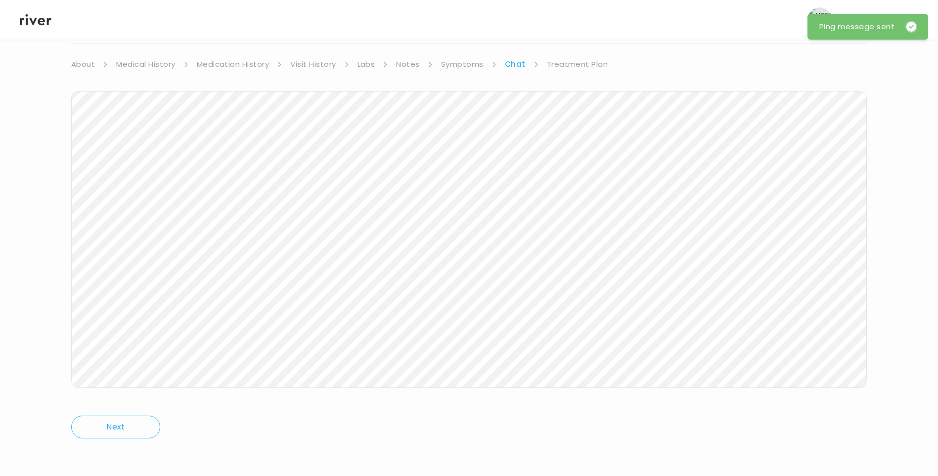
click at [32, 21] on icon at bounding box center [36, 19] width 32 height 11
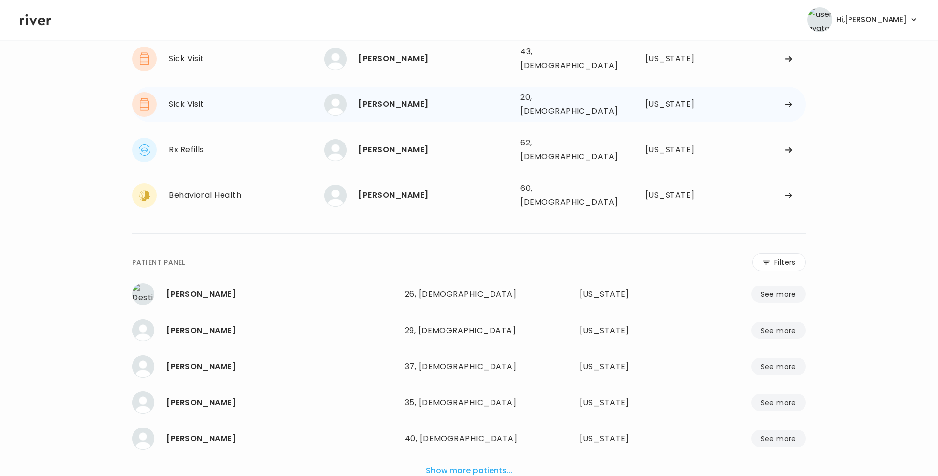
click at [380, 98] on div "[PERSON_NAME]" at bounding box center [435, 104] width 154 height 14
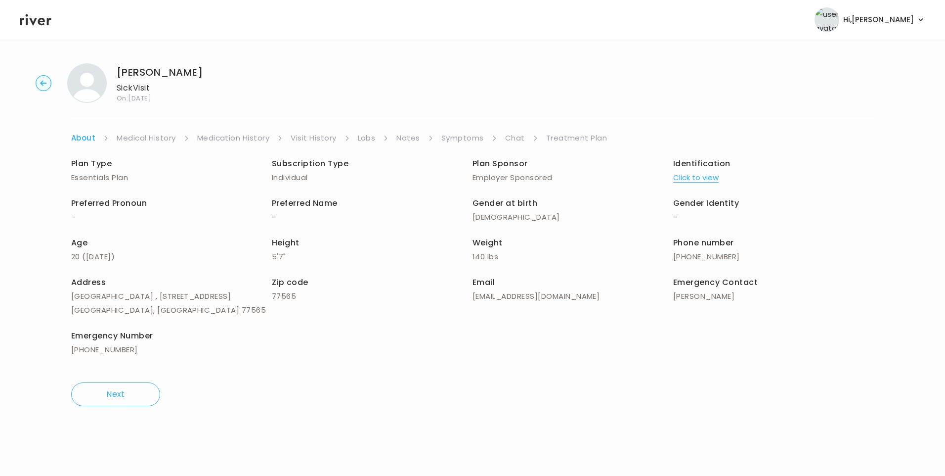
click at [515, 140] on link "Chat" at bounding box center [515, 138] width 20 height 14
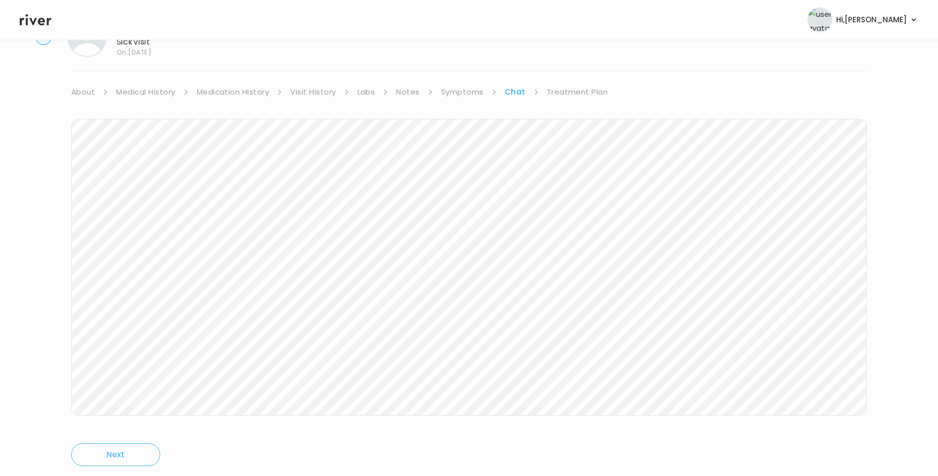
scroll to position [74, 0]
click at [27, 28] on header "Hi, [PERSON_NAME] Profile Logout" at bounding box center [469, 20] width 938 height 40
click at [36, 19] on icon at bounding box center [36, 19] width 32 height 11
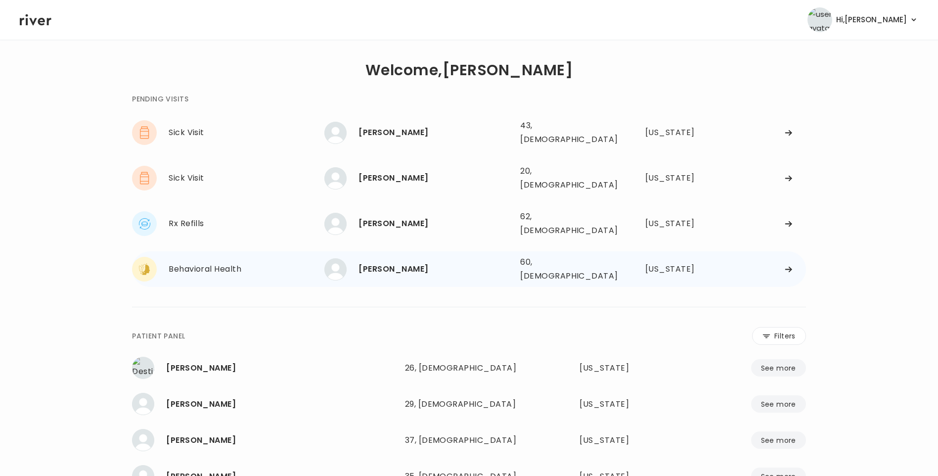
click at [404, 262] on div "[PERSON_NAME]" at bounding box center [435, 269] width 154 height 14
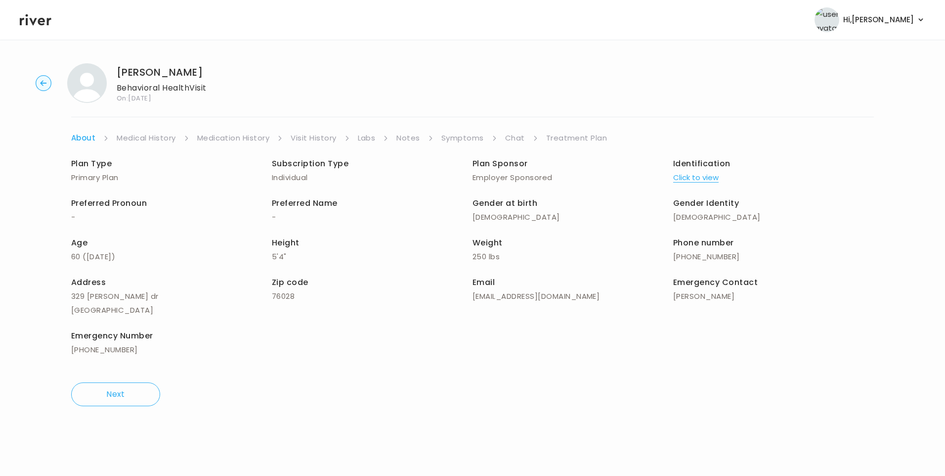
click at [516, 137] on link "Chat" at bounding box center [515, 138] width 20 height 14
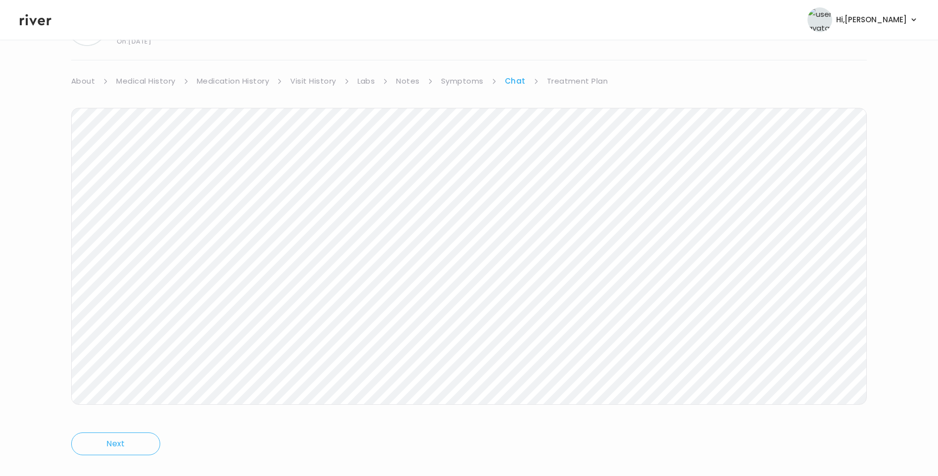
scroll to position [74, 0]
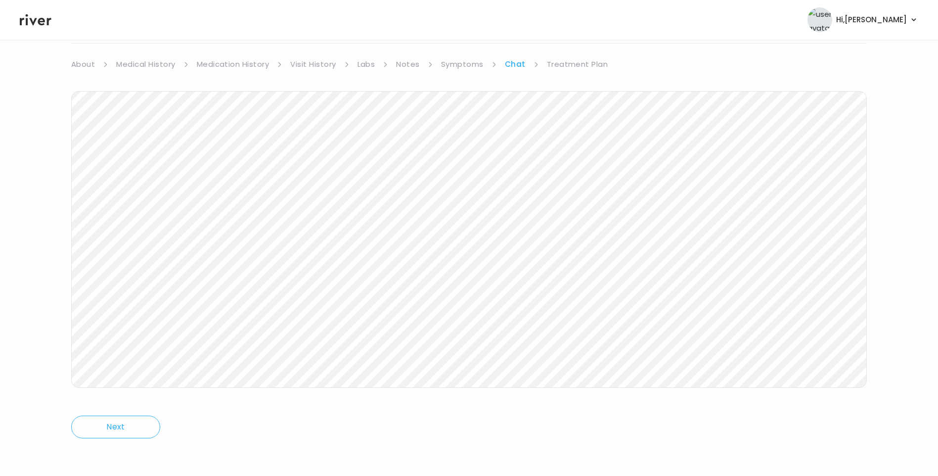
click at [34, 24] on icon at bounding box center [36, 19] width 32 height 11
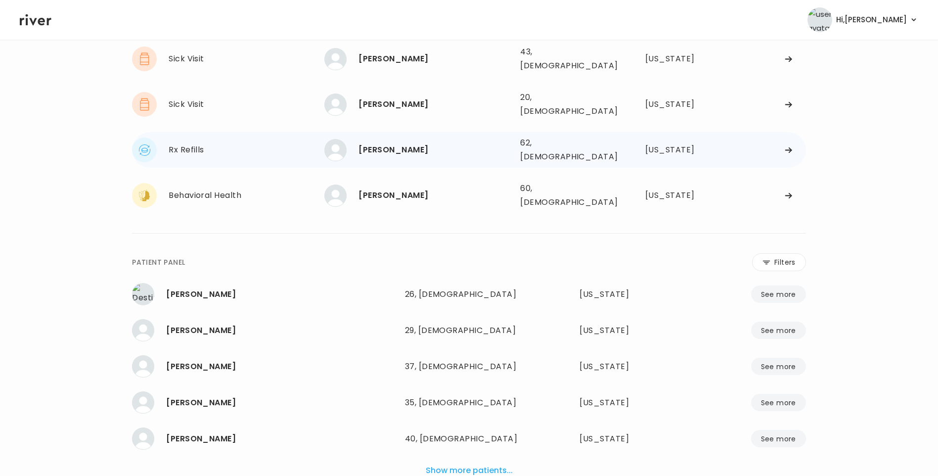
click at [387, 143] on div "[PERSON_NAME]" at bounding box center [435, 150] width 154 height 14
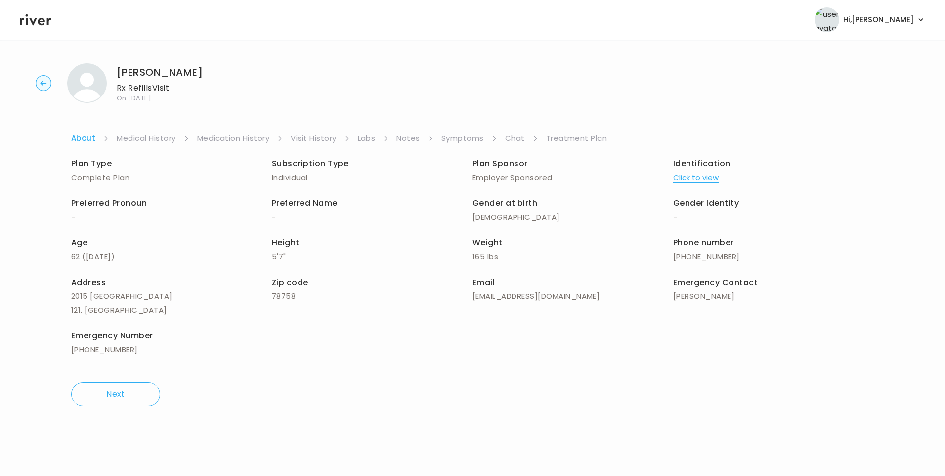
click at [519, 135] on link "Chat" at bounding box center [515, 138] width 20 height 14
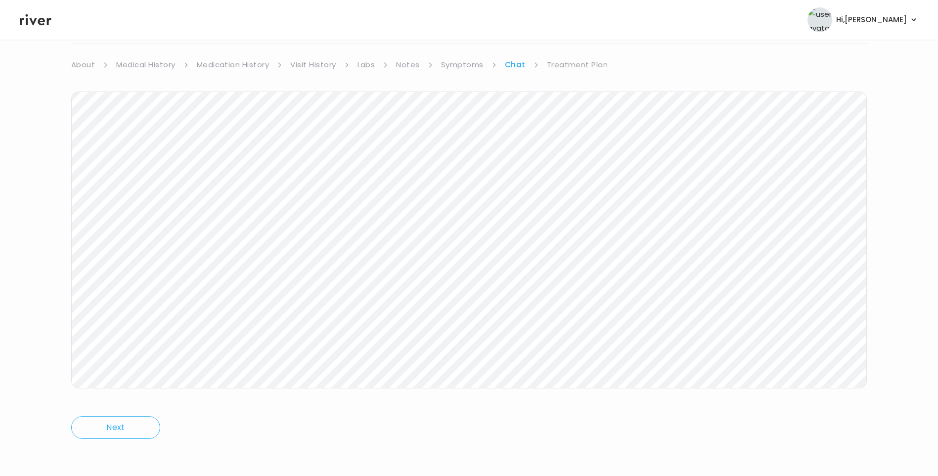
scroll to position [74, 0]
click at [48, 29] on header "Hi, [PERSON_NAME] Profile Logout" at bounding box center [469, 20] width 938 height 40
click at [34, 15] on icon at bounding box center [36, 19] width 32 height 15
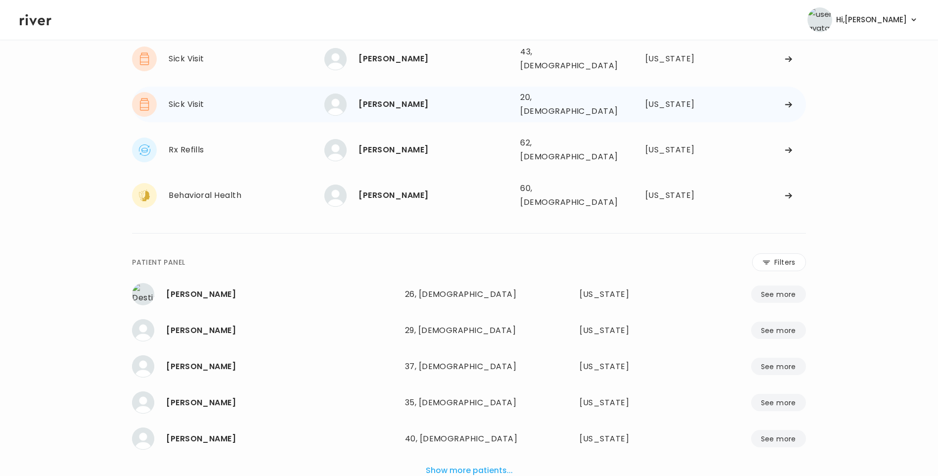
click at [397, 104] on div "[PERSON_NAME] 20, [DEMOGRAPHIC_DATA] See more" at bounding box center [418, 104] width 188 height 22
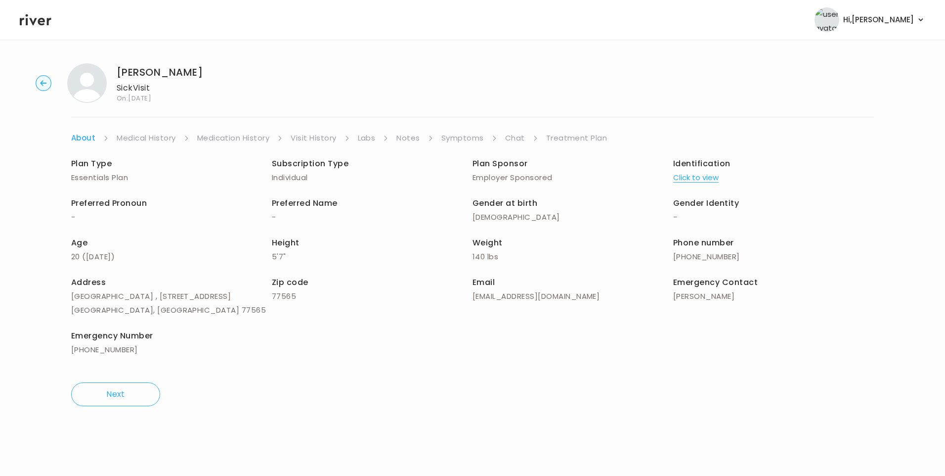
click at [470, 139] on link "Symptoms" at bounding box center [463, 138] width 43 height 14
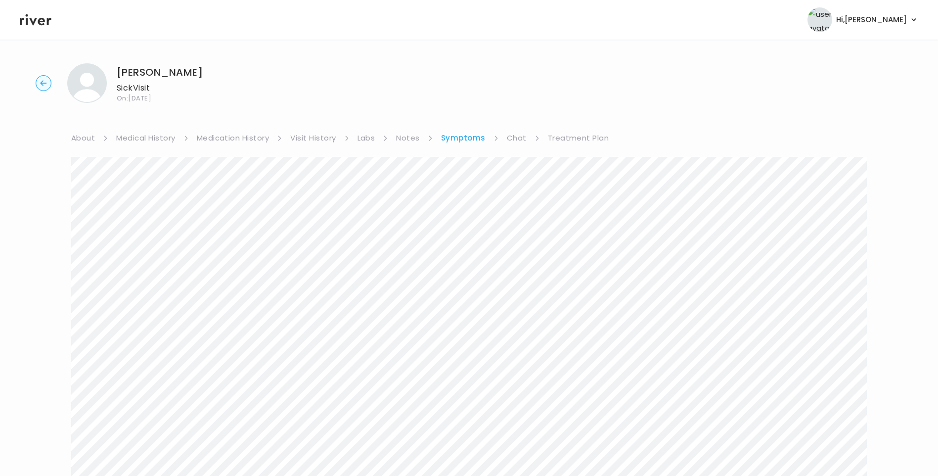
click at [520, 143] on link "Chat" at bounding box center [517, 138] width 20 height 14
click at [31, 15] on icon at bounding box center [36, 19] width 32 height 15
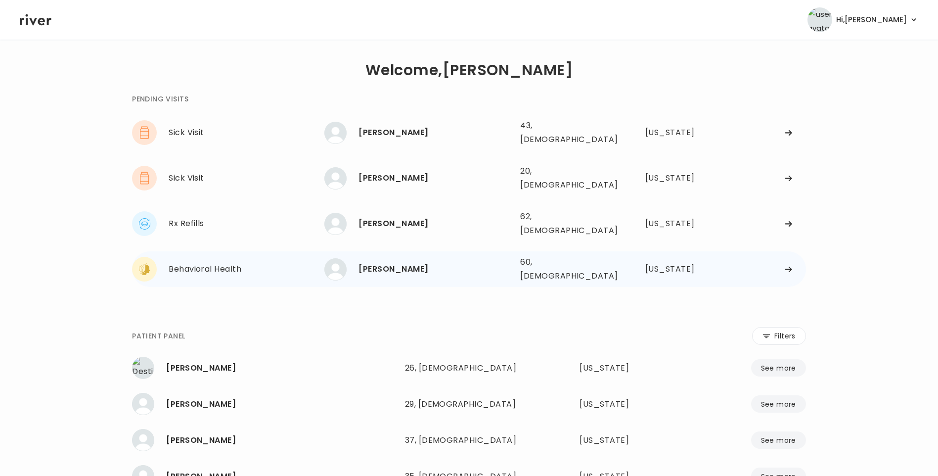
click at [384, 262] on div "[PERSON_NAME]" at bounding box center [435, 269] width 154 height 14
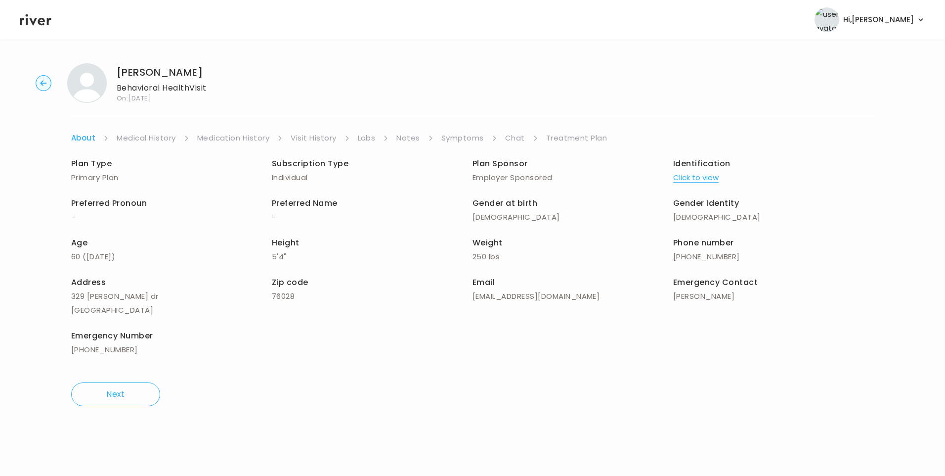
click at [513, 139] on link "Chat" at bounding box center [515, 138] width 20 height 14
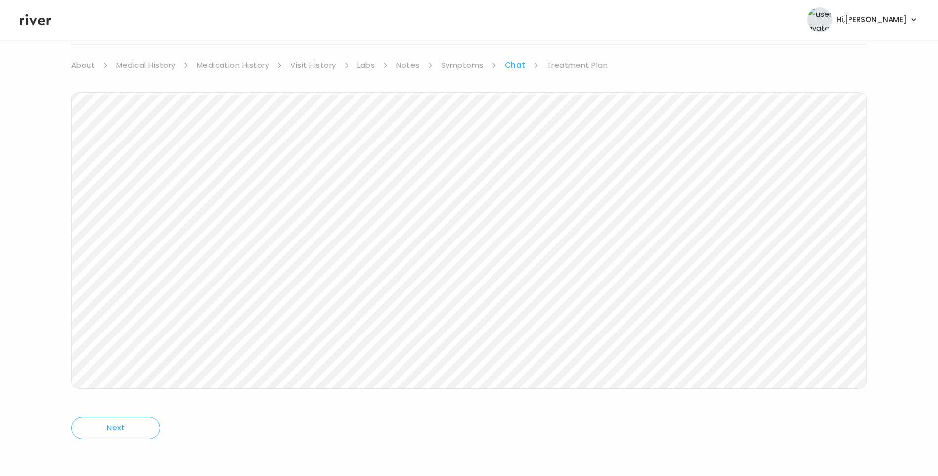
scroll to position [74, 0]
drag, startPoint x: 575, startPoint y: 55, endPoint x: 579, endPoint y: 65, distance: 10.0
click at [575, 56] on div "Donna Michael Behavioral Health Visit On: 08 Sep 2025 About Medical History Med…" at bounding box center [469, 221] width 938 height 478
drag, startPoint x: 579, startPoint y: 65, endPoint x: 584, endPoint y: 73, distance: 9.6
click at [578, 65] on link "Treatment Plan" at bounding box center [577, 64] width 61 height 14
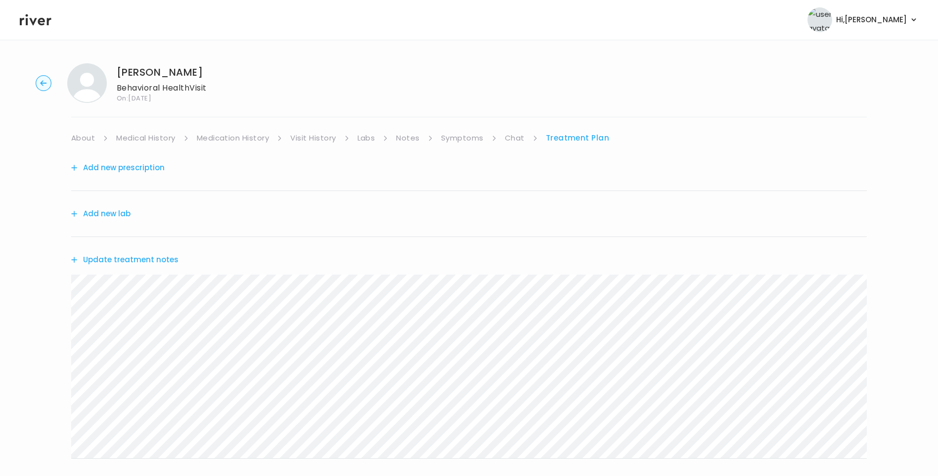
scroll to position [122, 0]
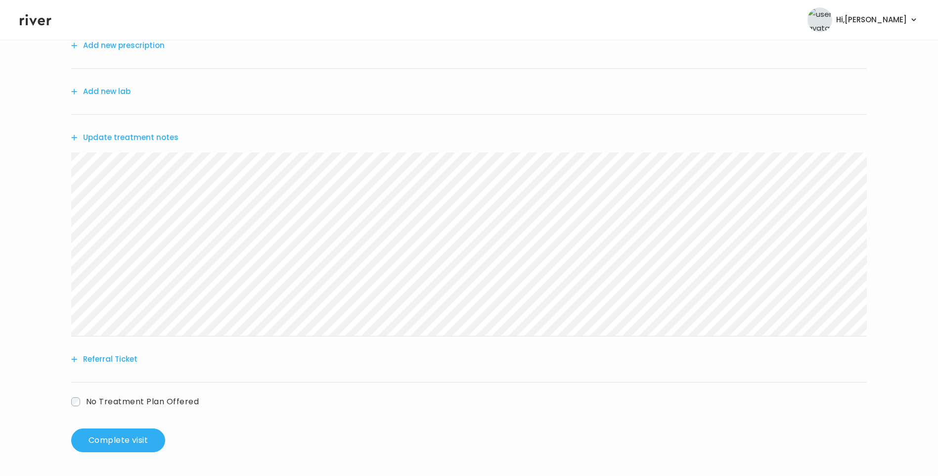
click at [27, 180] on div "Donna Michael Behavioral Health Visit On: 08 Sep 2025 About Medical History Med…" at bounding box center [469, 196] width 938 height 527
click at [99, 359] on button "Referral Ticket" at bounding box center [104, 359] width 66 height 14
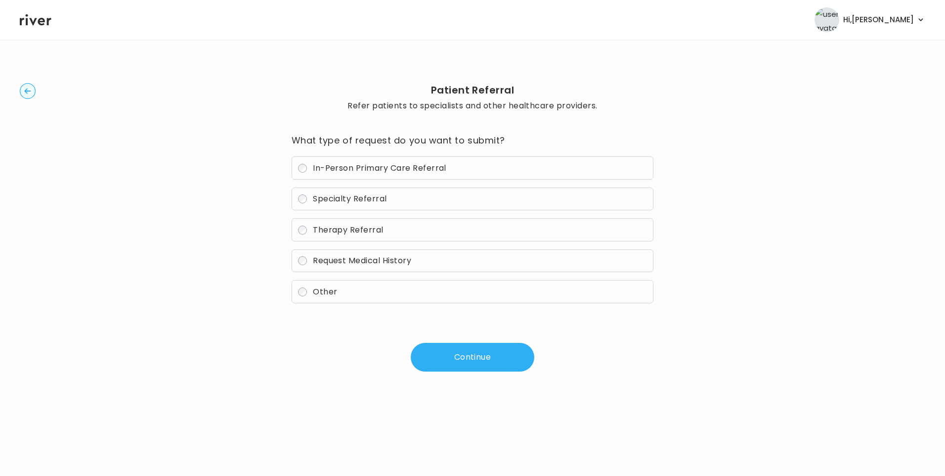
drag, startPoint x: 354, startPoint y: 219, endPoint x: 360, endPoint y: 222, distance: 6.6
click at [356, 220] on label "Therapy Referral" at bounding box center [473, 229] width 362 height 23
click at [456, 355] on button "Continue" at bounding box center [473, 357] width 124 height 29
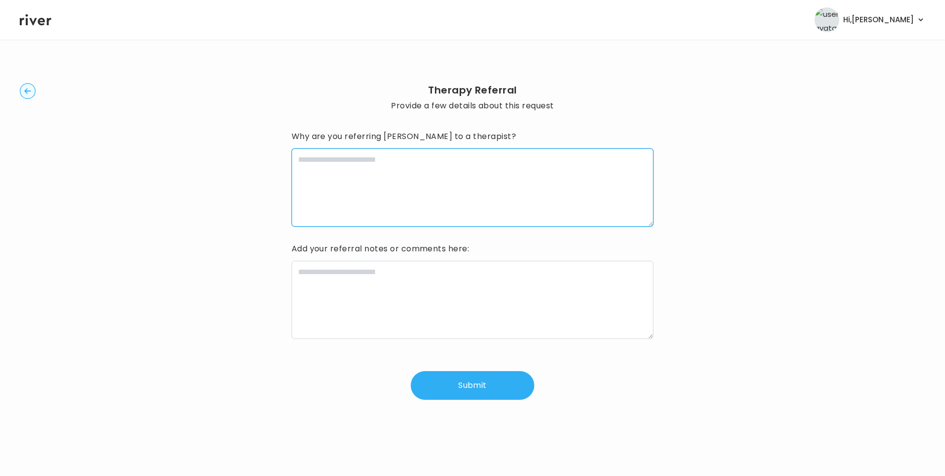
click at [363, 189] on textarea at bounding box center [473, 187] width 362 height 78
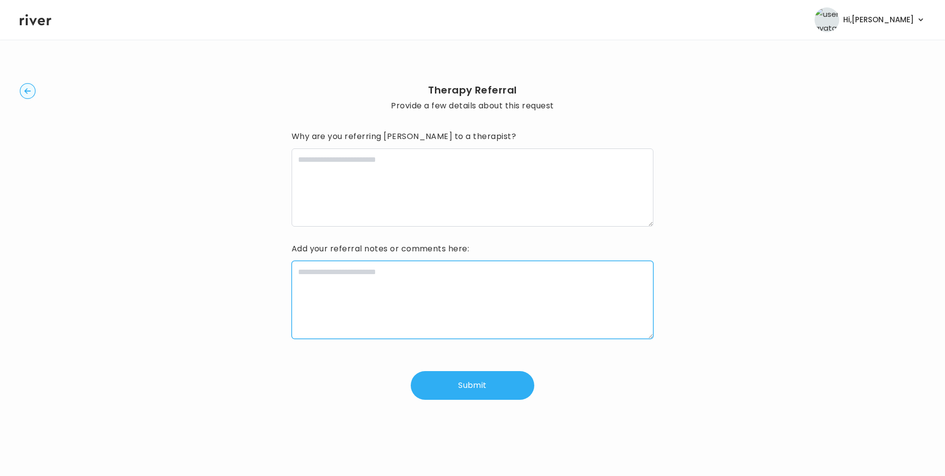
click at [375, 273] on textarea at bounding box center [473, 300] width 362 height 78
paste textarea "**********"
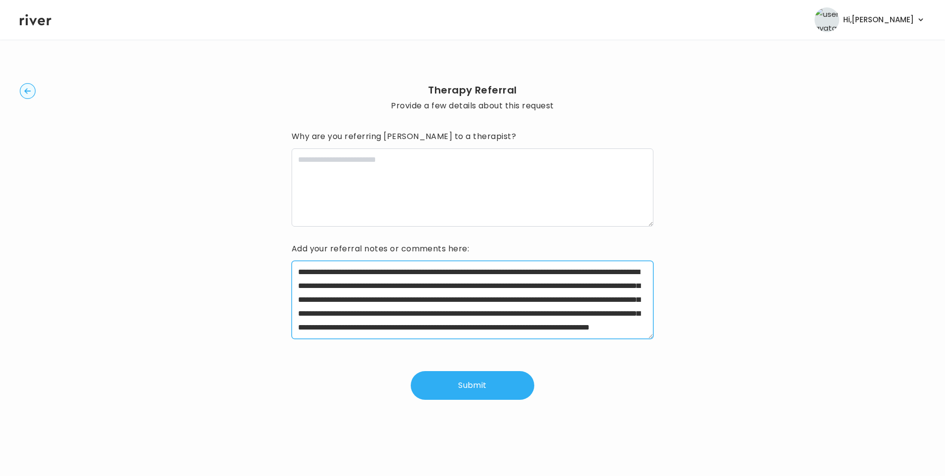
type textarea "**********"
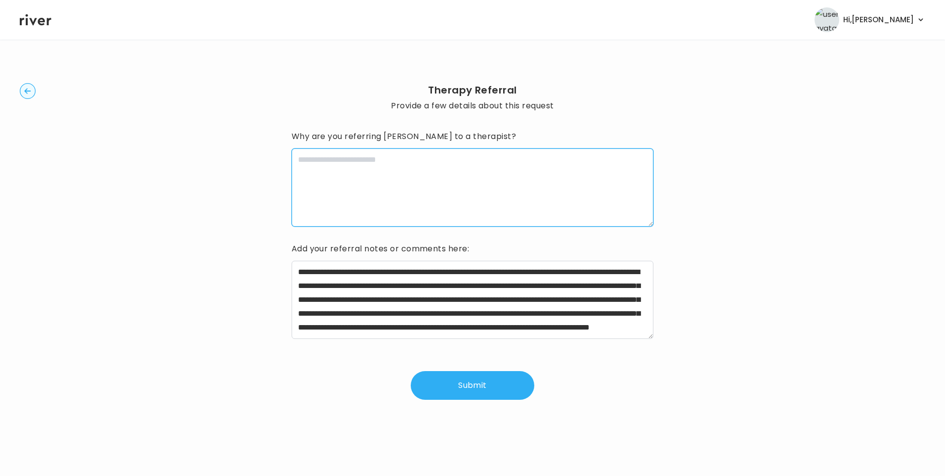
click at [404, 177] on textarea at bounding box center [473, 187] width 362 height 78
type textarea "**********"
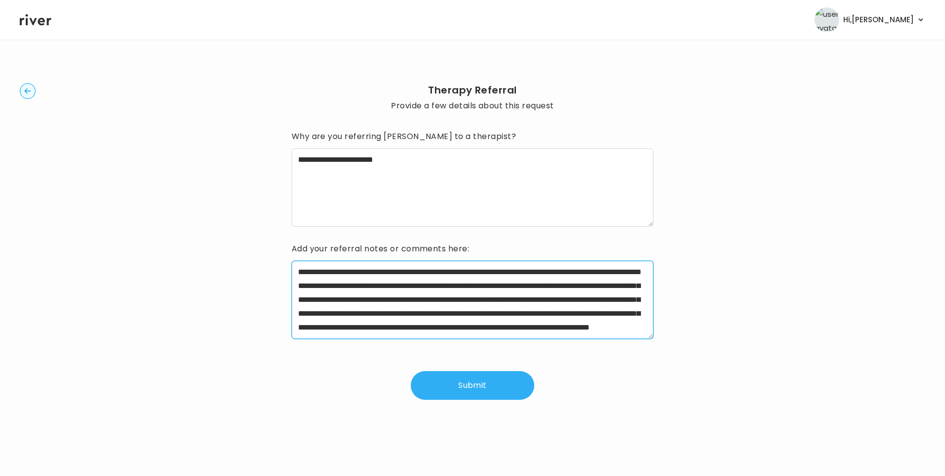
drag, startPoint x: 330, startPoint y: 270, endPoint x: 379, endPoint y: 272, distance: 48.5
click at [379, 272] on textarea "**********" at bounding box center [473, 300] width 362 height 78
click at [615, 293] on textarea "**********" at bounding box center [473, 300] width 362 height 78
drag, startPoint x: 453, startPoint y: 301, endPoint x: 342, endPoint y: 315, distance: 111.7
click at [342, 315] on textarea "**********" at bounding box center [473, 300] width 362 height 78
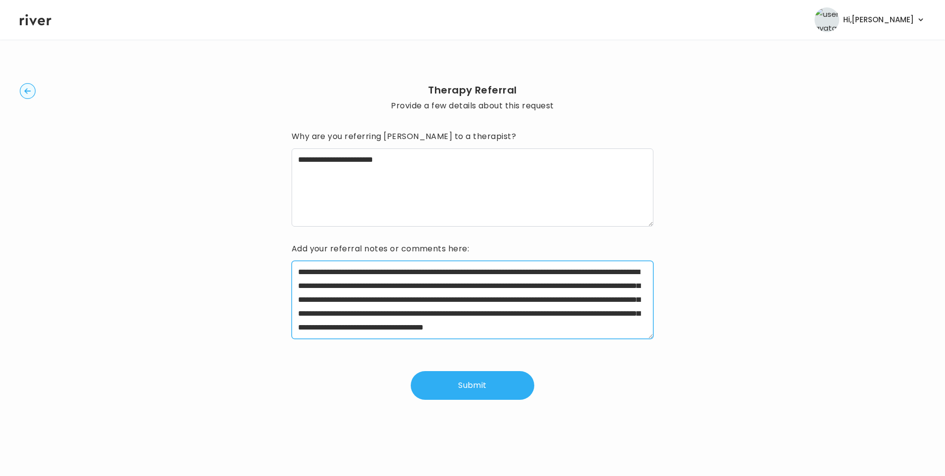
drag, startPoint x: 459, startPoint y: 300, endPoint x: 643, endPoint y: 302, distance: 183.9
click at [643, 302] on textarea "**********" at bounding box center [473, 300] width 362 height 78
click at [420, 318] on textarea "**********" at bounding box center [473, 300] width 362 height 78
click at [523, 312] on textarea "**********" at bounding box center [473, 300] width 362 height 78
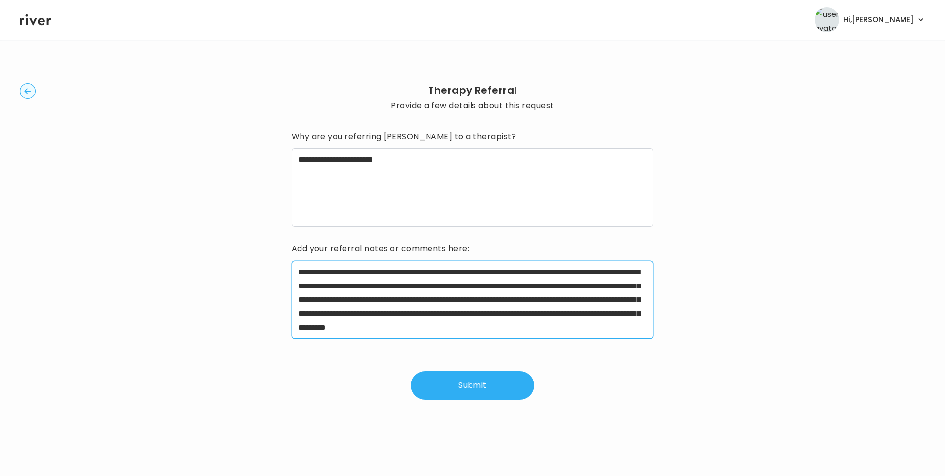
click at [522, 312] on textarea "**********" at bounding box center [473, 300] width 362 height 78
click at [514, 310] on textarea "**********" at bounding box center [473, 300] width 362 height 78
click at [514, 311] on textarea "**********" at bounding box center [473, 300] width 362 height 78
click at [512, 301] on textarea "**********" at bounding box center [473, 300] width 362 height 78
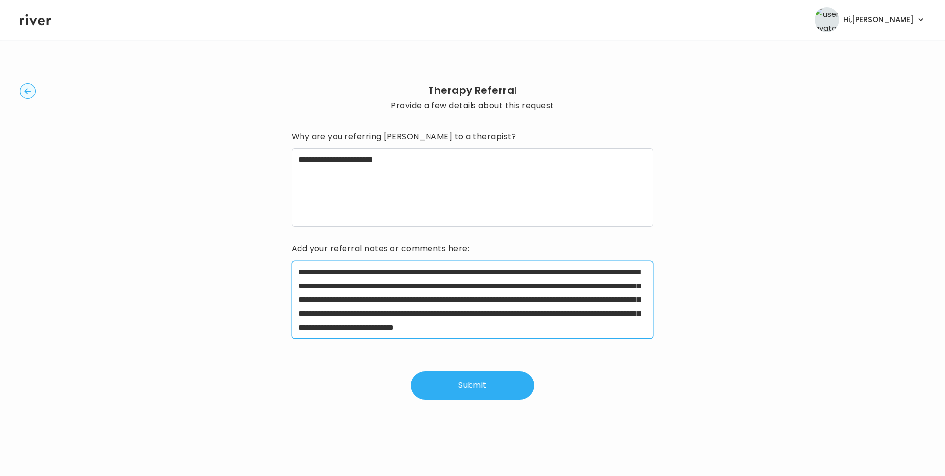
click at [512, 301] on textarea "**********" at bounding box center [473, 300] width 362 height 78
drag, startPoint x: 325, startPoint y: 313, endPoint x: 541, endPoint y: 314, distance: 216.1
click at [541, 314] on textarea "**********" at bounding box center [473, 300] width 362 height 78
click at [504, 323] on textarea "**********" at bounding box center [473, 300] width 362 height 78
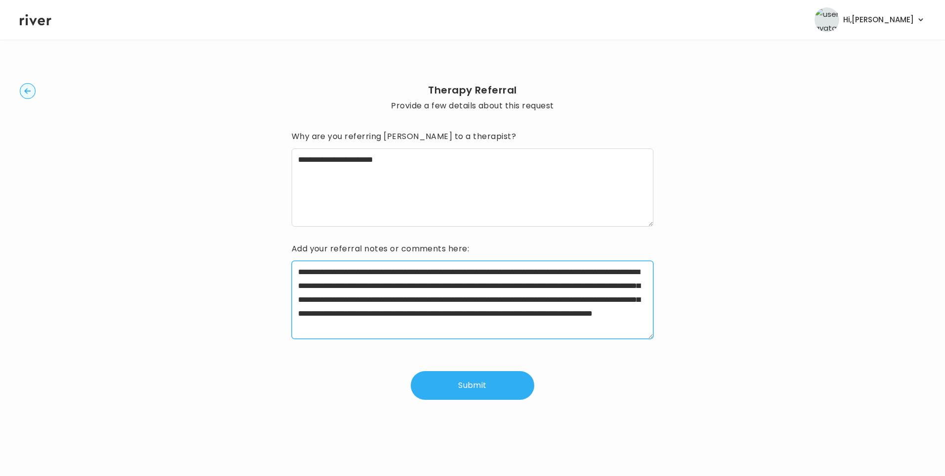
scroll to position [0, 0]
type textarea "**********"
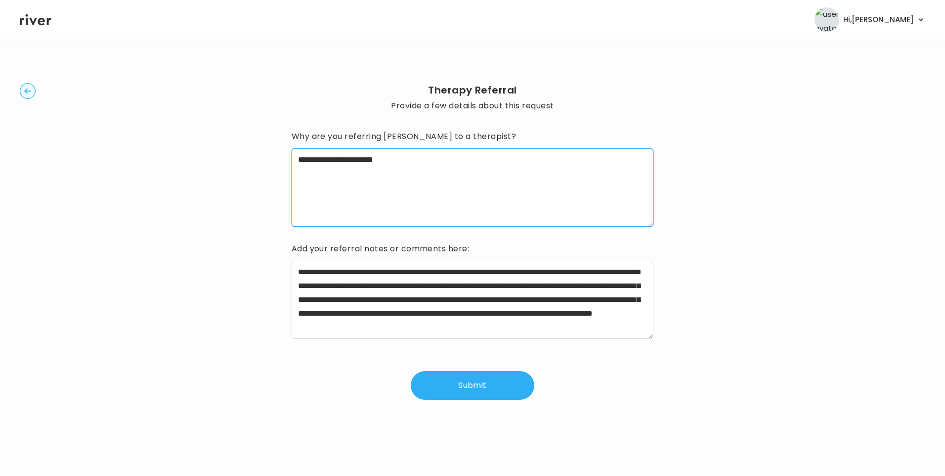
click at [433, 162] on textarea "**********" at bounding box center [473, 187] width 362 height 78
type textarea "**********"
click at [490, 393] on button "Submit" at bounding box center [473, 385] width 124 height 29
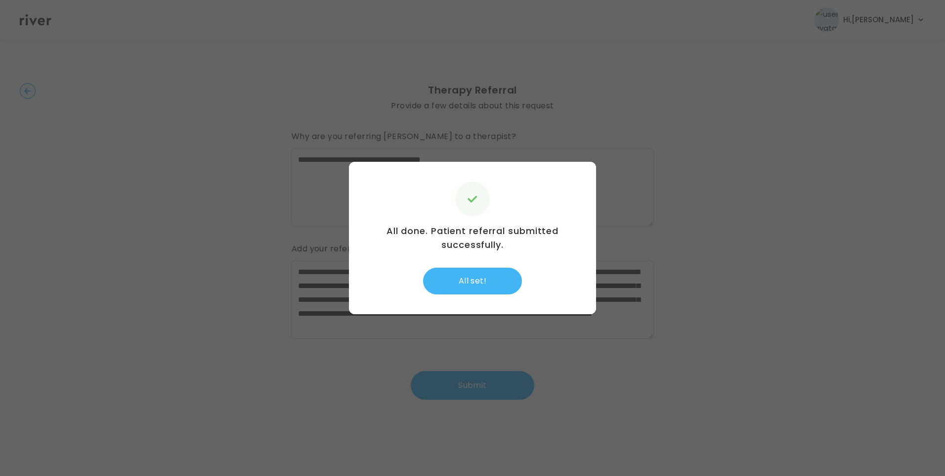
click at [466, 272] on button "All set!" at bounding box center [472, 280] width 99 height 27
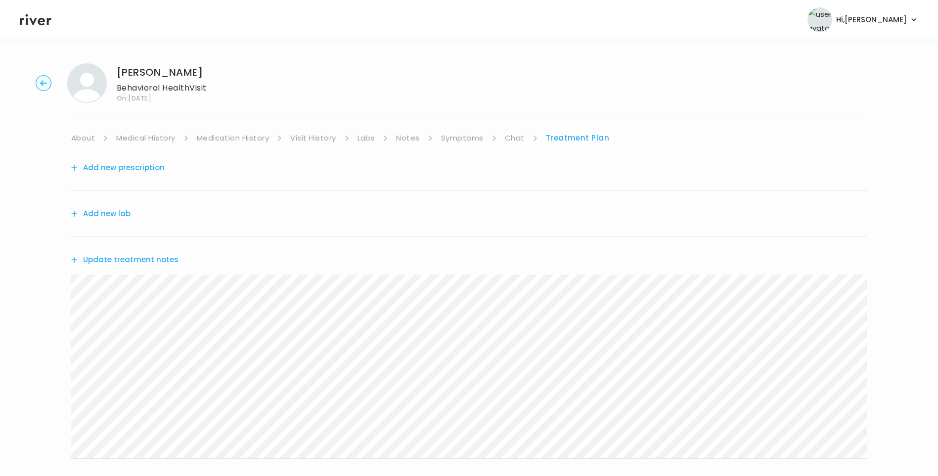
click at [154, 262] on button "Update treatment notes" at bounding box center [124, 260] width 107 height 14
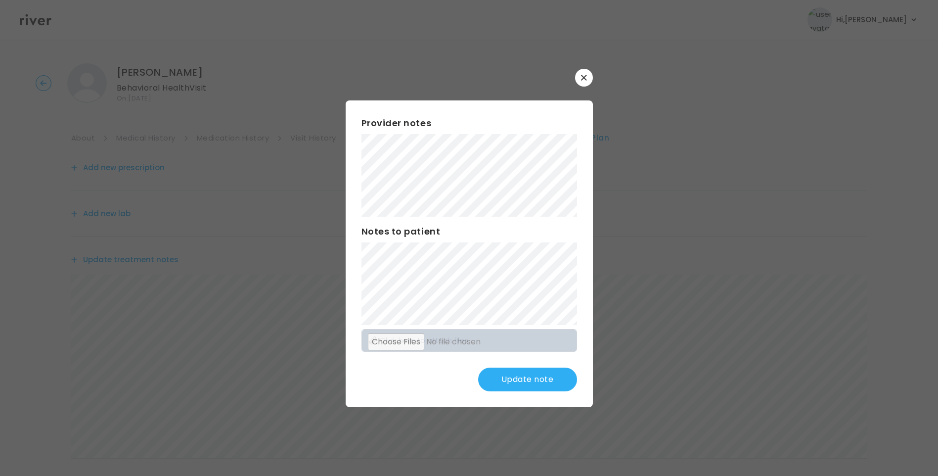
click at [543, 381] on button "Update note" at bounding box center [527, 379] width 99 height 24
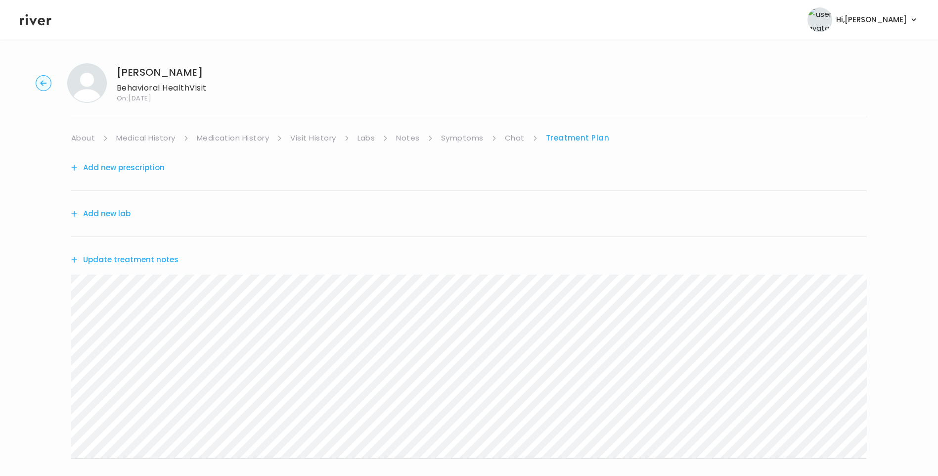
click at [516, 136] on link "Chat" at bounding box center [515, 138] width 20 height 14
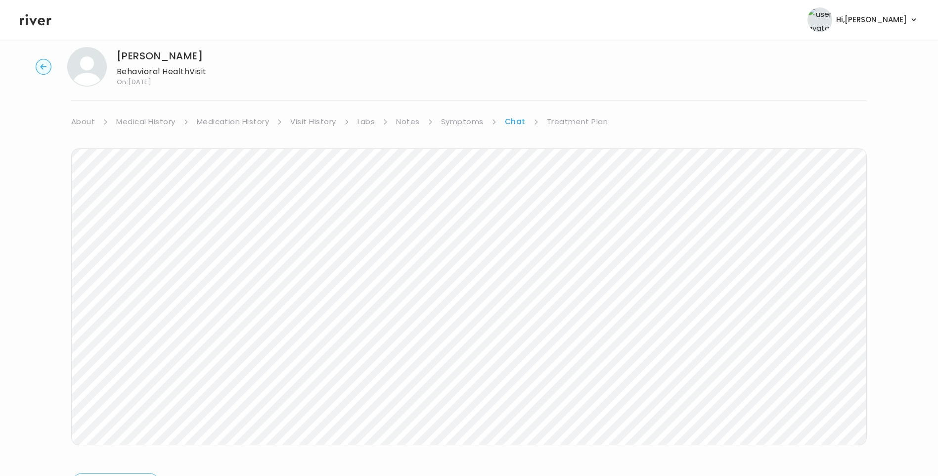
click at [38, 15] on icon at bounding box center [36, 19] width 32 height 15
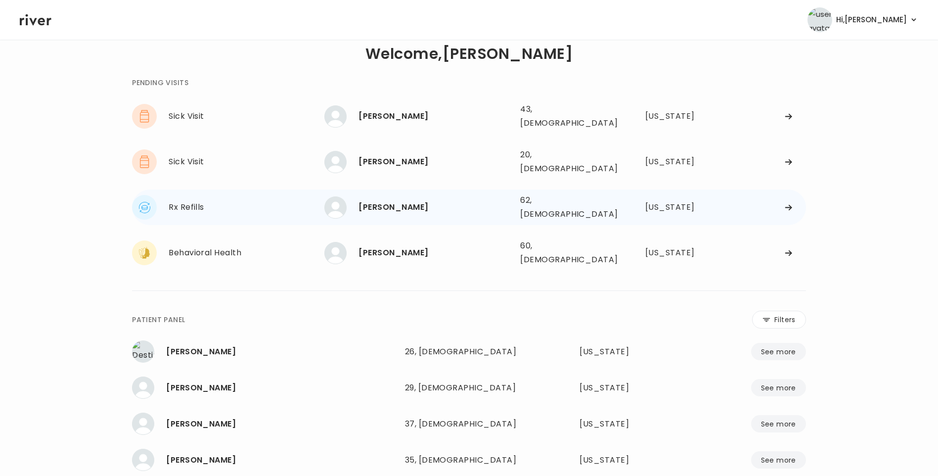
click at [374, 200] on div "[PERSON_NAME]" at bounding box center [435, 207] width 154 height 14
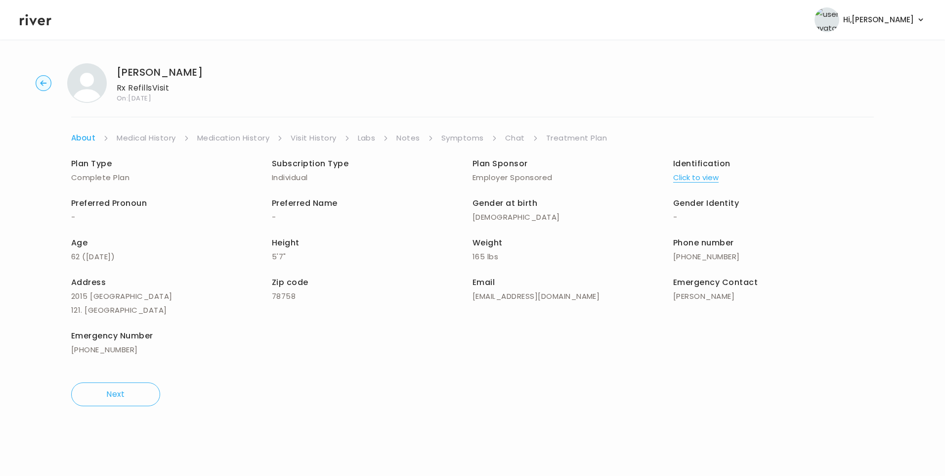
click at [506, 135] on link "Chat" at bounding box center [515, 138] width 20 height 14
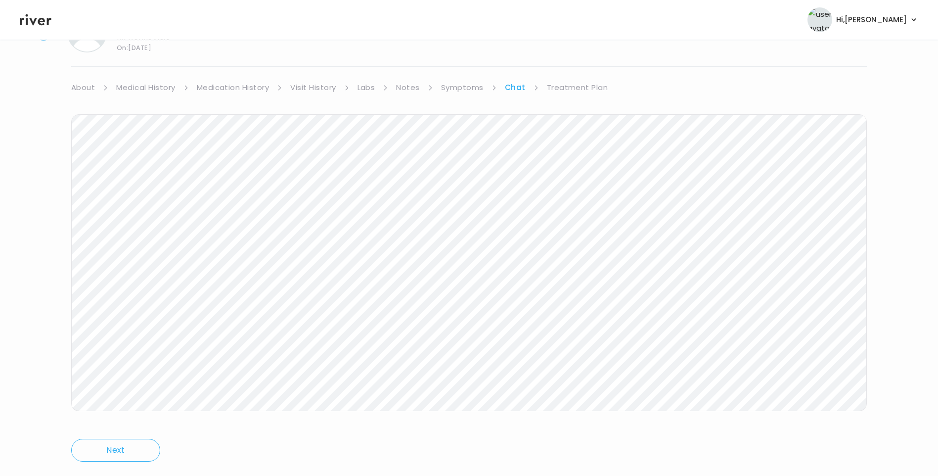
scroll to position [74, 0]
click at [39, 16] on icon at bounding box center [36, 19] width 32 height 15
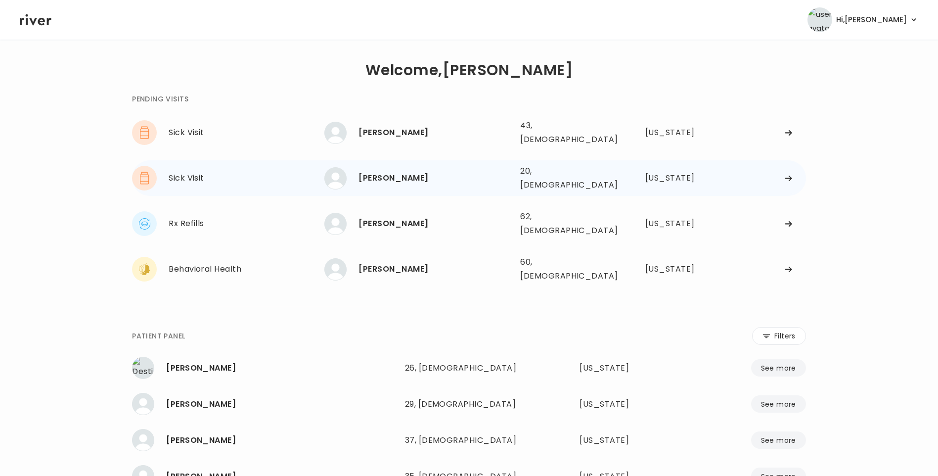
click at [417, 171] on div "[PERSON_NAME]" at bounding box center [435, 178] width 154 height 14
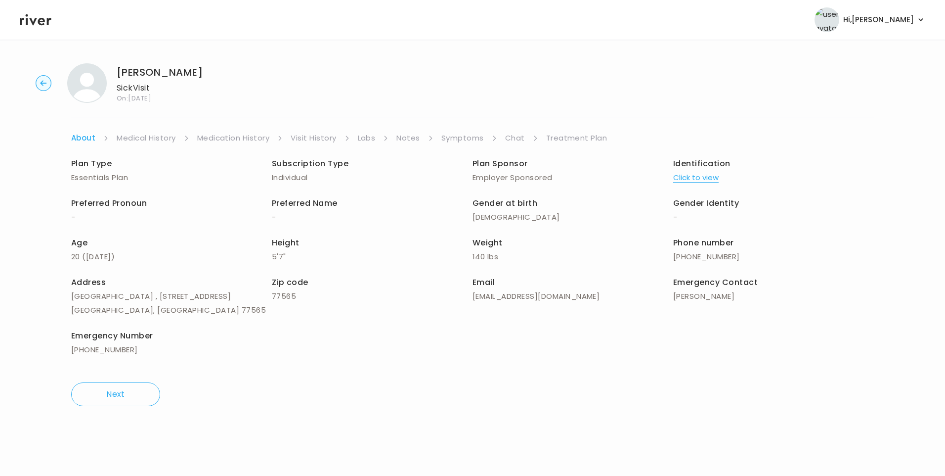
click at [517, 139] on link "Chat" at bounding box center [515, 138] width 20 height 14
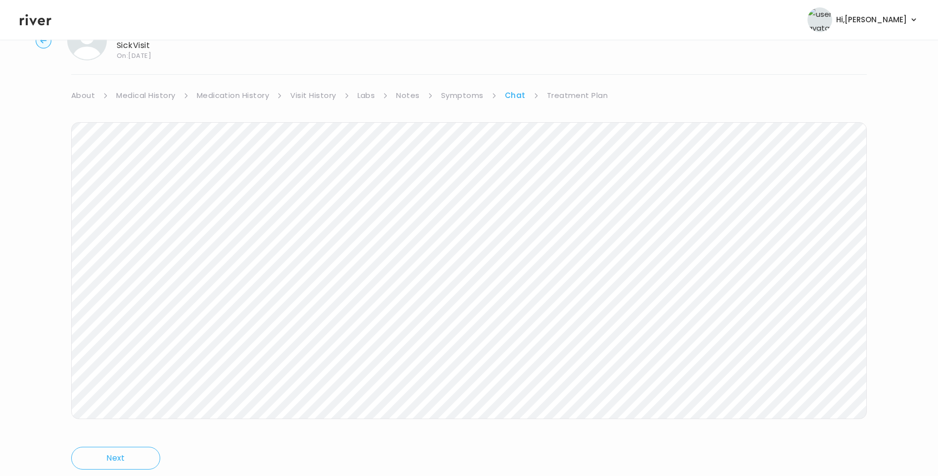
scroll to position [74, 0]
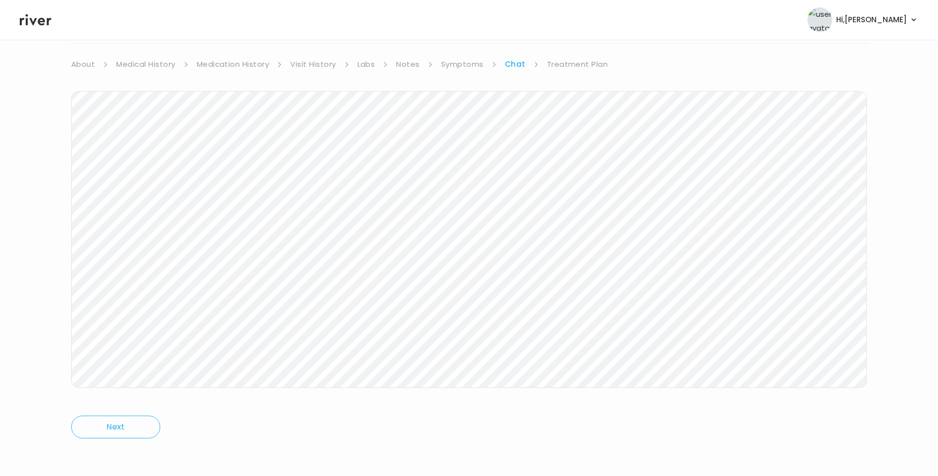
click at [26, 20] on icon at bounding box center [36, 19] width 32 height 11
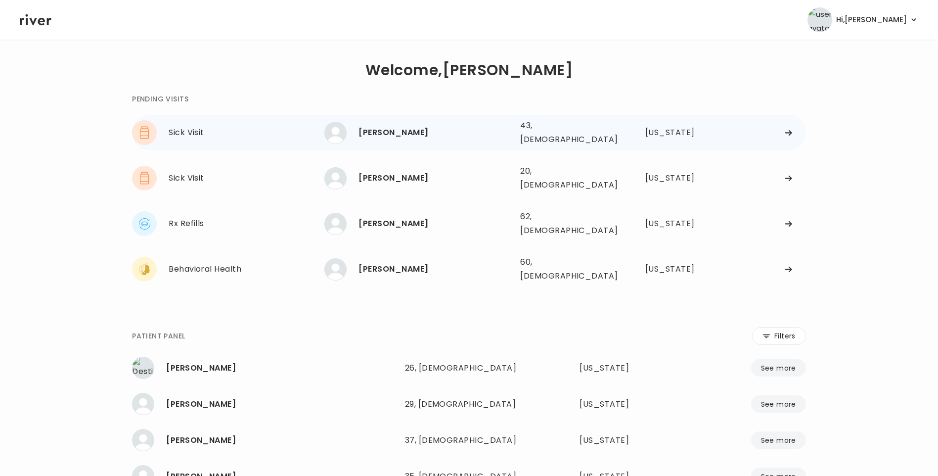
click at [401, 127] on div "[PERSON_NAME]" at bounding box center [435, 133] width 154 height 14
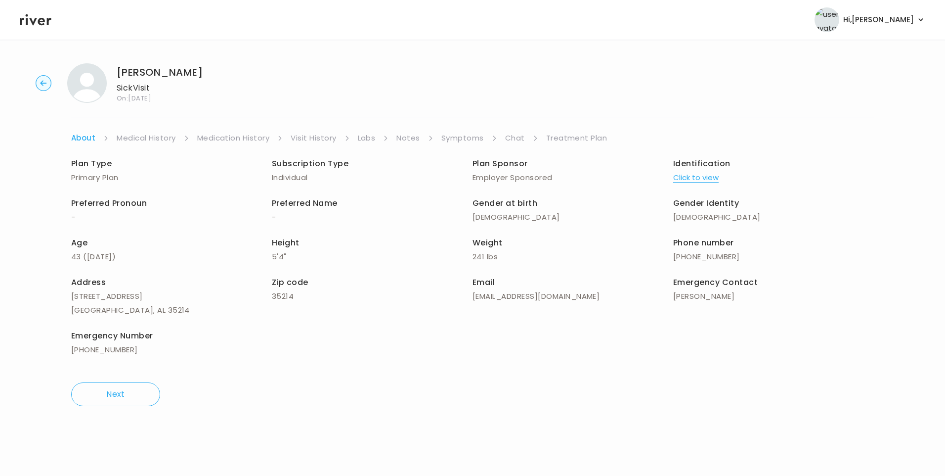
drag, startPoint x: 512, startPoint y: 135, endPoint x: 516, endPoint y: 140, distance: 7.0
click at [512, 135] on link "Chat" at bounding box center [515, 138] width 20 height 14
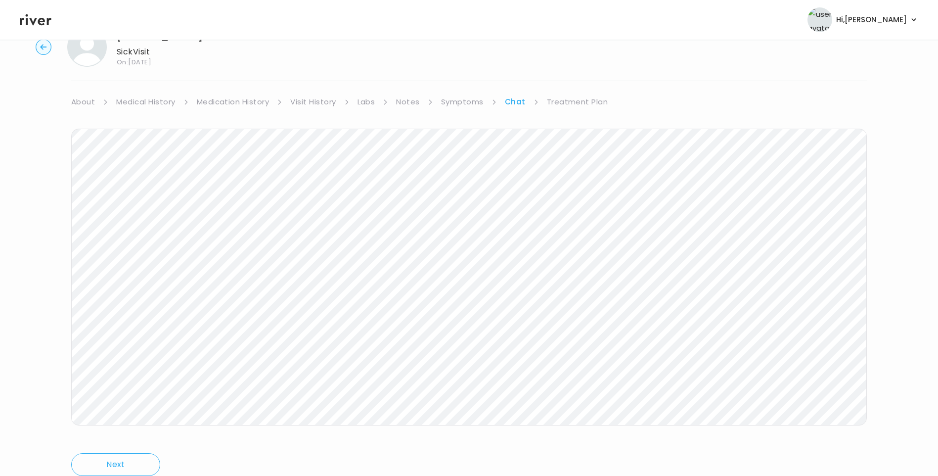
scroll to position [74, 0]
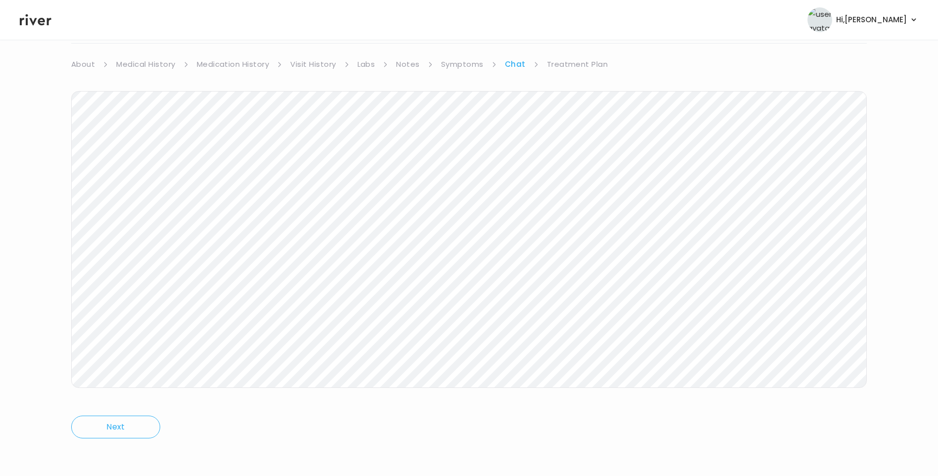
click at [34, 16] on icon at bounding box center [36, 19] width 32 height 15
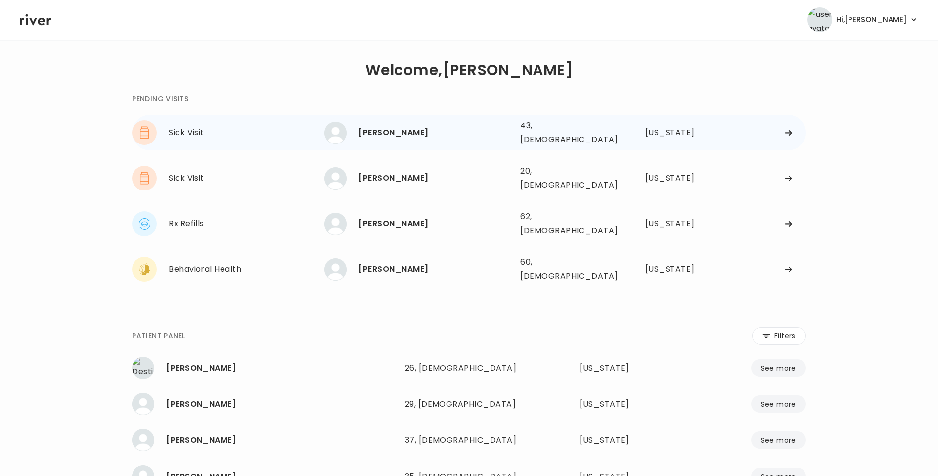
click at [390, 133] on div "[PERSON_NAME]" at bounding box center [435, 133] width 154 height 14
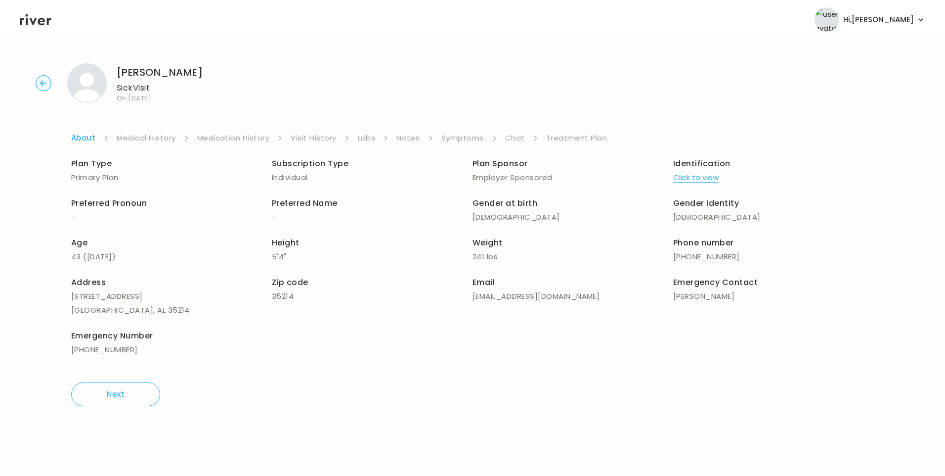
click at [513, 138] on link "Chat" at bounding box center [515, 138] width 20 height 14
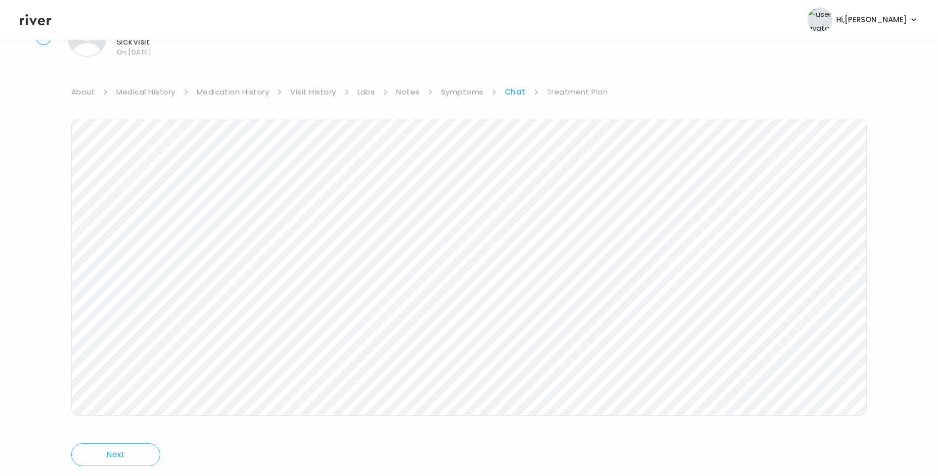
scroll to position [74, 0]
click at [578, 67] on link "Treatment Plan" at bounding box center [577, 64] width 61 height 14
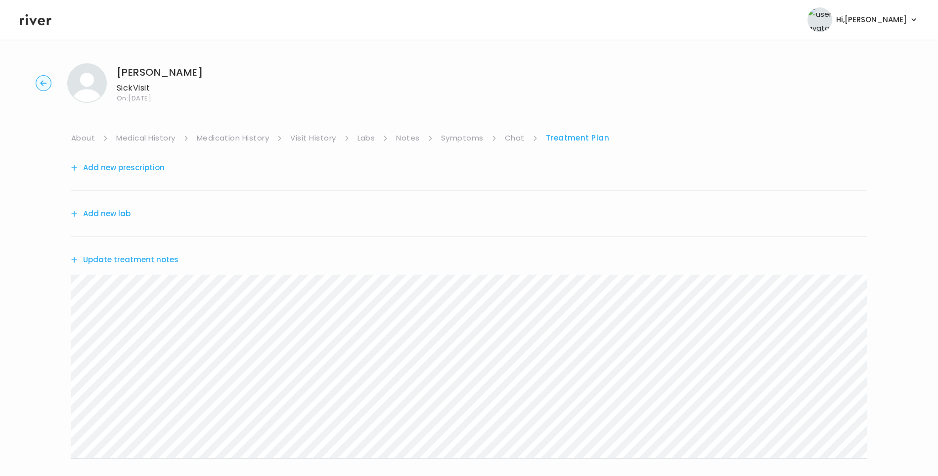
click at [157, 258] on button "Update treatment notes" at bounding box center [124, 260] width 107 height 14
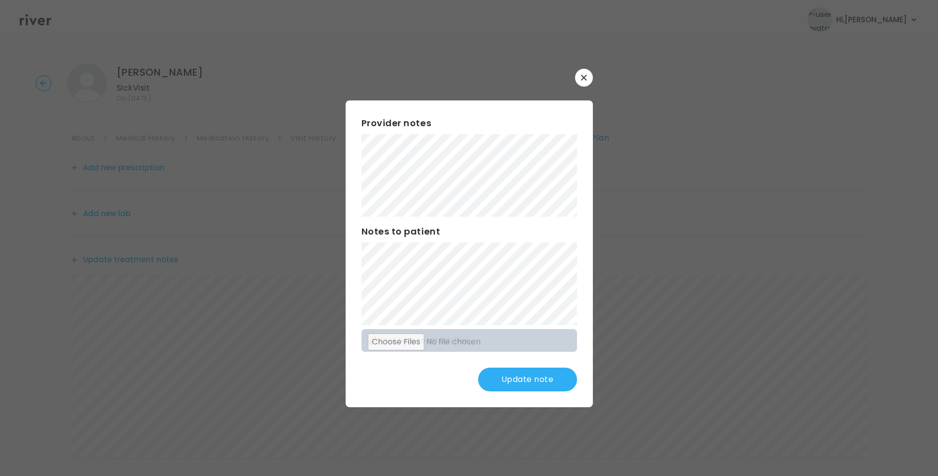
drag, startPoint x: 470, startPoint y: 235, endPoint x: 473, endPoint y: 241, distance: 7.1
click at [470, 236] on h3 "Notes to patient" at bounding box center [469, 231] width 216 height 14
click at [538, 368] on button "Update note" at bounding box center [527, 379] width 99 height 24
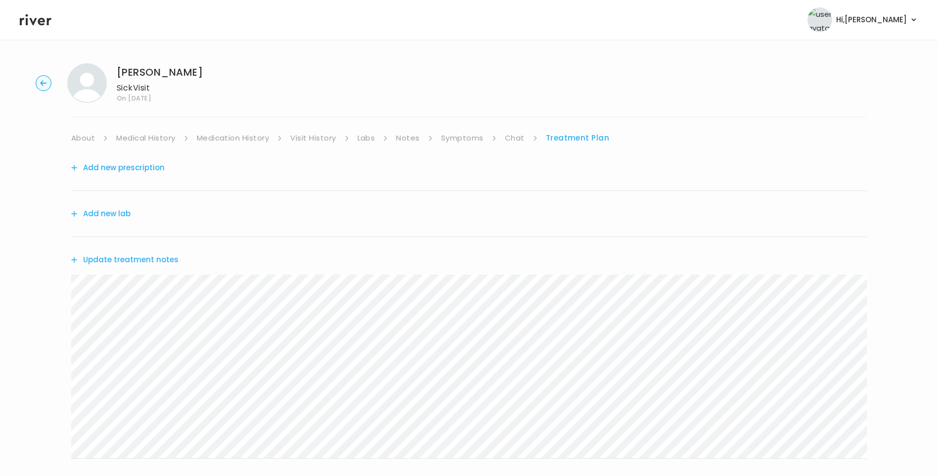
click at [512, 136] on link "Chat" at bounding box center [515, 138] width 20 height 14
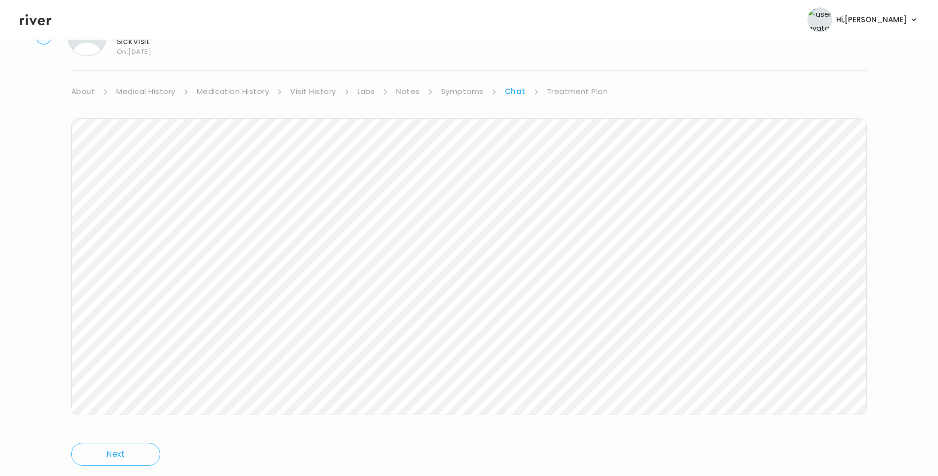
scroll to position [74, 0]
click at [580, 66] on link "Treatment Plan" at bounding box center [577, 64] width 61 height 14
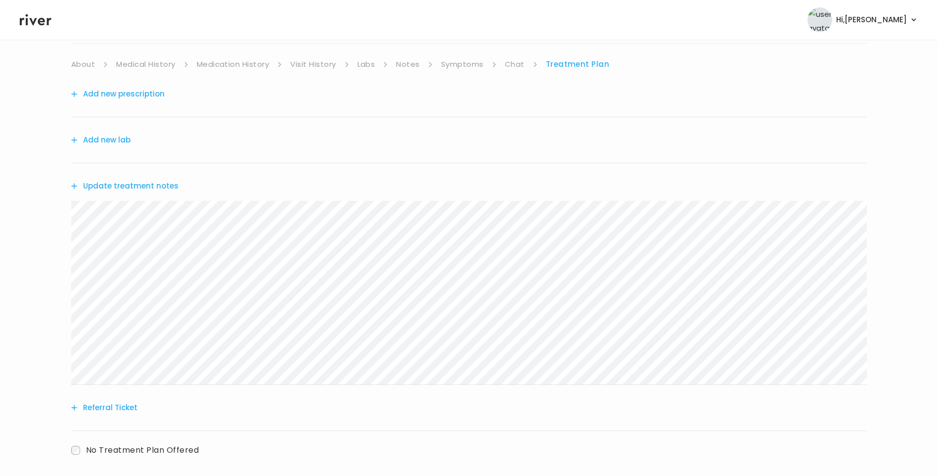
click at [152, 189] on button "Update treatment notes" at bounding box center [124, 186] width 107 height 14
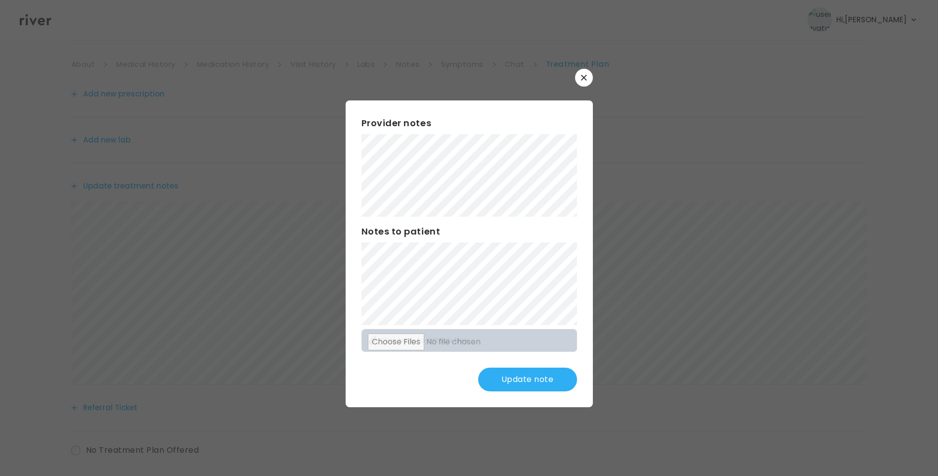
click at [533, 379] on button "Update note" at bounding box center [527, 379] width 99 height 24
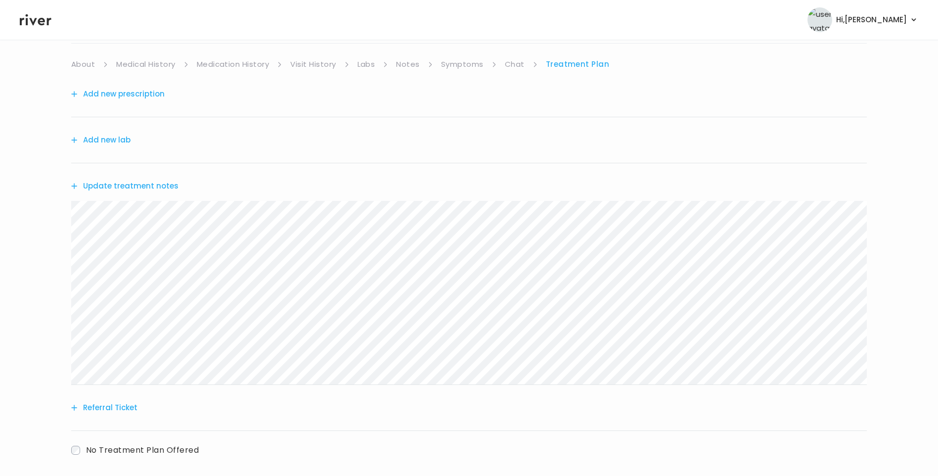
click at [506, 59] on link "Chat" at bounding box center [515, 64] width 20 height 14
click at [32, 16] on icon at bounding box center [36, 19] width 32 height 15
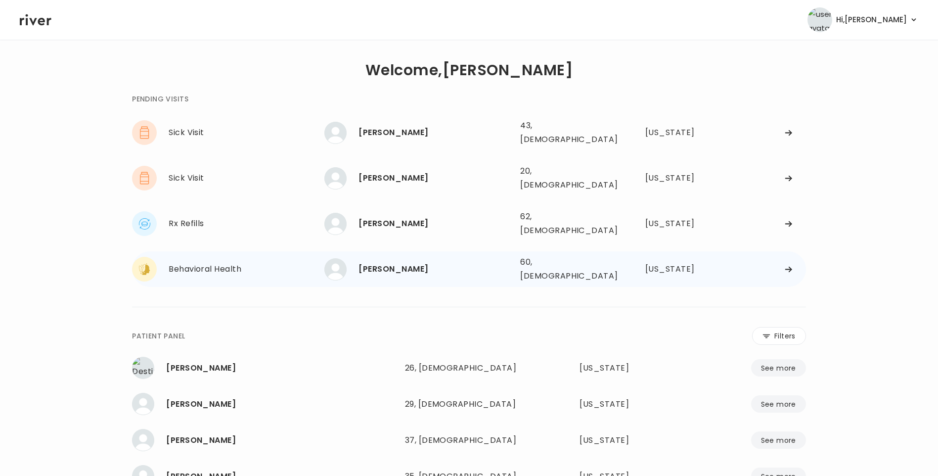
click at [398, 262] on div "[PERSON_NAME]" at bounding box center [435, 269] width 154 height 14
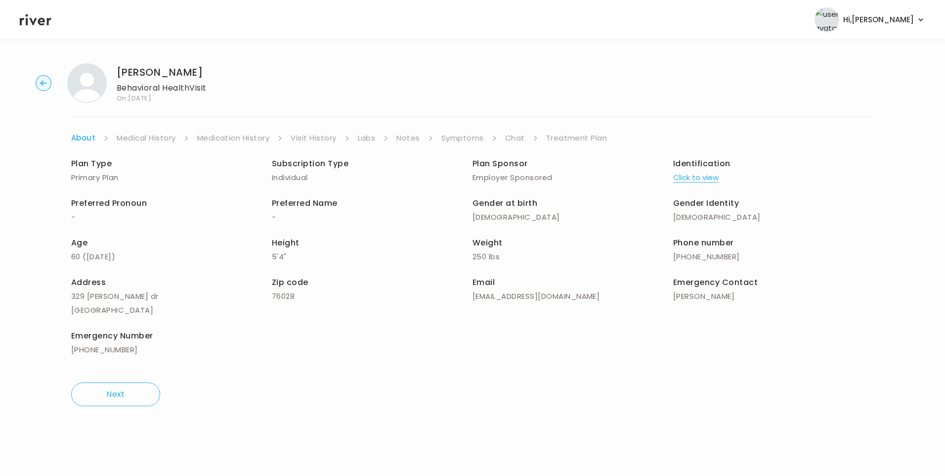
click at [510, 136] on link "Chat" at bounding box center [515, 138] width 20 height 14
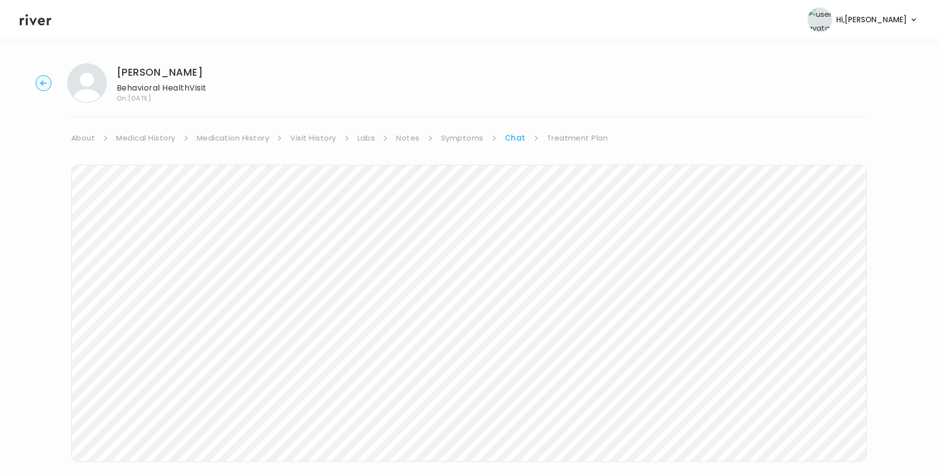
scroll to position [74, 0]
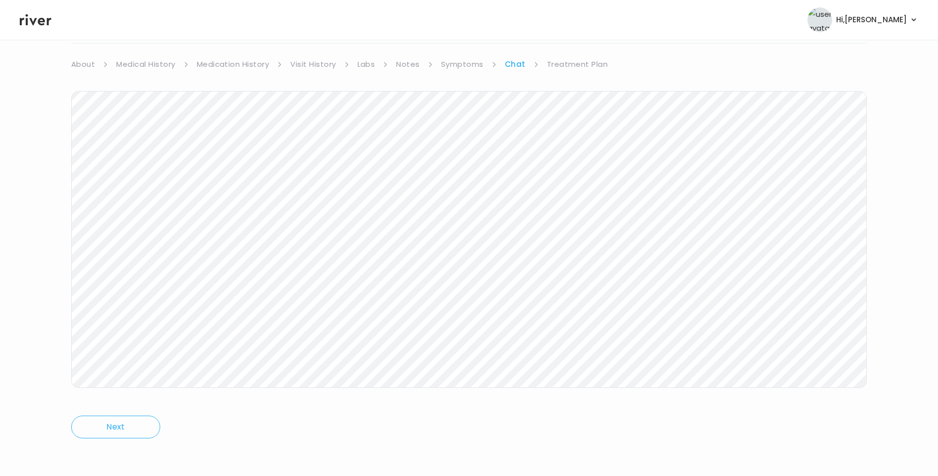
drag, startPoint x: 37, startPoint y: 23, endPoint x: 42, endPoint y: 26, distance: 5.3
click at [38, 24] on icon at bounding box center [36, 19] width 32 height 15
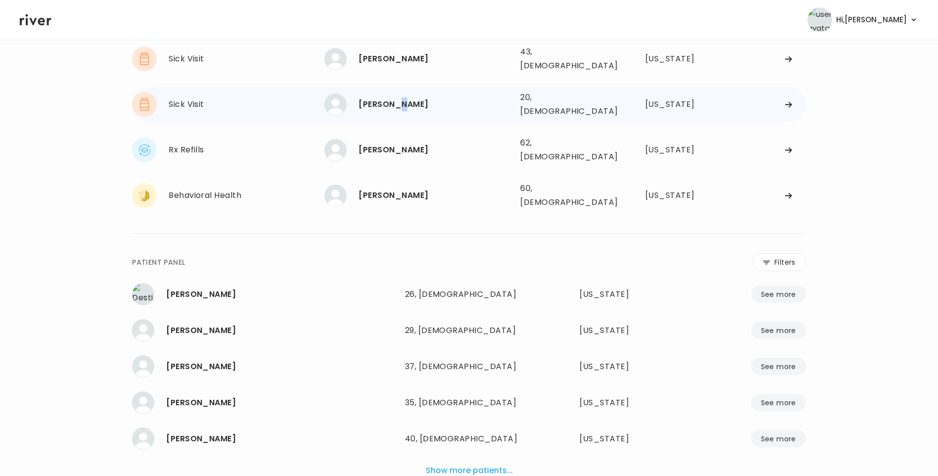
click at [400, 98] on div "[PERSON_NAME]" at bounding box center [435, 104] width 154 height 14
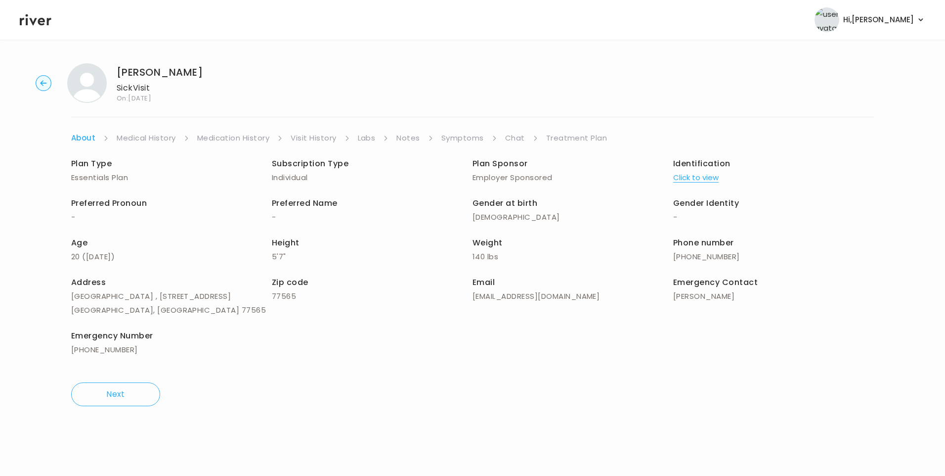
click at [514, 141] on link "Chat" at bounding box center [515, 138] width 20 height 14
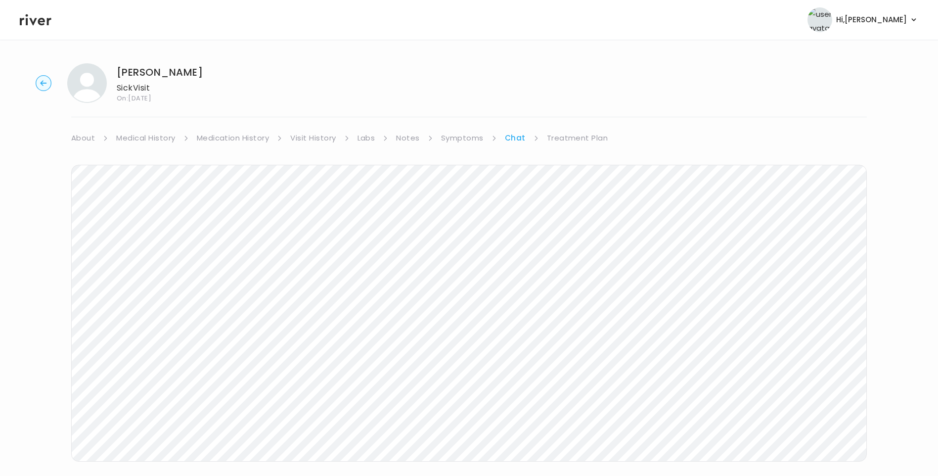
scroll to position [74, 0]
click at [34, 23] on icon at bounding box center [36, 19] width 32 height 11
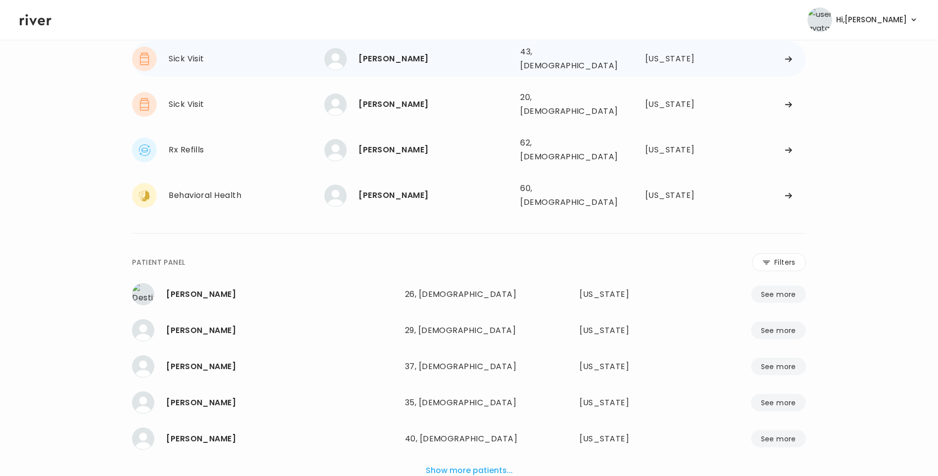
click at [393, 60] on div "[PERSON_NAME]" at bounding box center [435, 59] width 154 height 14
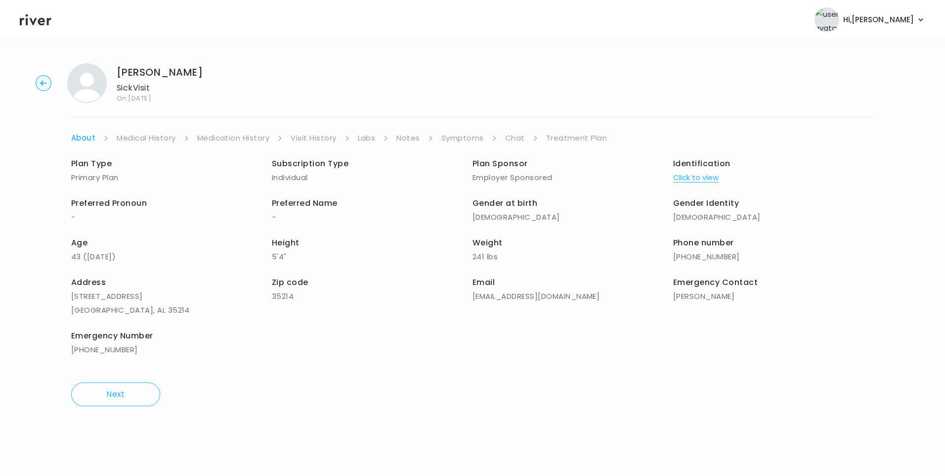
click at [558, 139] on link "Treatment Plan" at bounding box center [576, 138] width 61 height 14
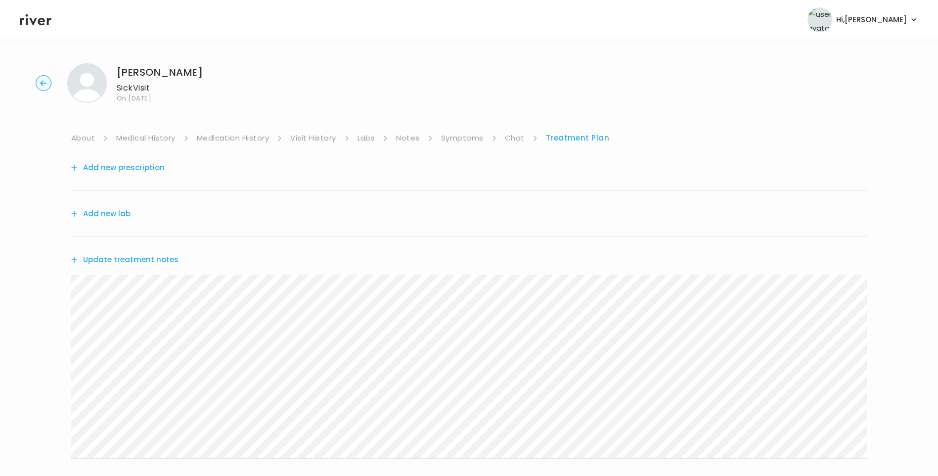
click at [0, 252] on html "Hi, Lisa Profile Logout EUGENIA DAVIS Sick Visit On: 09 Sep 2025 About Medical …" at bounding box center [469, 238] width 938 height 476
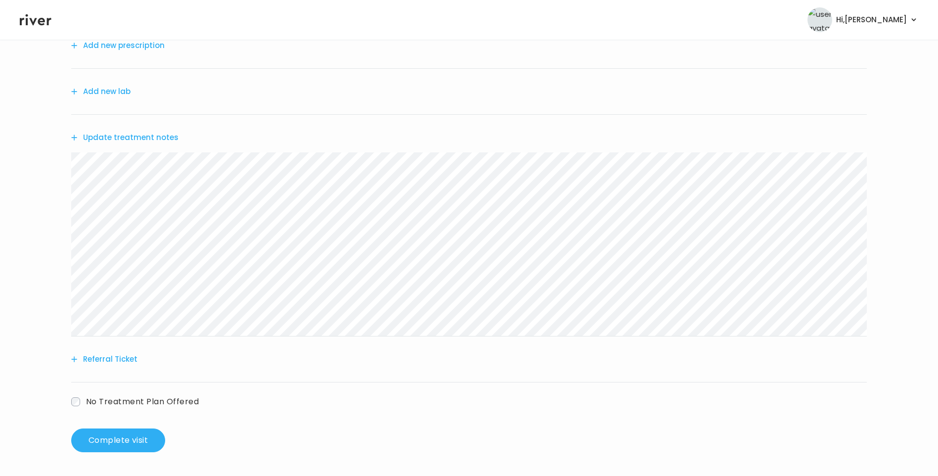
click at [125, 359] on button "Referral Ticket" at bounding box center [104, 359] width 66 height 14
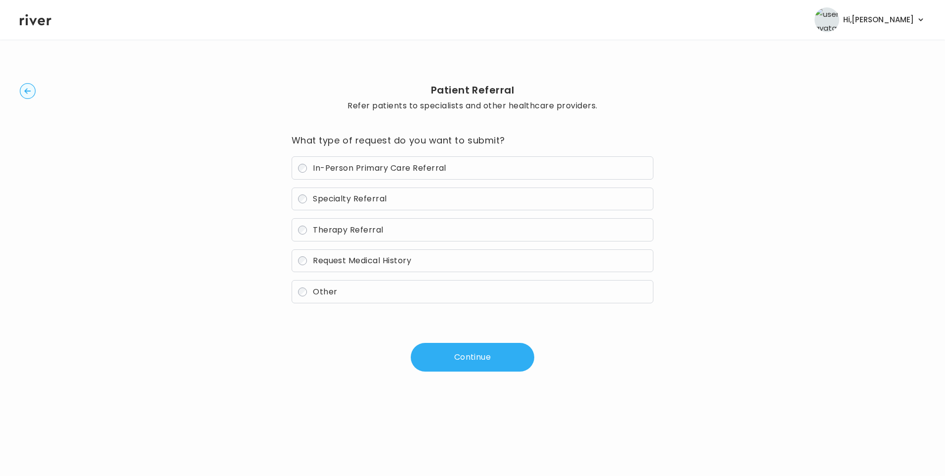
click at [352, 167] on span "In-Person Primary Care Referral" at bounding box center [380, 167] width 134 height 11
drag, startPoint x: 473, startPoint y: 358, endPoint x: 479, endPoint y: 358, distance: 6.0
click at [479, 358] on button "Continue" at bounding box center [473, 357] width 124 height 29
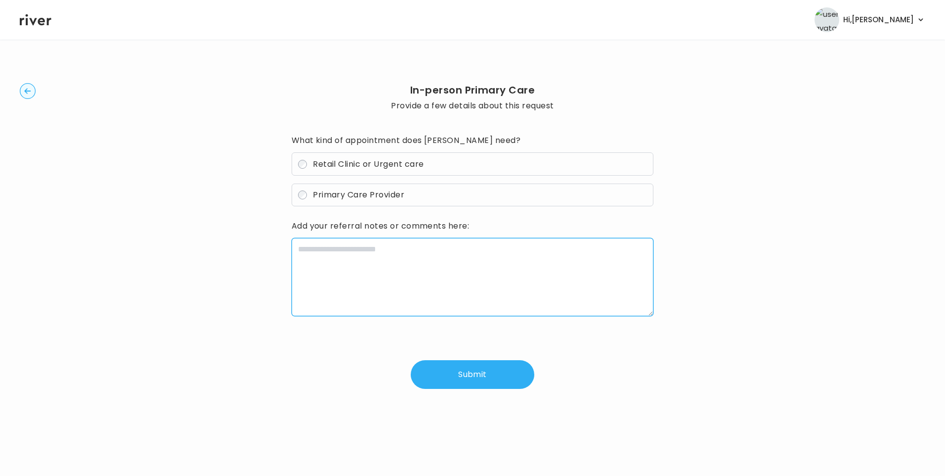
click at [378, 267] on textarea at bounding box center [473, 277] width 362 height 78
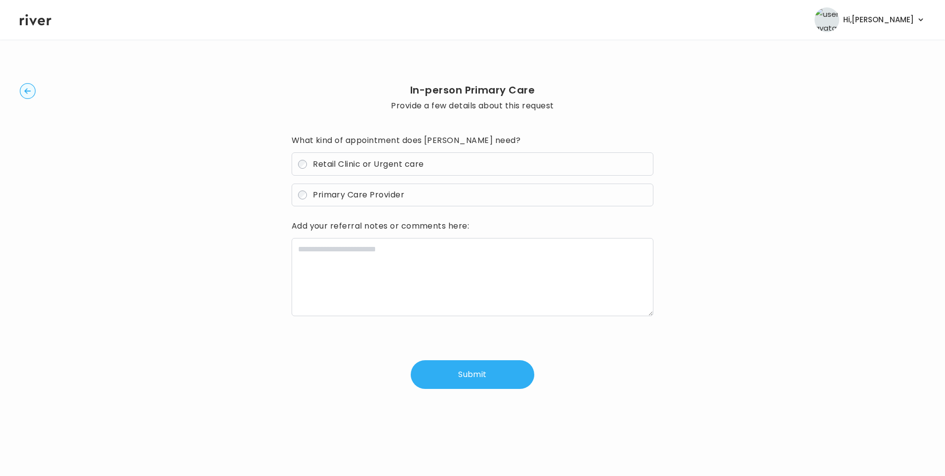
click at [332, 163] on span "Retail Clinic or Urgent care" at bounding box center [368, 163] width 111 height 11
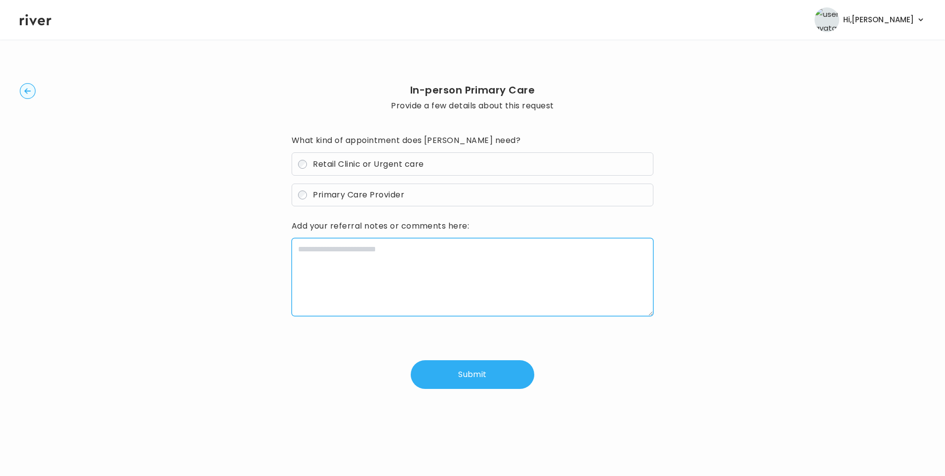
click at [337, 254] on textarea at bounding box center [473, 277] width 362 height 78
paste textarea "**********"
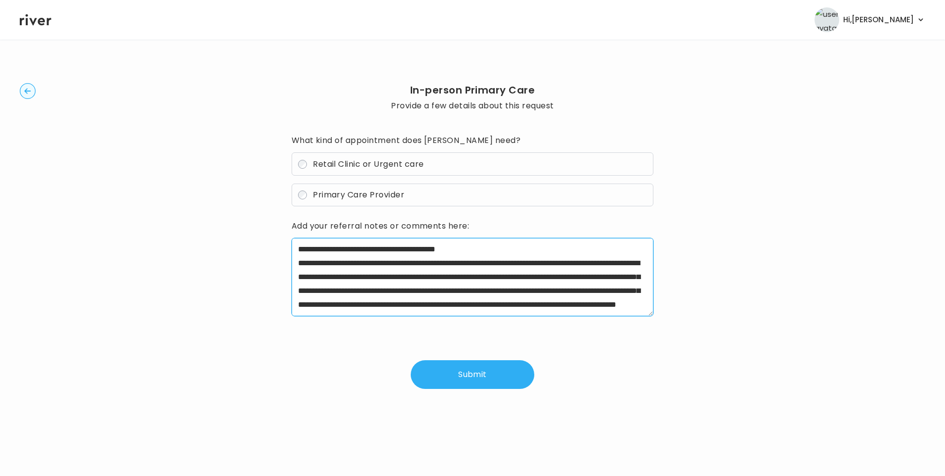
drag, startPoint x: 330, startPoint y: 263, endPoint x: 395, endPoint y: 264, distance: 64.8
click at [395, 264] on textarea "**********" at bounding box center [473, 277] width 362 height 78
click at [421, 277] on textarea "**********" at bounding box center [473, 277] width 362 height 78
drag, startPoint x: 426, startPoint y: 278, endPoint x: 554, endPoint y: 276, distance: 128.1
click at [555, 279] on textarea "**********" at bounding box center [473, 277] width 362 height 78
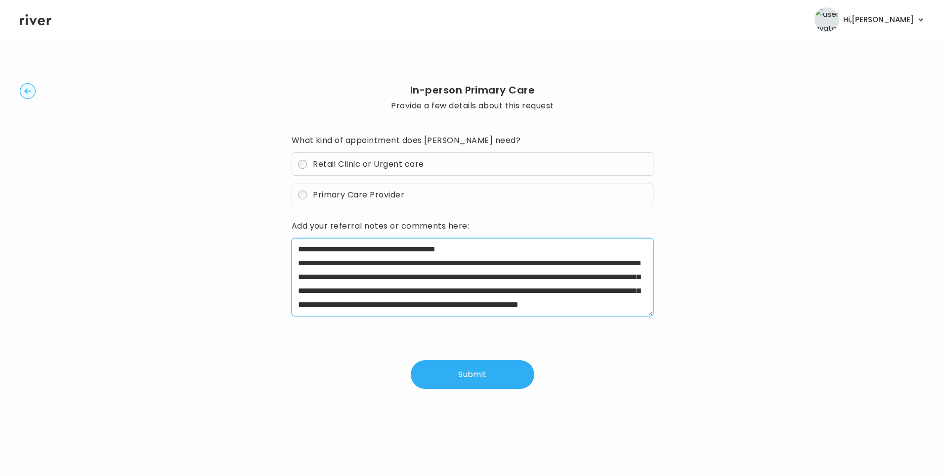
drag, startPoint x: 401, startPoint y: 290, endPoint x: 565, endPoint y: 302, distance: 164.5
click at [565, 302] on textarea "**********" at bounding box center [473, 277] width 362 height 78
drag, startPoint x: 397, startPoint y: 291, endPoint x: 562, endPoint y: 304, distance: 165.6
click at [562, 304] on textarea "**********" at bounding box center [473, 277] width 362 height 78
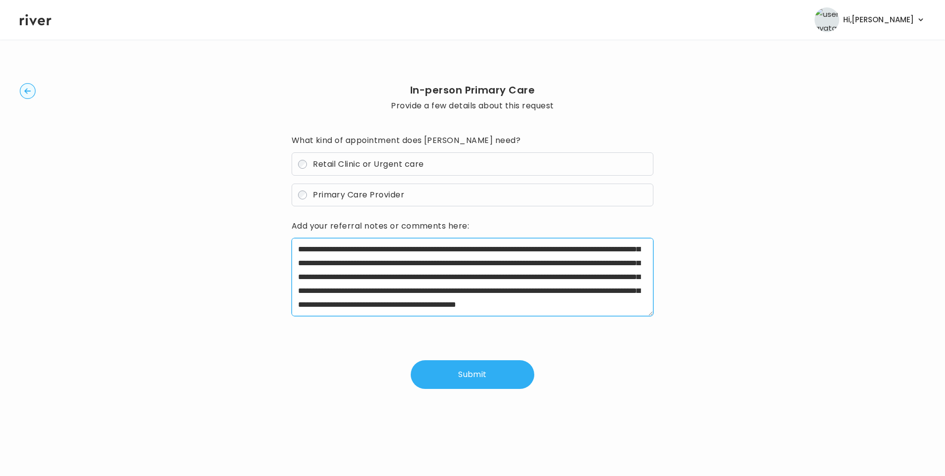
drag, startPoint x: 399, startPoint y: 293, endPoint x: 512, endPoint y: 265, distance: 116.7
click at [512, 265] on textarea "**********" at bounding box center [473, 277] width 362 height 78
click at [428, 251] on textarea "**********" at bounding box center [473, 277] width 362 height 78
drag, startPoint x: 479, startPoint y: 263, endPoint x: 492, endPoint y: 314, distance: 53.7
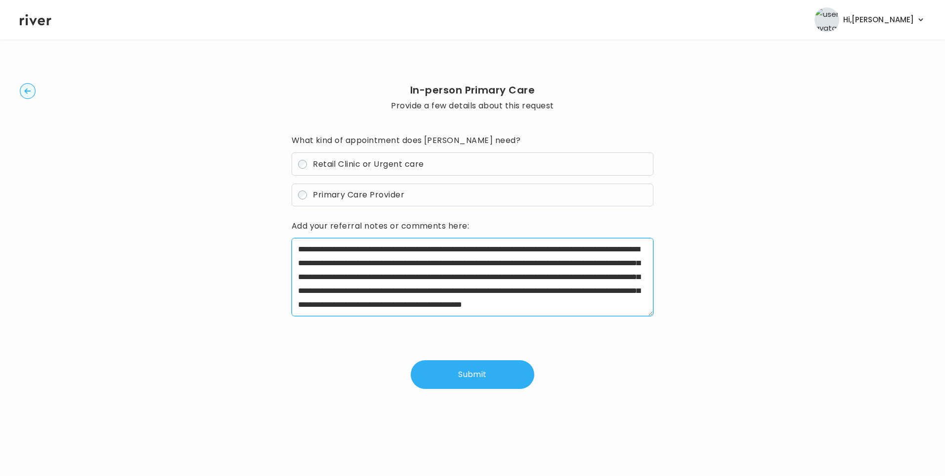
click at [492, 314] on textarea "**********" at bounding box center [473, 277] width 362 height 78
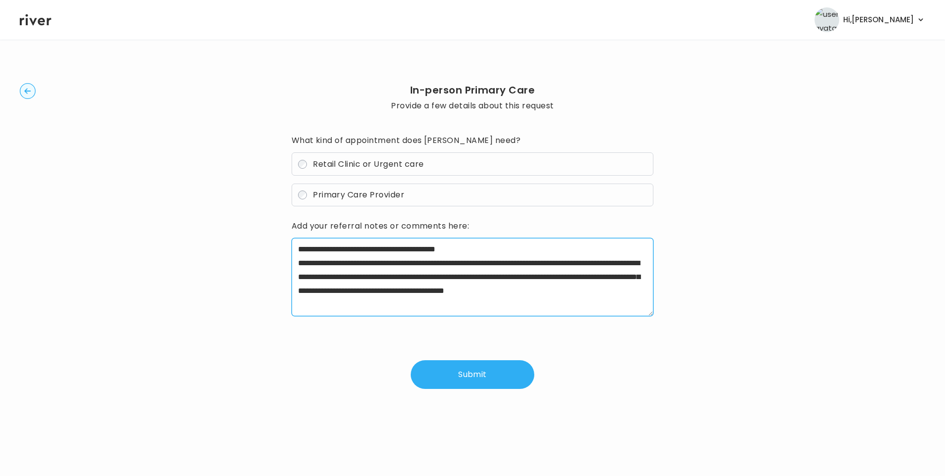
scroll to position [0, 0]
click at [433, 252] on textarea "**********" at bounding box center [473, 277] width 362 height 78
drag, startPoint x: 505, startPoint y: 291, endPoint x: 516, endPoint y: 335, distance: 45.7
click at [516, 335] on div "**********" at bounding box center [473, 261] width 362 height 256
type textarea "**********"
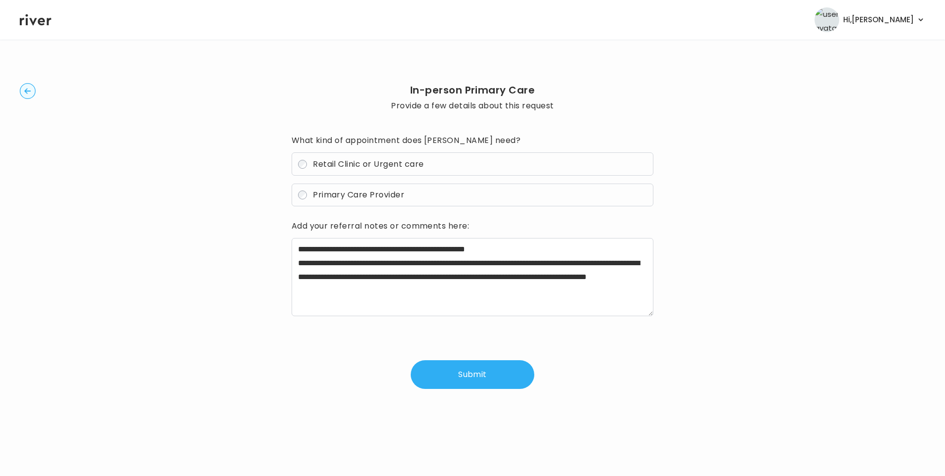
click at [475, 374] on button "Submit" at bounding box center [473, 374] width 124 height 29
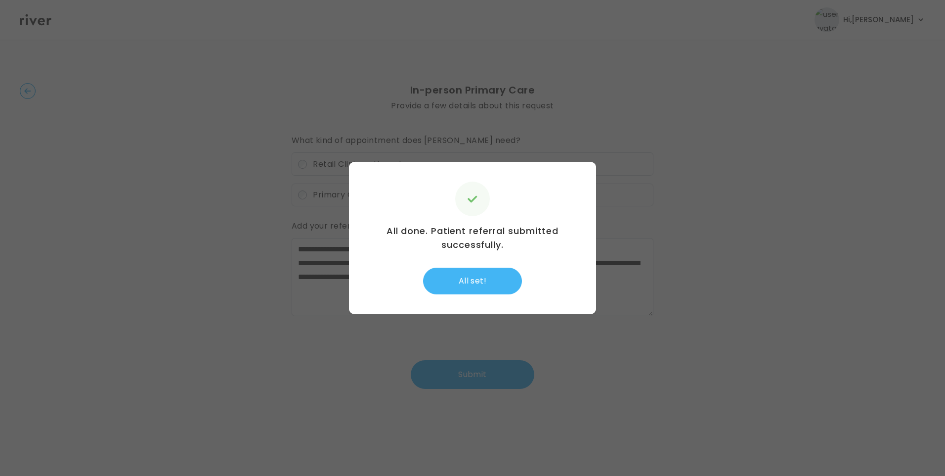
click at [471, 279] on button "All set!" at bounding box center [472, 280] width 99 height 27
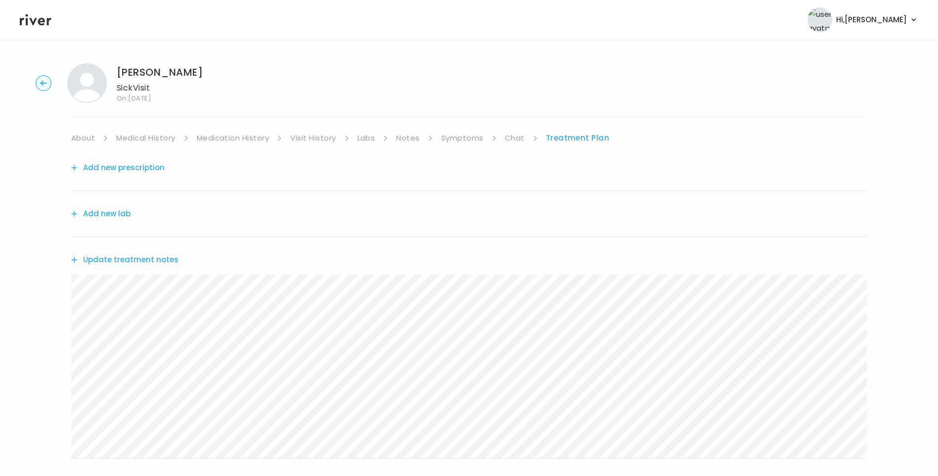
click at [145, 263] on button "Update treatment notes" at bounding box center [124, 260] width 107 height 14
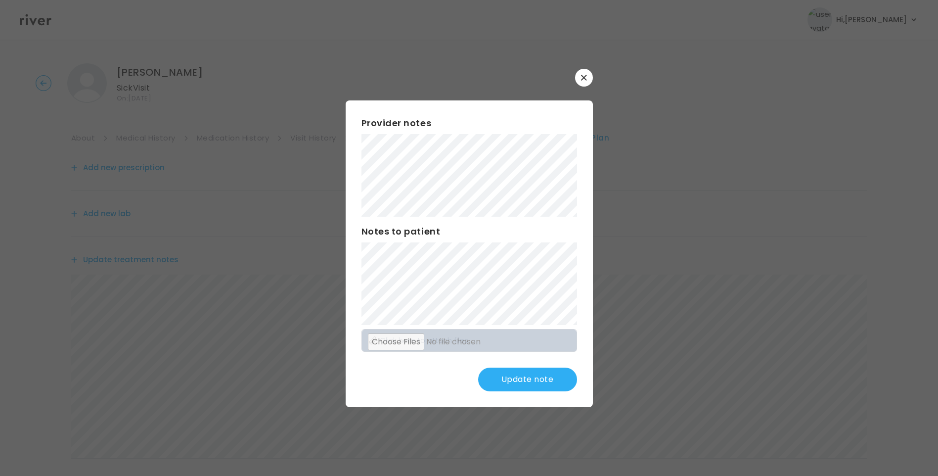
click at [532, 376] on button "Update note" at bounding box center [527, 379] width 99 height 24
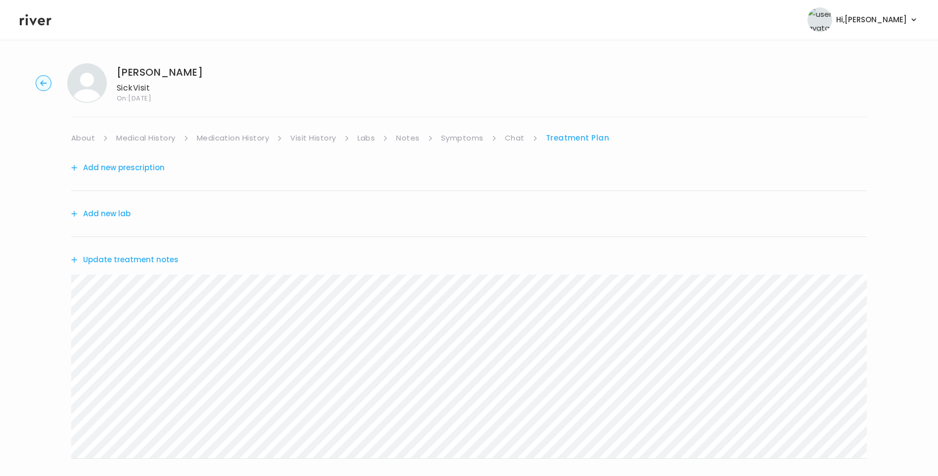
click at [507, 136] on link "Chat" at bounding box center [515, 138] width 20 height 14
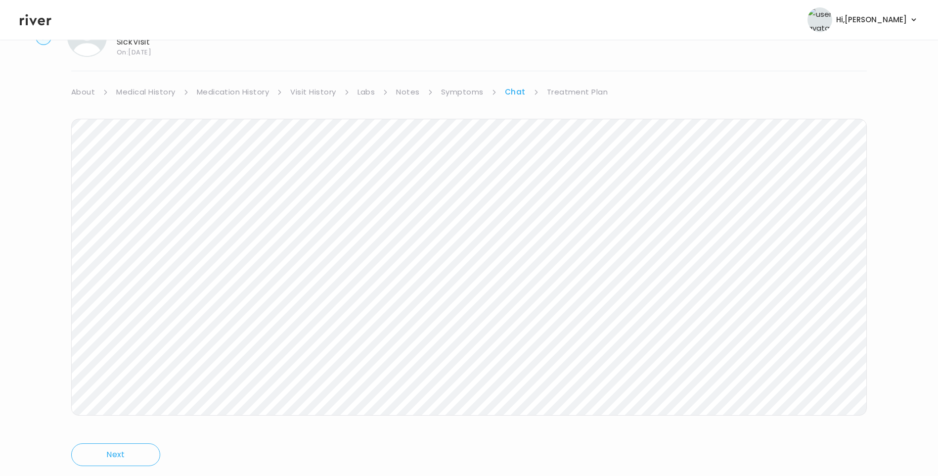
scroll to position [74, 0]
drag, startPoint x: 573, startPoint y: 61, endPoint x: 573, endPoint y: 66, distance: 5.5
click at [572, 60] on link "Treatment Plan" at bounding box center [577, 64] width 61 height 14
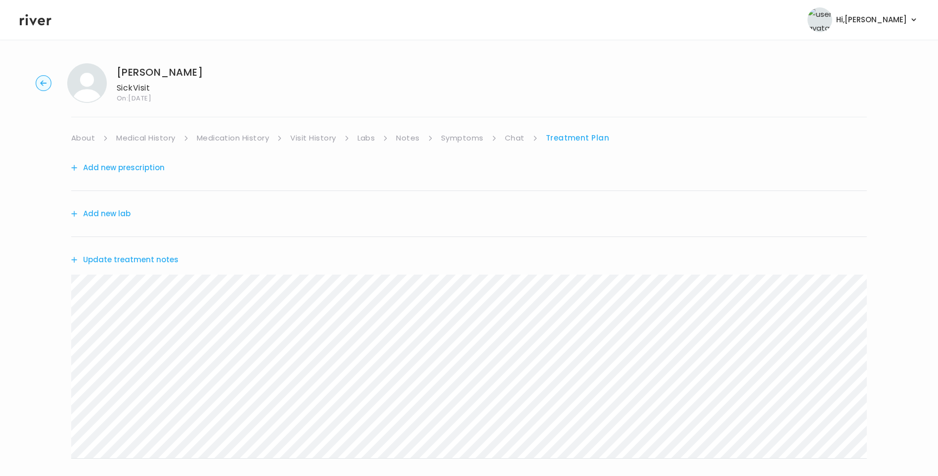
click at [30, 28] on header "Hi, [PERSON_NAME] Profile Logout" at bounding box center [469, 20] width 938 height 40
drag, startPoint x: 33, startPoint y: 24, endPoint x: 149, endPoint y: 46, distance: 118.3
click at [34, 24] on icon at bounding box center [36, 19] width 32 height 11
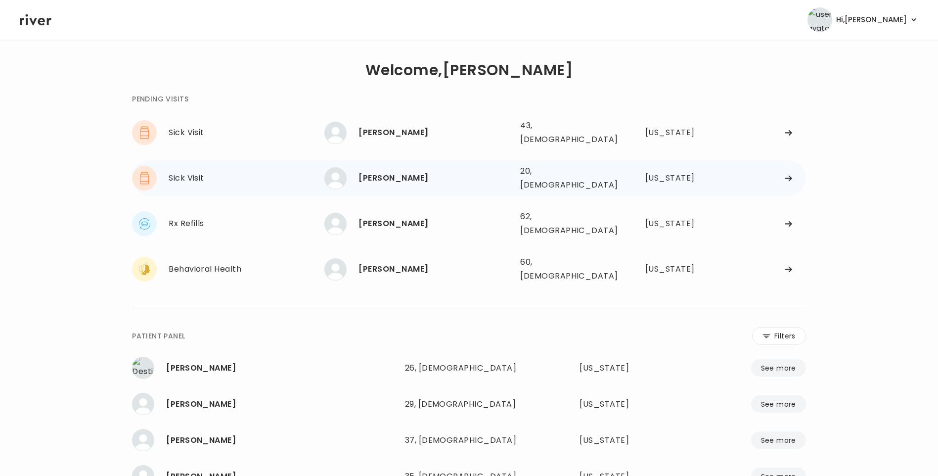
click at [403, 172] on div "[PERSON_NAME]" at bounding box center [435, 178] width 154 height 14
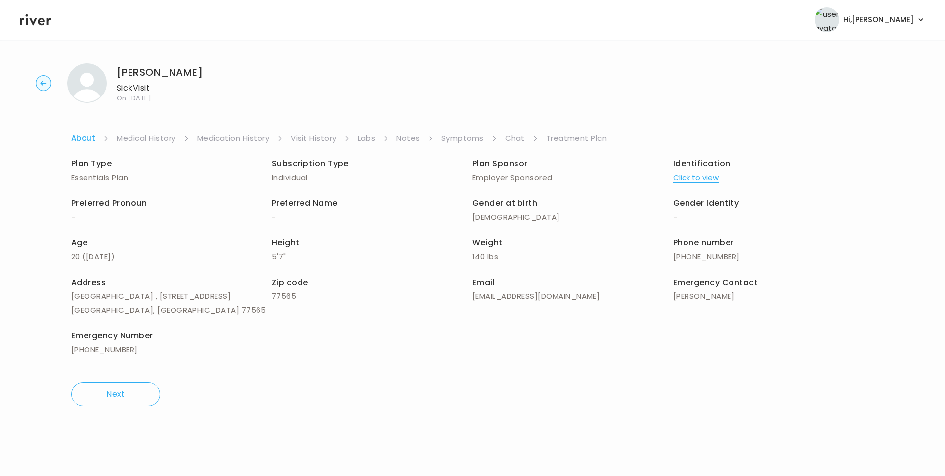
click at [519, 140] on link "Chat" at bounding box center [515, 138] width 20 height 14
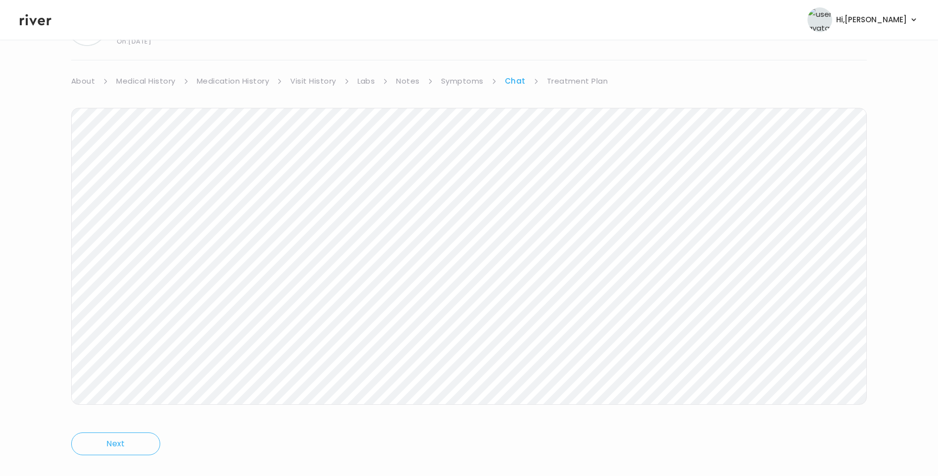
scroll to position [74, 0]
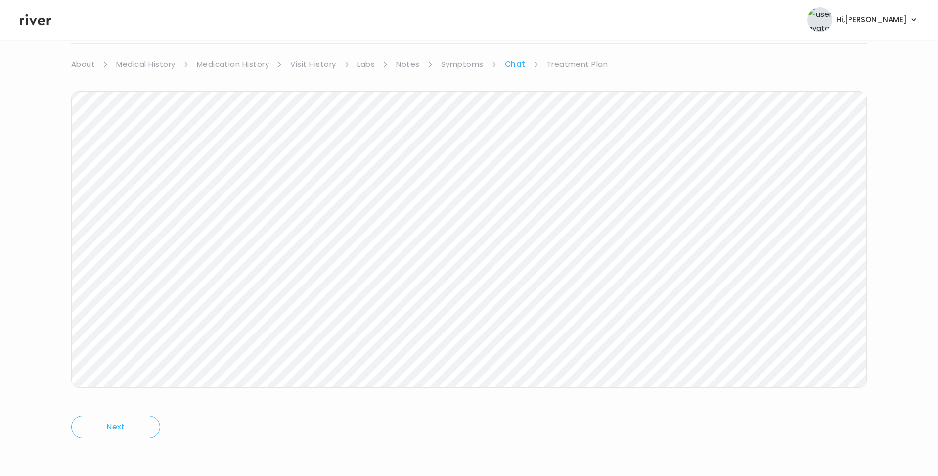
click at [31, 23] on icon at bounding box center [36, 19] width 32 height 15
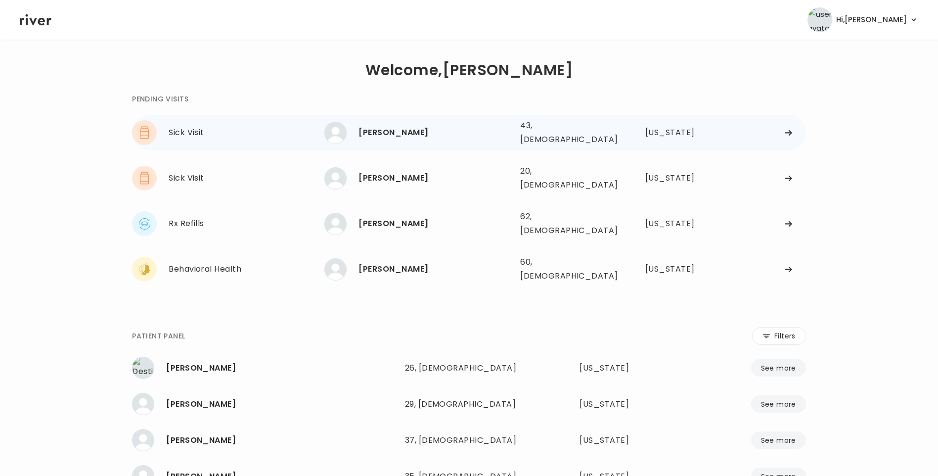
click at [380, 127] on div "[PERSON_NAME]" at bounding box center [435, 133] width 154 height 14
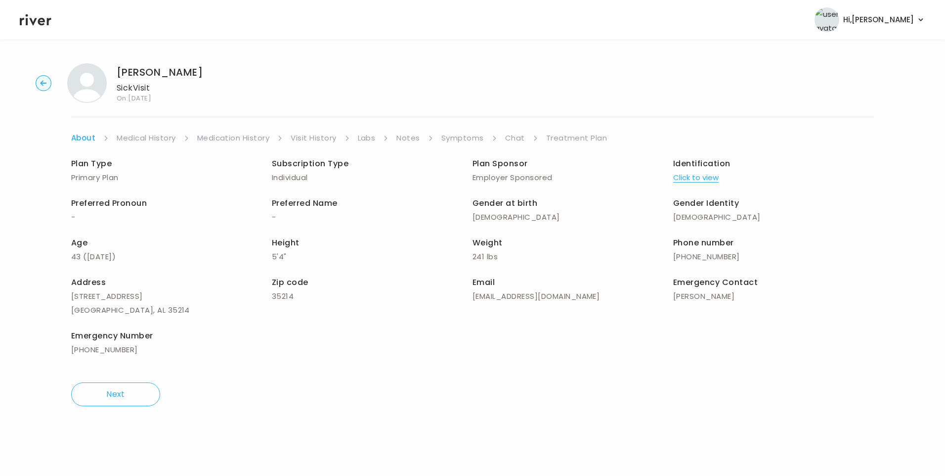
drag, startPoint x: 464, startPoint y: 139, endPoint x: 469, endPoint y: 143, distance: 6.7
click at [465, 140] on link "Symptoms" at bounding box center [463, 138] width 43 height 14
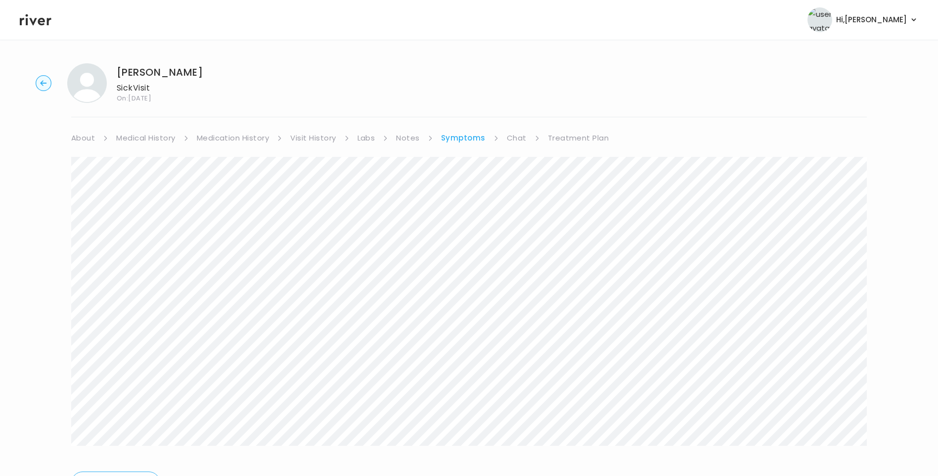
click at [588, 134] on link "Treatment Plan" at bounding box center [578, 138] width 61 height 14
click at [148, 256] on button "Update treatment notes" at bounding box center [124, 260] width 107 height 14
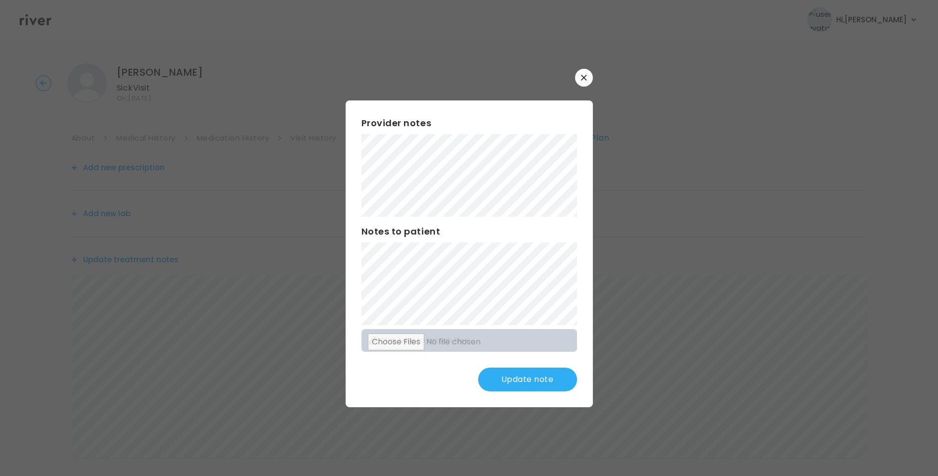
click at [532, 374] on button "Update note" at bounding box center [527, 379] width 99 height 24
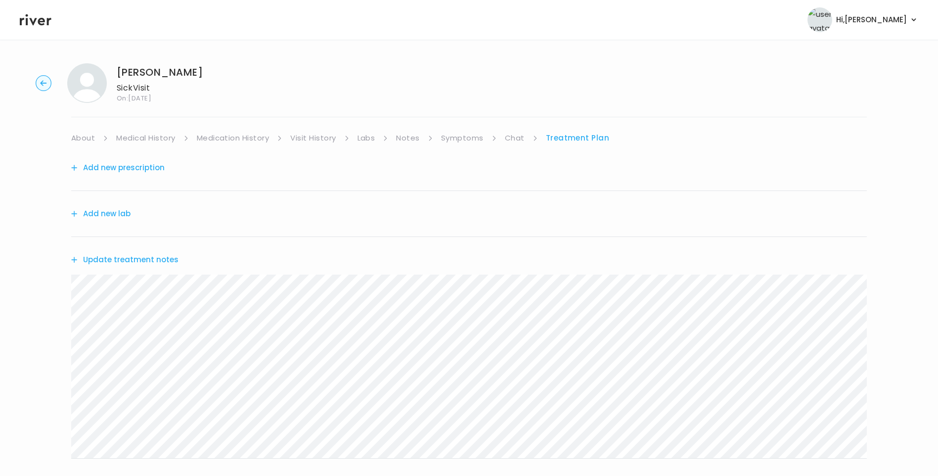
click at [157, 256] on button "Update treatment notes" at bounding box center [124, 260] width 107 height 14
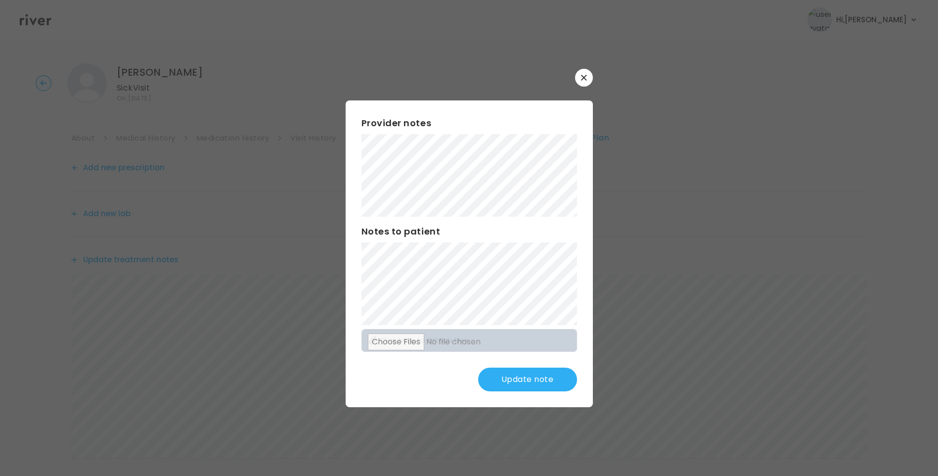
click at [544, 386] on button "Update note" at bounding box center [527, 379] width 99 height 24
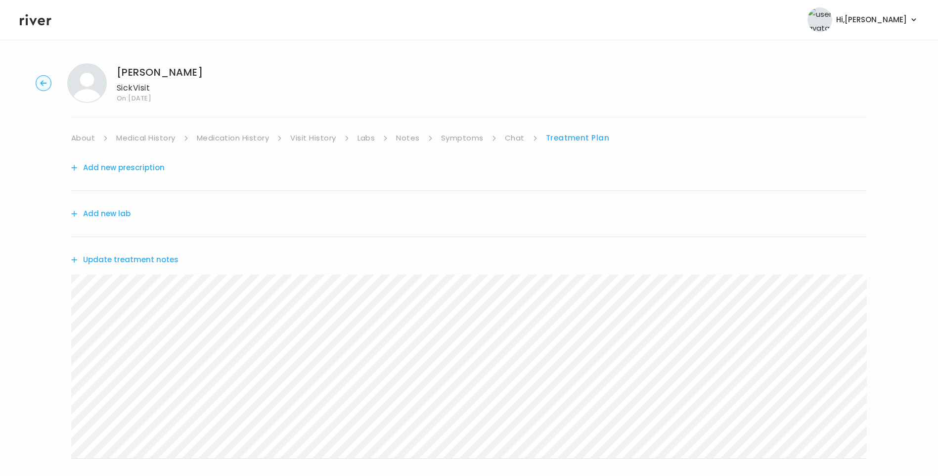
click at [135, 258] on button "Update treatment notes" at bounding box center [124, 260] width 107 height 14
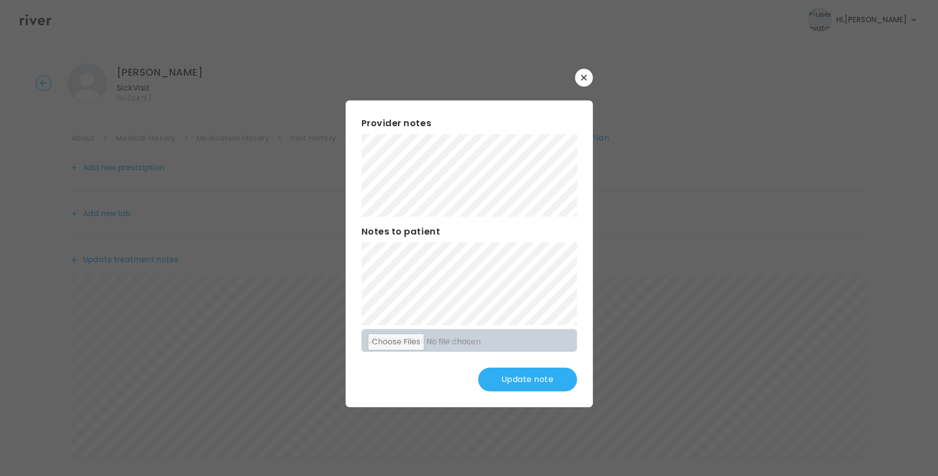
click at [542, 383] on button "Update note" at bounding box center [527, 379] width 99 height 24
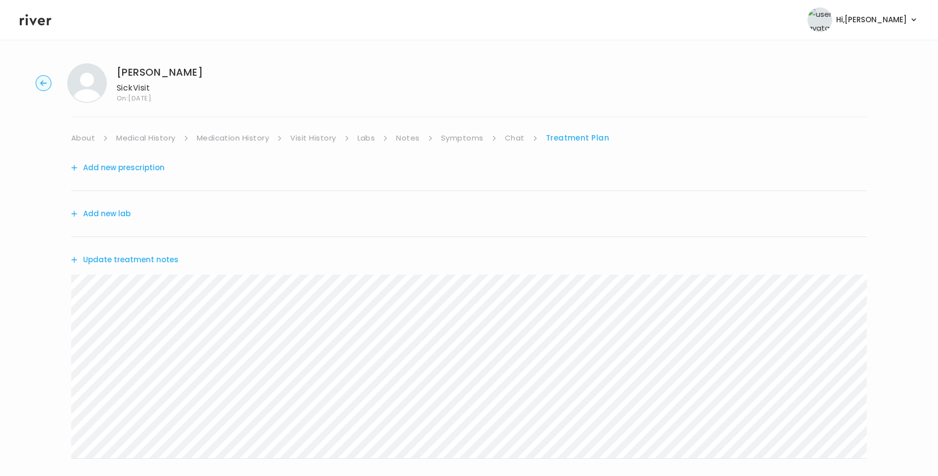
click at [235, 140] on link "Medication History" at bounding box center [233, 138] width 73 height 14
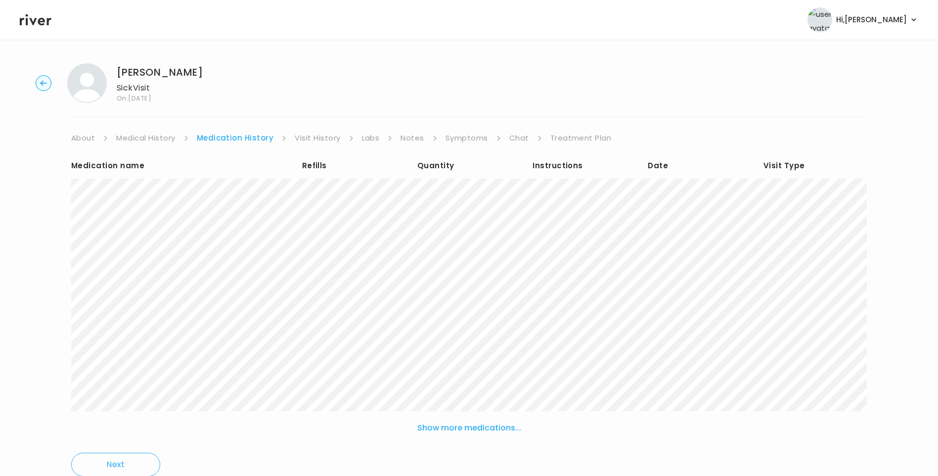
click at [590, 136] on link "Treatment Plan" at bounding box center [580, 138] width 61 height 14
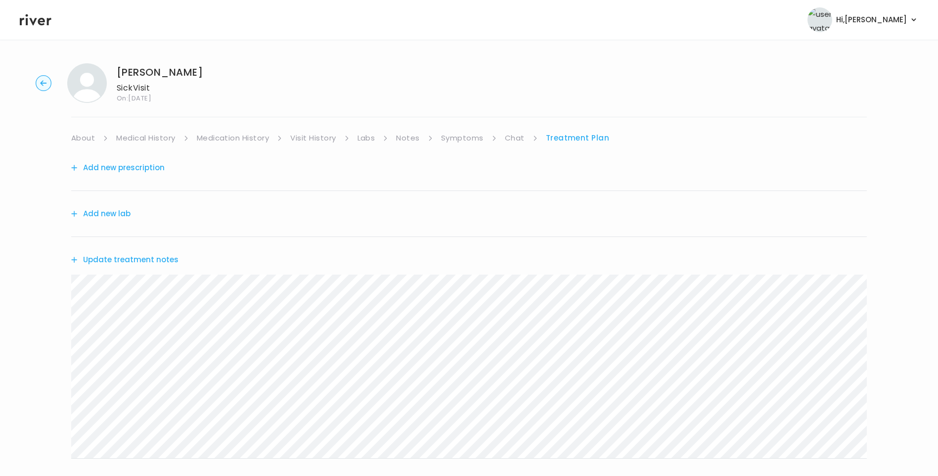
click at [142, 255] on button "Update treatment notes" at bounding box center [124, 260] width 107 height 14
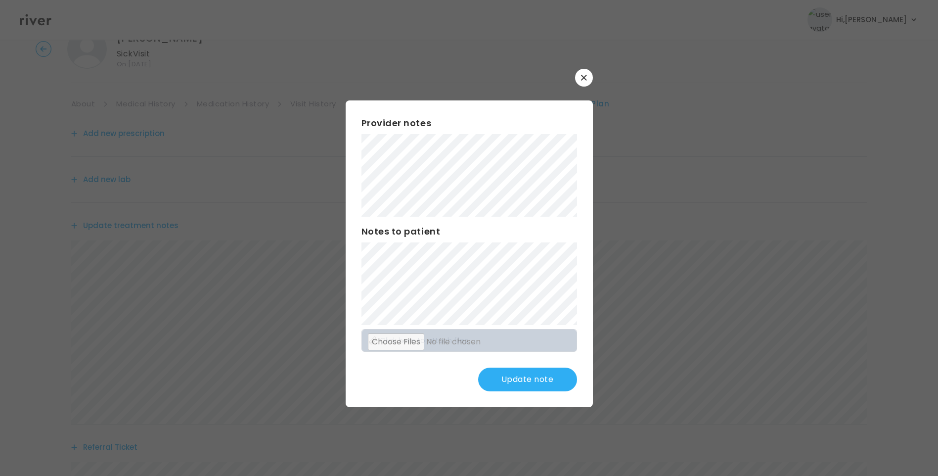
scroll to position [49, 0]
click at [541, 379] on button "Update note" at bounding box center [527, 379] width 99 height 24
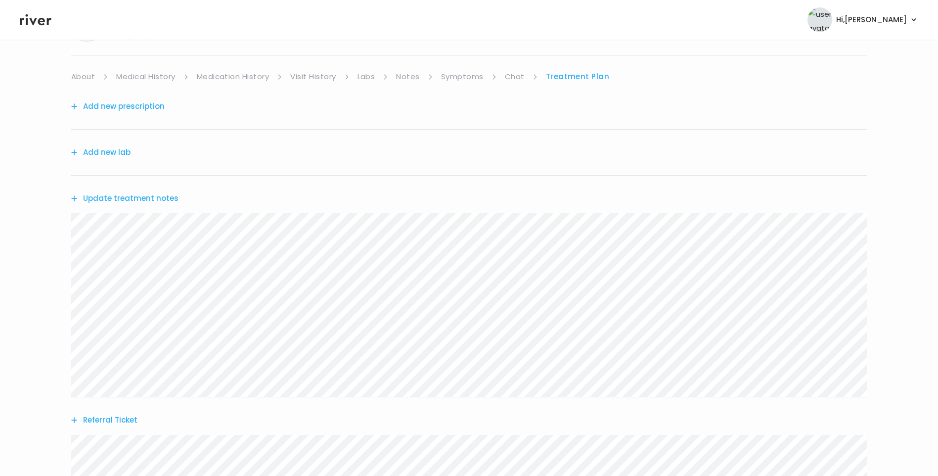
scroll to position [46, 0]
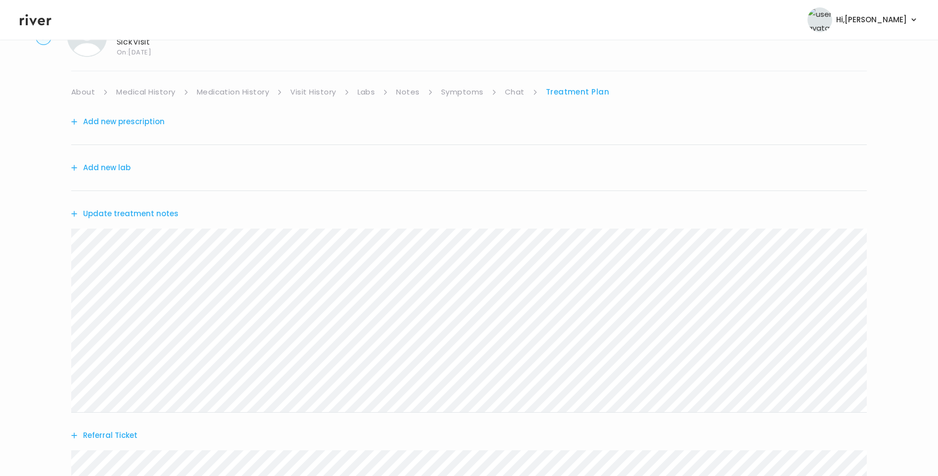
click at [368, 95] on link "Labs" at bounding box center [366, 92] width 18 height 14
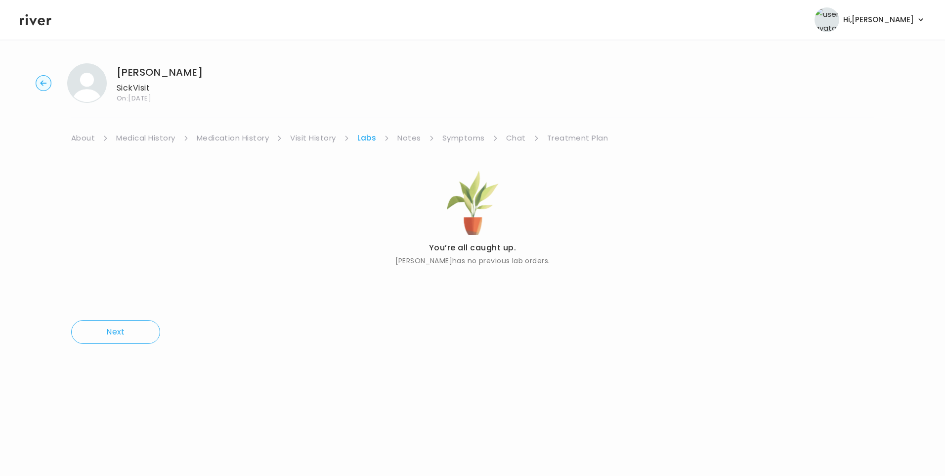
drag, startPoint x: 473, startPoint y: 134, endPoint x: 483, endPoint y: 143, distance: 13.6
click at [474, 134] on link "Symptoms" at bounding box center [464, 138] width 43 height 14
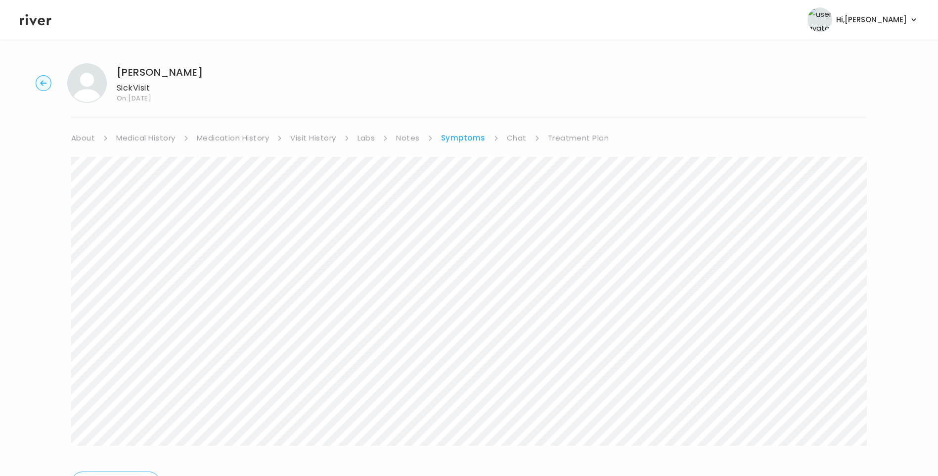
click at [518, 136] on link "Chat" at bounding box center [517, 138] width 20 height 14
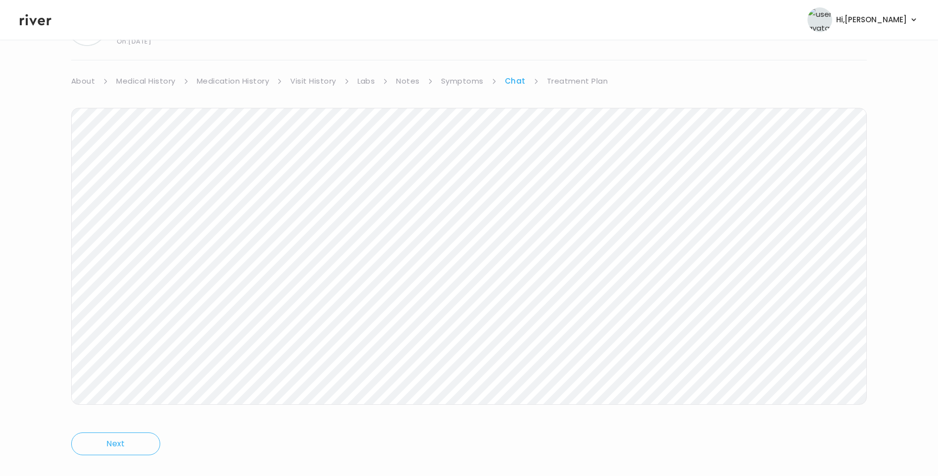
scroll to position [74, 0]
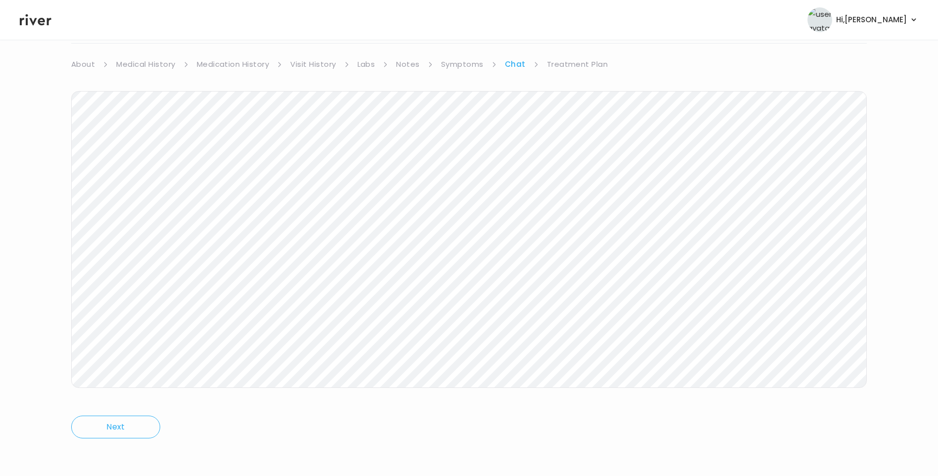
click at [577, 66] on link "Treatment Plan" at bounding box center [577, 64] width 61 height 14
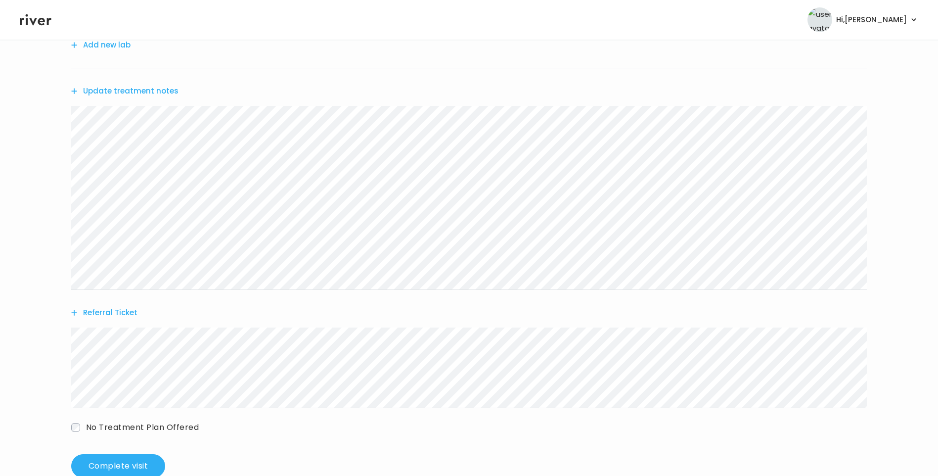
scroll to position [194, 0]
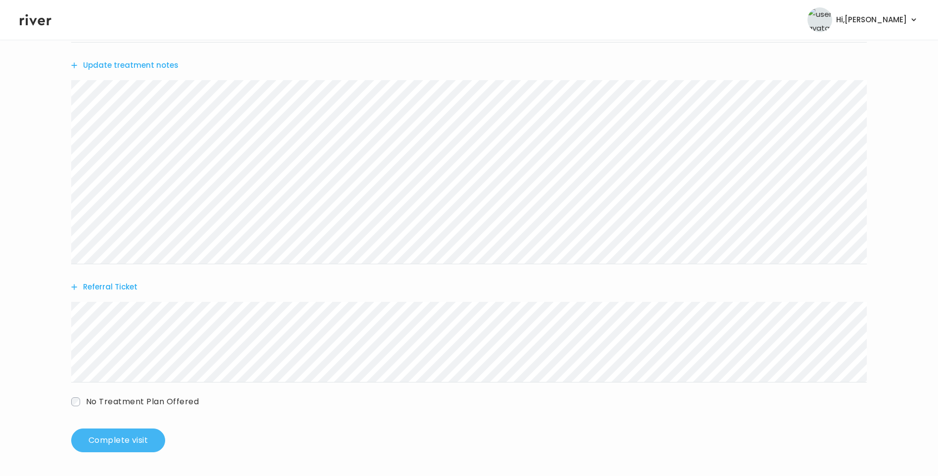
click at [125, 438] on button "Complete visit" at bounding box center [118, 440] width 94 height 24
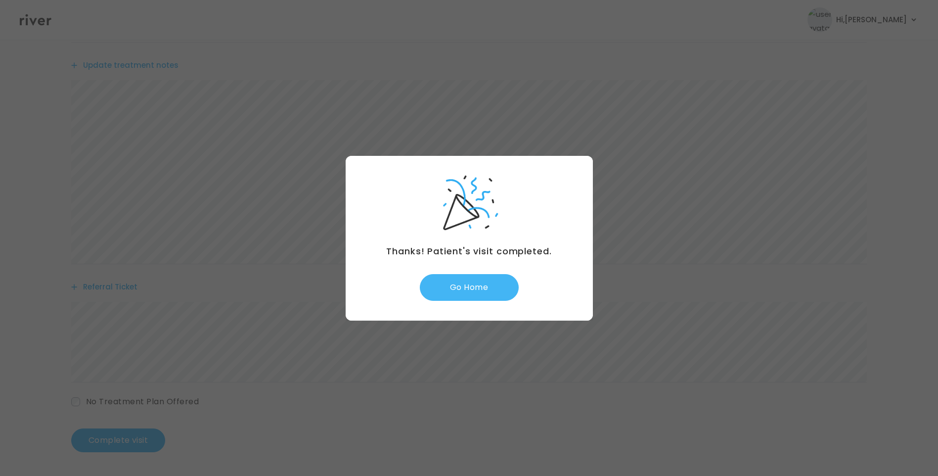
click at [485, 294] on button "Go Home" at bounding box center [469, 287] width 99 height 27
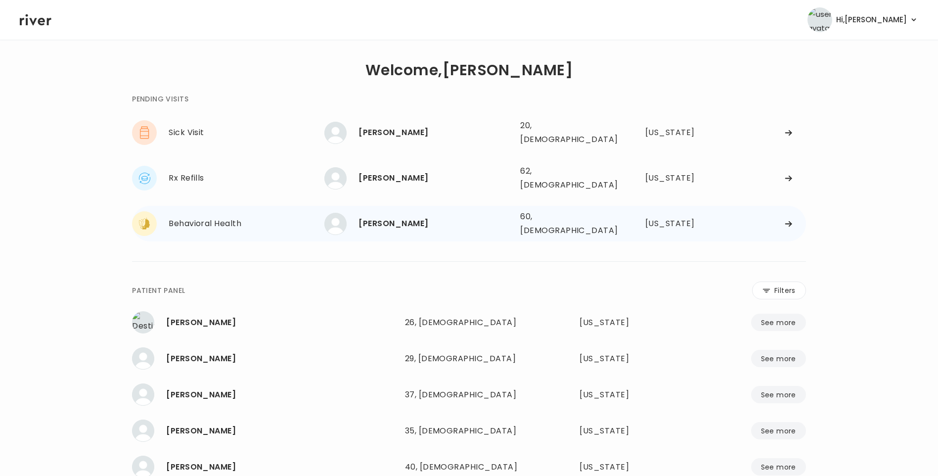
click at [406, 217] on div "[PERSON_NAME]" at bounding box center [435, 224] width 154 height 14
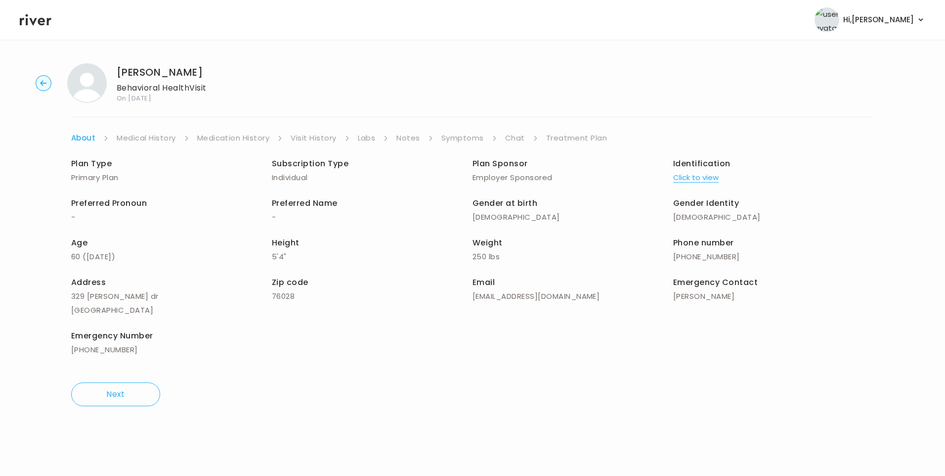
click at [511, 139] on link "Chat" at bounding box center [515, 138] width 20 height 14
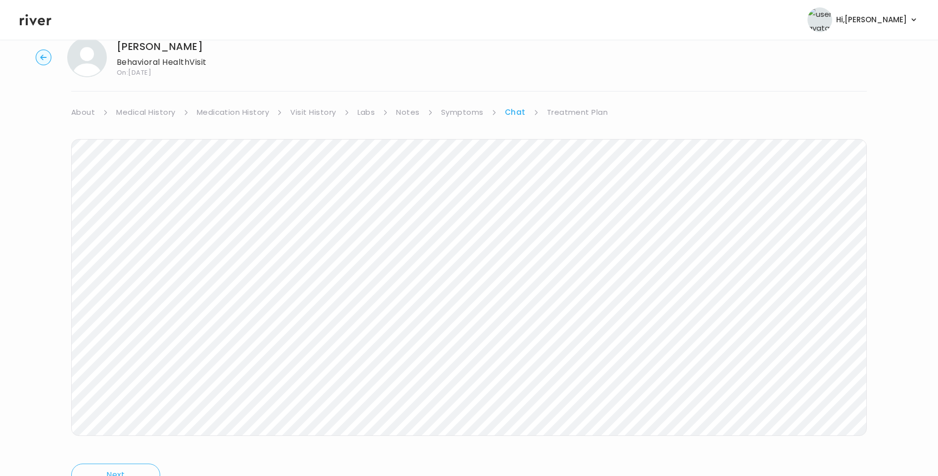
scroll to position [74, 0]
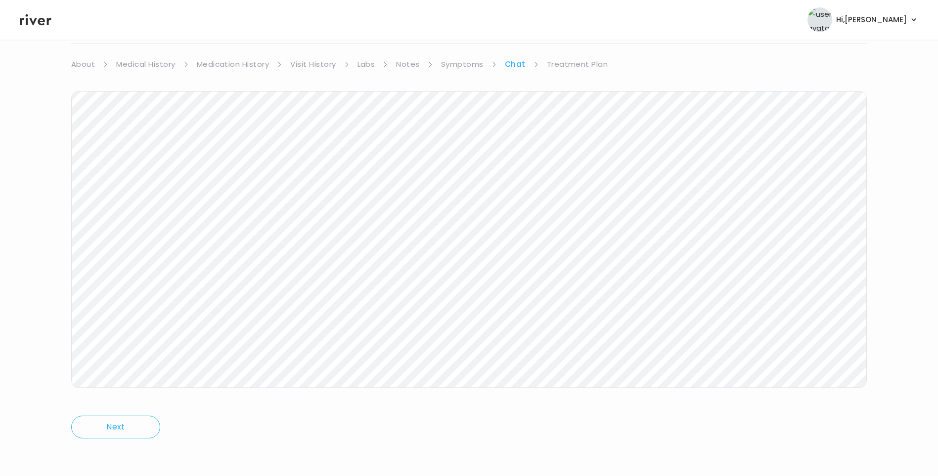
click at [30, 12] on header "Hi, [PERSON_NAME] Profile Logout" at bounding box center [469, 20] width 938 height 40
click at [39, 29] on header "Hi, [PERSON_NAME] Profile Logout" at bounding box center [469, 20] width 938 height 40
click at [27, 17] on icon at bounding box center [36, 19] width 32 height 15
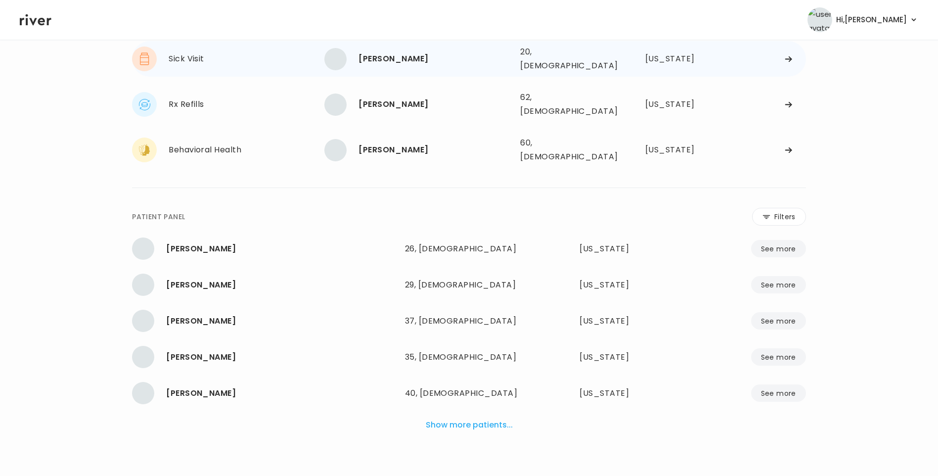
scroll to position [65, 0]
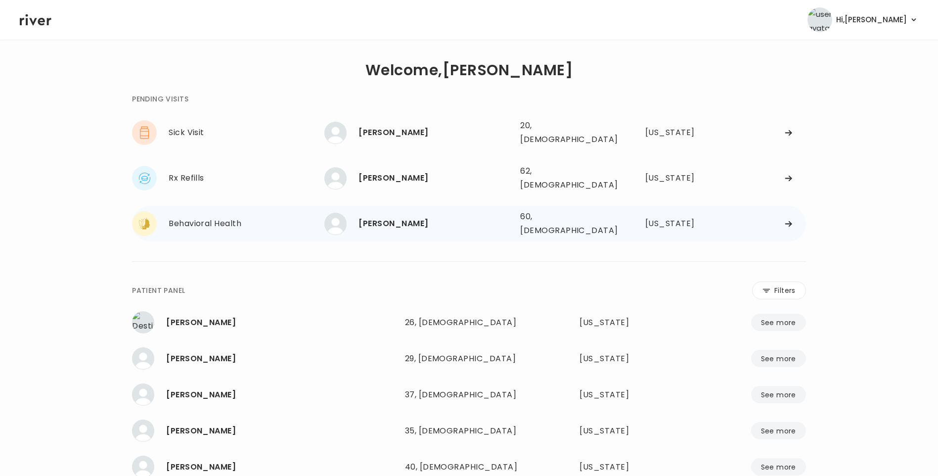
click at [397, 217] on div "[PERSON_NAME]" at bounding box center [435, 224] width 154 height 14
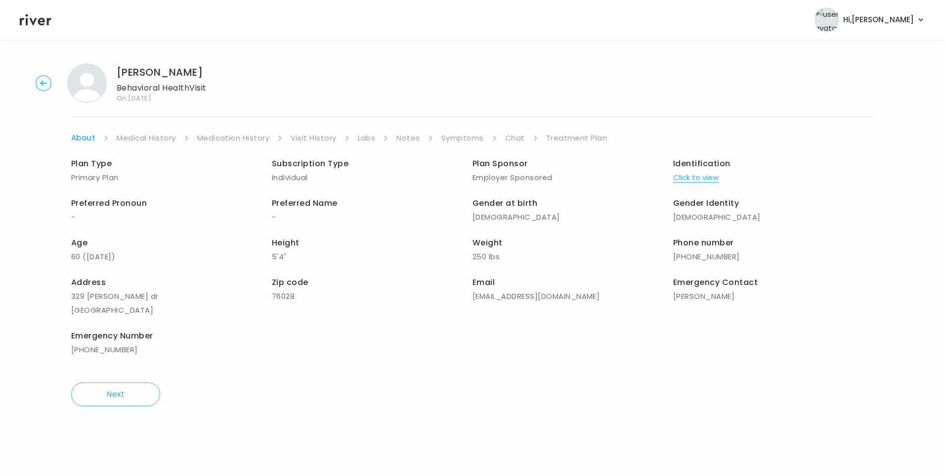
click at [516, 137] on link "Chat" at bounding box center [515, 138] width 20 height 14
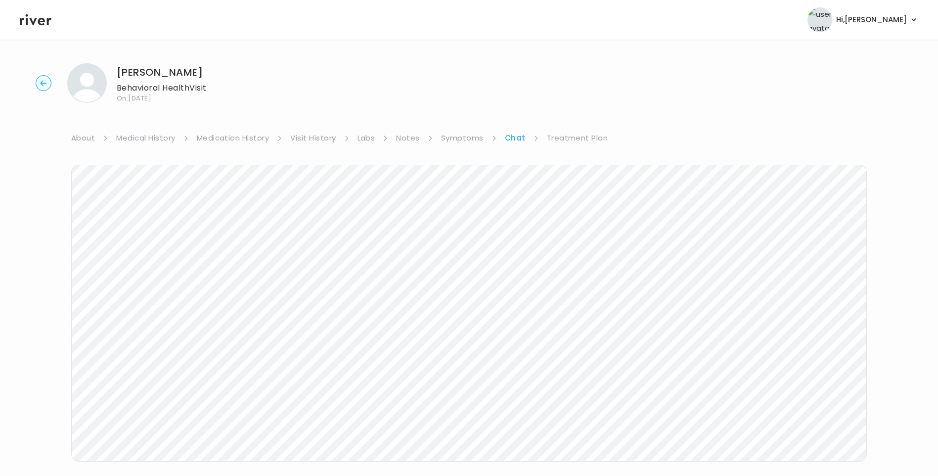
click at [34, 23] on icon at bounding box center [36, 19] width 32 height 11
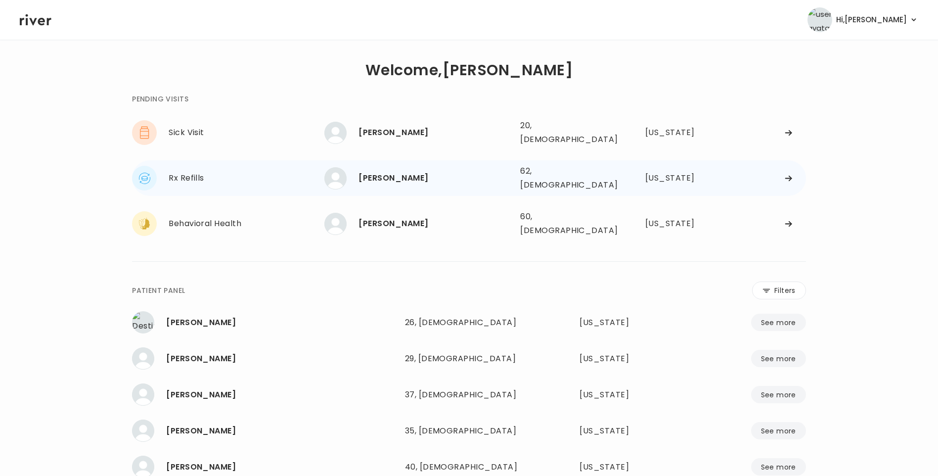
click at [379, 172] on div "[PERSON_NAME]" at bounding box center [435, 178] width 154 height 14
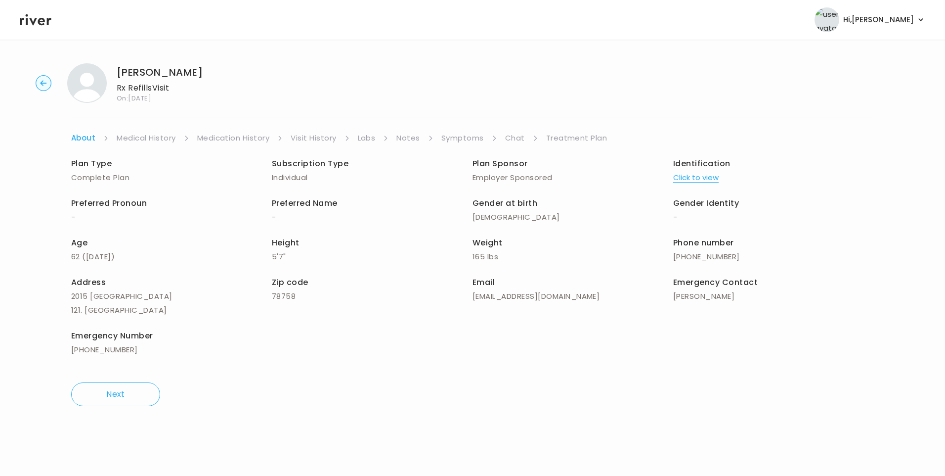
click at [520, 135] on link "Chat" at bounding box center [515, 138] width 20 height 14
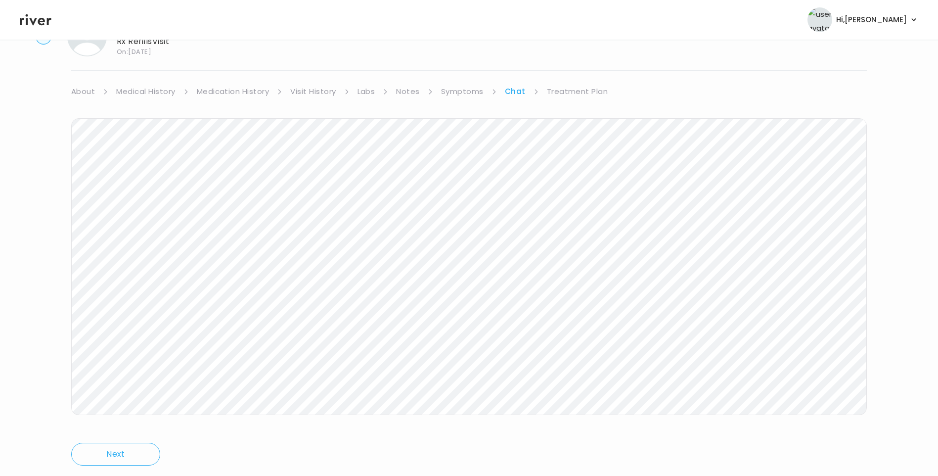
scroll to position [74, 0]
click at [45, 23] on icon at bounding box center [36, 19] width 32 height 15
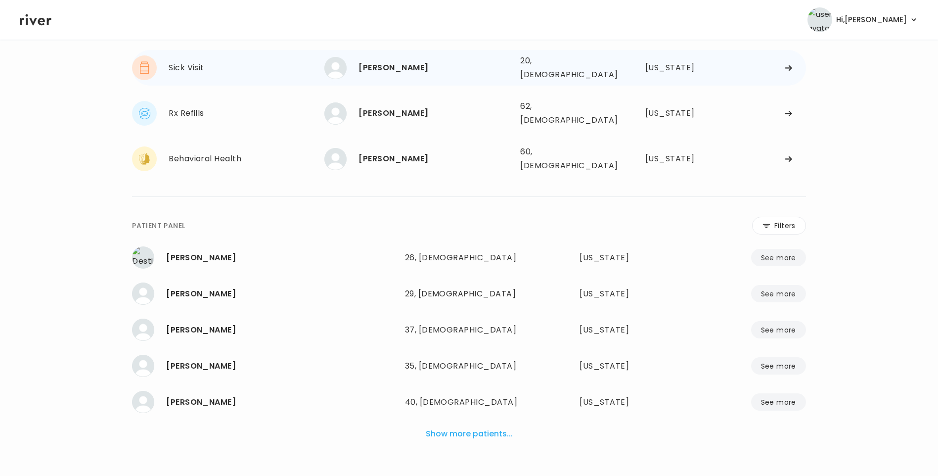
click at [427, 62] on div "[PERSON_NAME]" at bounding box center [435, 68] width 154 height 14
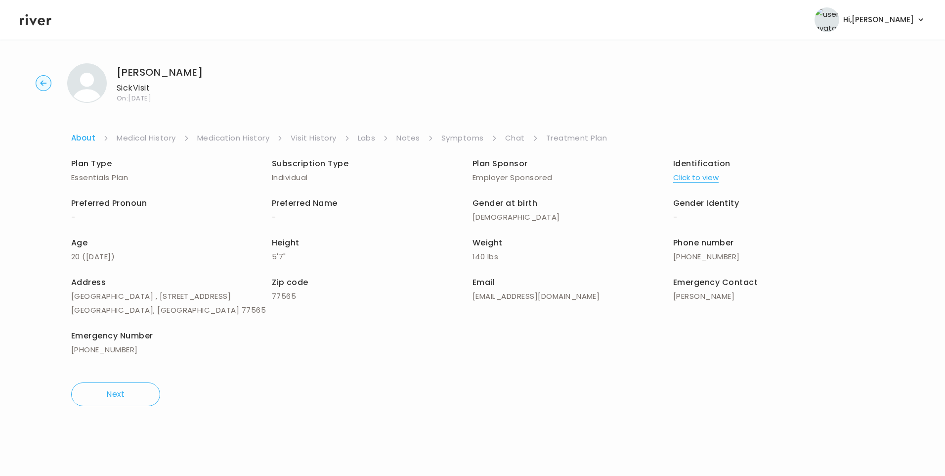
click at [511, 140] on link "Chat" at bounding box center [515, 138] width 20 height 14
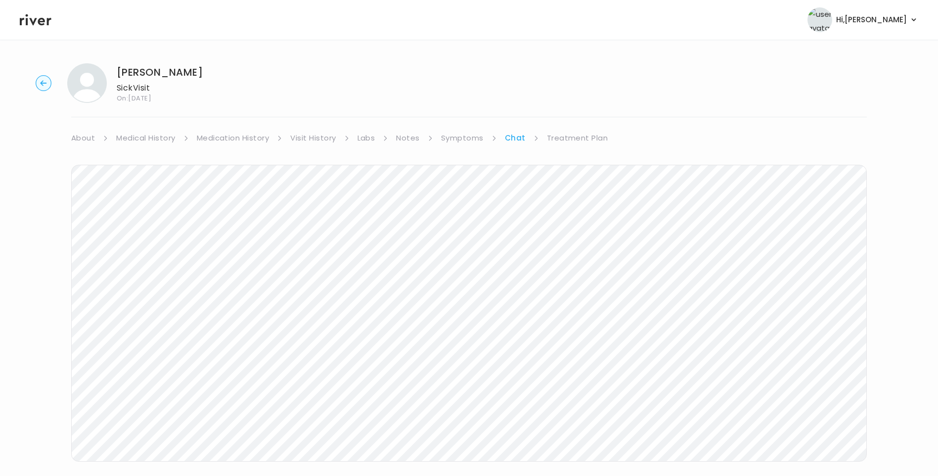
click at [31, 20] on icon at bounding box center [36, 19] width 32 height 11
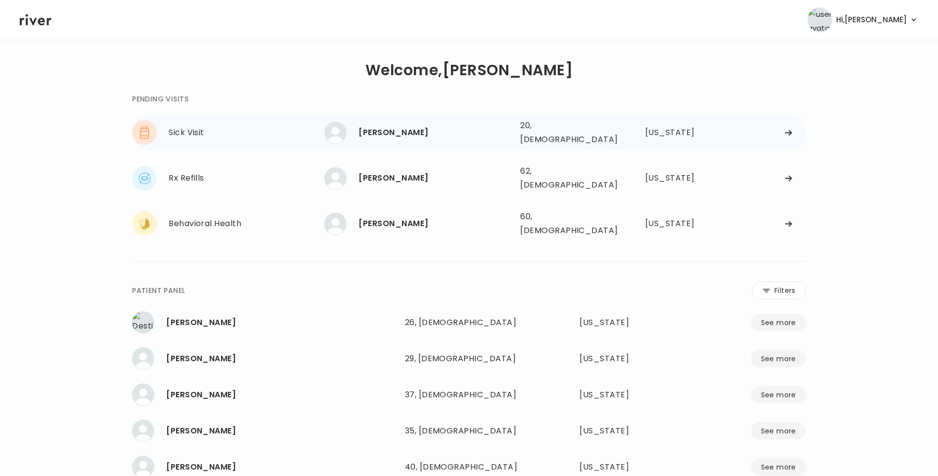
click at [384, 132] on div "[PERSON_NAME]" at bounding box center [435, 133] width 154 height 14
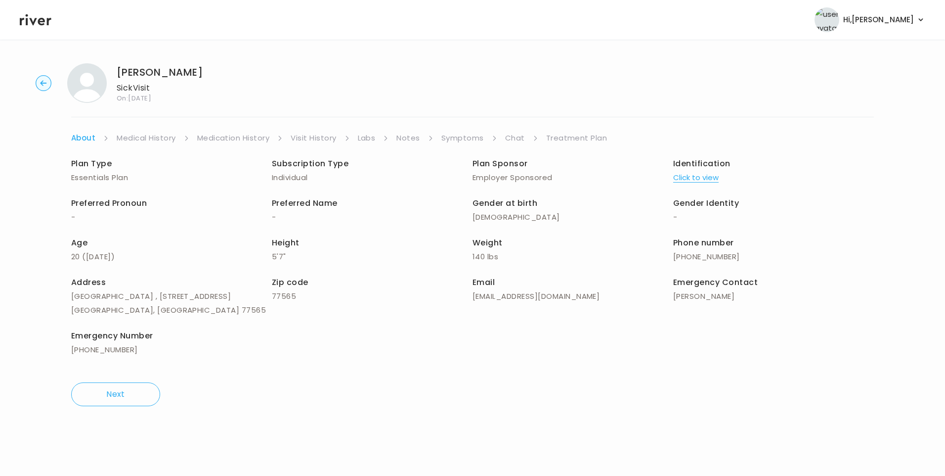
click at [228, 140] on link "Medication History" at bounding box center [233, 138] width 73 height 14
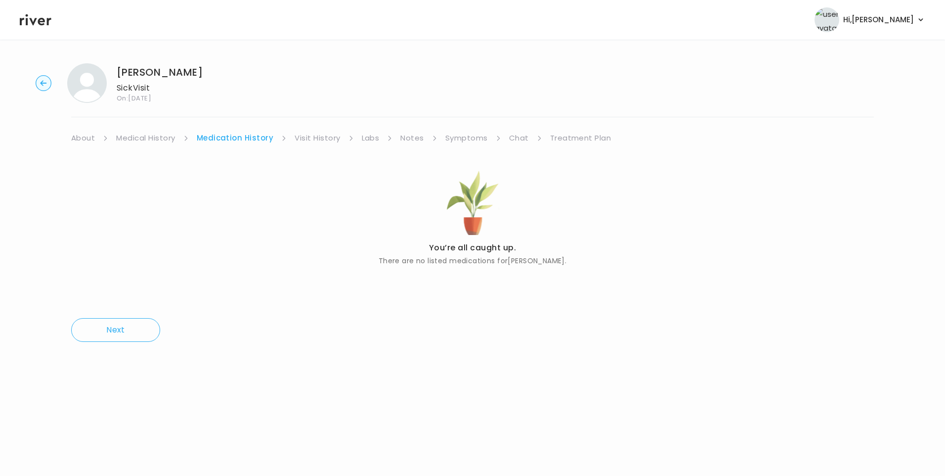
click at [329, 138] on link "Visit History" at bounding box center [317, 138] width 45 height 14
click at [577, 137] on link "Treatment Plan" at bounding box center [579, 138] width 61 height 14
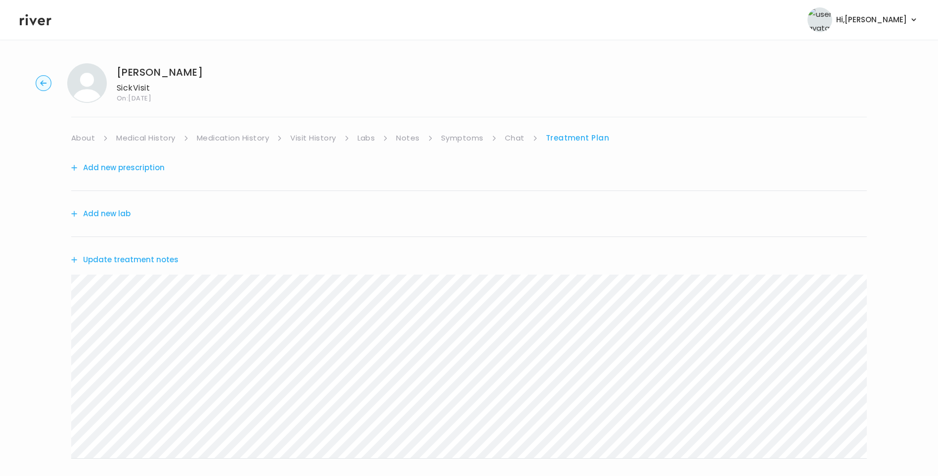
click at [161, 263] on button "Update treatment notes" at bounding box center [124, 260] width 107 height 14
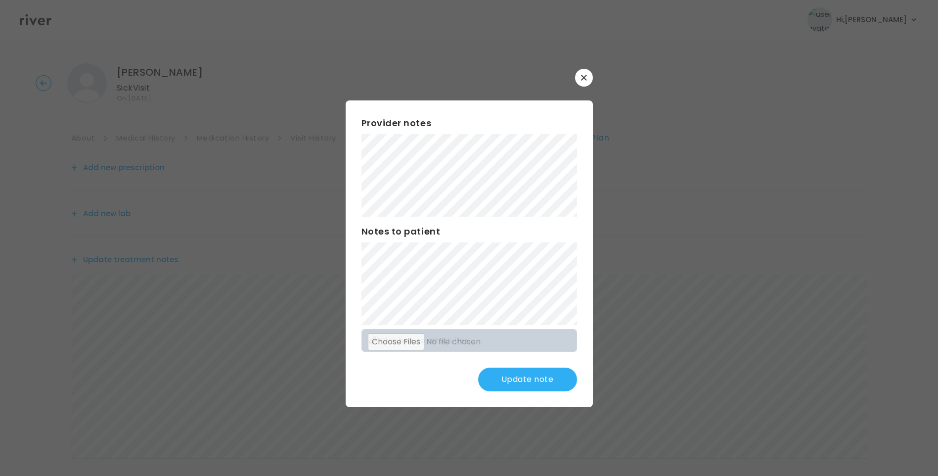
click at [515, 374] on button "Update note" at bounding box center [527, 379] width 99 height 24
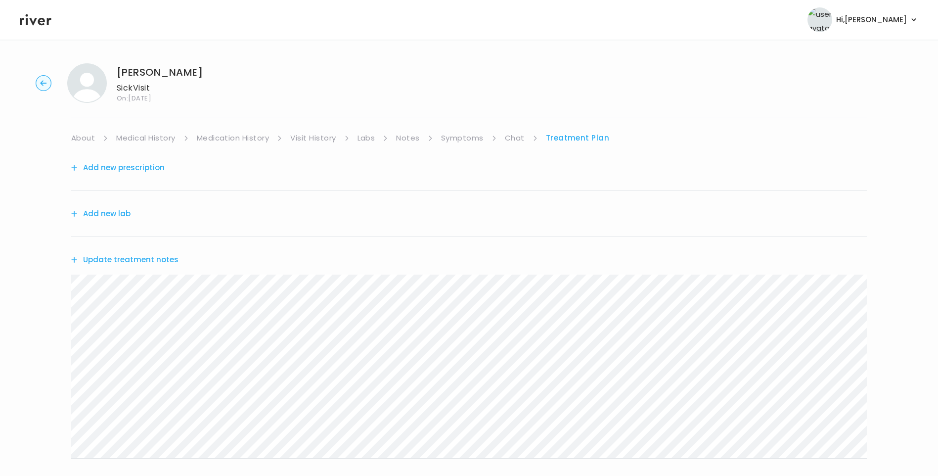
click at [155, 262] on button "Update treatment notes" at bounding box center [124, 260] width 107 height 14
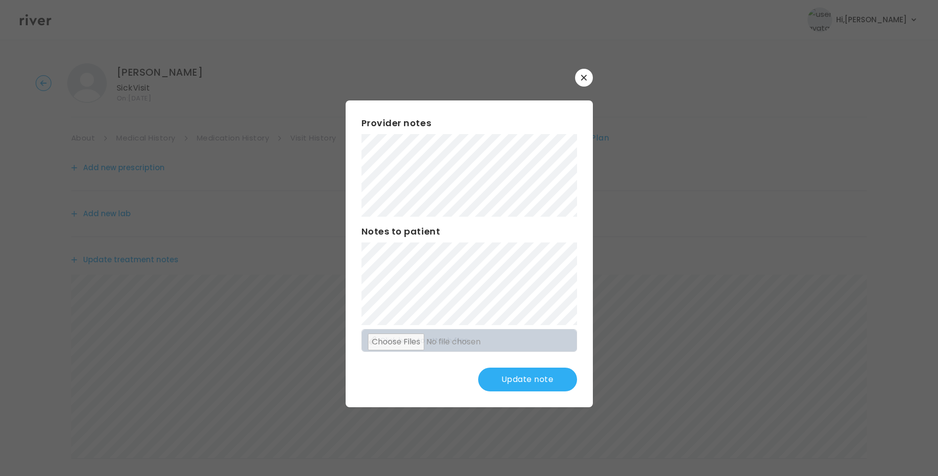
click at [527, 376] on button "Update note" at bounding box center [527, 379] width 99 height 24
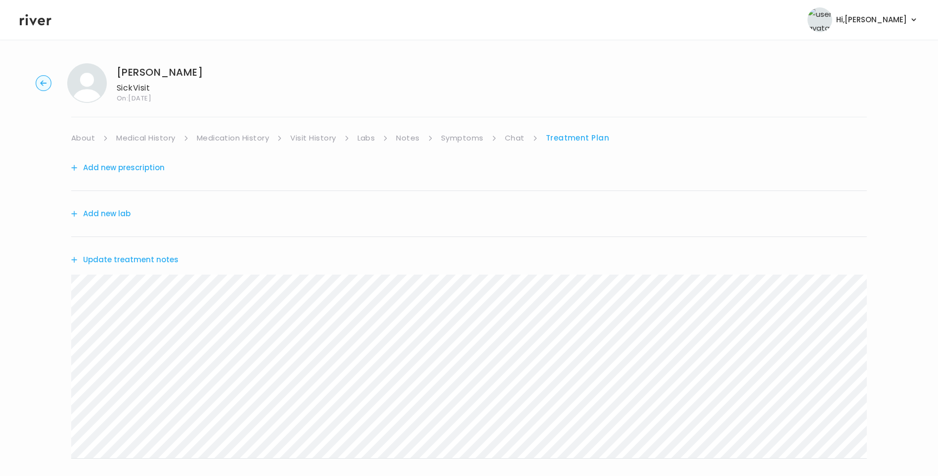
drag, startPoint x: 35, startPoint y: 23, endPoint x: 56, endPoint y: 46, distance: 31.5
click at [35, 23] on icon at bounding box center [36, 19] width 32 height 15
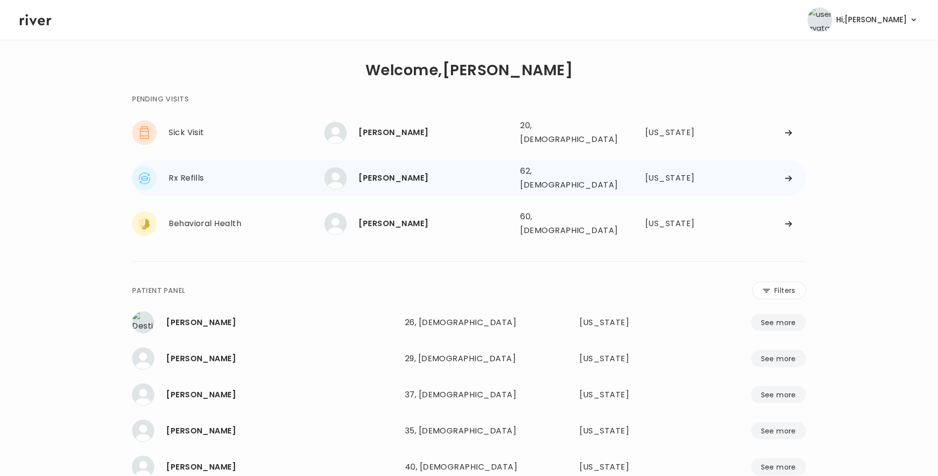
click at [386, 173] on div "[PERSON_NAME]" at bounding box center [435, 178] width 154 height 14
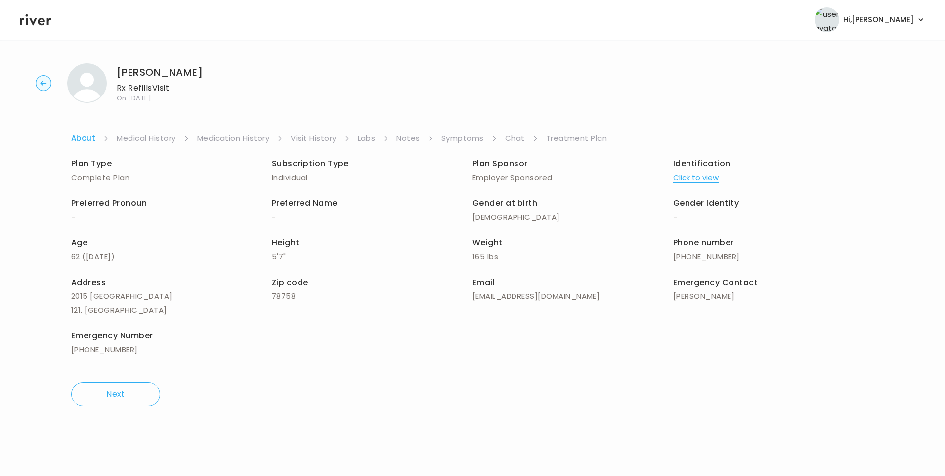
click at [512, 141] on link "Chat" at bounding box center [515, 138] width 20 height 14
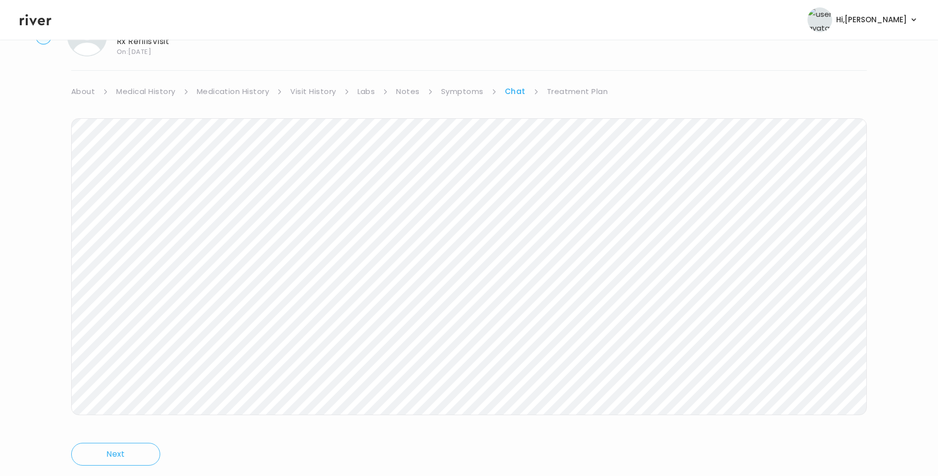
scroll to position [74, 0]
click at [571, 57] on div "Mario Silva Rx Refills Visit On: 09 Sep 2025 About Medical History Medication H…" at bounding box center [469, 221] width 938 height 478
drag, startPoint x: 579, startPoint y: 63, endPoint x: 593, endPoint y: 80, distance: 22.5
click at [579, 64] on link "Treatment Plan" at bounding box center [577, 64] width 61 height 14
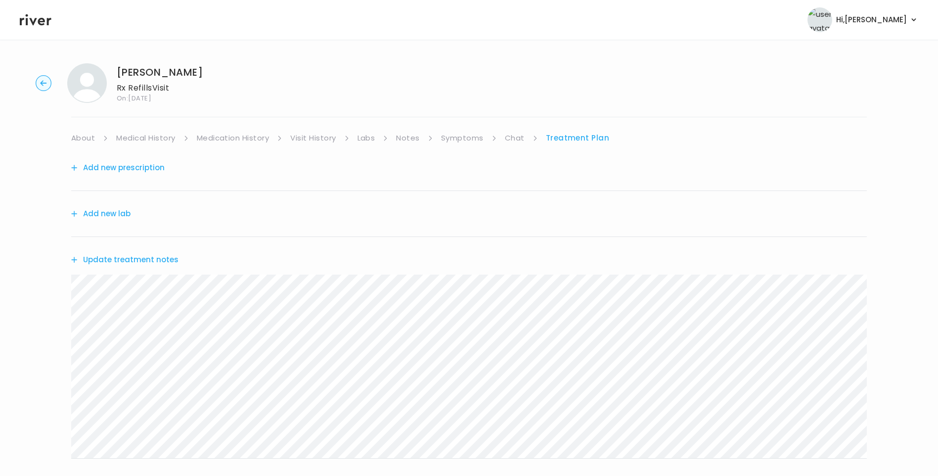
click at [40, 21] on icon at bounding box center [36, 19] width 32 height 11
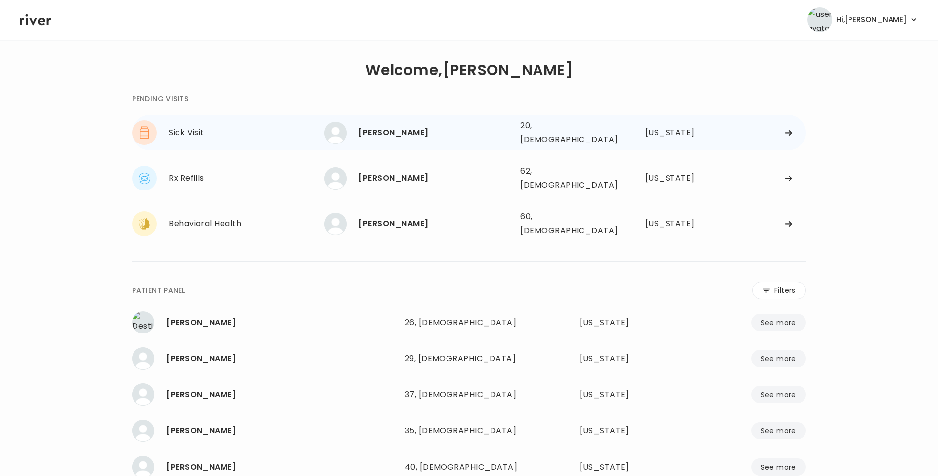
click at [415, 131] on div "[PERSON_NAME]" at bounding box center [435, 133] width 154 height 14
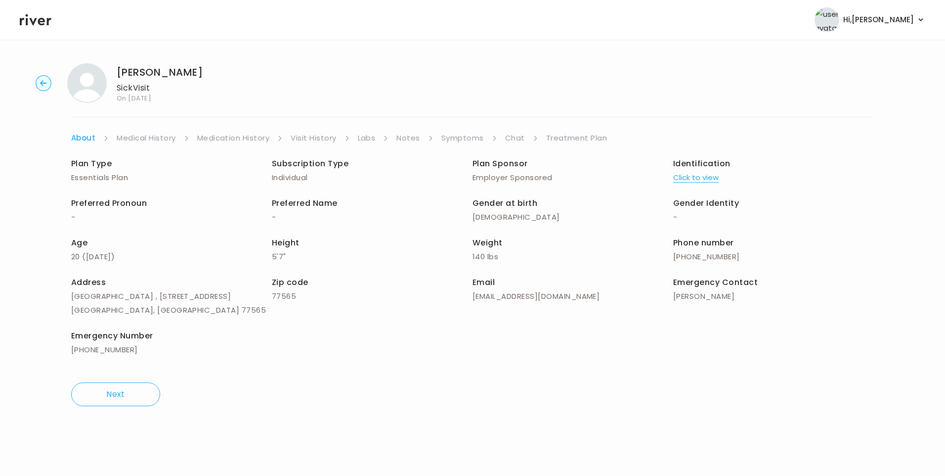
click at [522, 137] on link "Chat" at bounding box center [515, 138] width 20 height 14
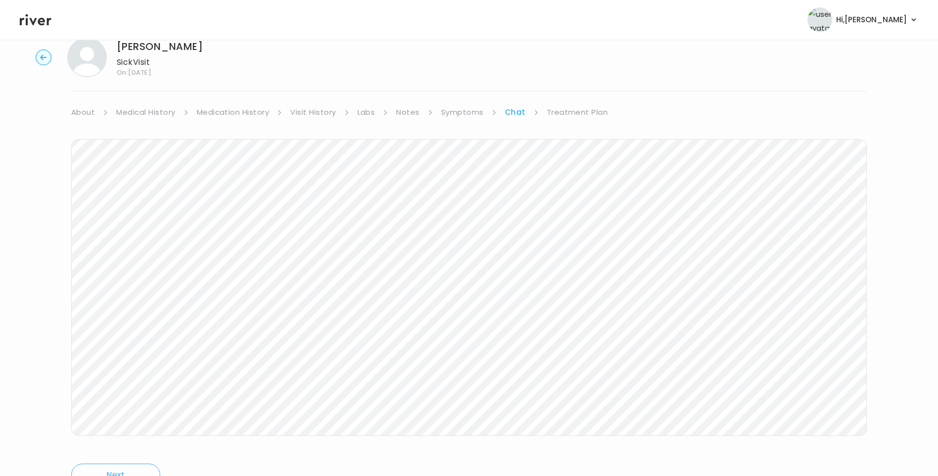
scroll to position [46, 0]
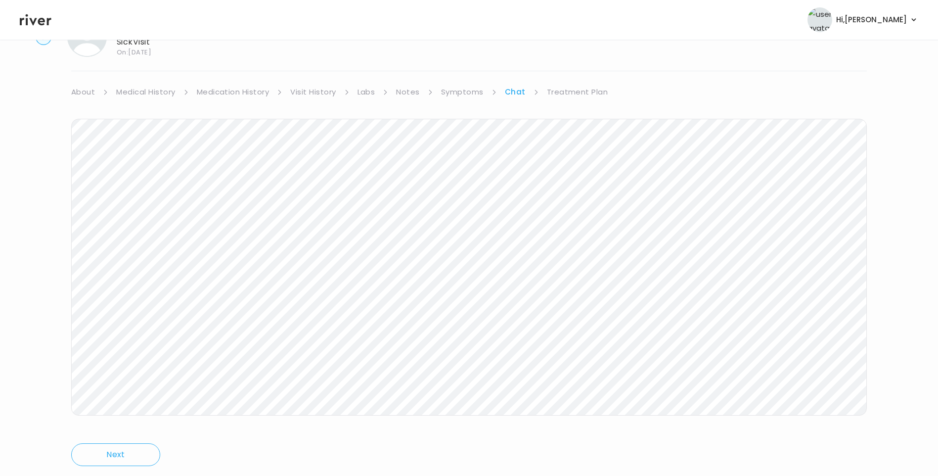
click at [576, 92] on link "Treatment Plan" at bounding box center [577, 92] width 61 height 14
click at [26, 18] on icon at bounding box center [36, 19] width 32 height 11
